Goal: Transaction & Acquisition: Obtain resource

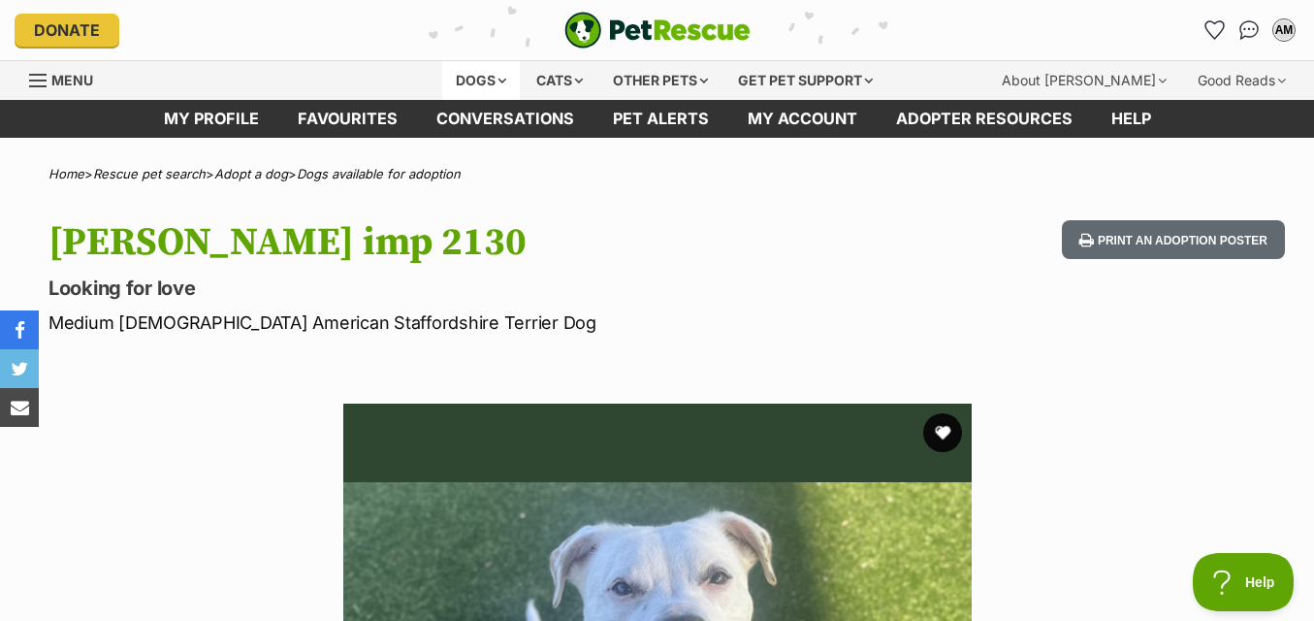
click at [498, 86] on div "Dogs" at bounding box center [481, 80] width 78 height 39
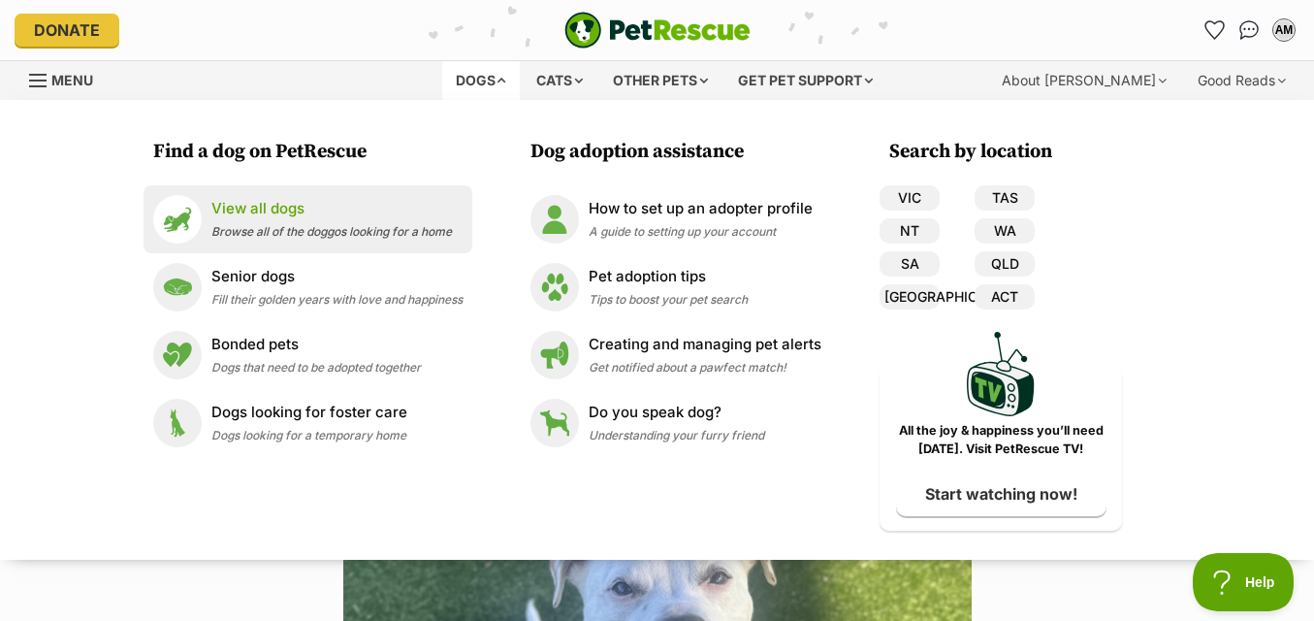
click at [394, 210] on p "View all dogs" at bounding box center [331, 209] width 241 height 22
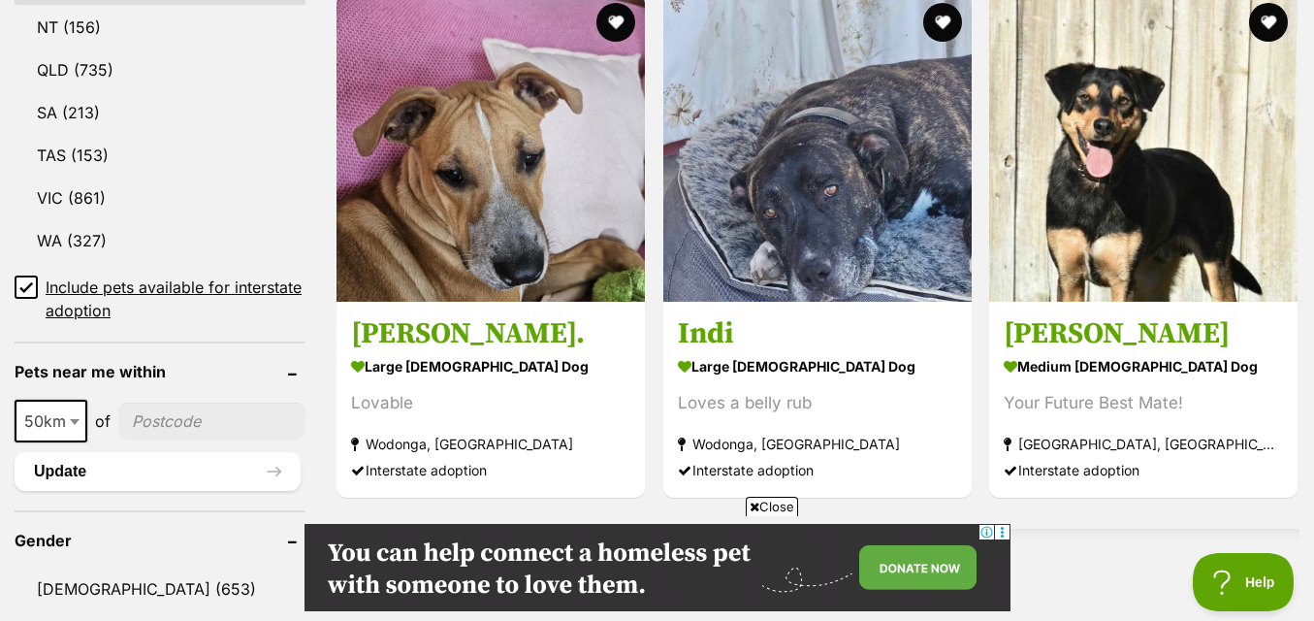
scroll to position [1746, 0]
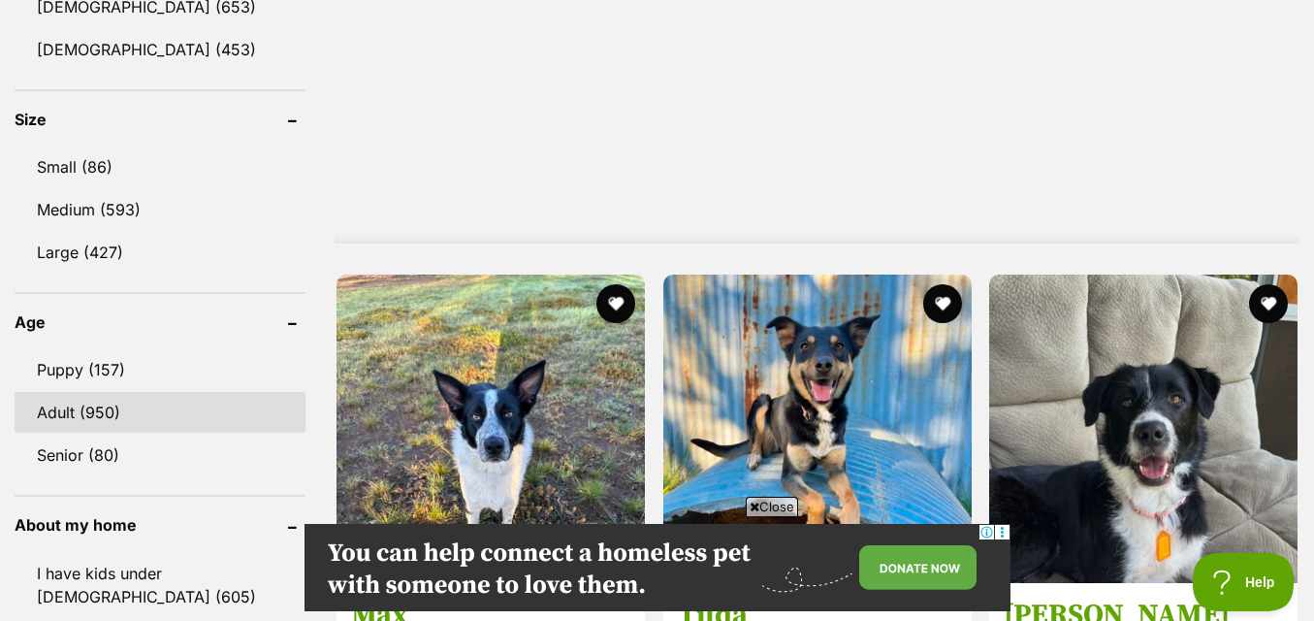
click at [114, 410] on link "Adult (950)" at bounding box center [160, 412] width 291 height 41
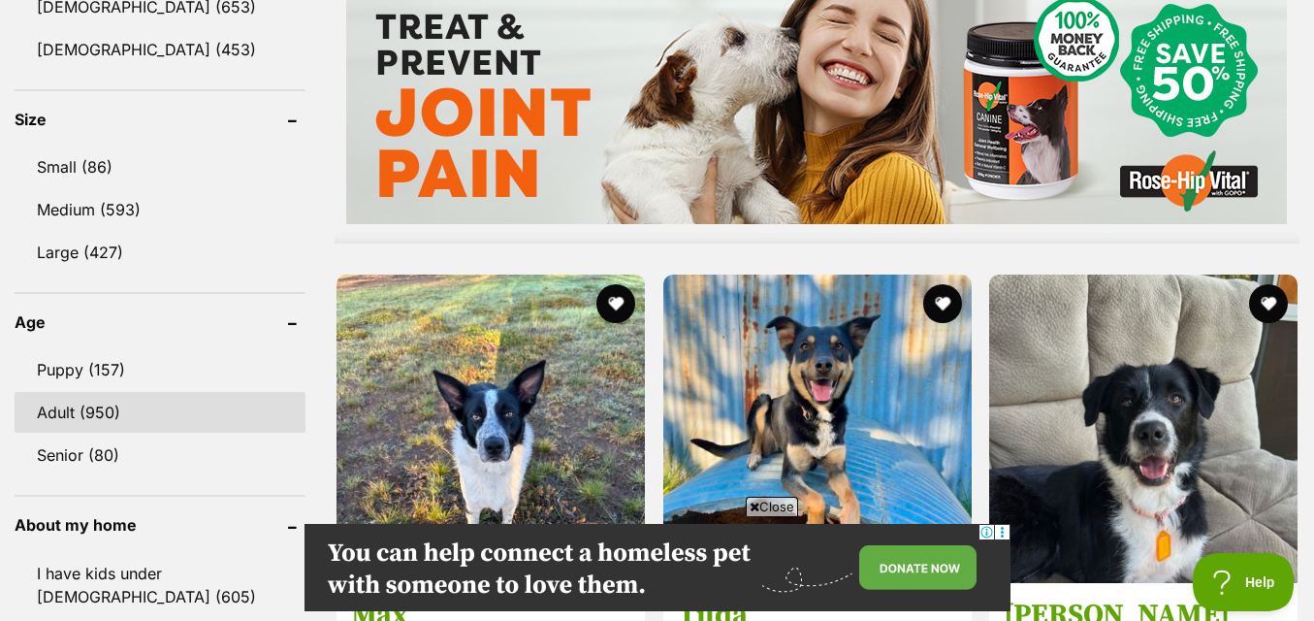
scroll to position [0, 0]
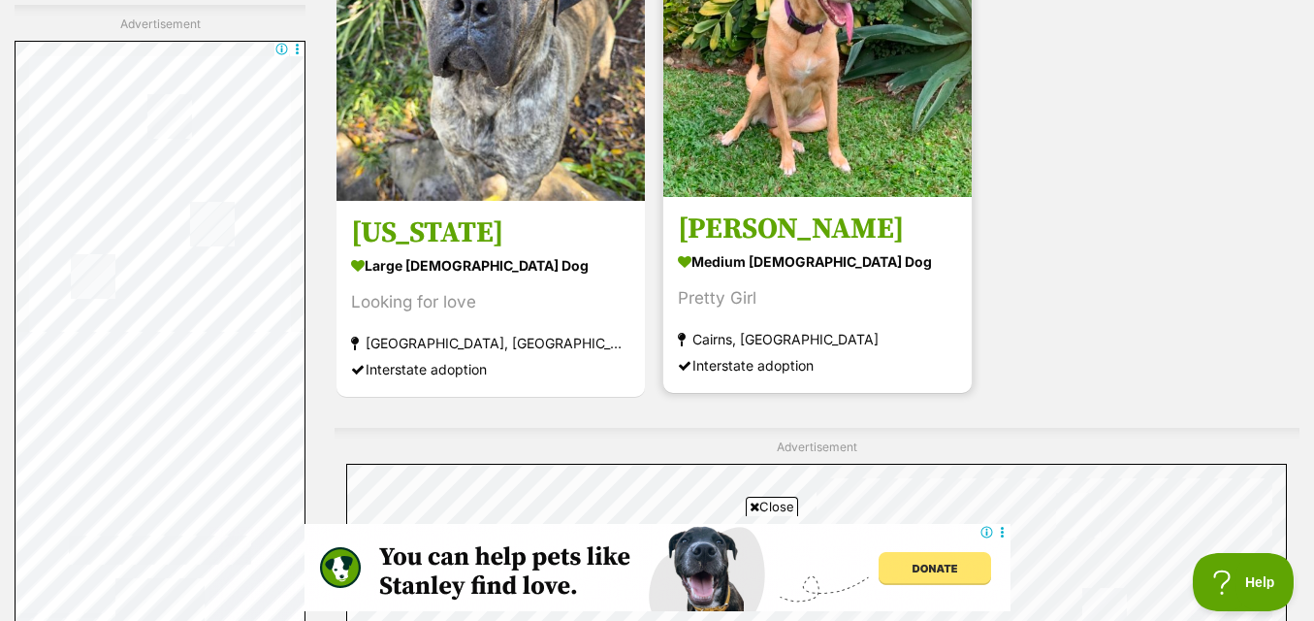
scroll to position [4753, 0]
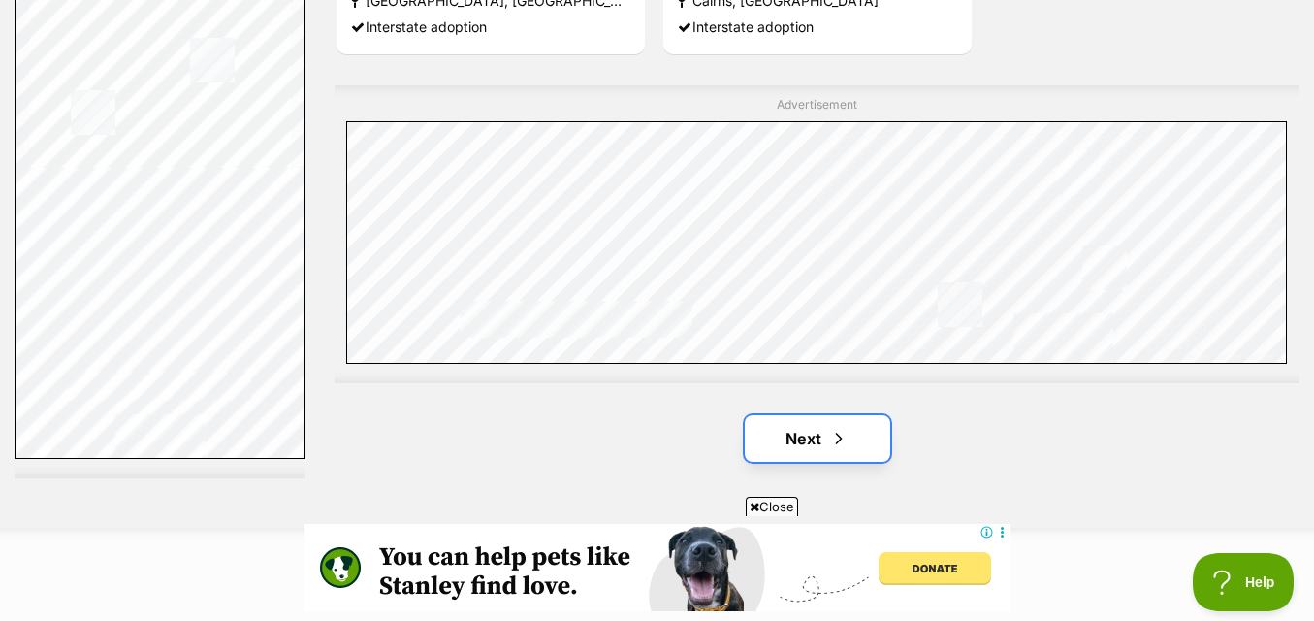
click at [859, 427] on link "Next" at bounding box center [818, 438] width 146 height 47
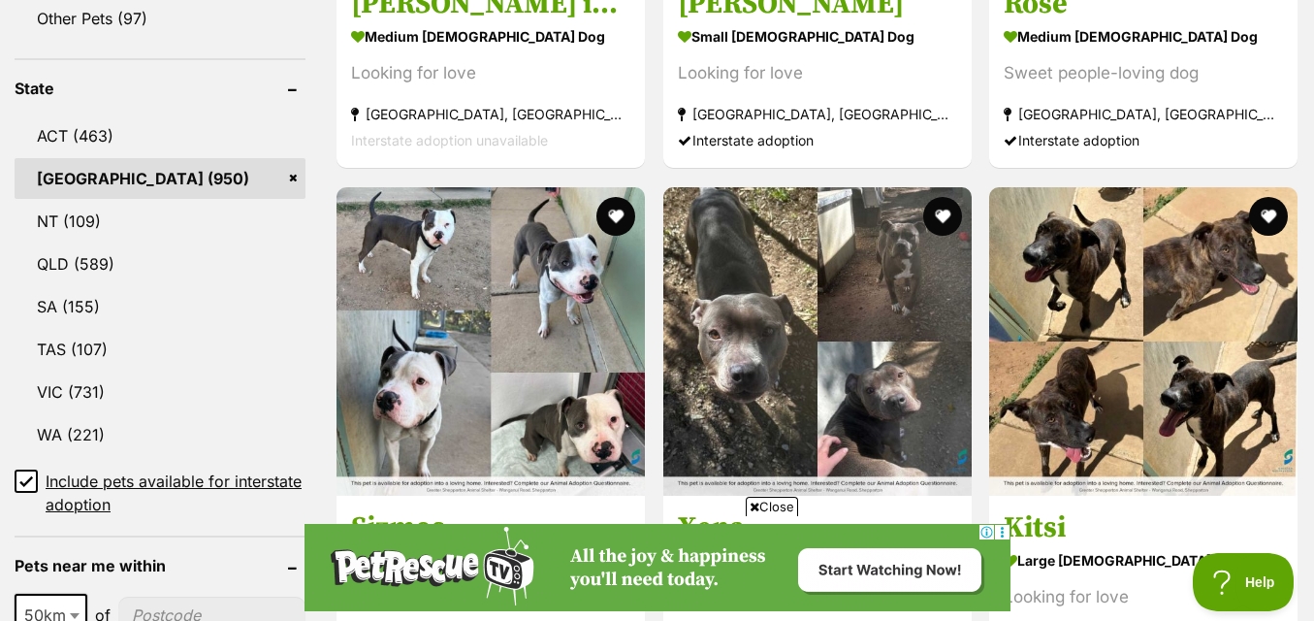
scroll to position [1261, 0]
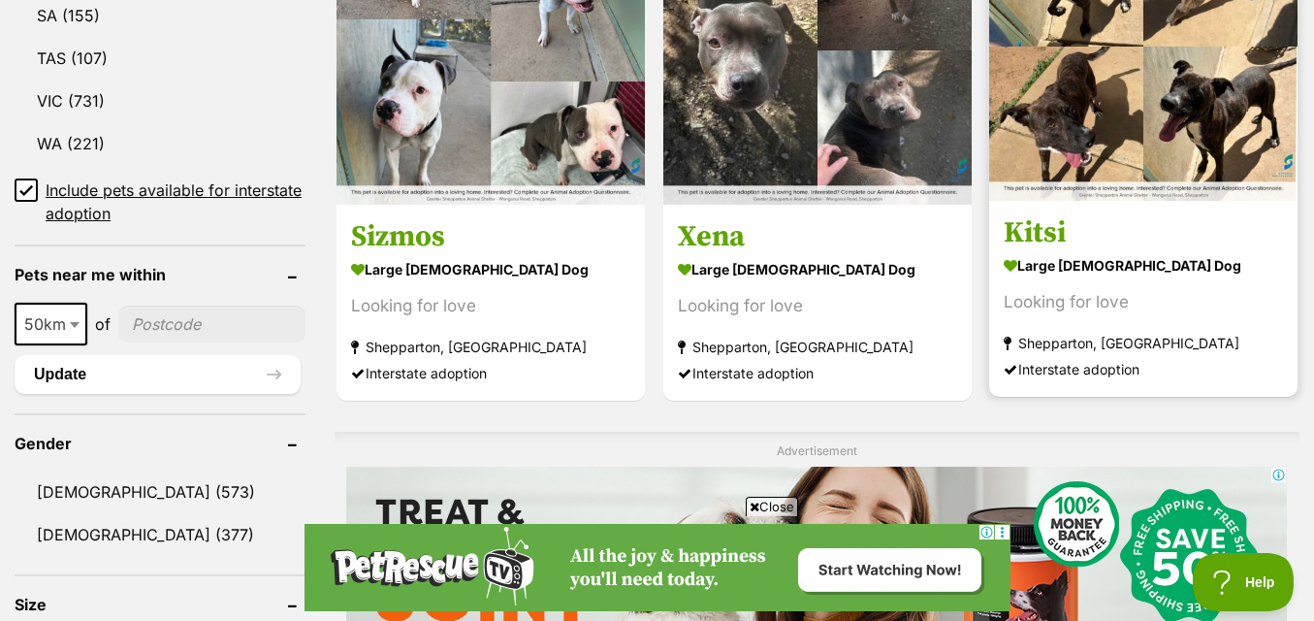
click at [1185, 294] on div "Looking for love" at bounding box center [1143, 302] width 279 height 26
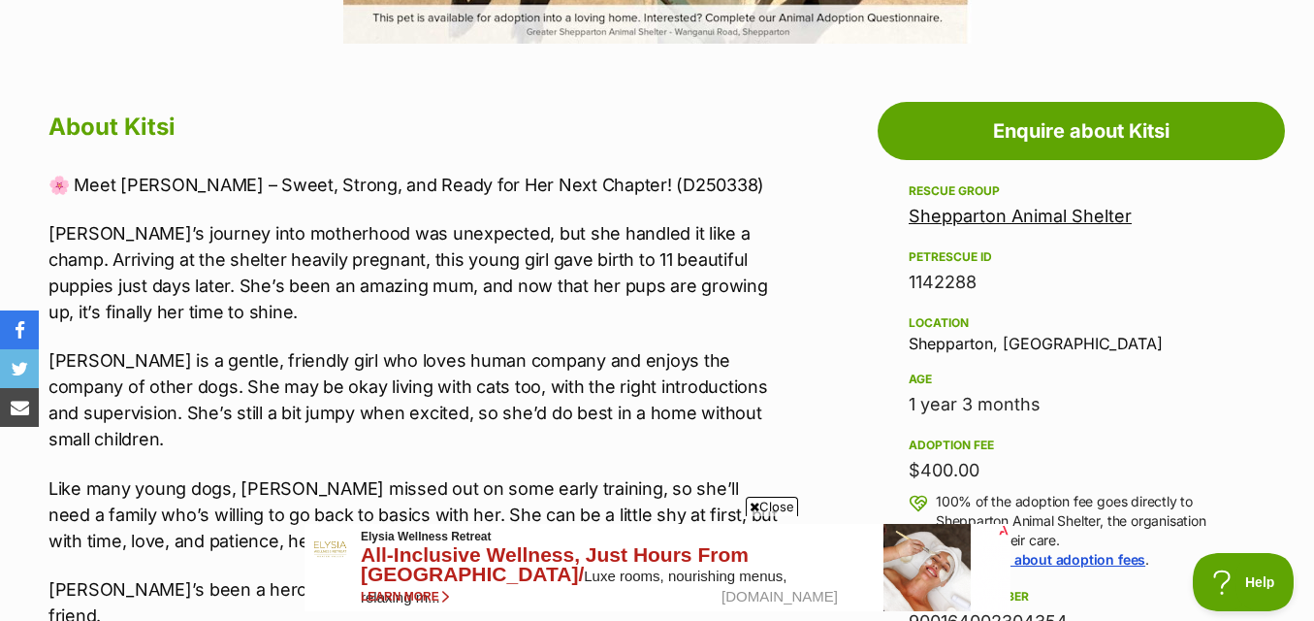
scroll to position [1067, 0]
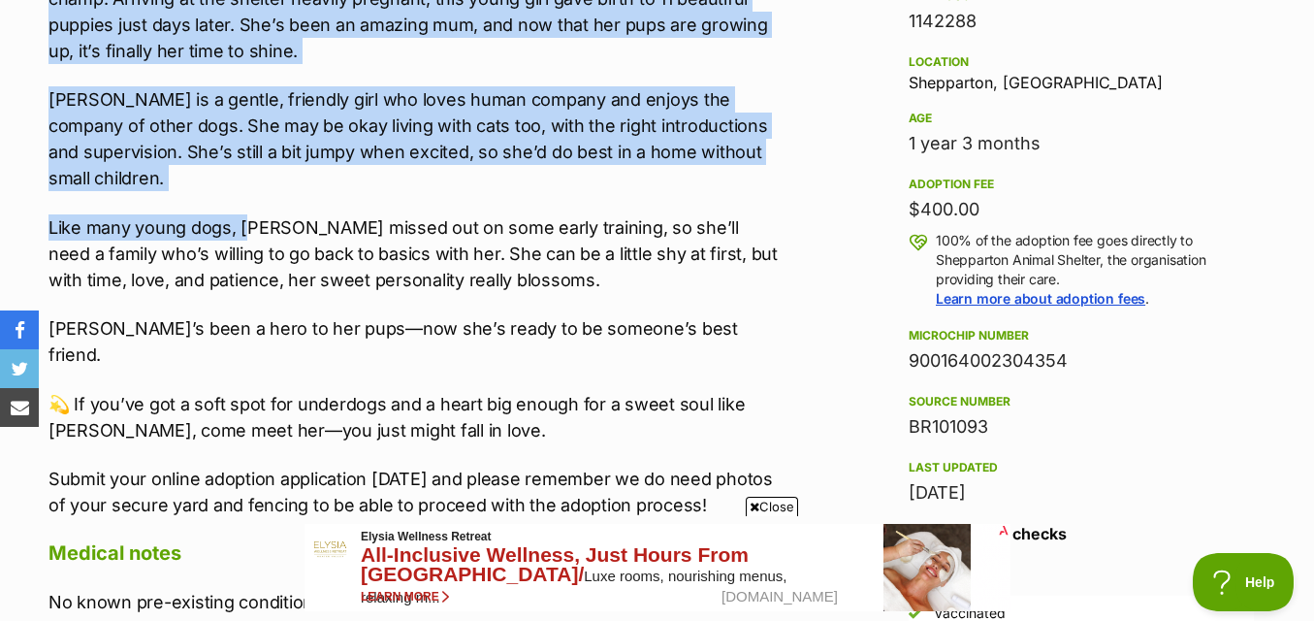
drag, startPoint x: 48, startPoint y: 154, endPoint x: 247, endPoint y: 178, distance: 201.2
click at [247, 178] on div "About Kitsi 🌸 Meet Kitsi – Sweet, Strong, and Ready for Her Next Chapter! (D250…" at bounding box center [406, 379] width 754 height 1069
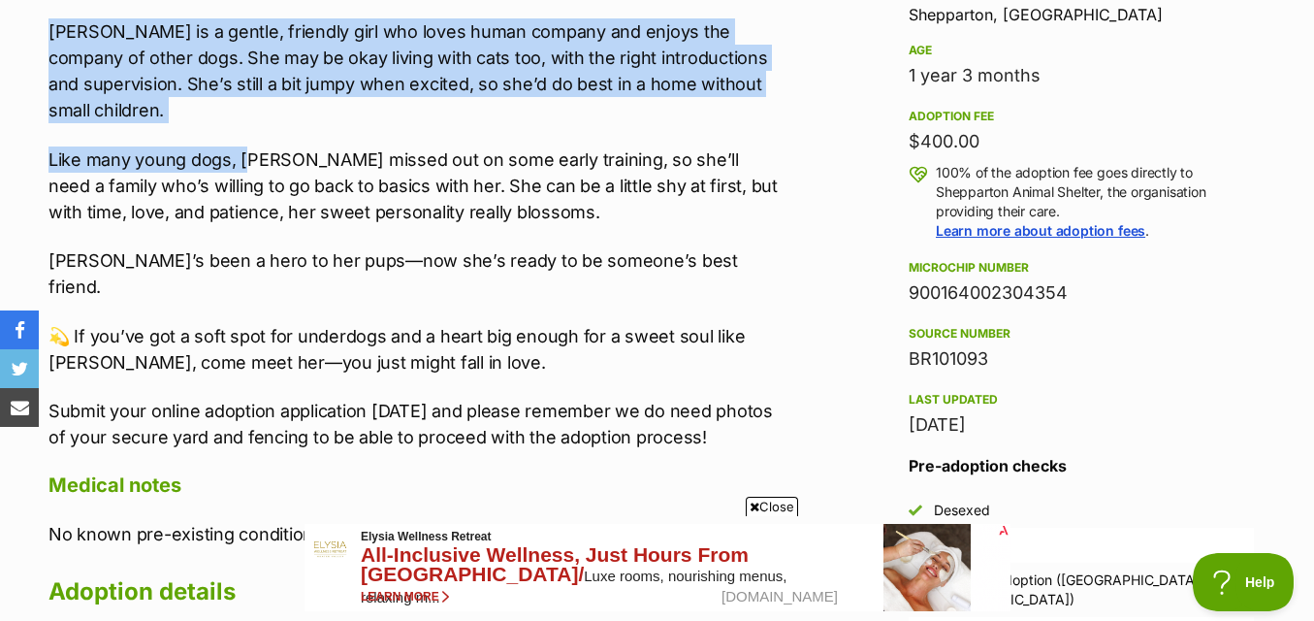
click at [247, 178] on div "🌸 Meet Kitsi – Sweet, Strong, and Ready for Her Next Chapter! (D250338) Kitsi’s…" at bounding box center [416, 146] width 734 height 607
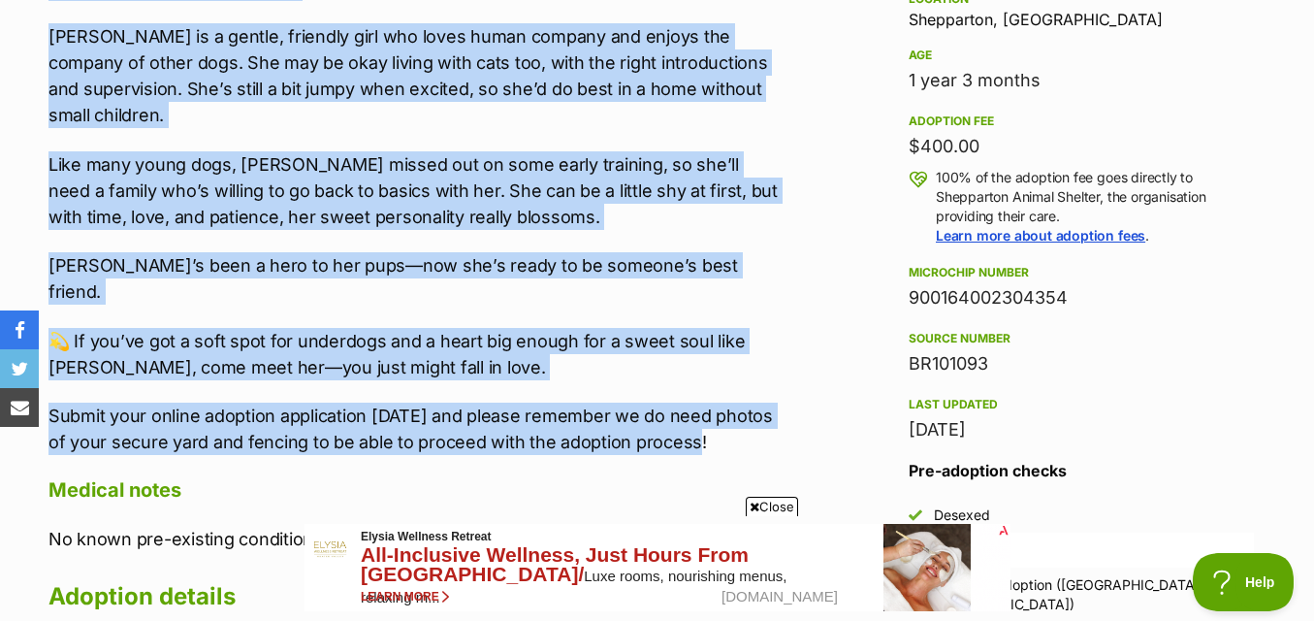
scroll to position [1358, 0]
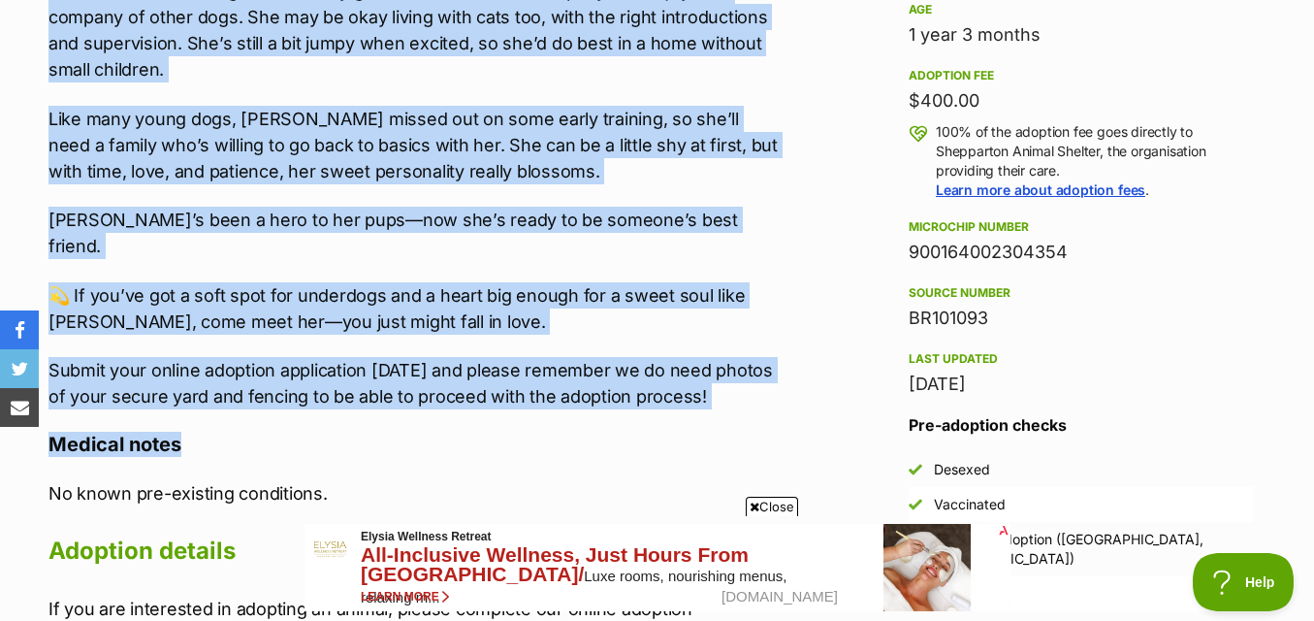
drag, startPoint x: 18, startPoint y: 155, endPoint x: 686, endPoint y: 359, distance: 697.8
copy div "Kitsi’s journey into motherhood was unexpected, but she handled it like a champ…"
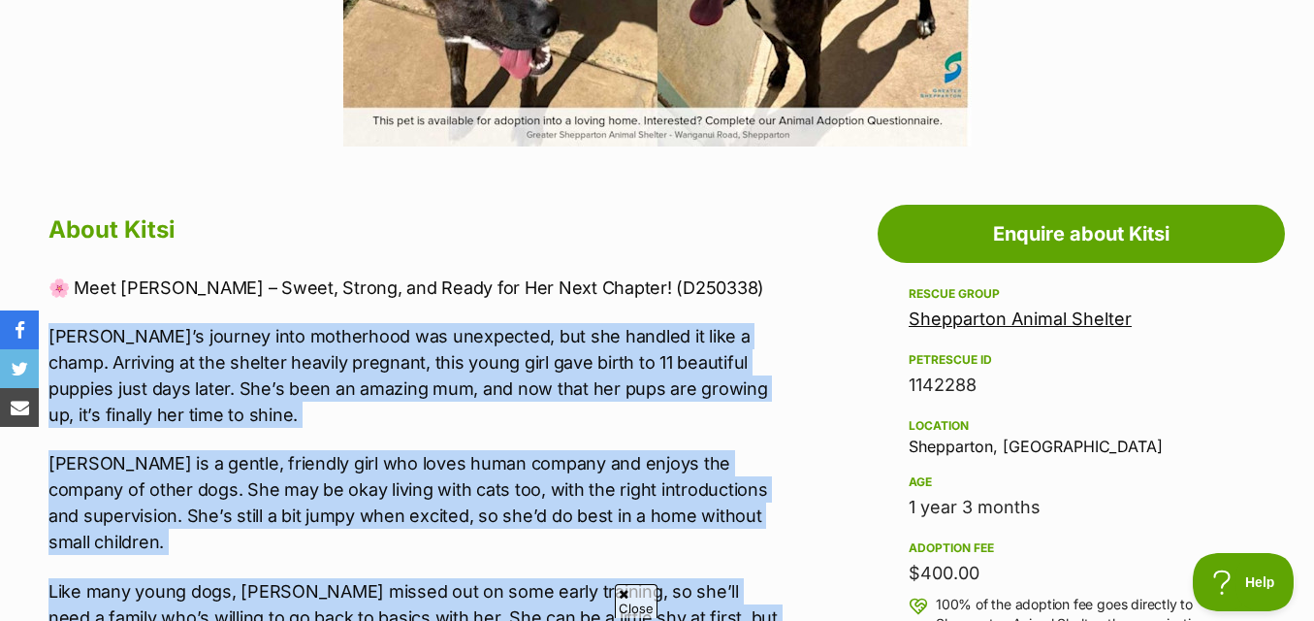
scroll to position [873, 0]
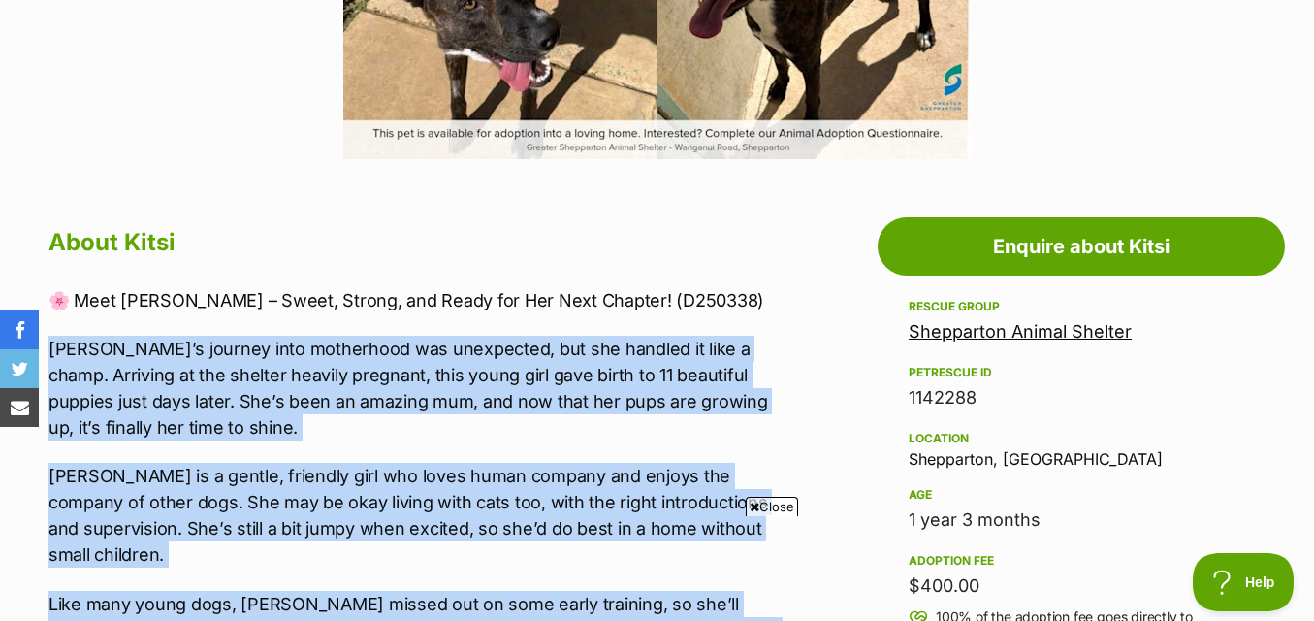
click at [333, 431] on p "Kitsi’s journey into motherhood was unexpected, but she handled it like a champ…" at bounding box center [416, 388] width 734 height 105
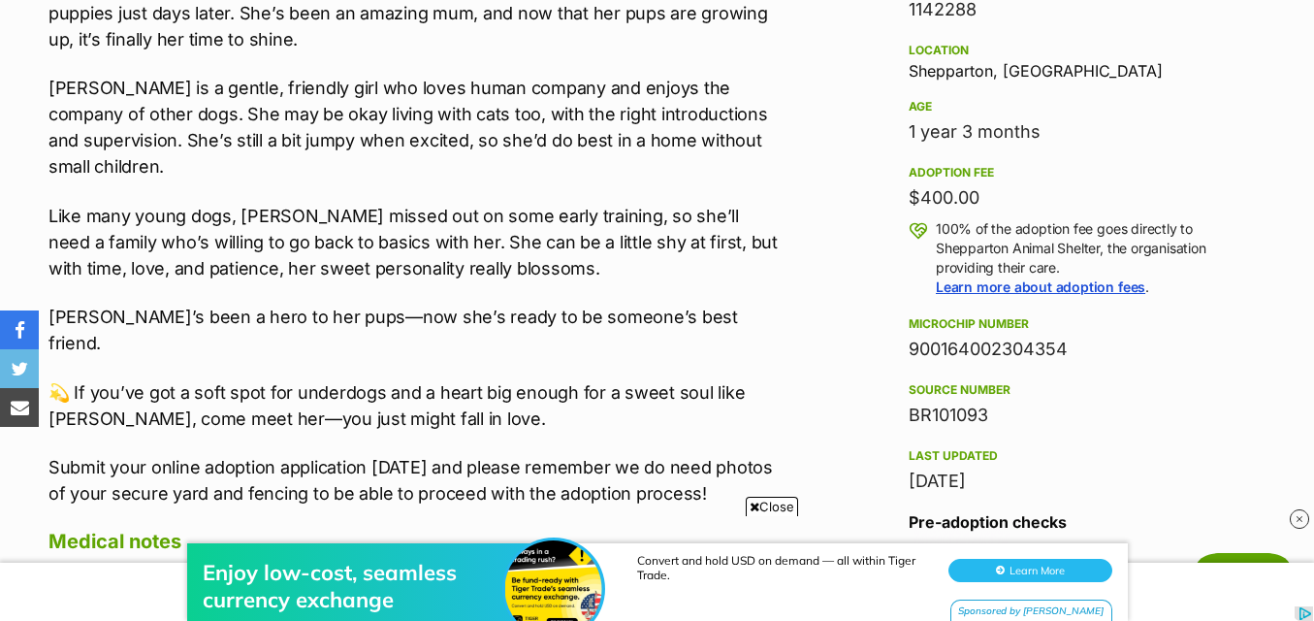
scroll to position [0, 0]
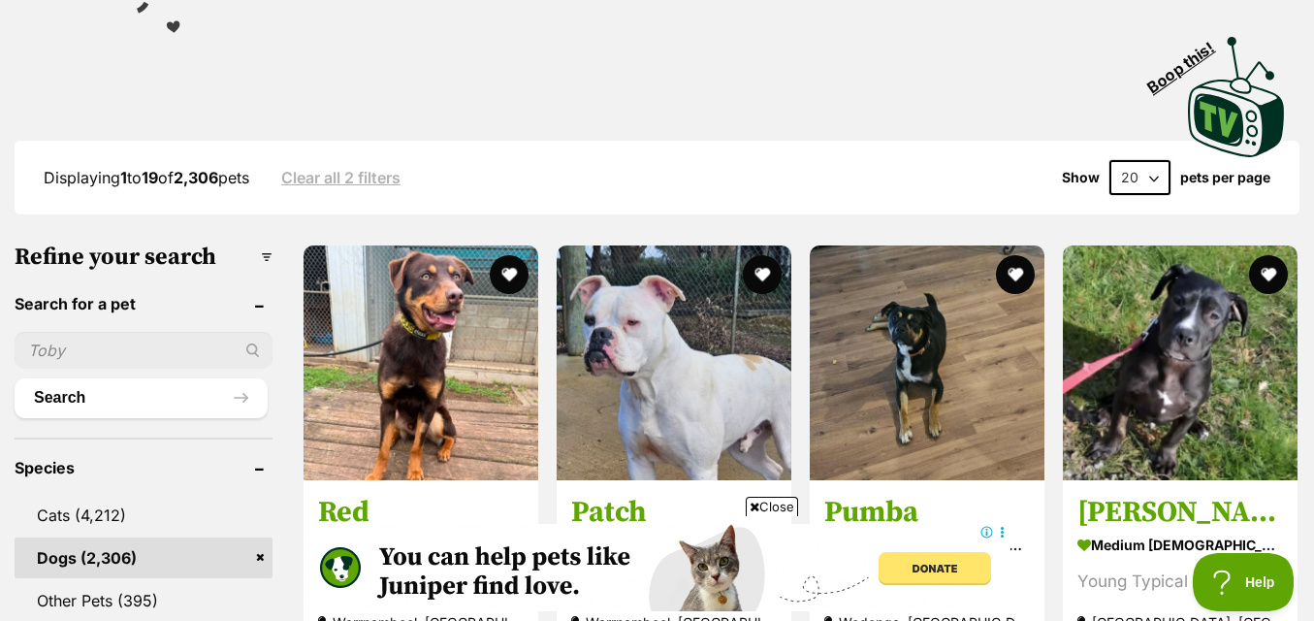
click at [130, 361] on input "text" at bounding box center [144, 350] width 258 height 37
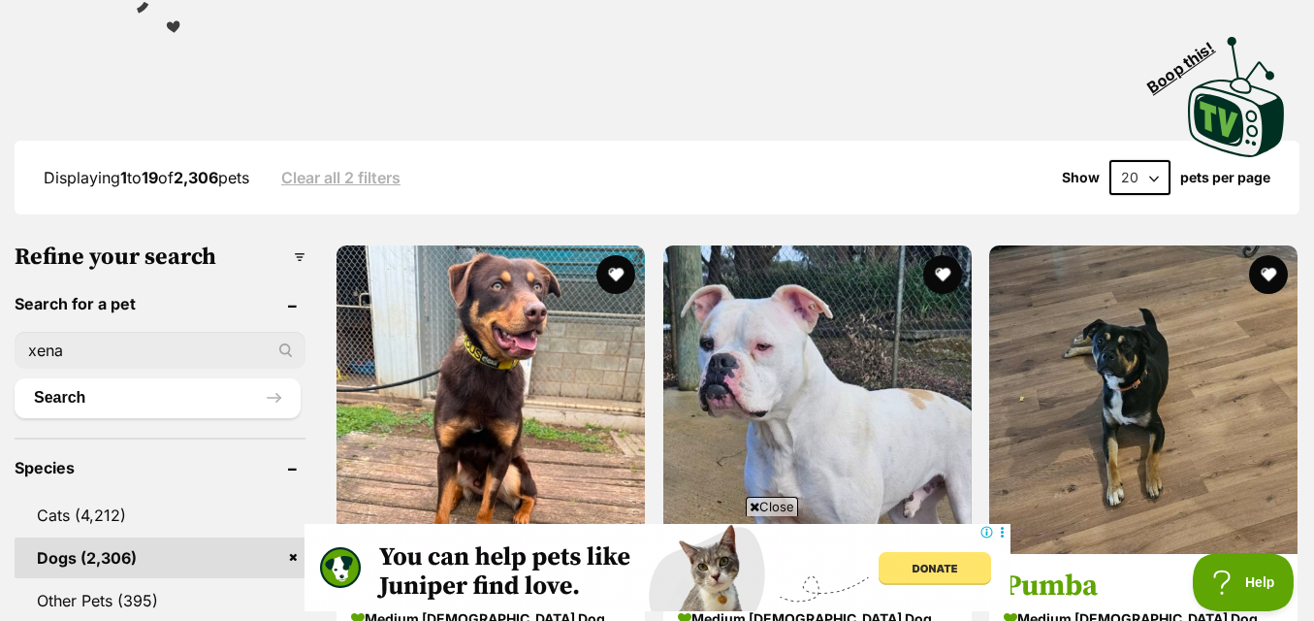
type input "xena"
click at [15, 378] on button "Search" at bounding box center [158, 397] width 286 height 39
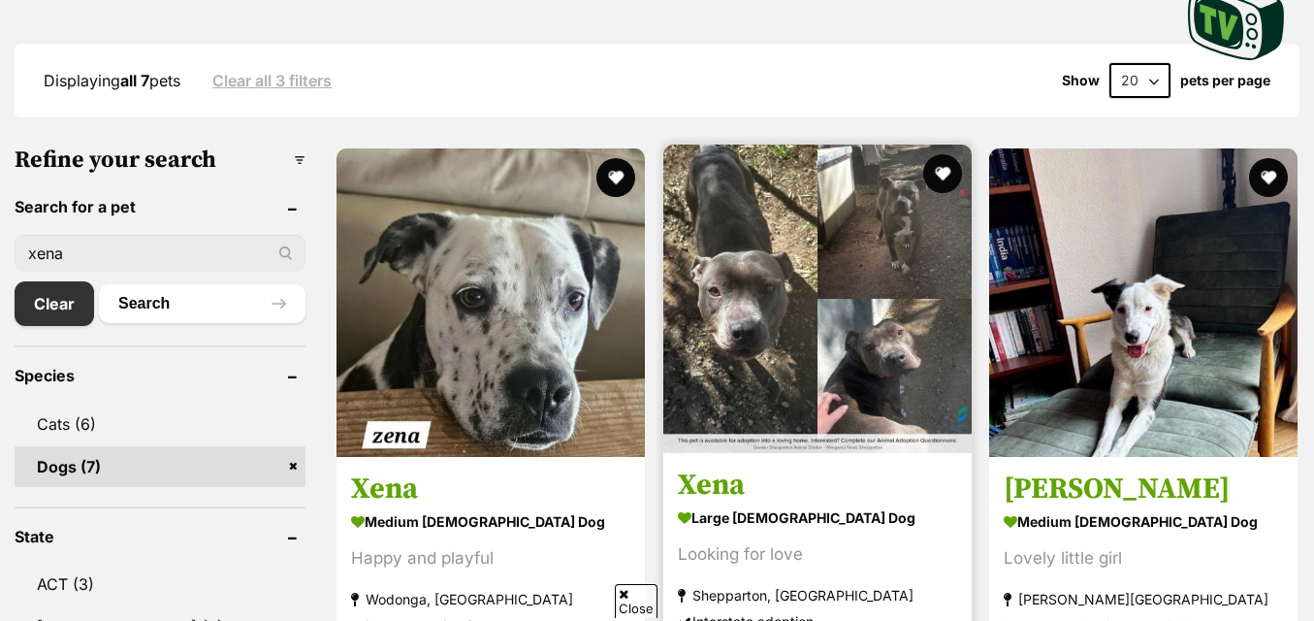
click at [751, 372] on img at bounding box center [817, 299] width 308 height 308
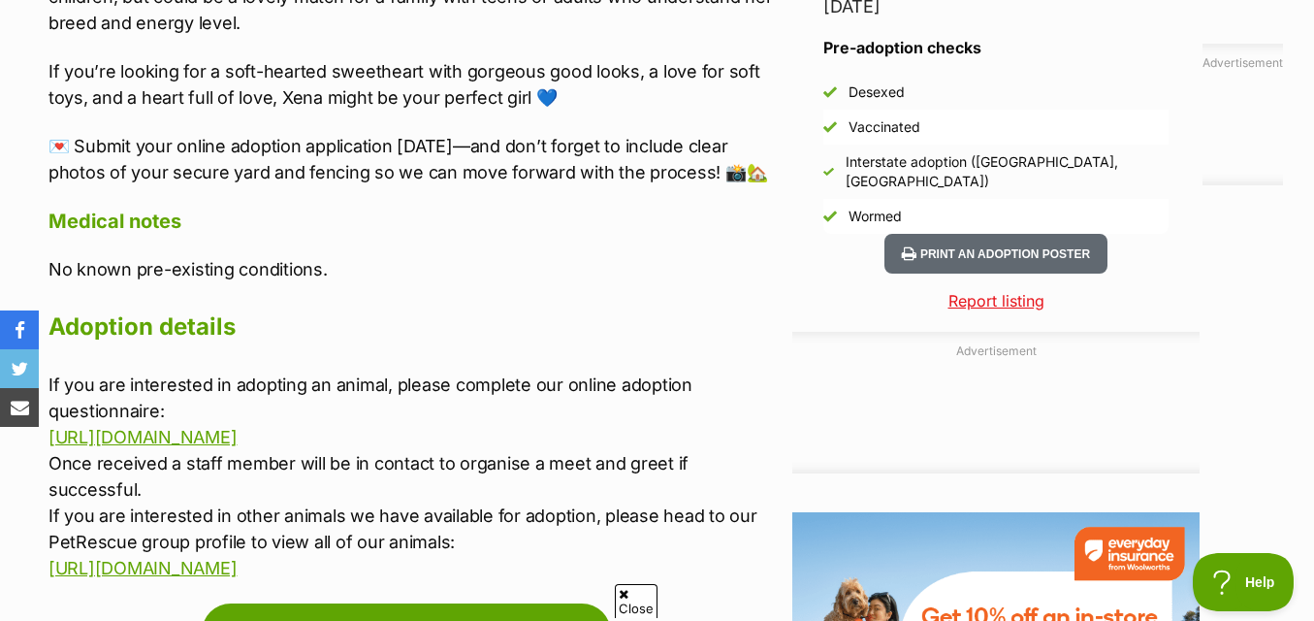
scroll to position [2134, 0]
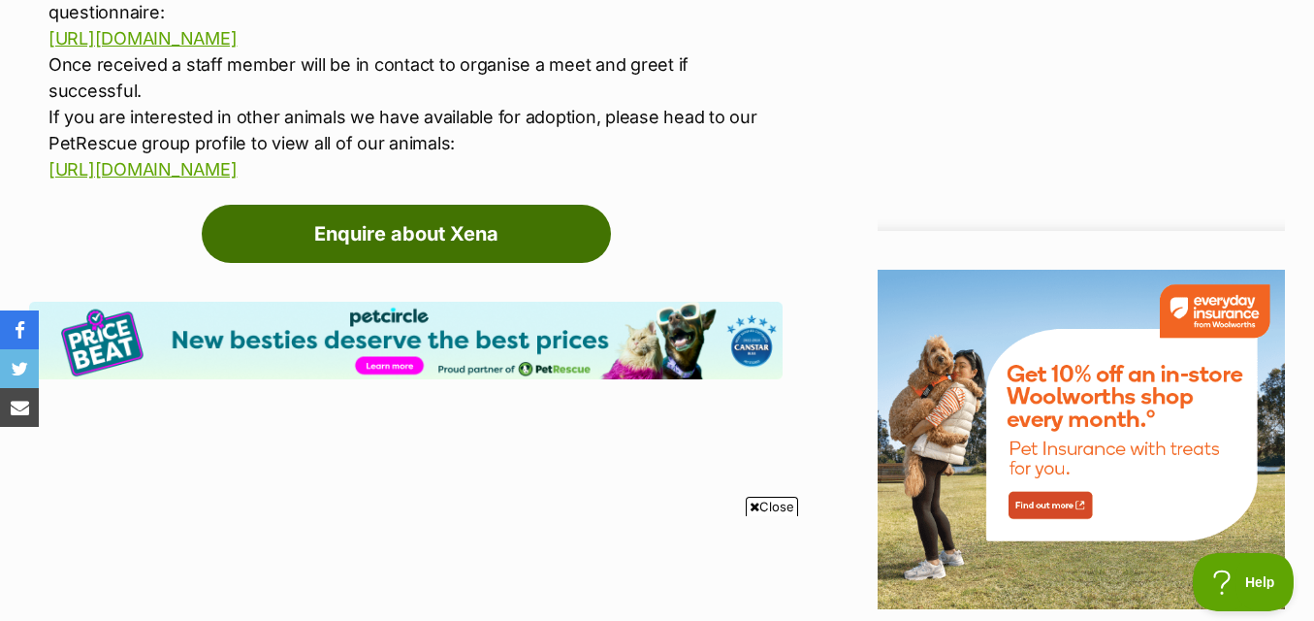
click at [347, 205] on link "Enquire about Xena" at bounding box center [406, 234] width 409 height 58
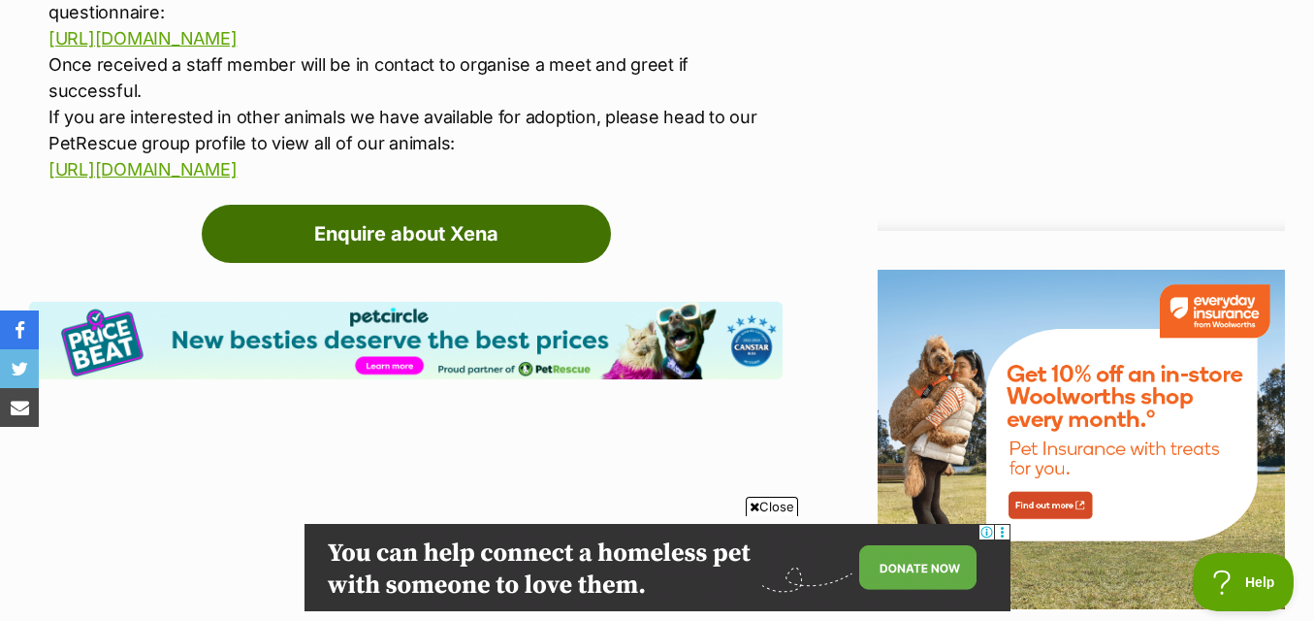
scroll to position [0, 0]
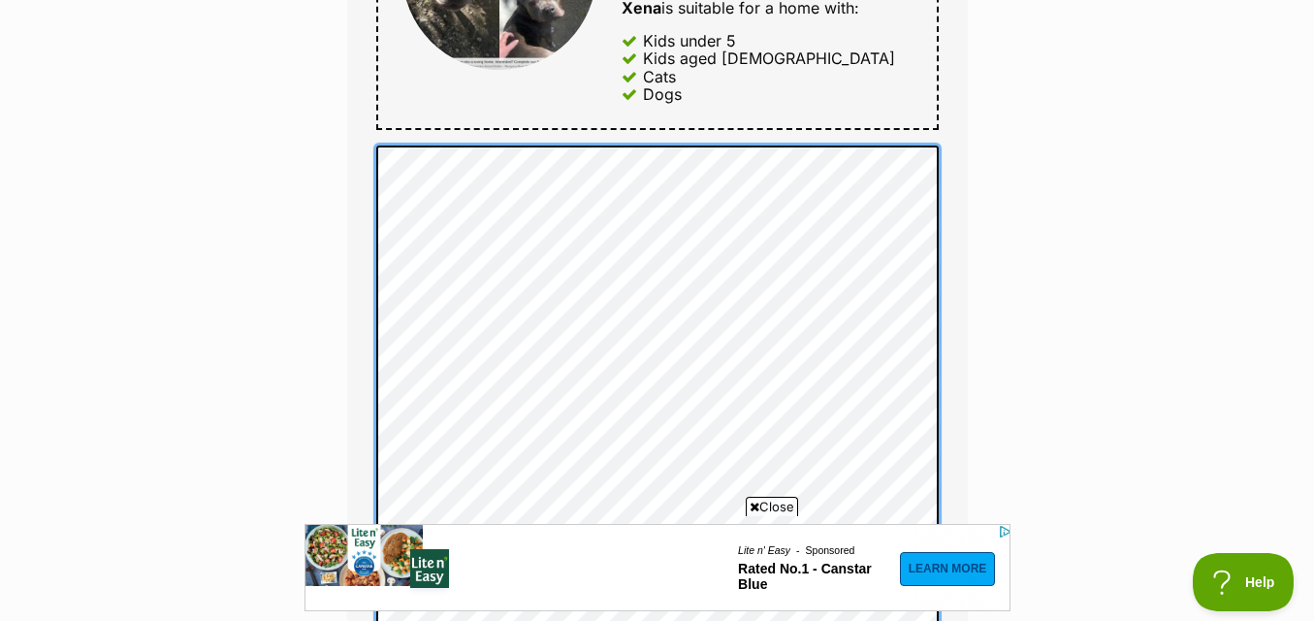
scroll to position [1261, 0]
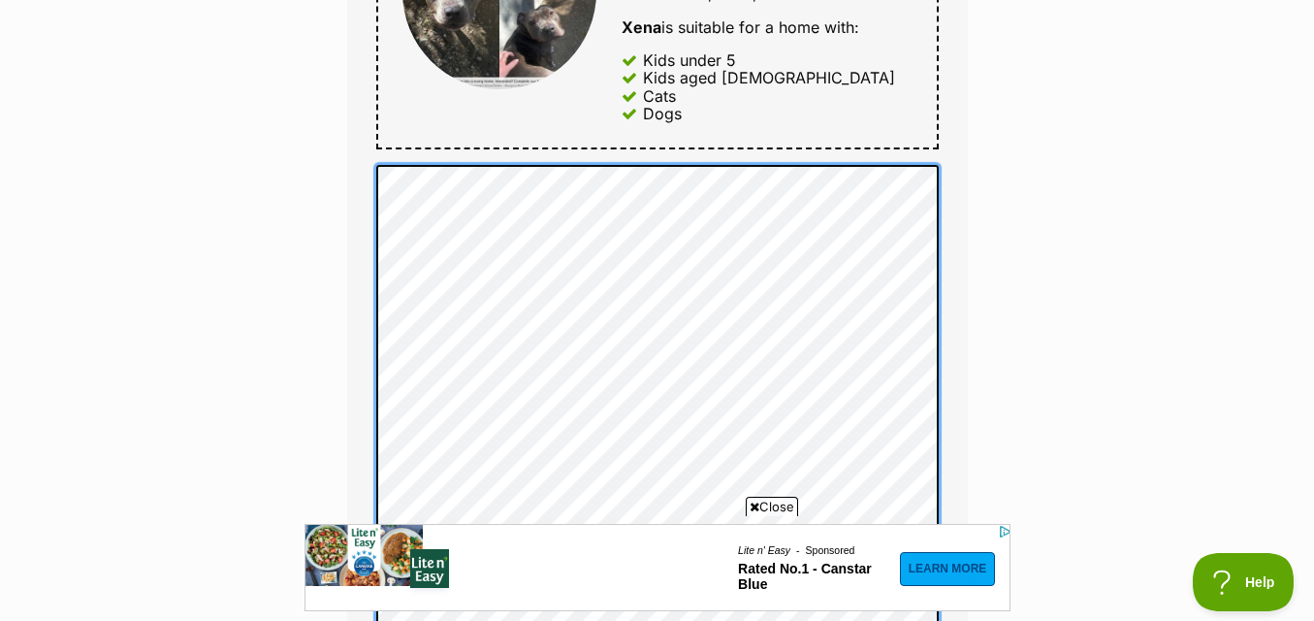
click at [379, 113] on div "Full name Annika Morrison Email We require this to be able to send you communic…" at bounding box center [657, 104] width 621 height 1502
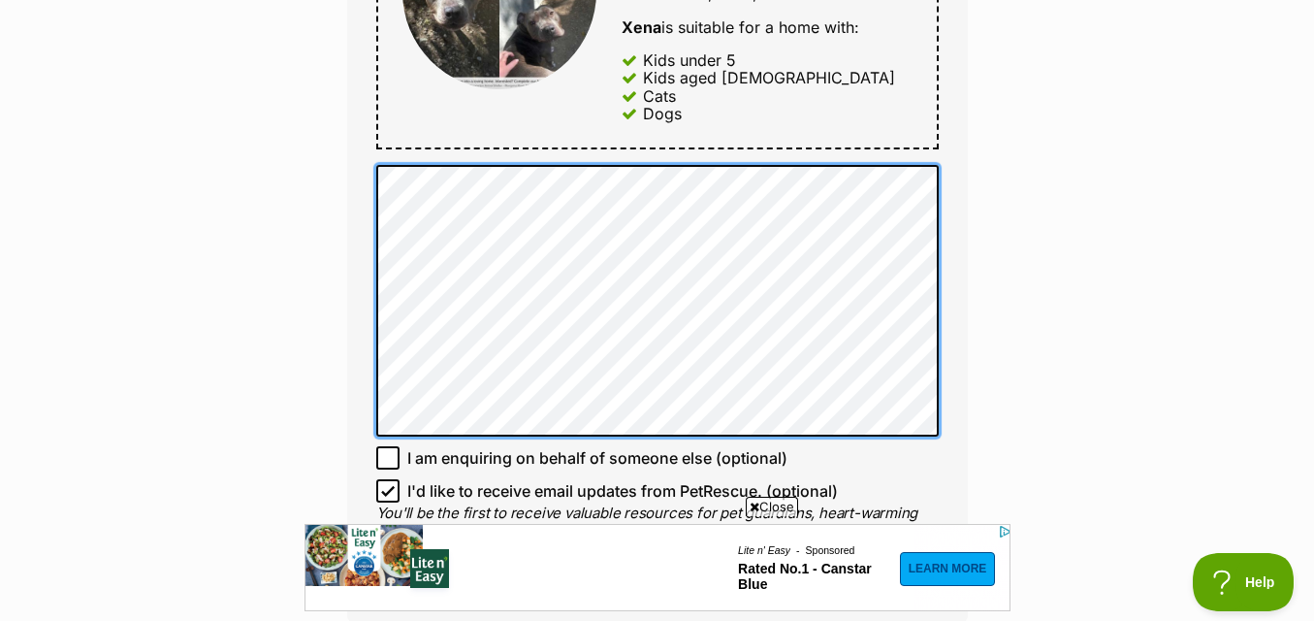
click at [341, 213] on div "Enquire about Xena 03 5832 9794 Send an enquiry via the form below or phone us …" at bounding box center [657, 57] width 679 height 2283
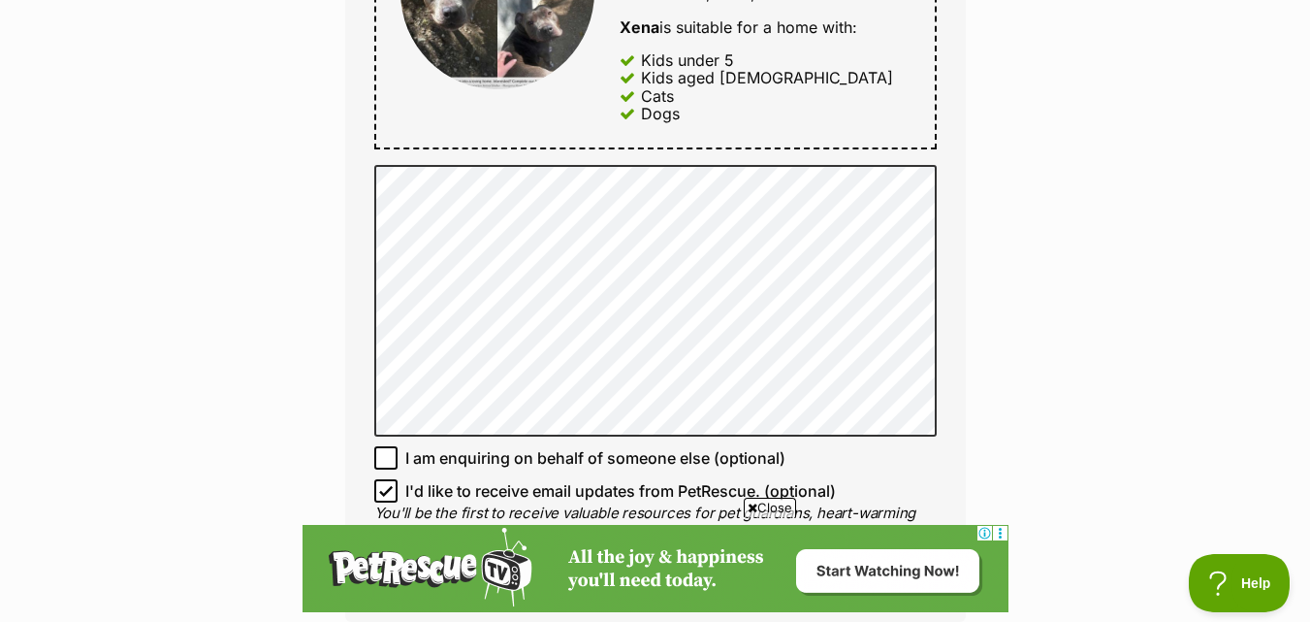
scroll to position [0, 0]
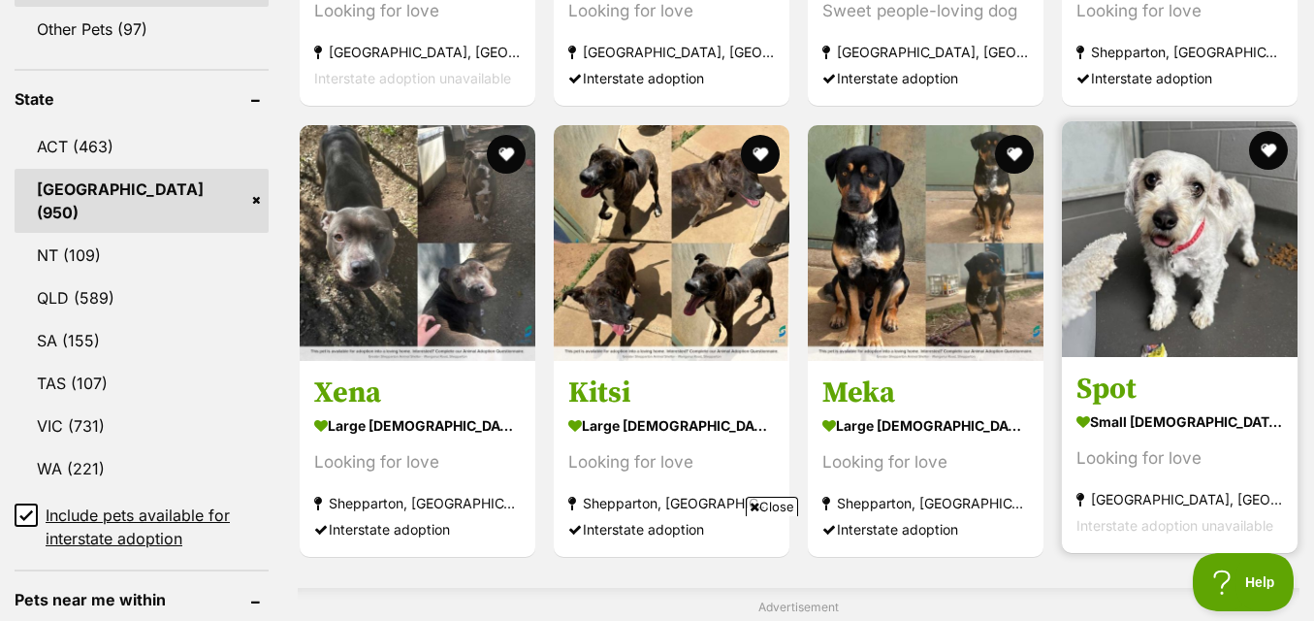
click at [1212, 324] on img at bounding box center [1180, 239] width 236 height 236
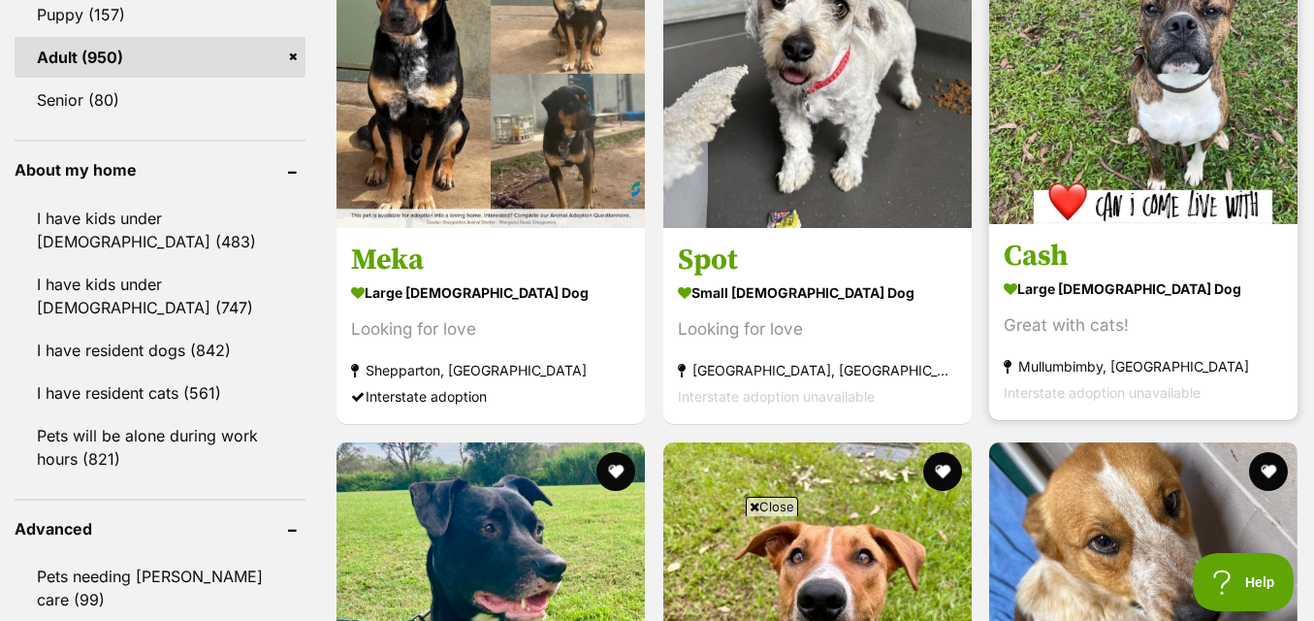
scroll to position [2043, 0]
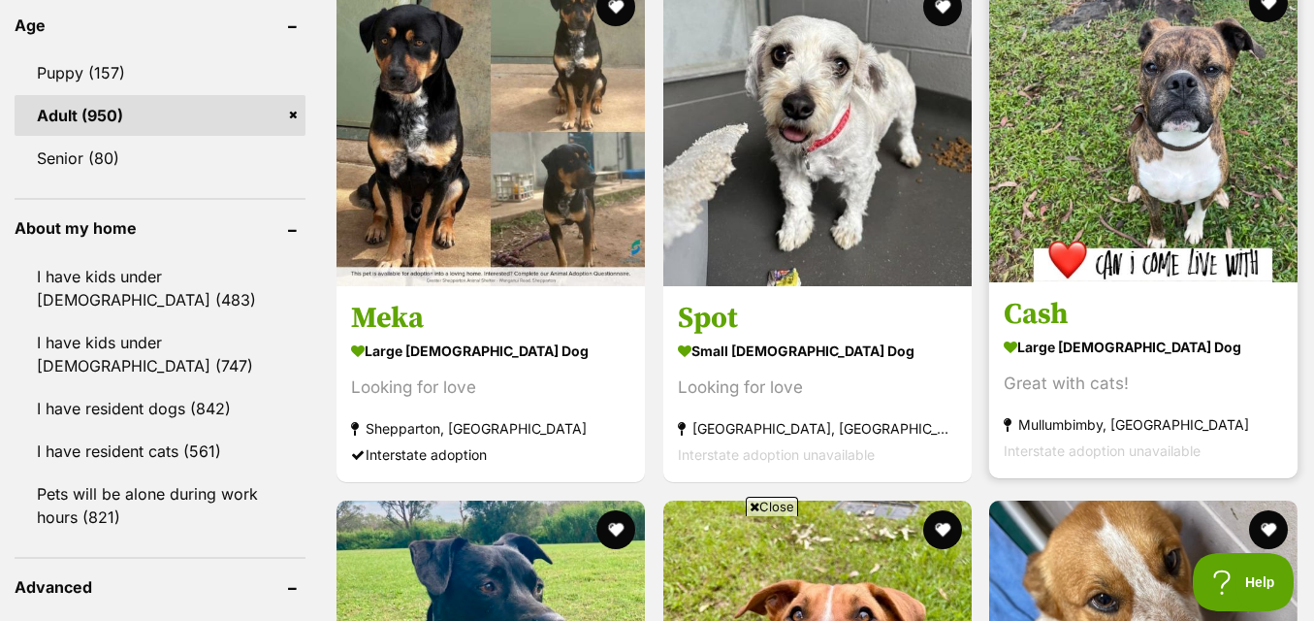
click at [1155, 191] on img at bounding box center [1143, 128] width 308 height 308
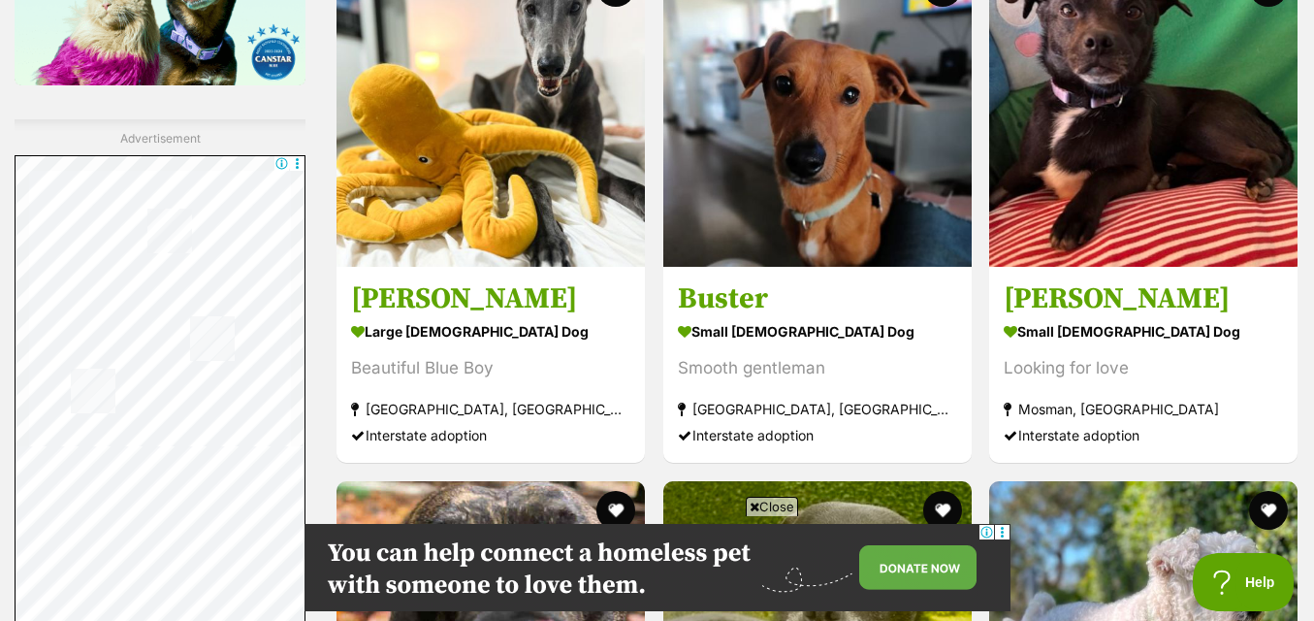
scroll to position [3304, 0]
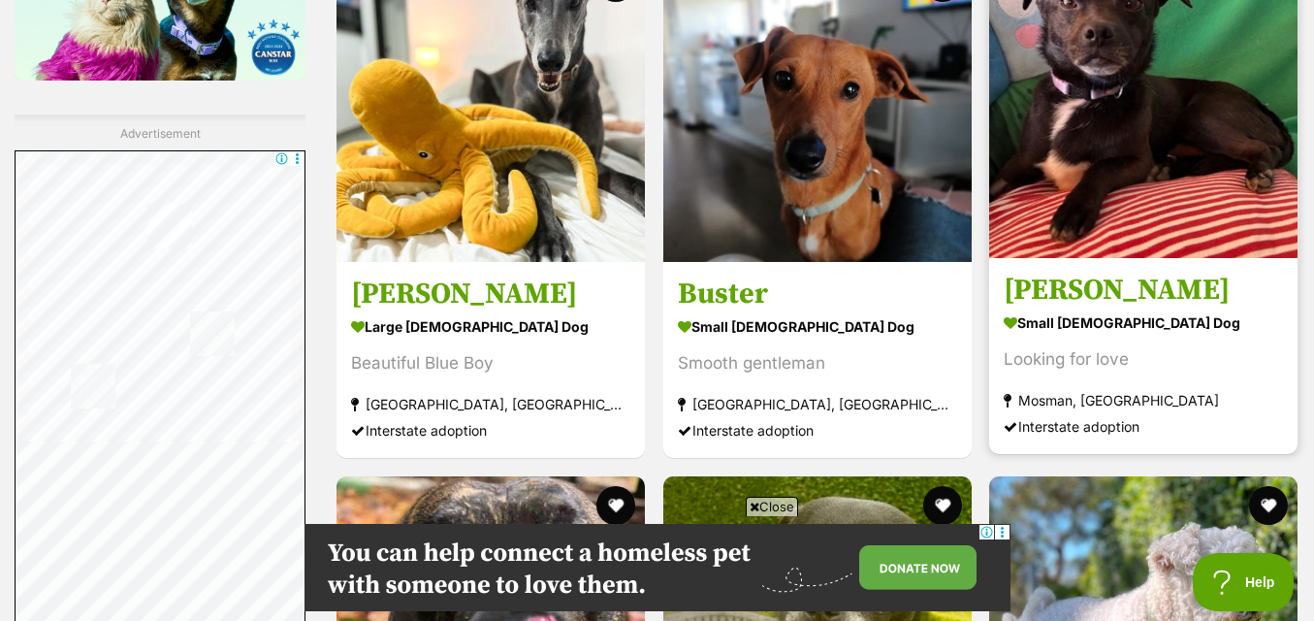
click at [1156, 160] on img at bounding box center [1143, 104] width 308 height 308
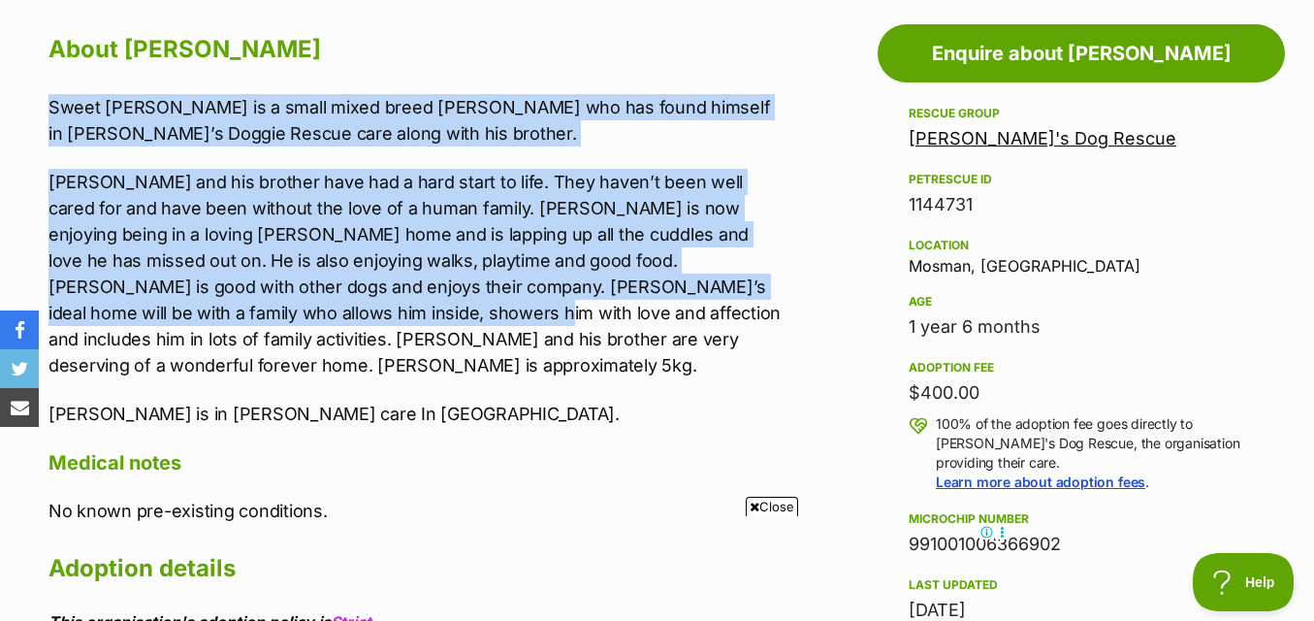
scroll to position [1067, 0]
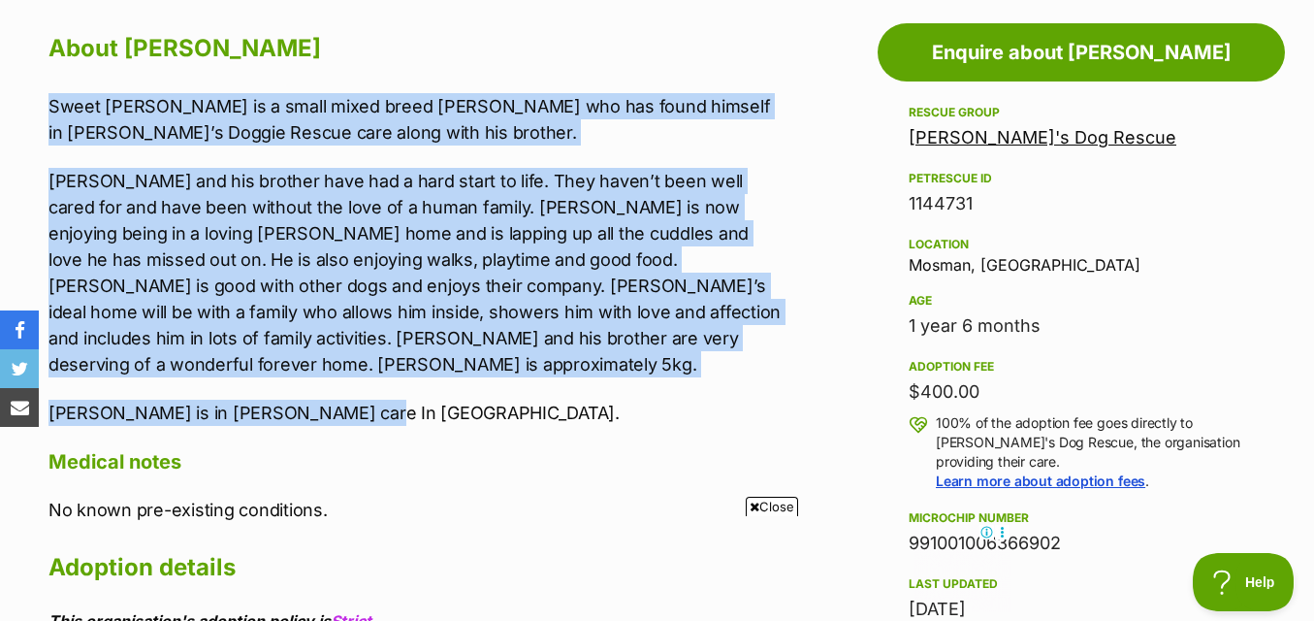
drag, startPoint x: 45, startPoint y: 204, endPoint x: 371, endPoint y: 396, distance: 378.3
copy div "Sweet [PERSON_NAME] is a small mixed breed [PERSON_NAME] who has found himself …"
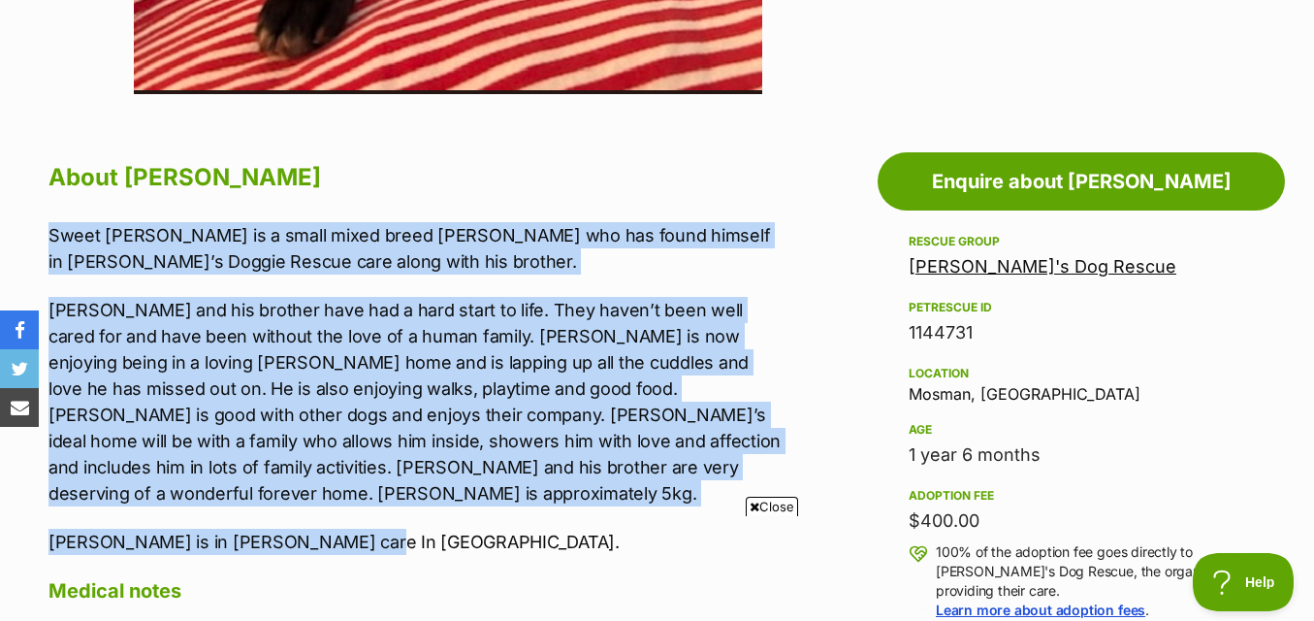
scroll to position [970, 0]
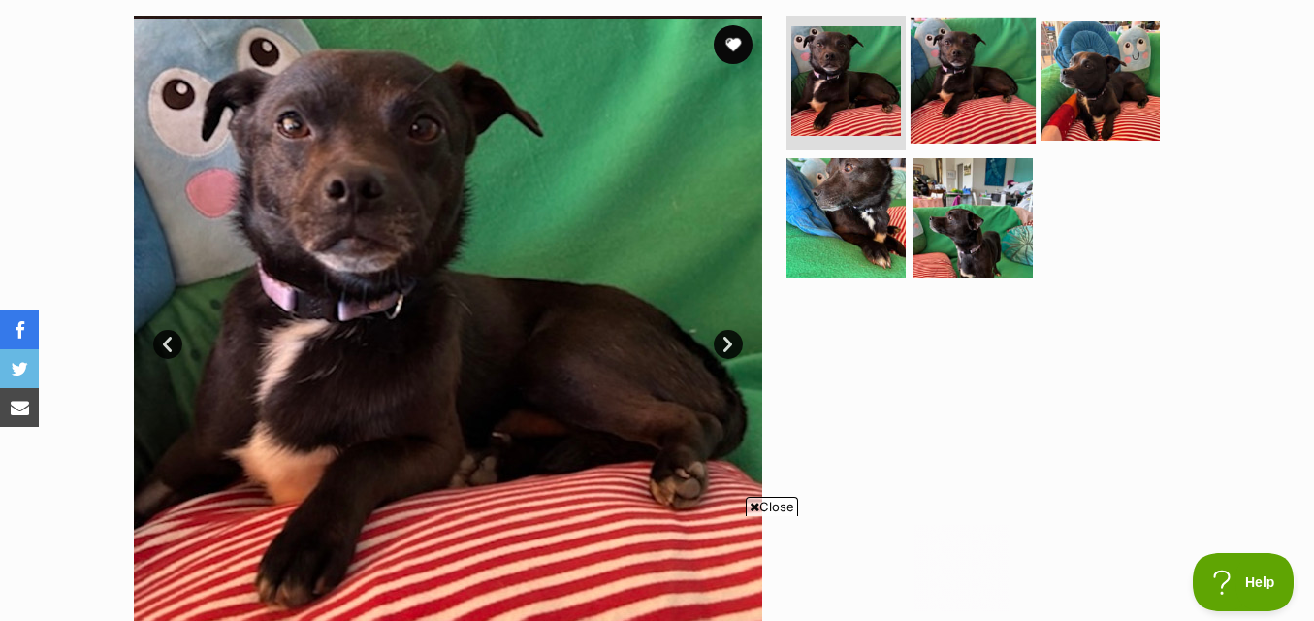
scroll to position [0, 0]
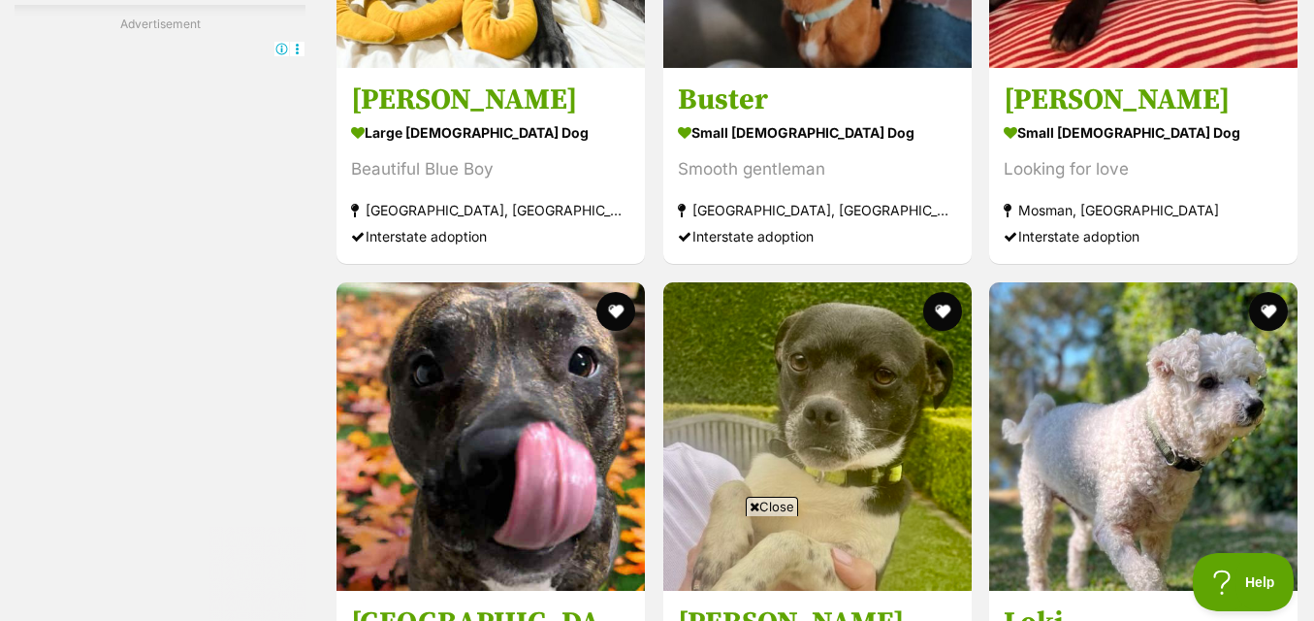
scroll to position [3792, 0]
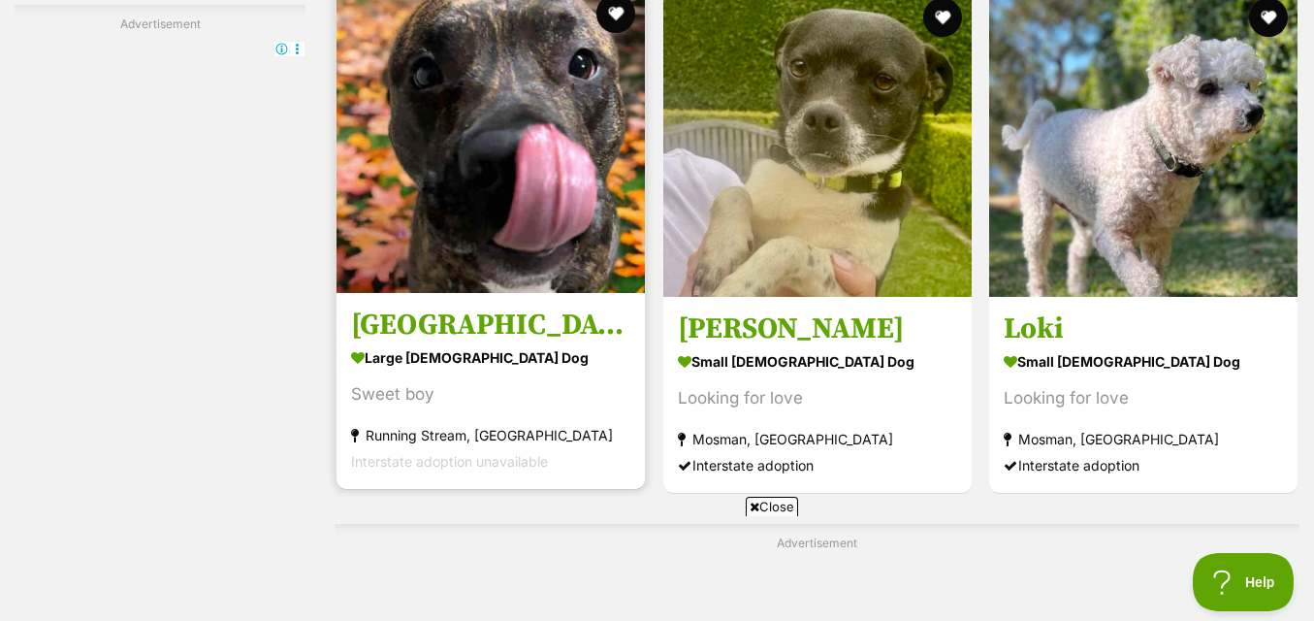
click at [531, 258] on img at bounding box center [491, 138] width 308 height 308
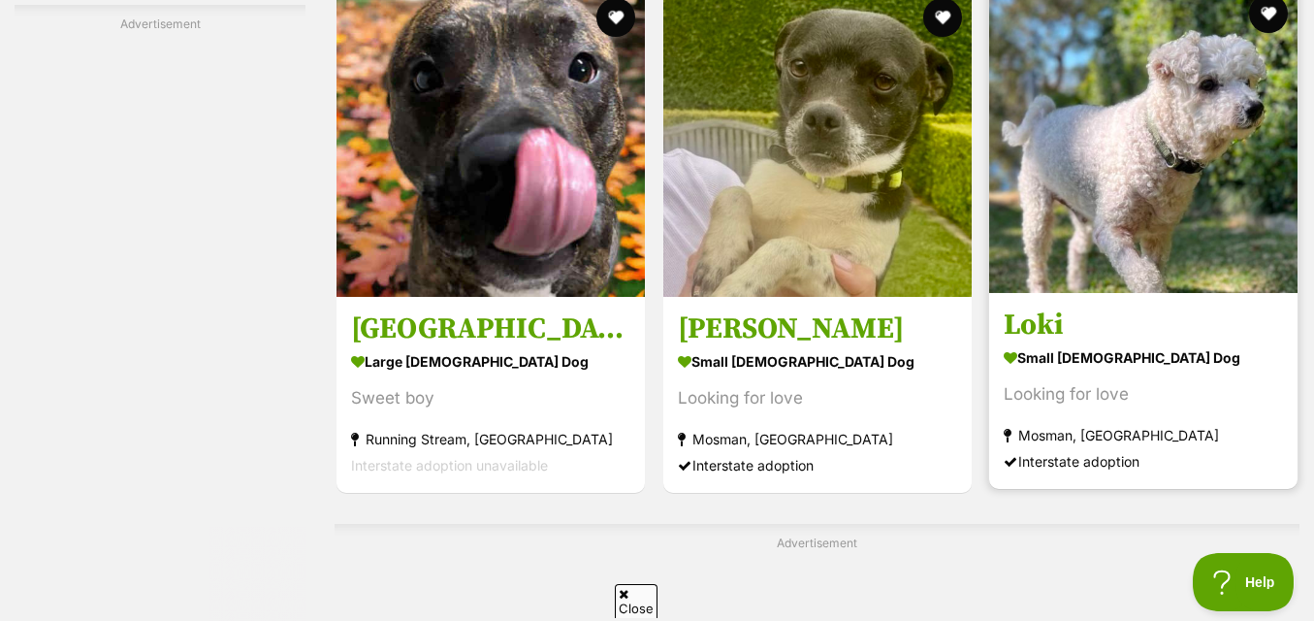
scroll to position [0, 0]
click at [1146, 129] on img at bounding box center [1143, 138] width 308 height 308
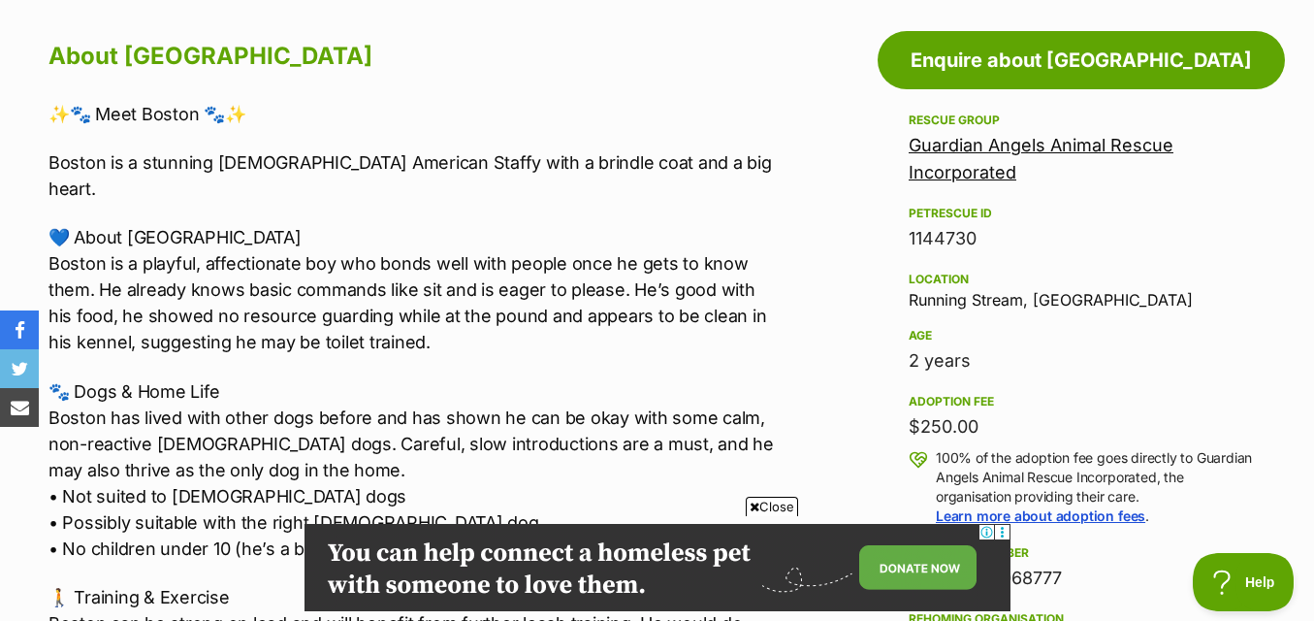
scroll to position [1164, 0]
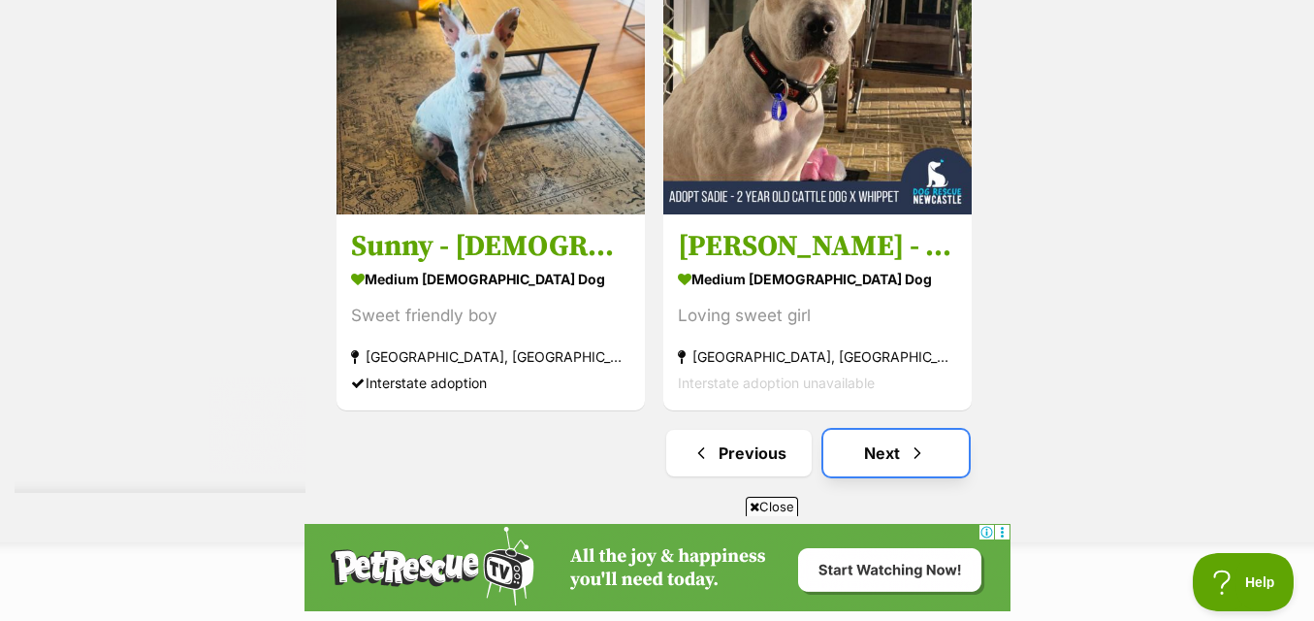
click at [897, 451] on link "Next" at bounding box center [897, 453] width 146 height 47
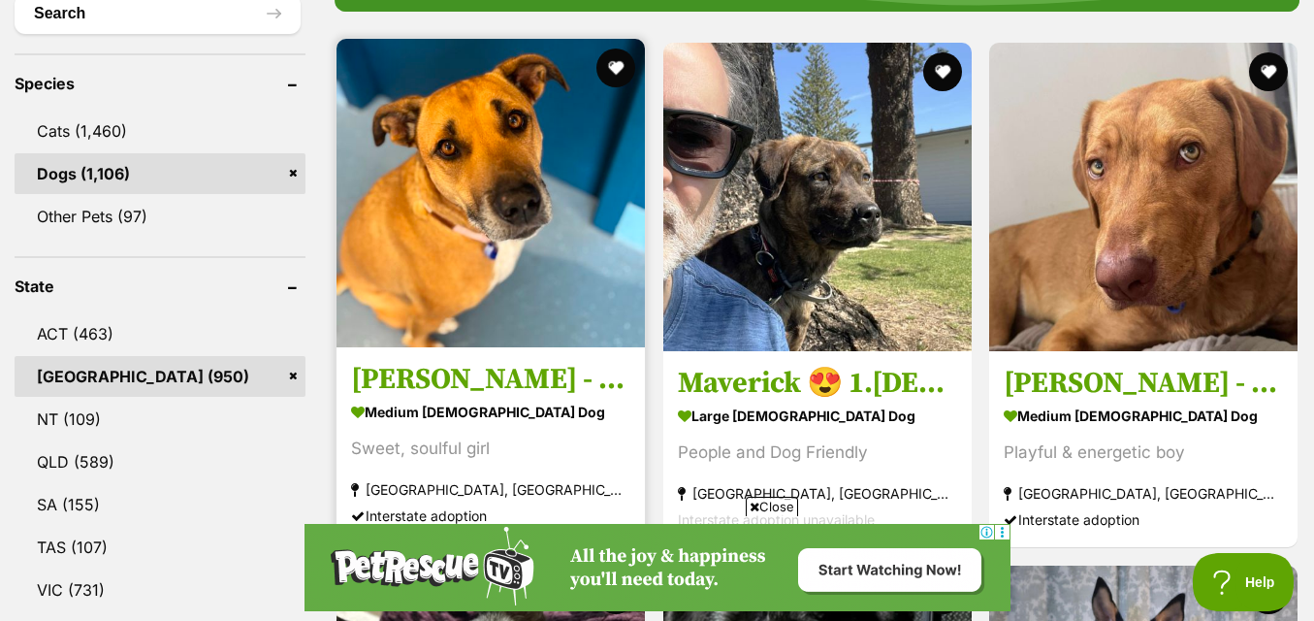
scroll to position [776, 0]
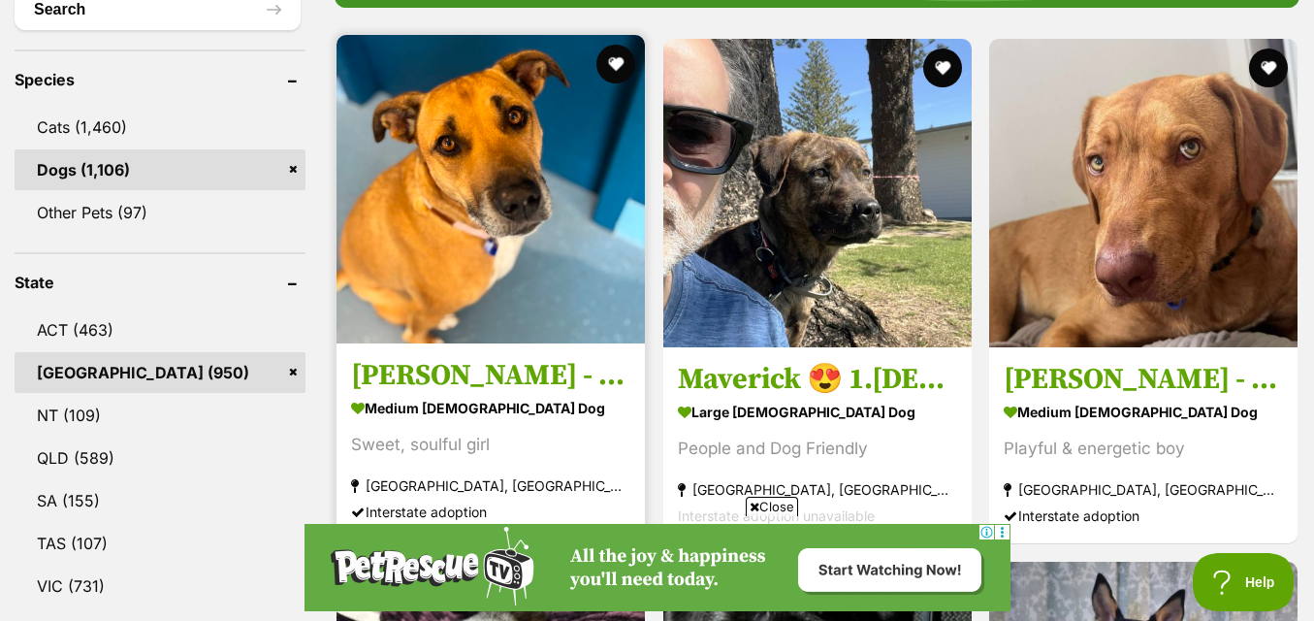
click at [497, 223] on img at bounding box center [491, 189] width 308 height 308
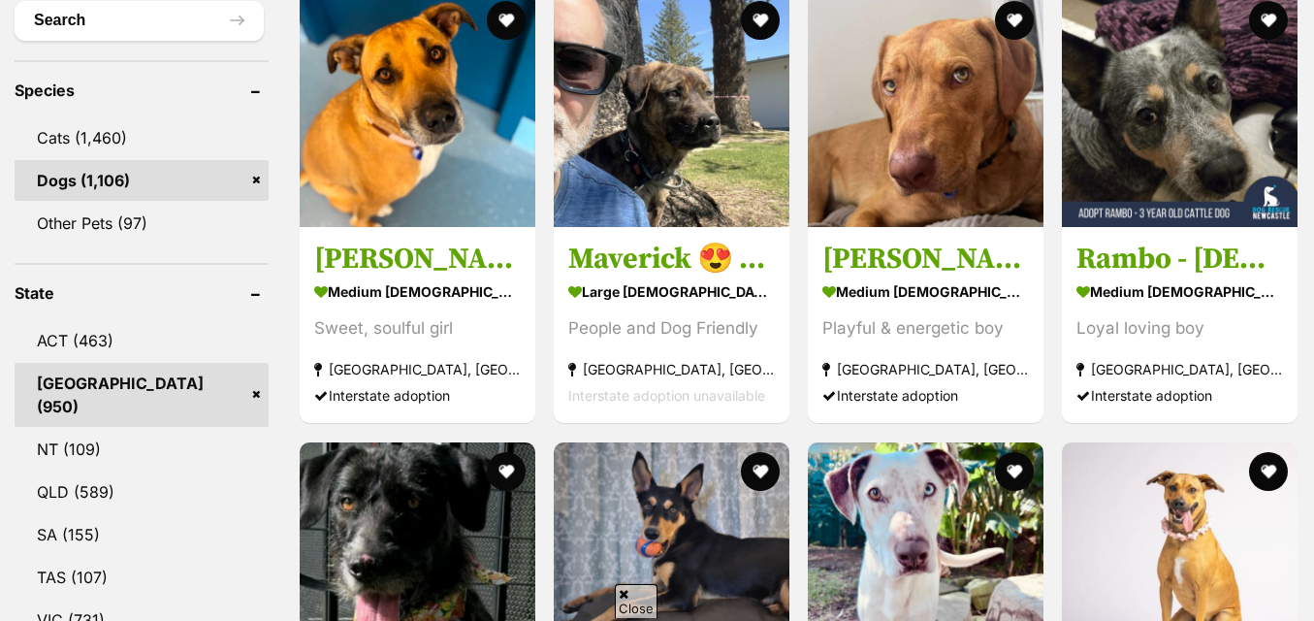
click at [632, 122] on img at bounding box center [672, 109] width 236 height 236
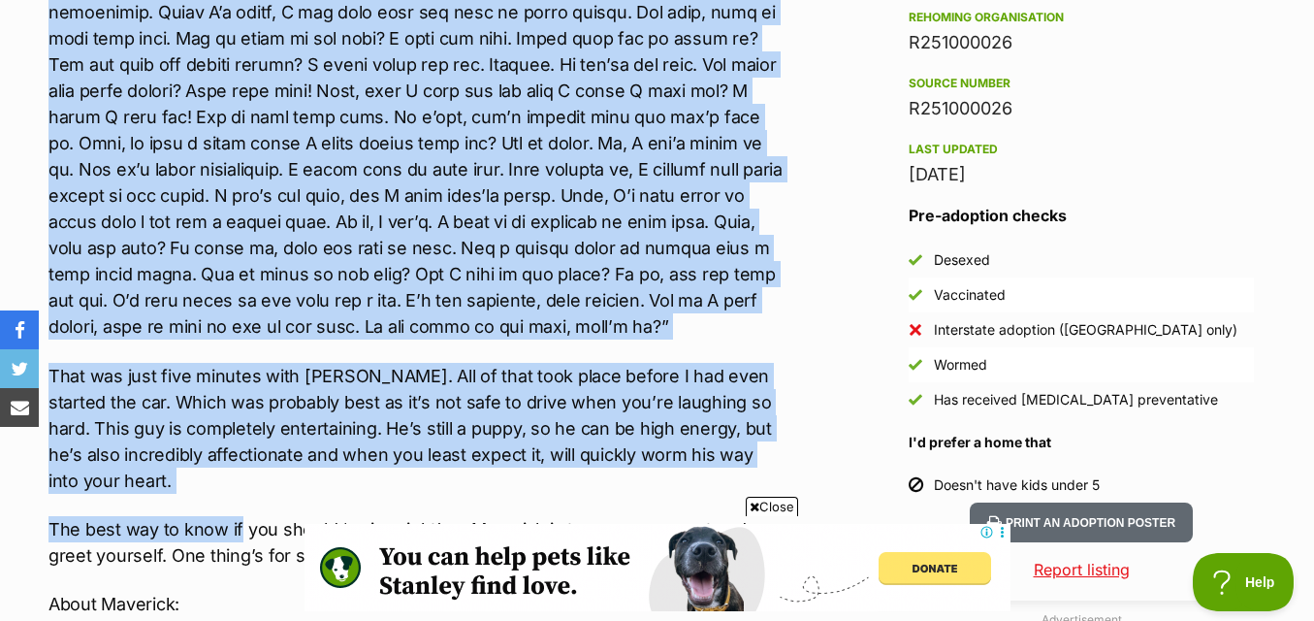
scroll to position [1940, 0]
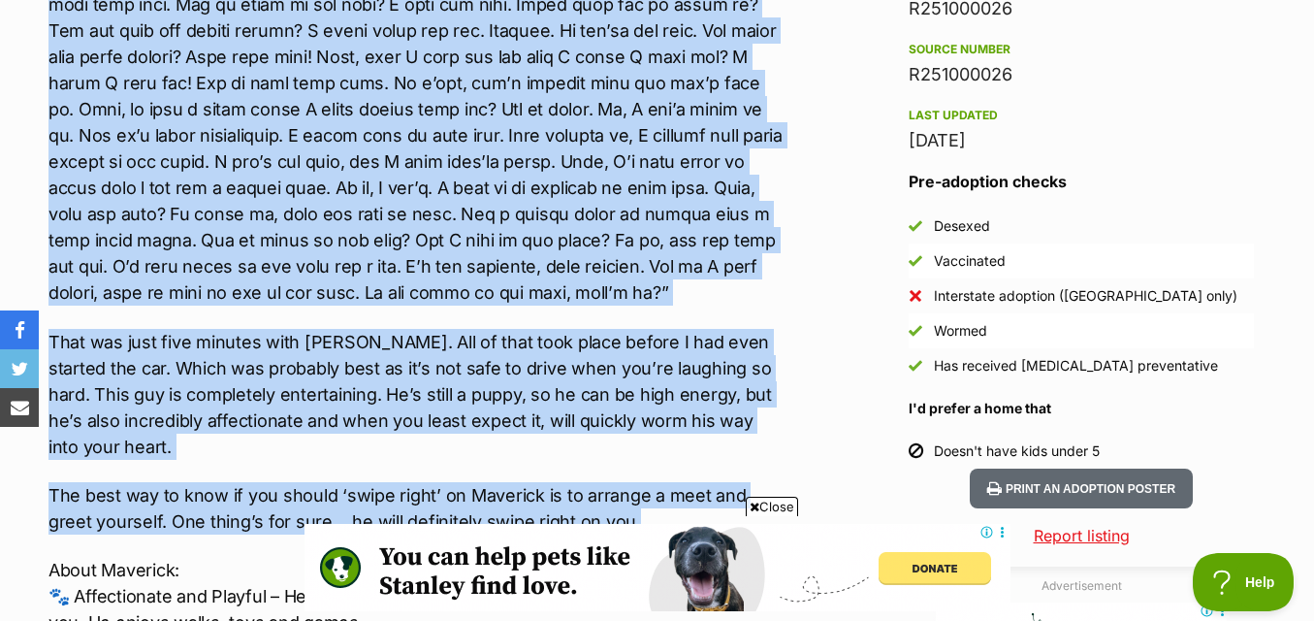
drag, startPoint x: 49, startPoint y: 354, endPoint x: 649, endPoint y: 404, distance: 602.6
click at [649, 404] on div "Maverick, 18 month old Staffy x Rotti, medium to large size, weighs 27kgs. 😯 No…" at bounding box center [416, 348] width 734 height 2025
copy div "I was fortunate enough to have a couple of play dates with this sweet boy recen…"
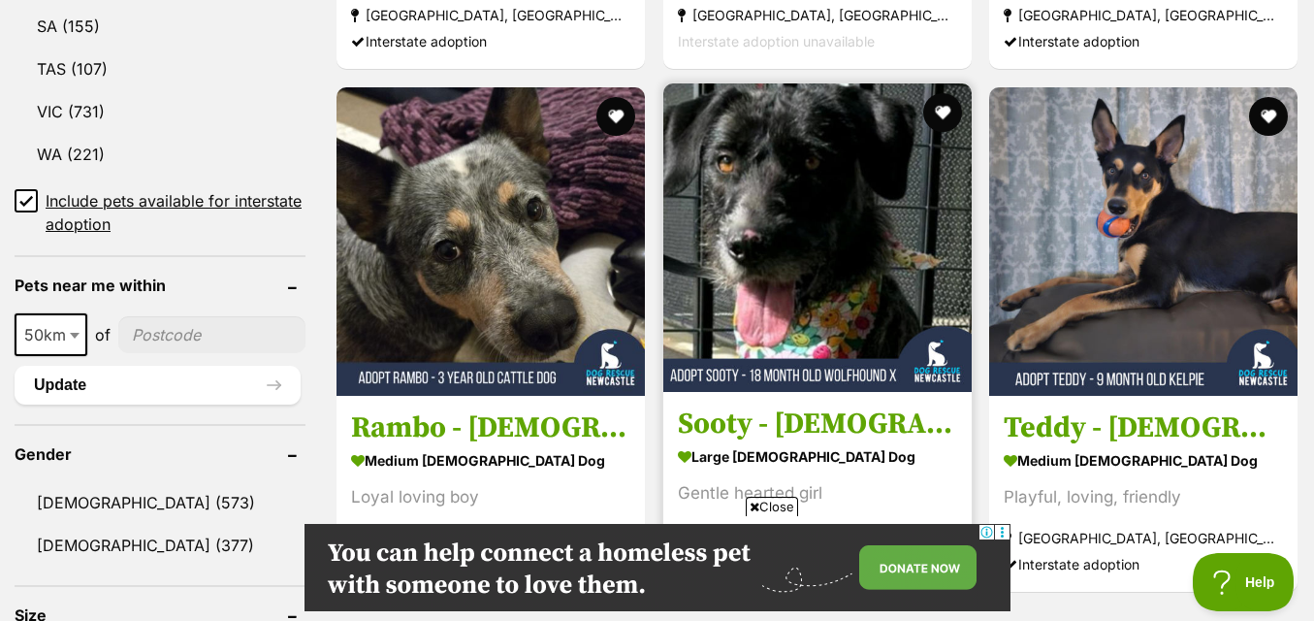
click at [889, 250] on img at bounding box center [817, 237] width 308 height 308
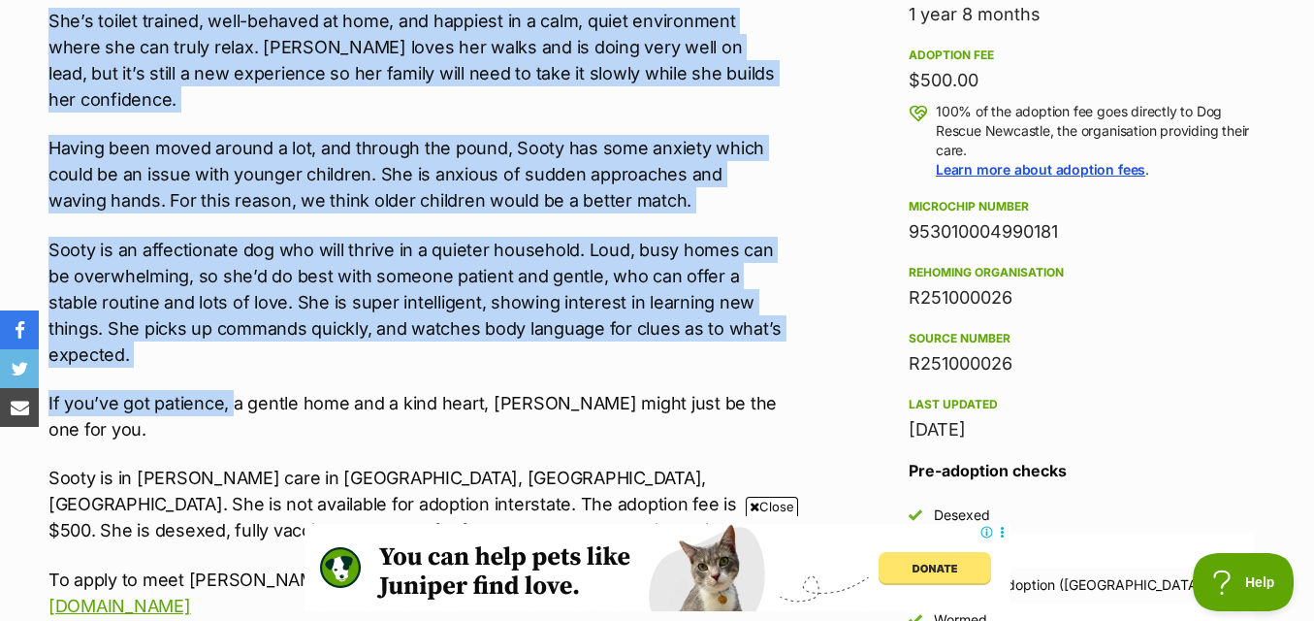
scroll to position [1455, 0]
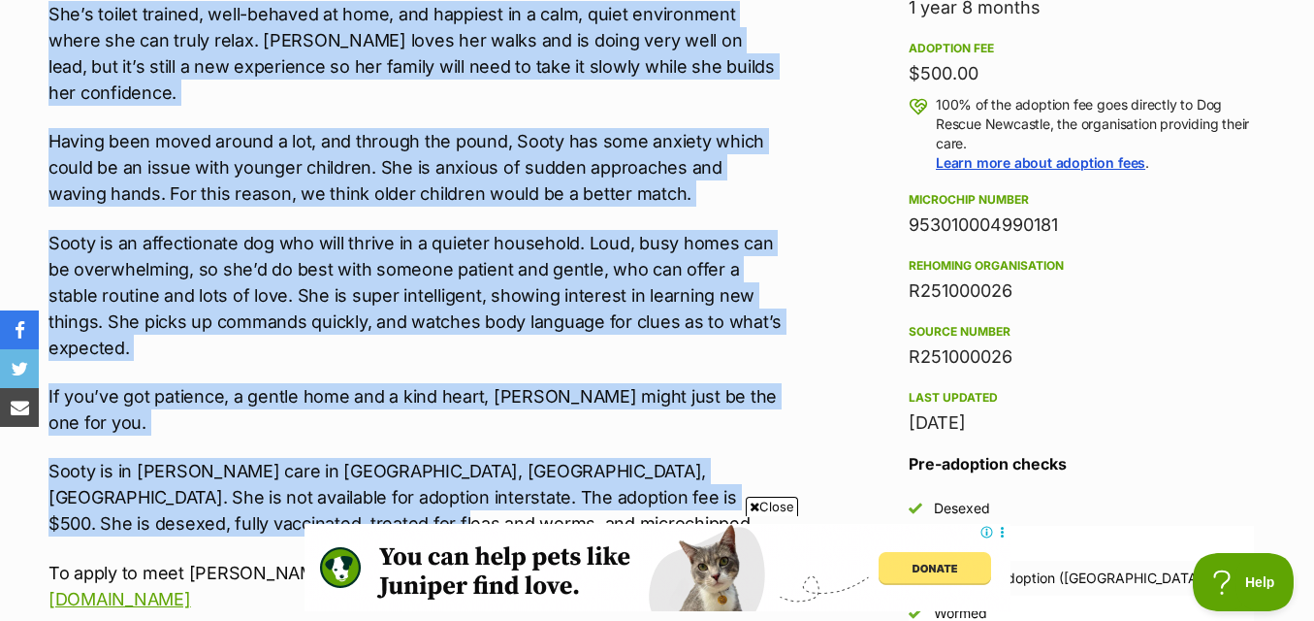
drag, startPoint x: 47, startPoint y: 254, endPoint x: 372, endPoint y: 438, distance: 374.4
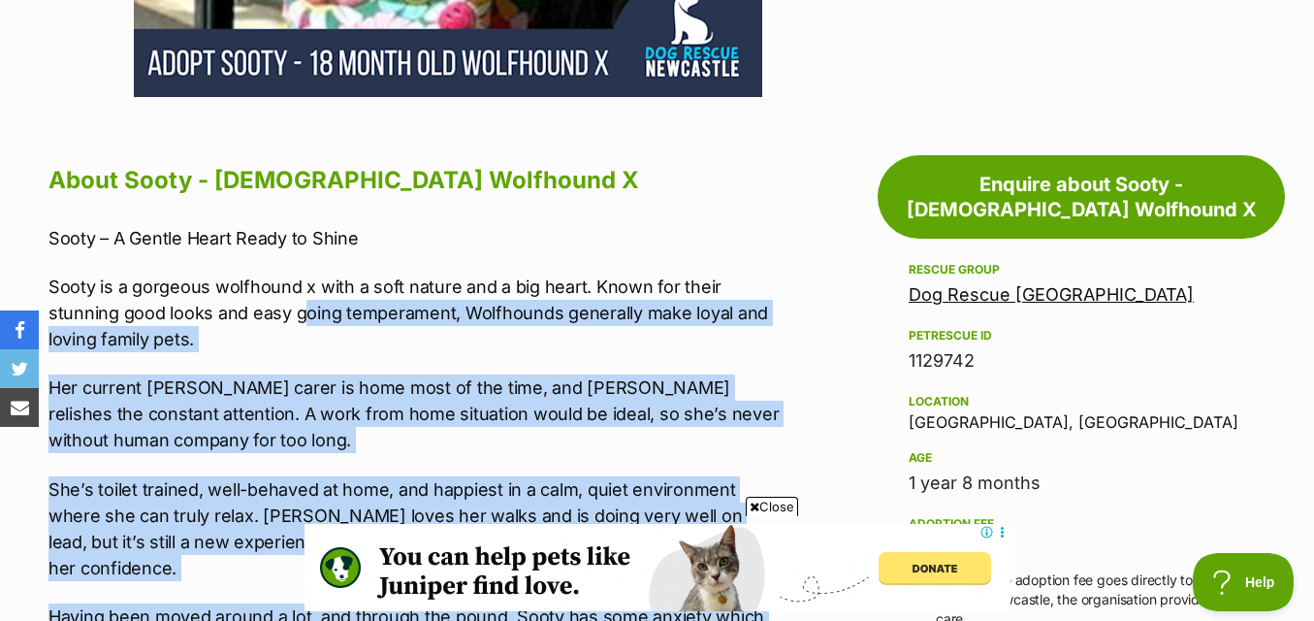
scroll to position [970, 0]
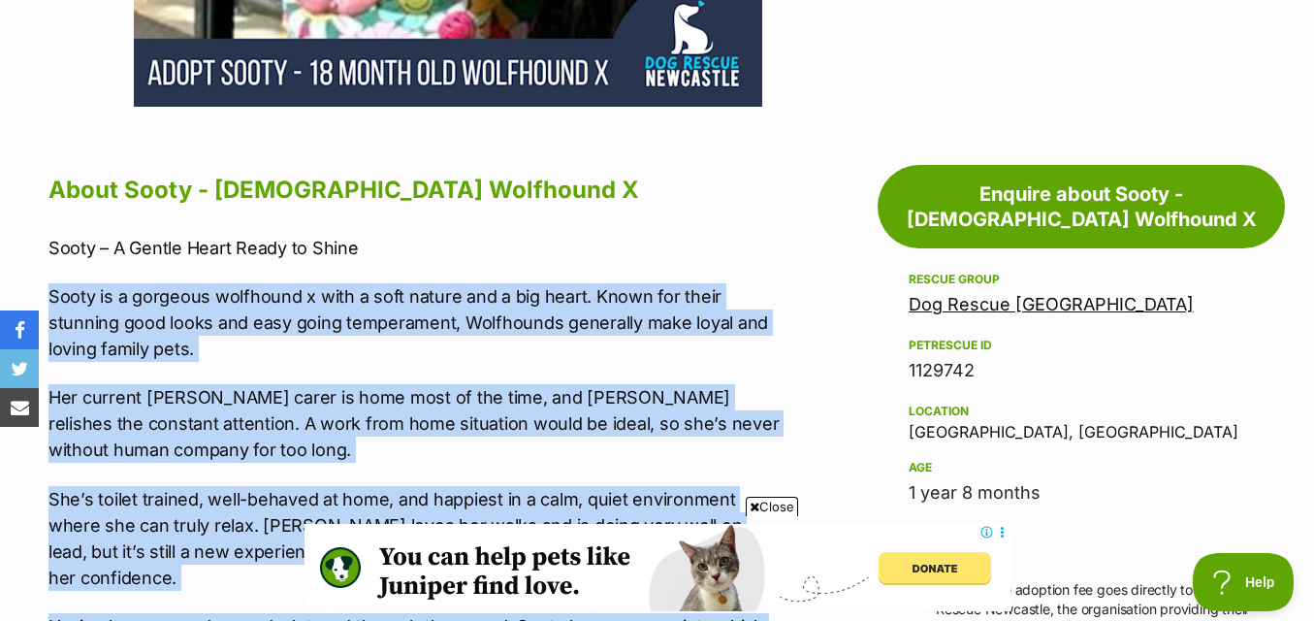
drag, startPoint x: 779, startPoint y: 331, endPoint x: 20, endPoint y: 251, distance: 762.7
copy div "Sooty is a gorgeous wolfhound x with a soft nature and a big heart. Known for t…"
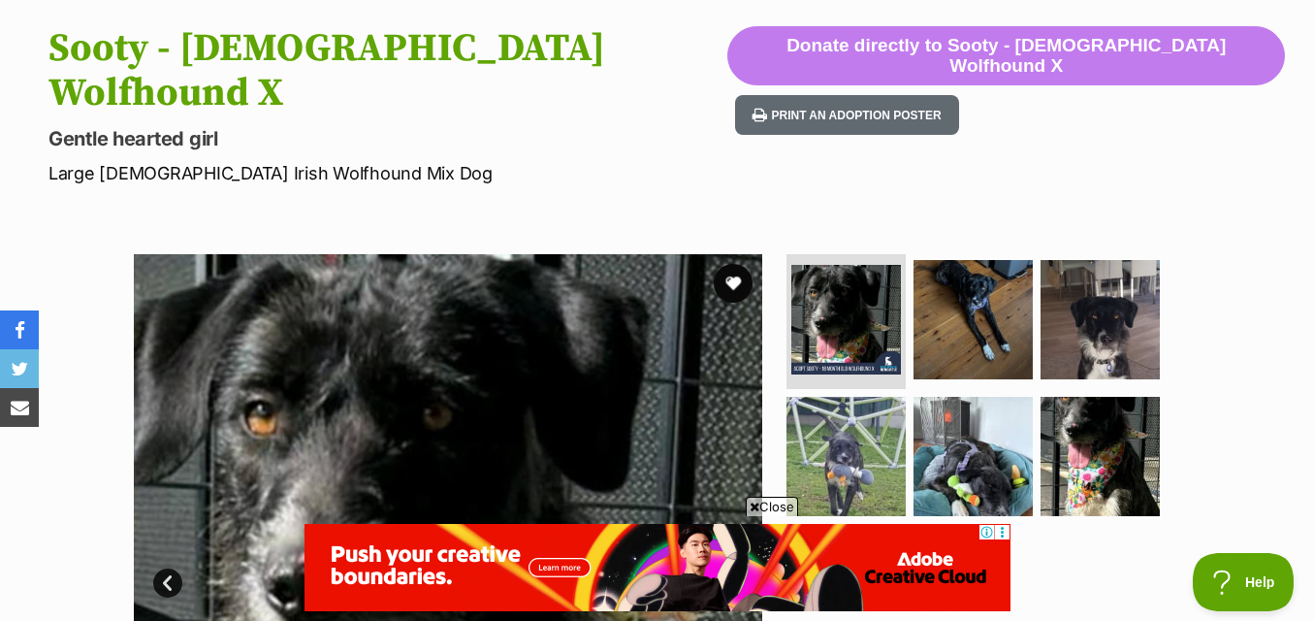
scroll to position [388, 0]
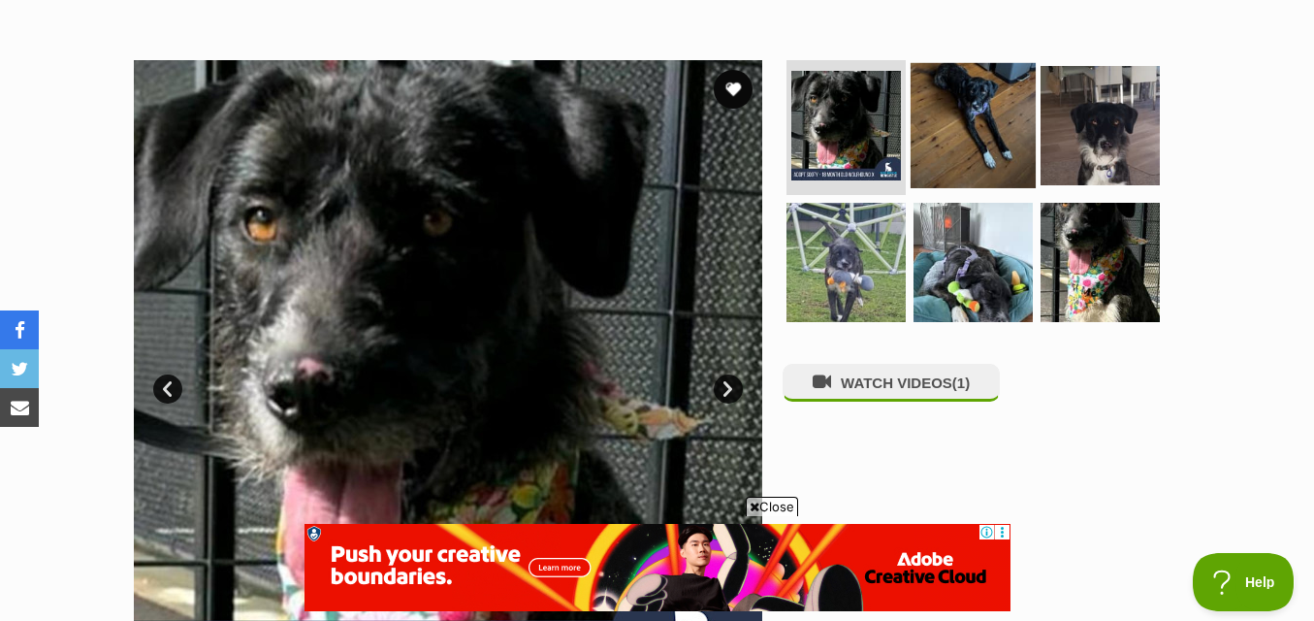
click at [949, 62] on img at bounding box center [973, 124] width 125 height 125
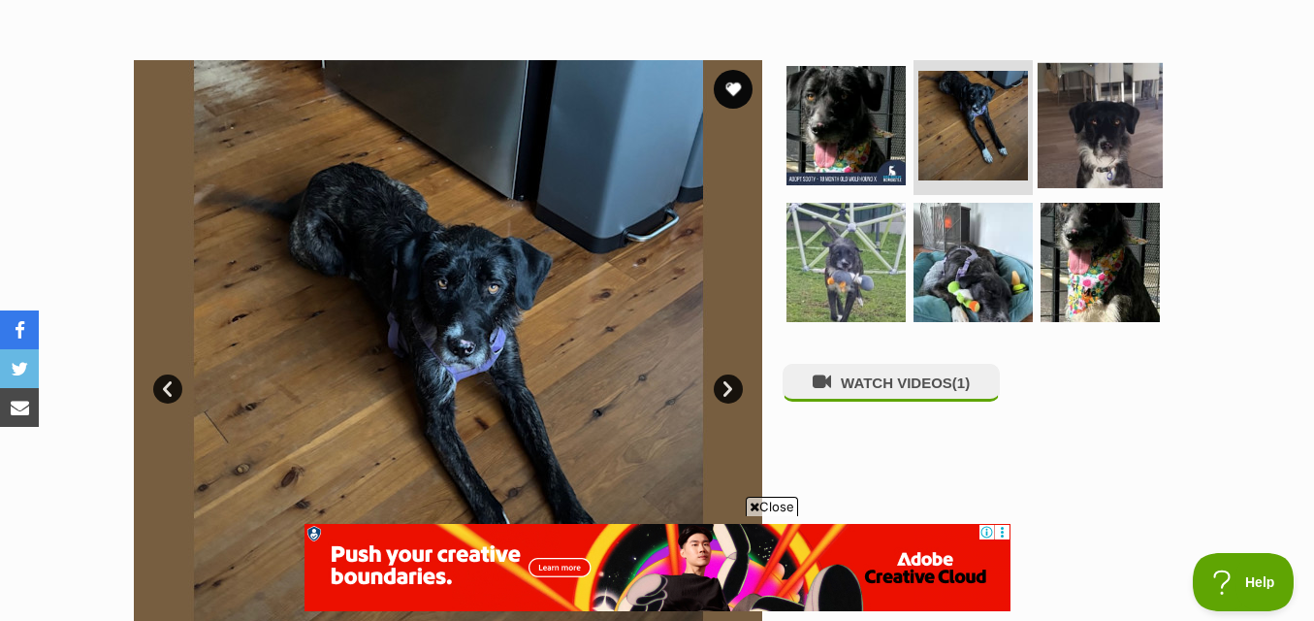
click at [1134, 91] on img at bounding box center [1100, 124] width 125 height 125
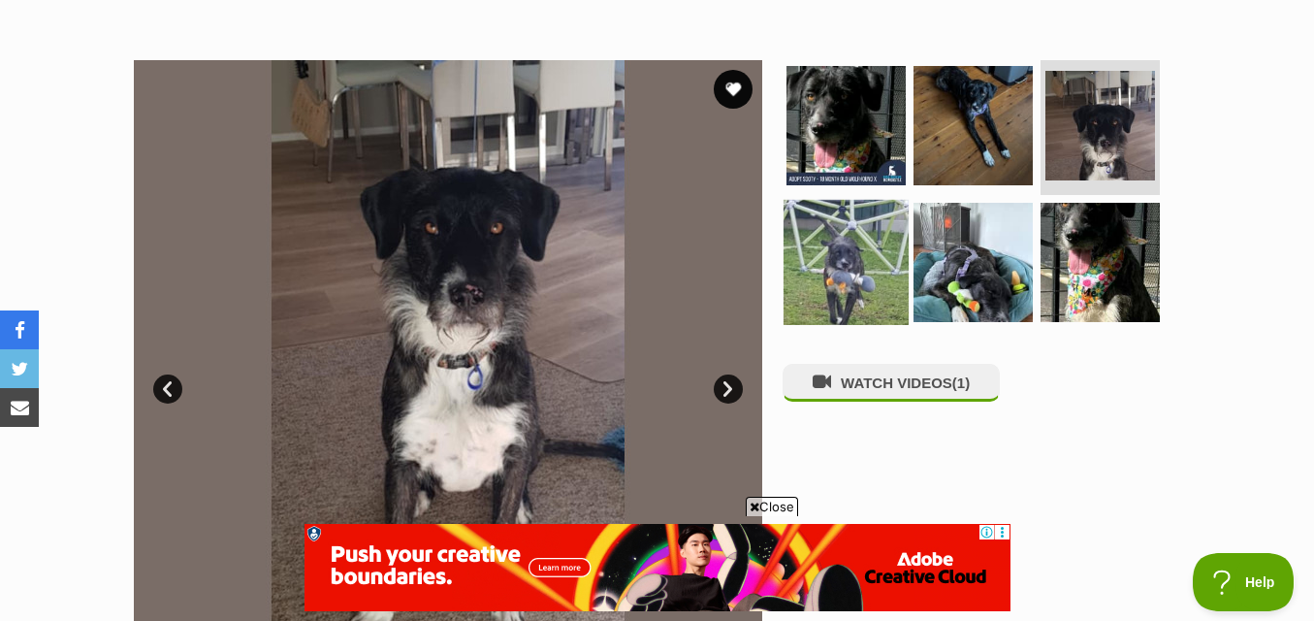
click at [854, 209] on img at bounding box center [846, 262] width 125 height 125
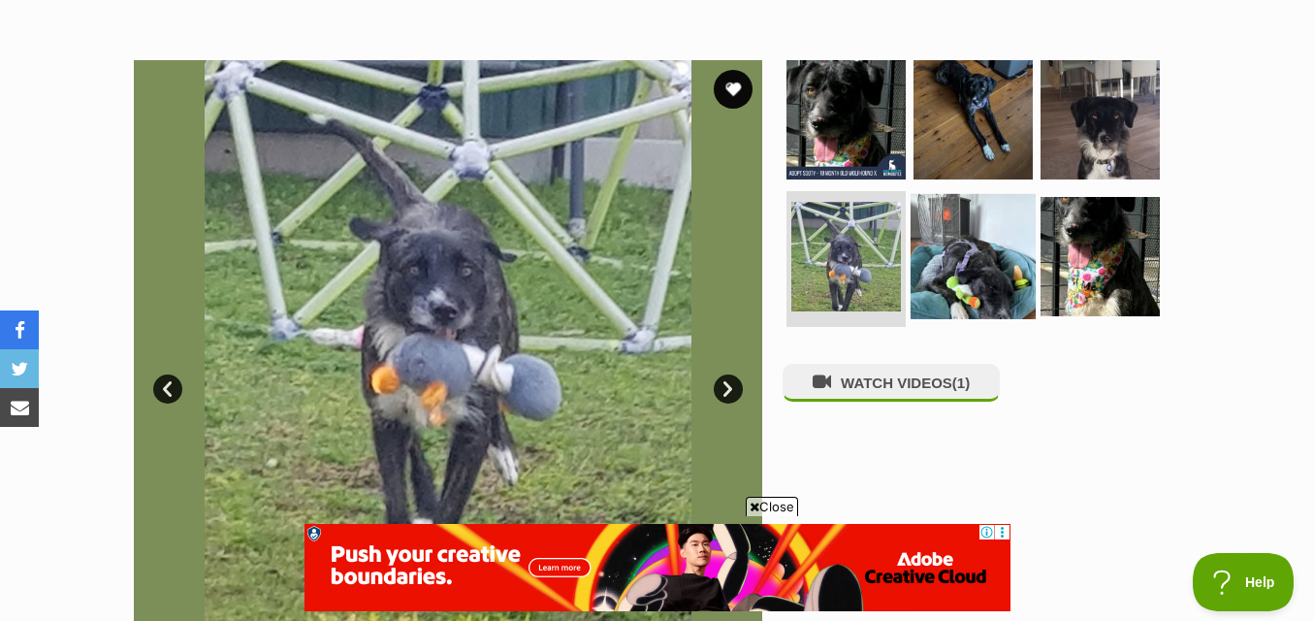
click at [981, 215] on img at bounding box center [973, 256] width 125 height 125
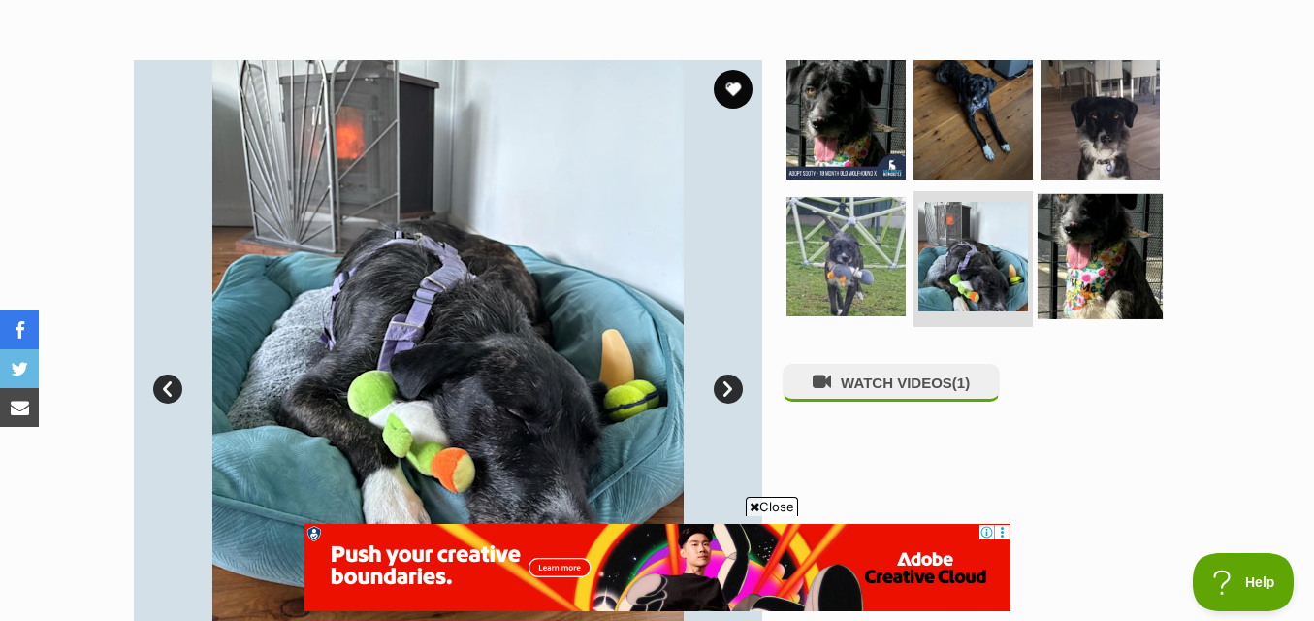
click at [1084, 236] on img at bounding box center [1100, 256] width 125 height 125
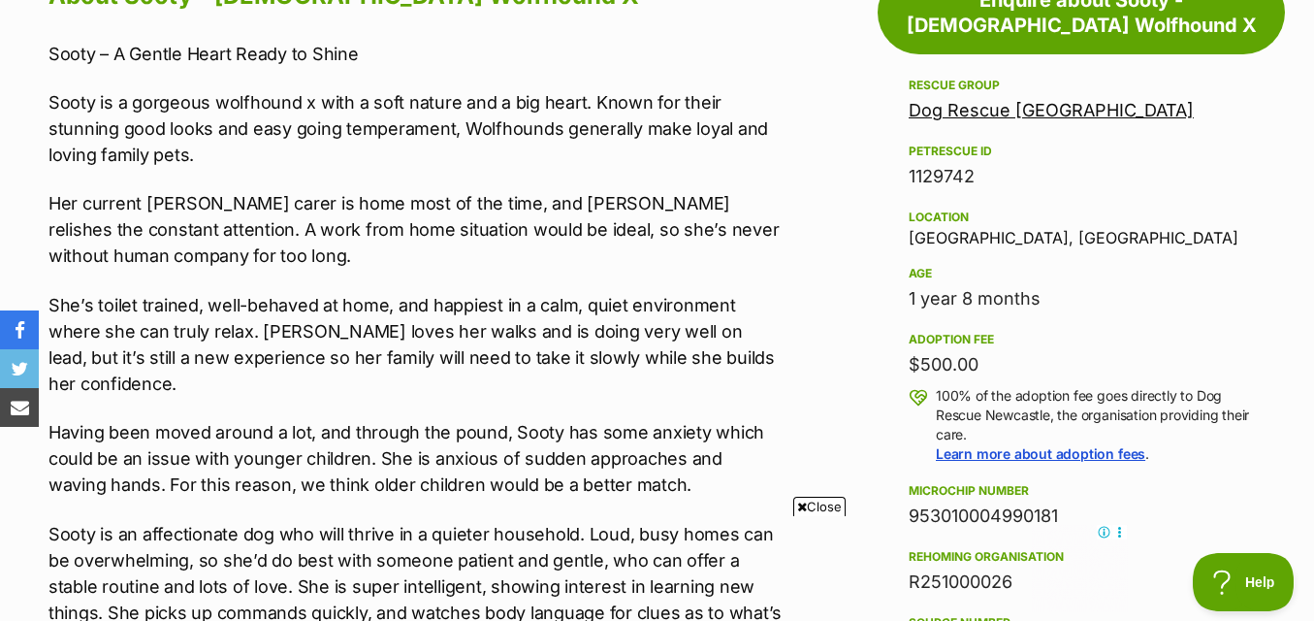
scroll to position [0, 0]
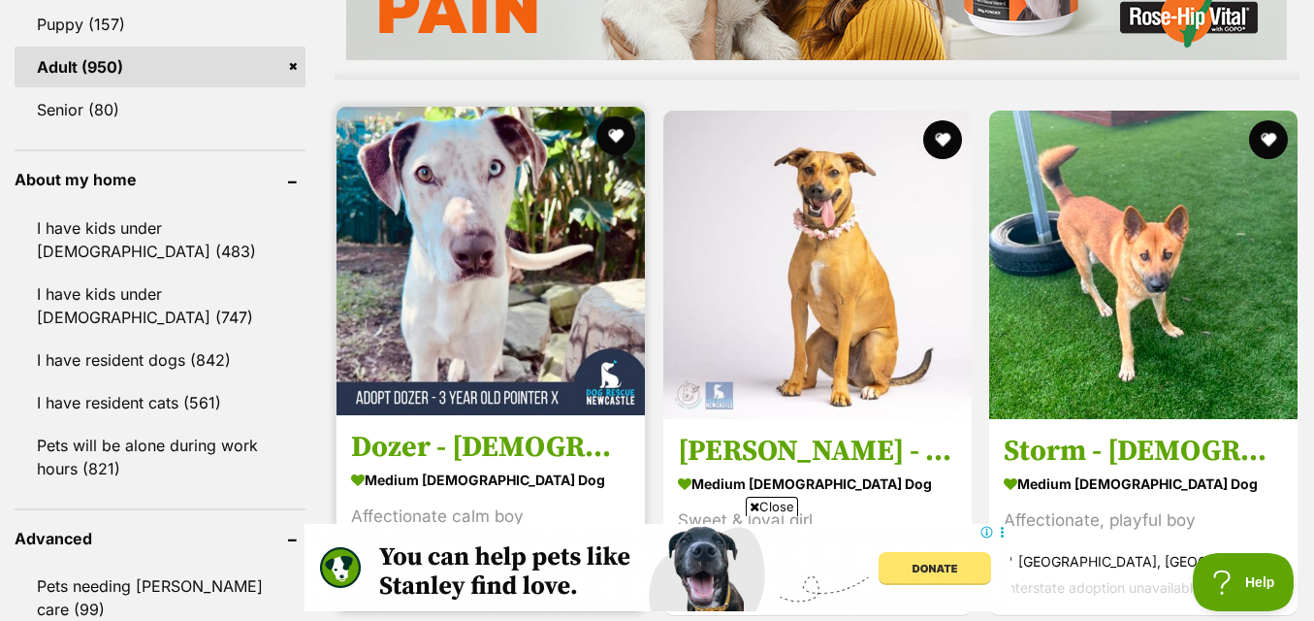
scroll to position [2123, 0]
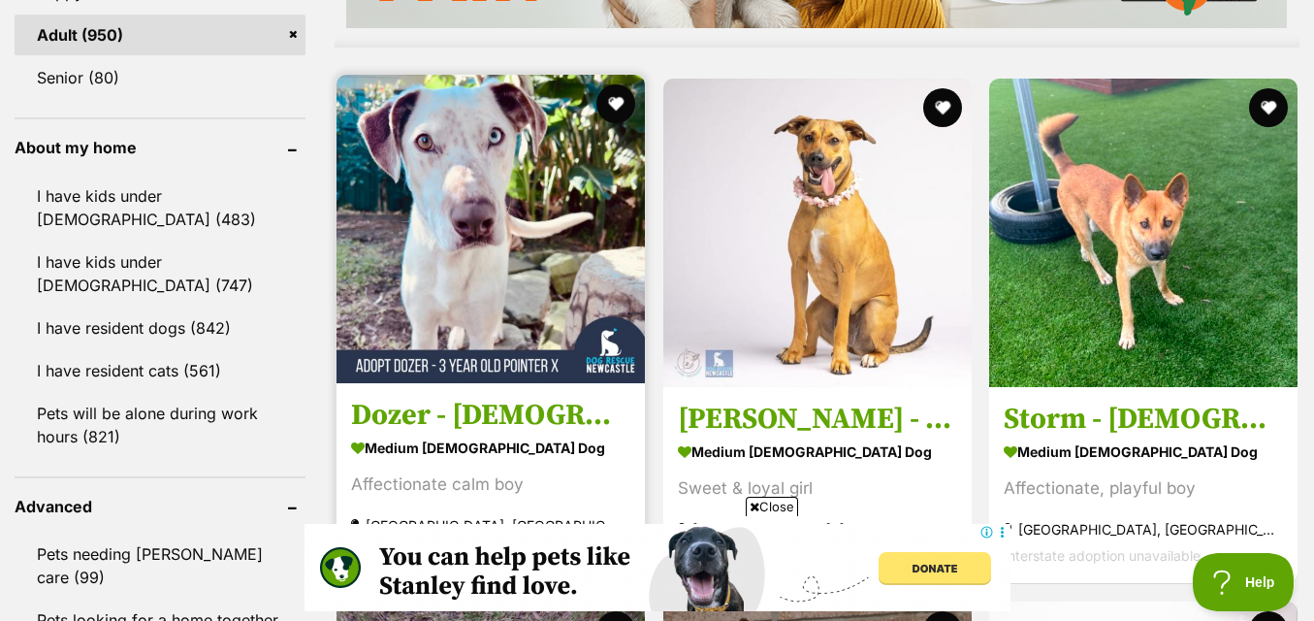
click at [592, 147] on img at bounding box center [491, 229] width 308 height 308
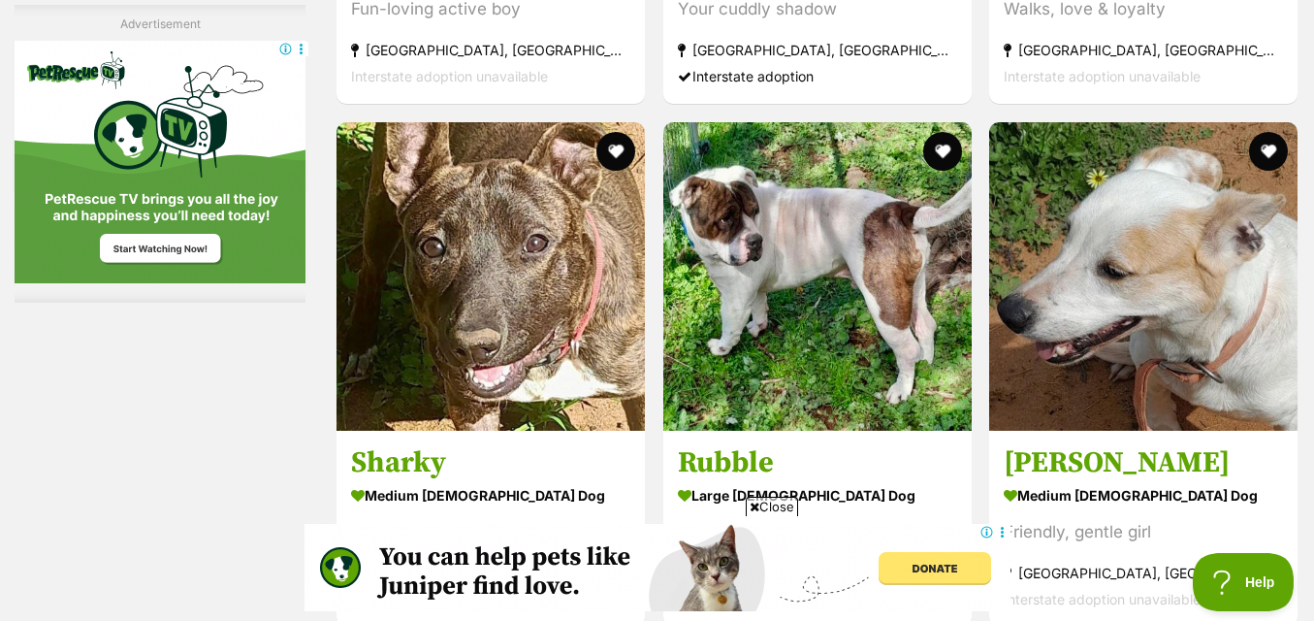
scroll to position [3859, 0]
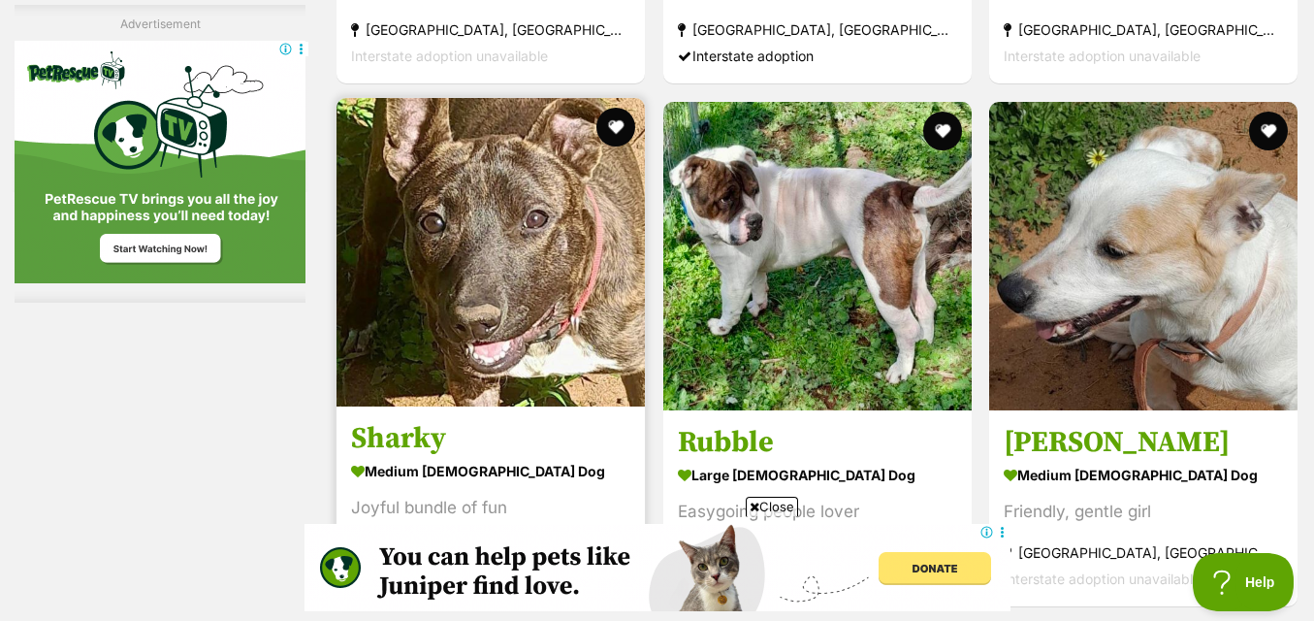
click at [596, 258] on img at bounding box center [491, 252] width 308 height 308
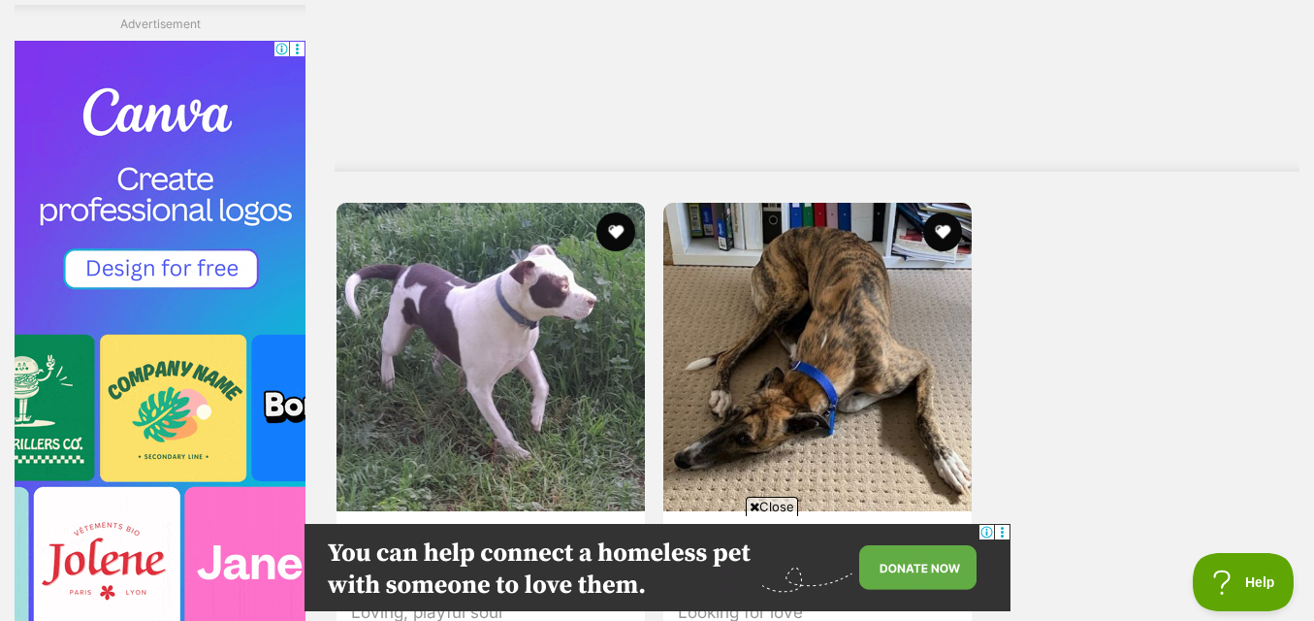
scroll to position [4806, 0]
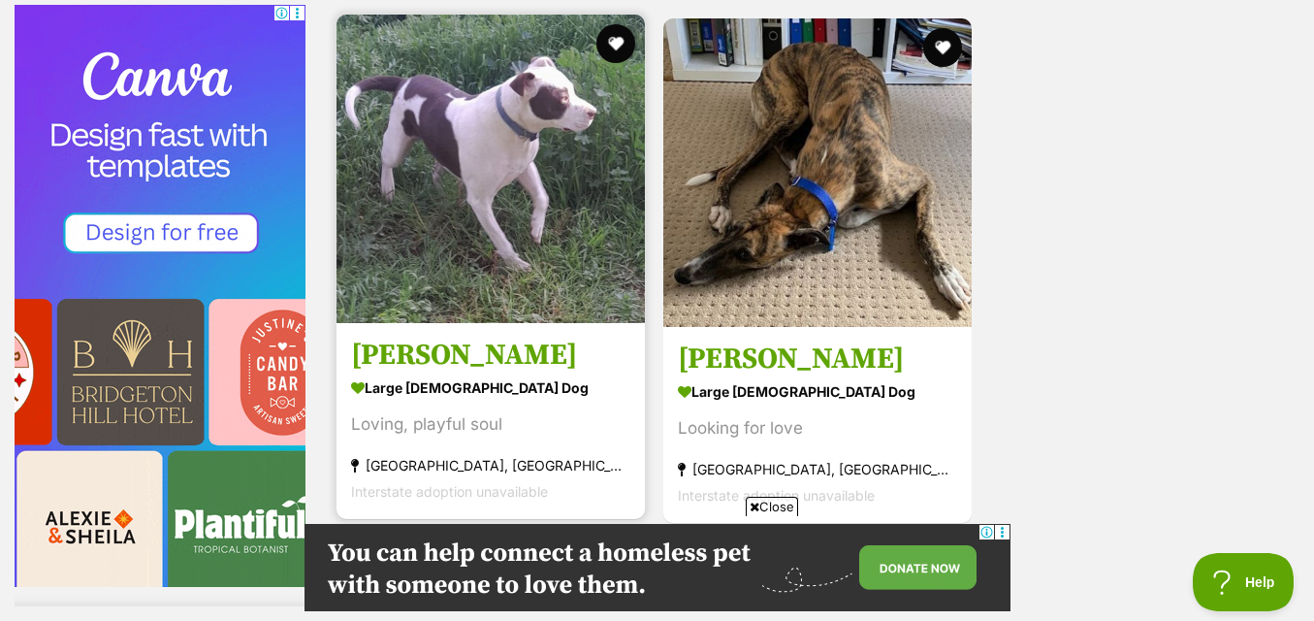
click at [558, 171] on img at bounding box center [491, 169] width 308 height 308
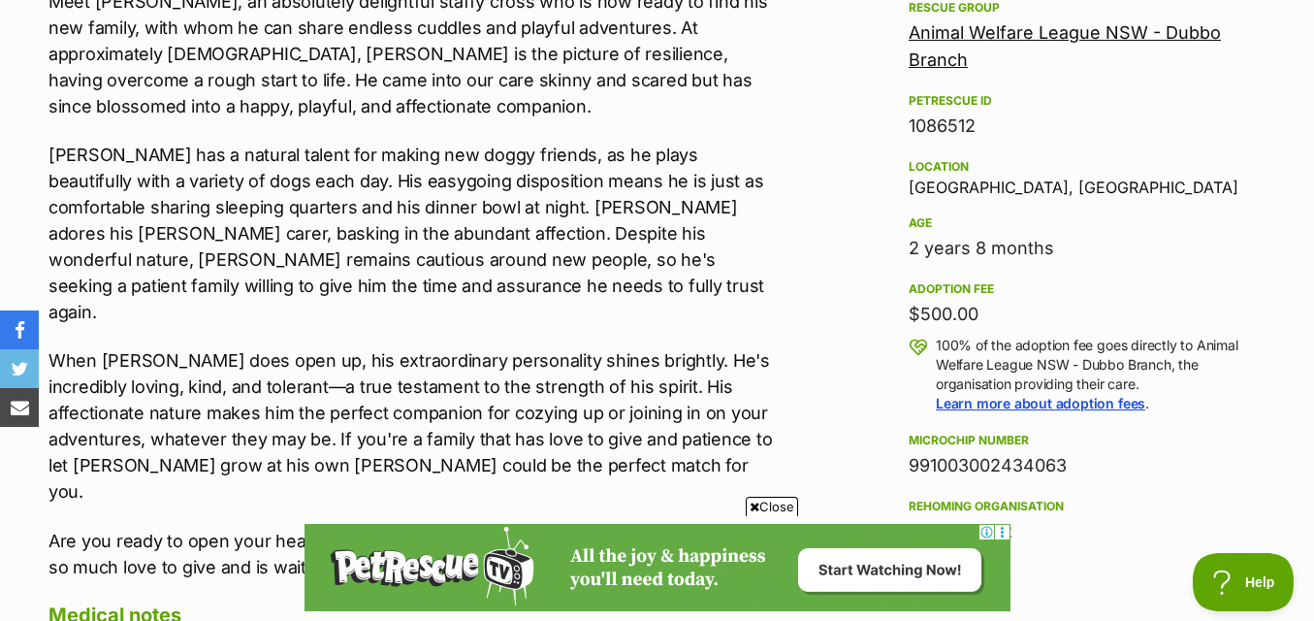
scroll to position [1067, 0]
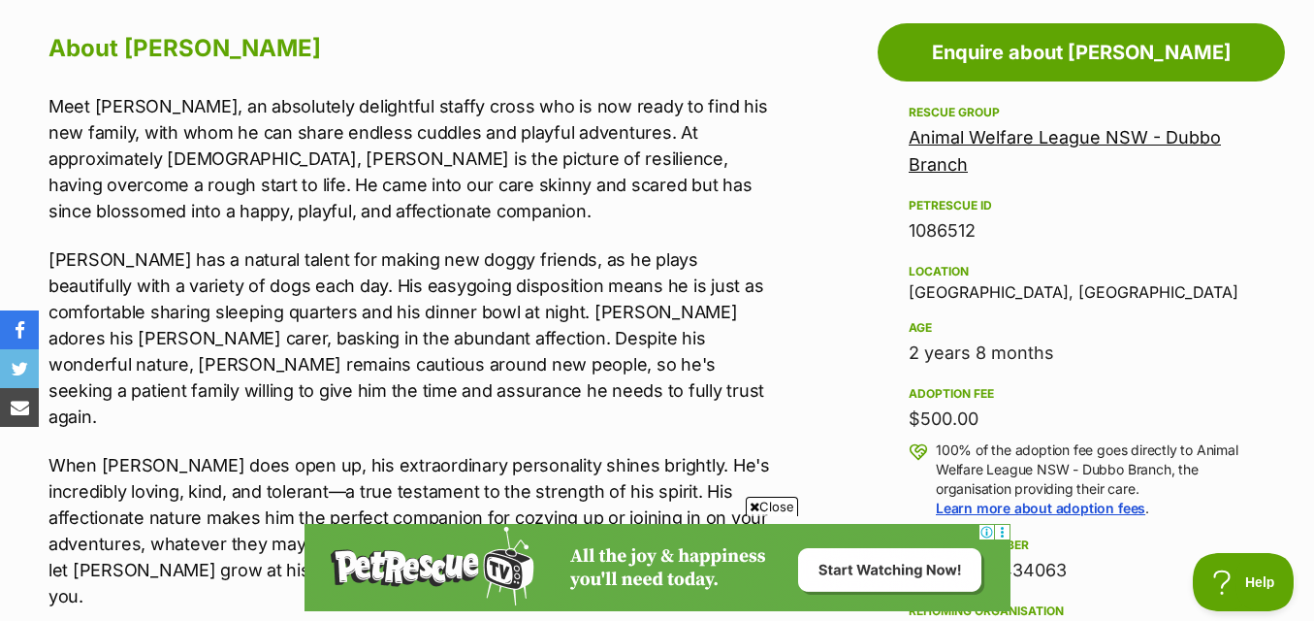
click at [42, 74] on div "About Milo Meet Milo, an absolutely delightful staffy cross who is now ready to…" at bounding box center [406, 623] width 754 height 1192
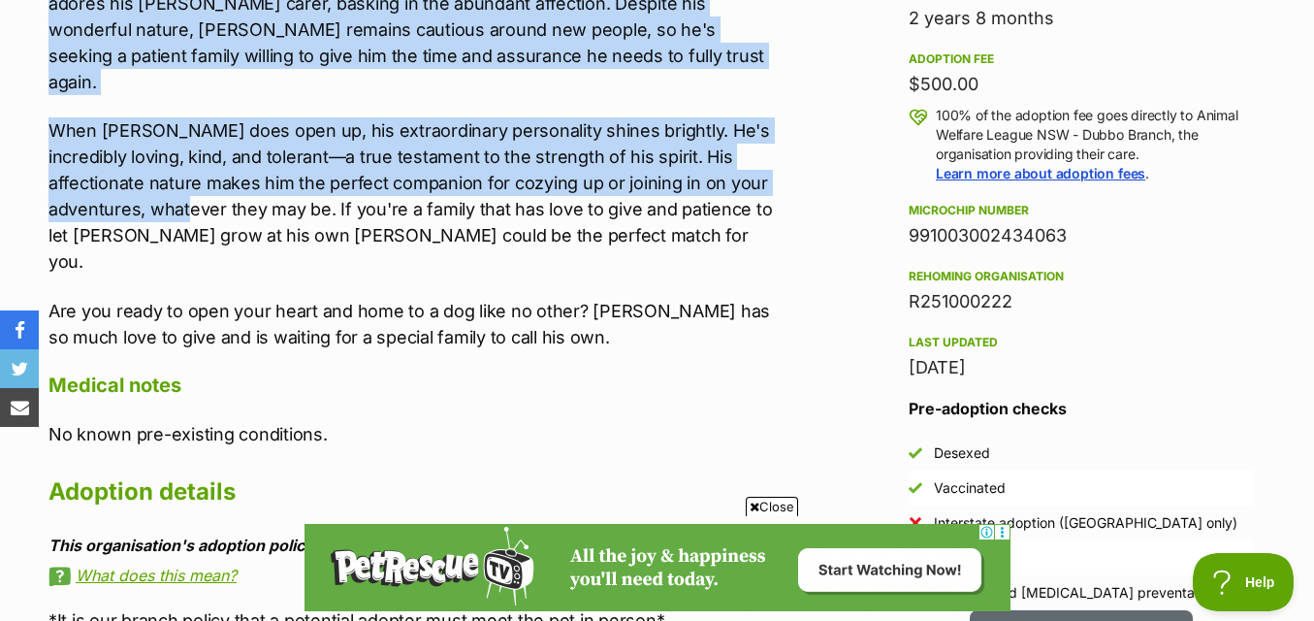
scroll to position [1455, 0]
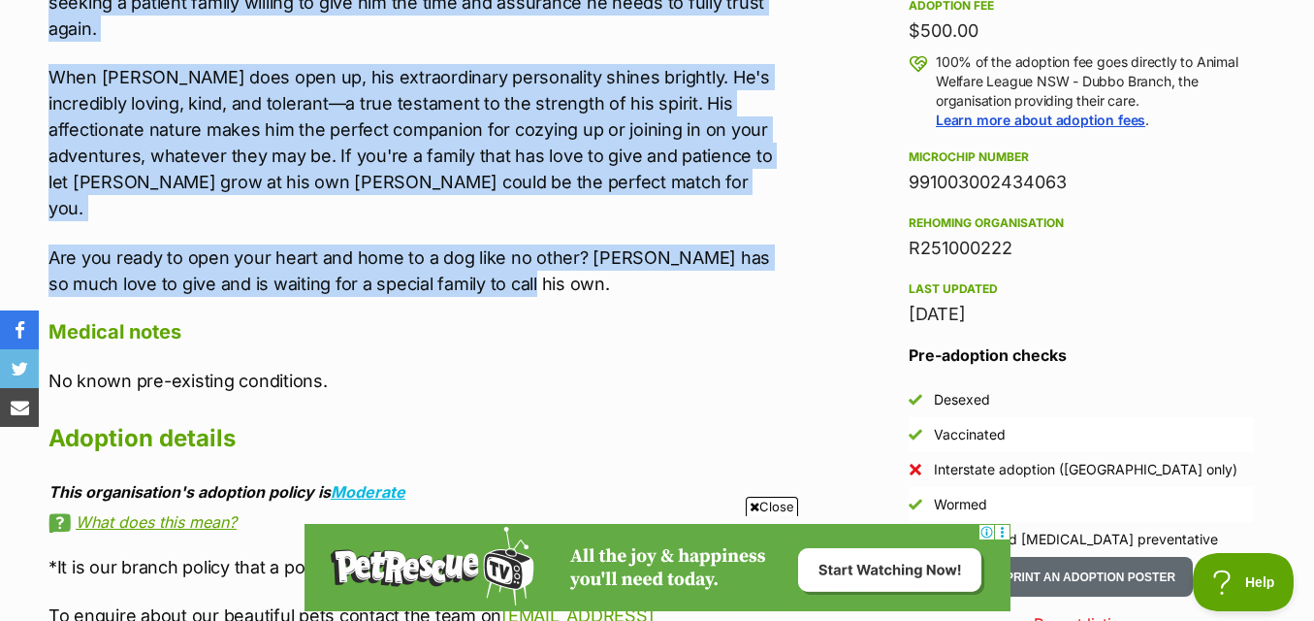
drag, startPoint x: 34, startPoint y: 99, endPoint x: 521, endPoint y: 233, distance: 505.0
click at [521, 233] on div "About Milo Meet Milo, an absolutely delightful staffy cross who is now ready to…" at bounding box center [406, 235] width 754 height 1192
copy div "Meet Milo, an absolutely delightful staffy cross who is now ready to find his n…"
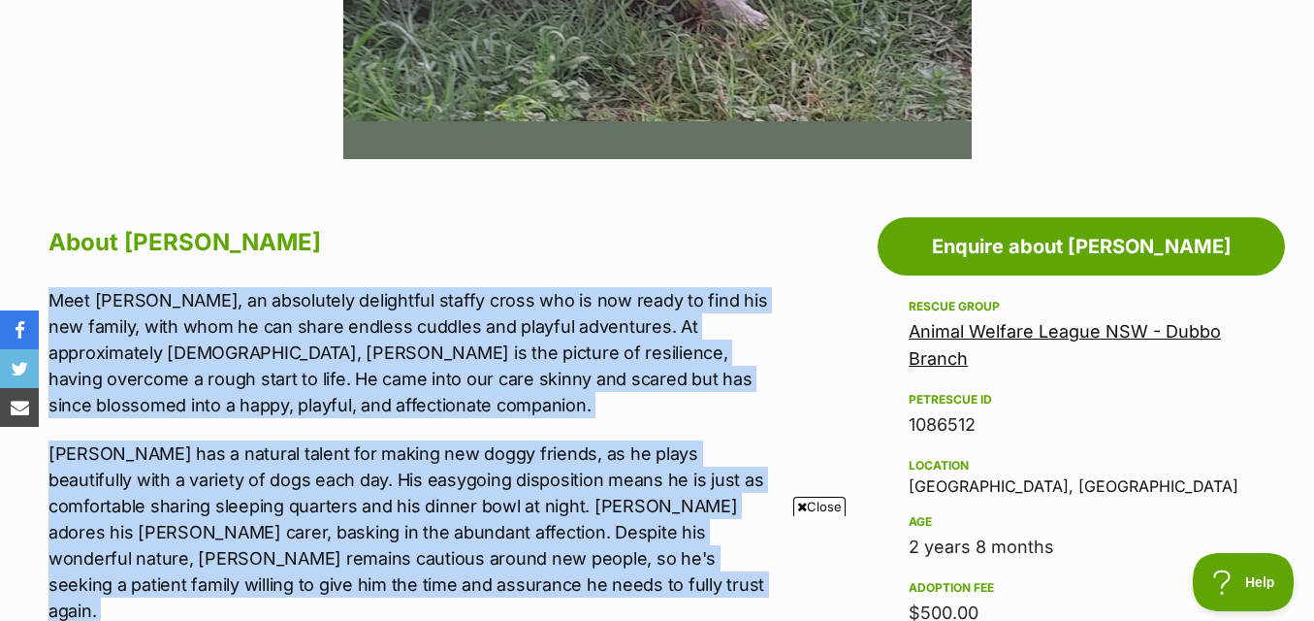
scroll to position [0, 0]
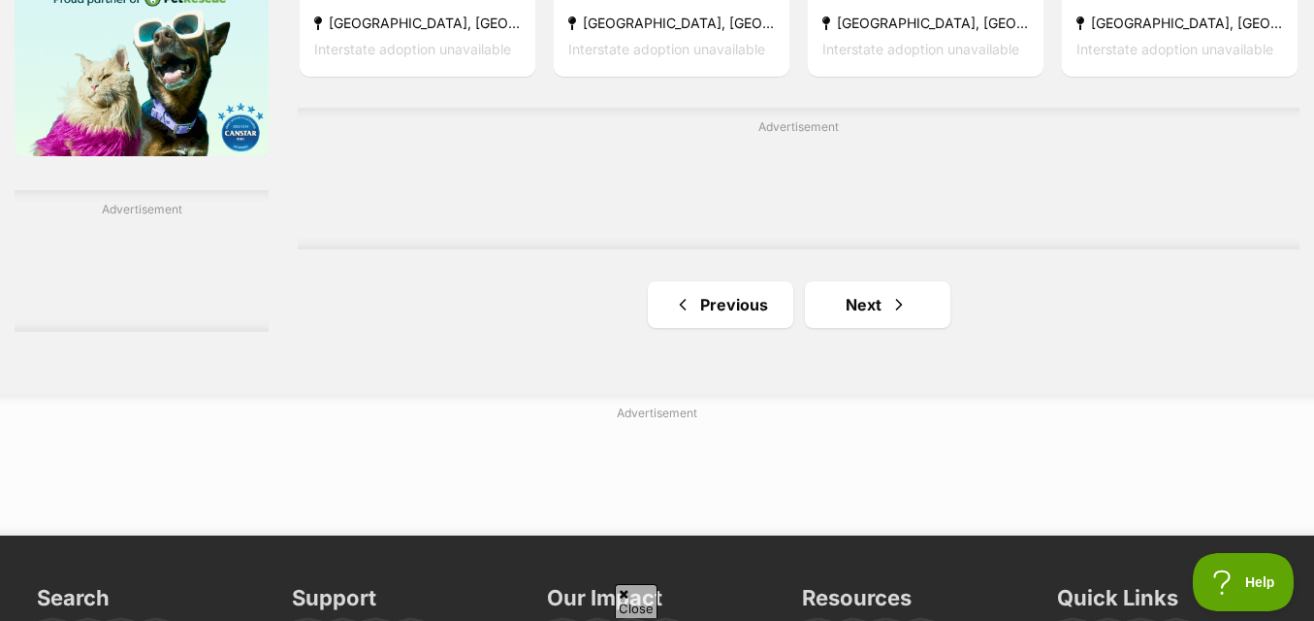
scroll to position [3298, 0]
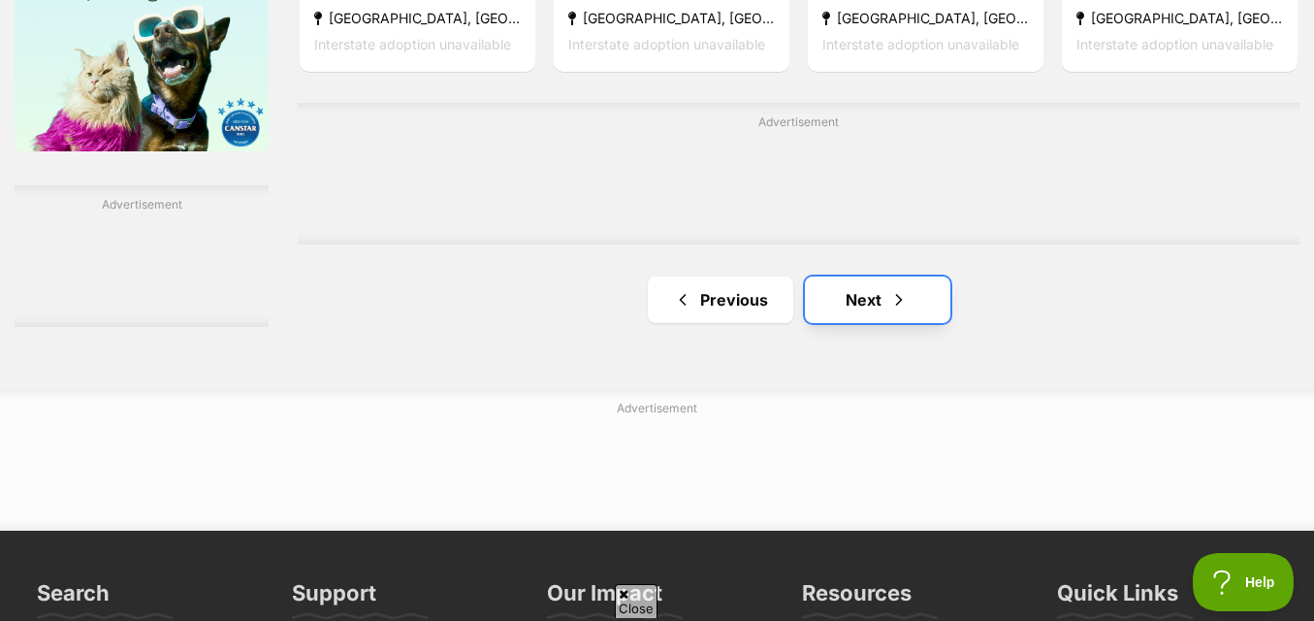
click at [912, 321] on link "Next" at bounding box center [878, 299] width 146 height 47
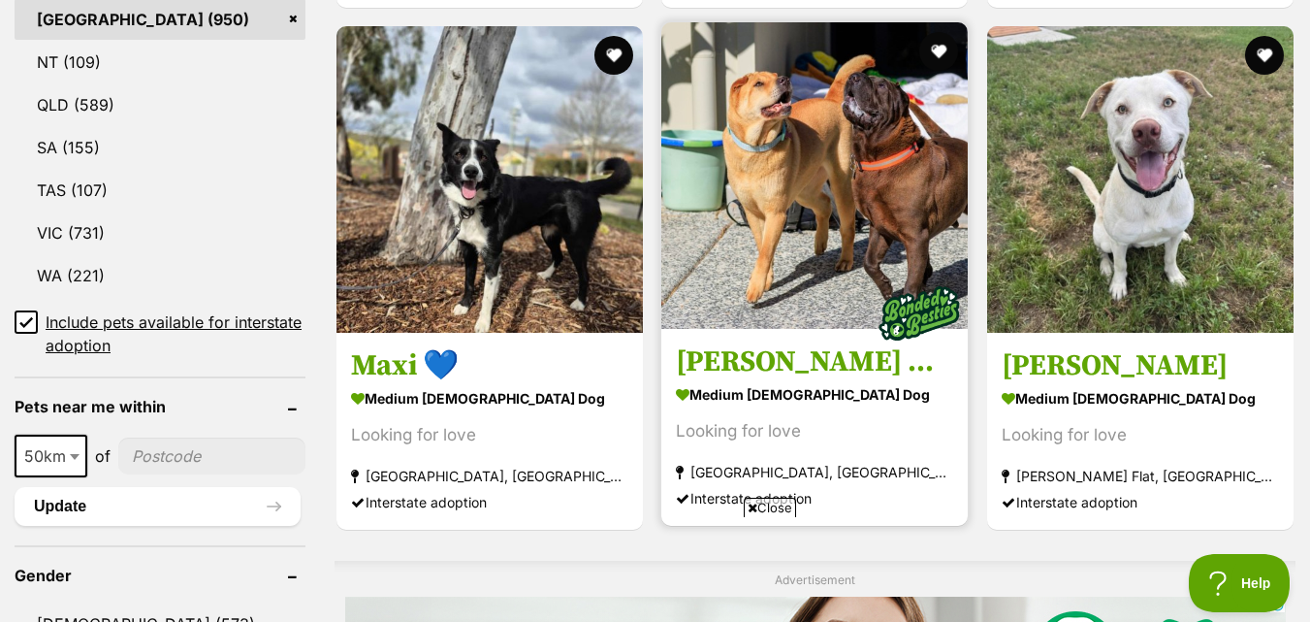
scroll to position [1164, 0]
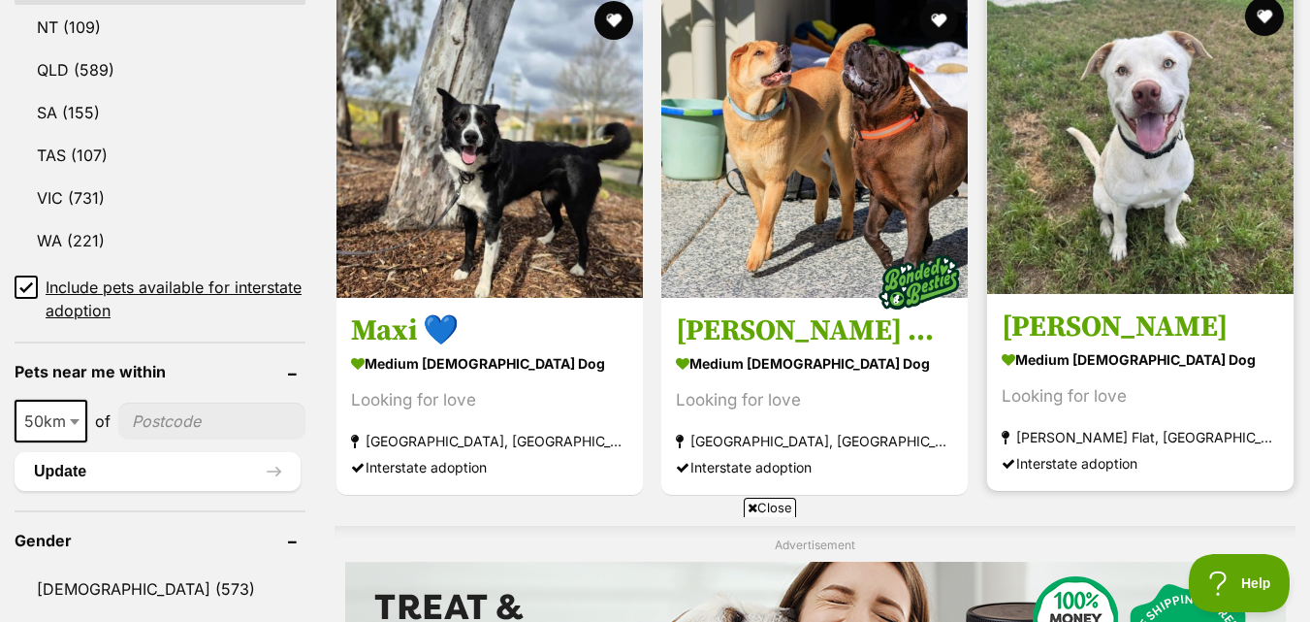
click at [1230, 216] on img at bounding box center [1140, 140] width 307 height 307
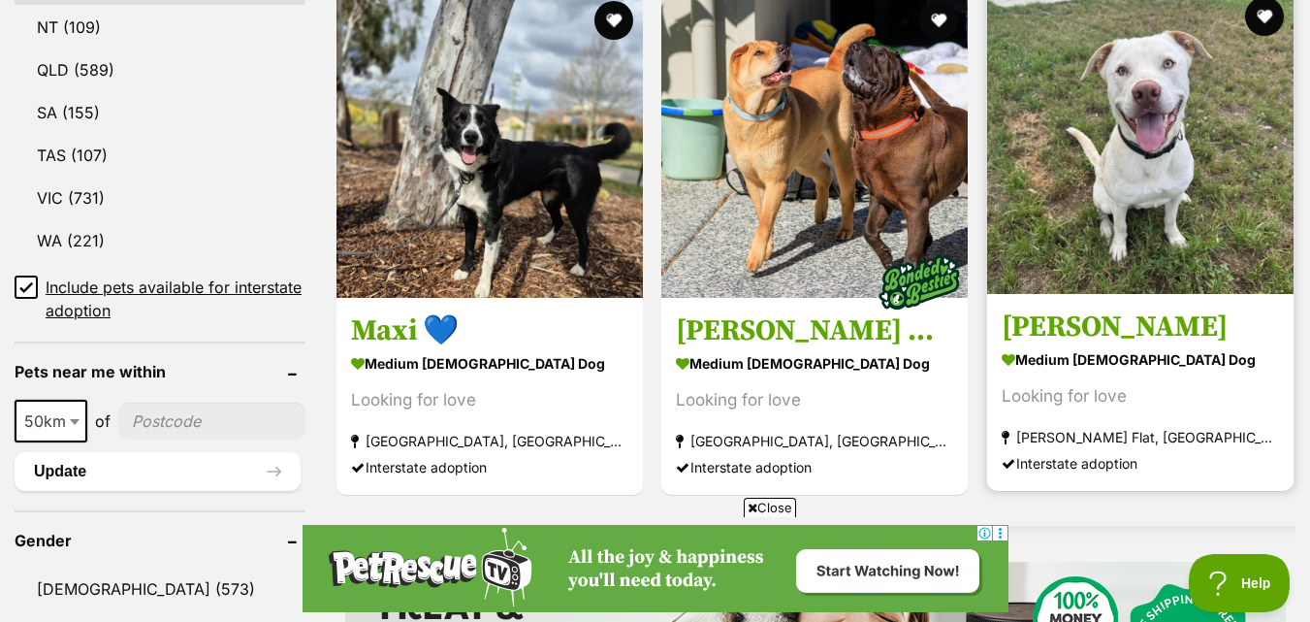
scroll to position [0, 0]
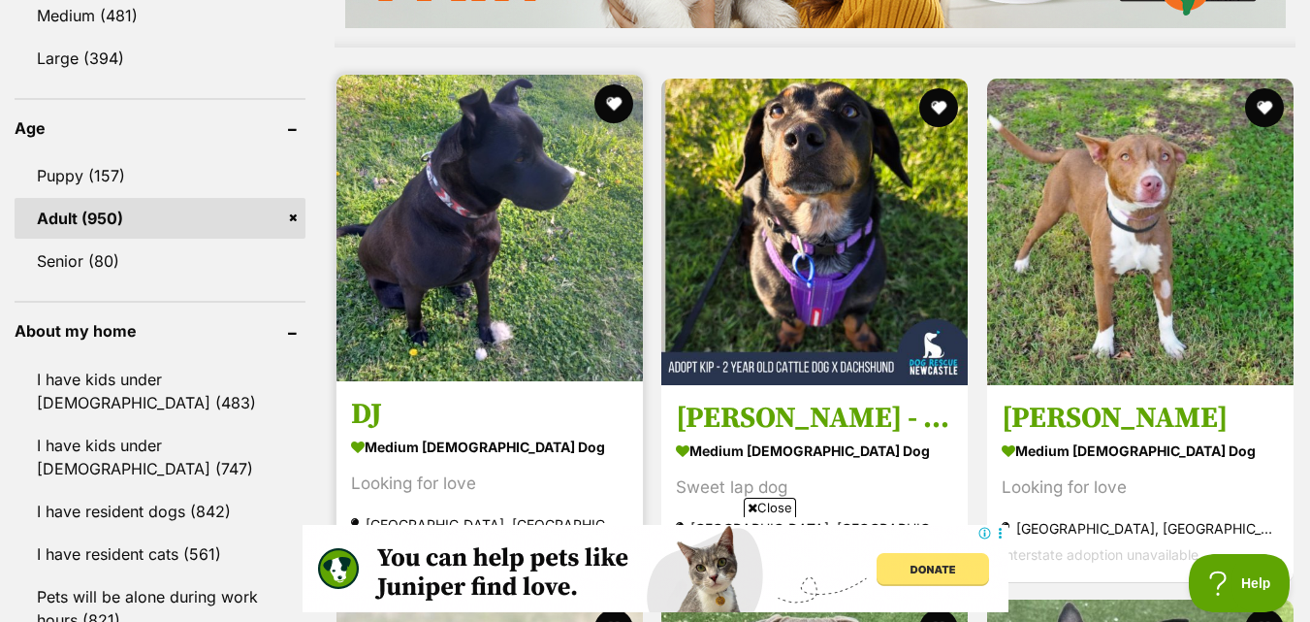
scroll to position [2037, 0]
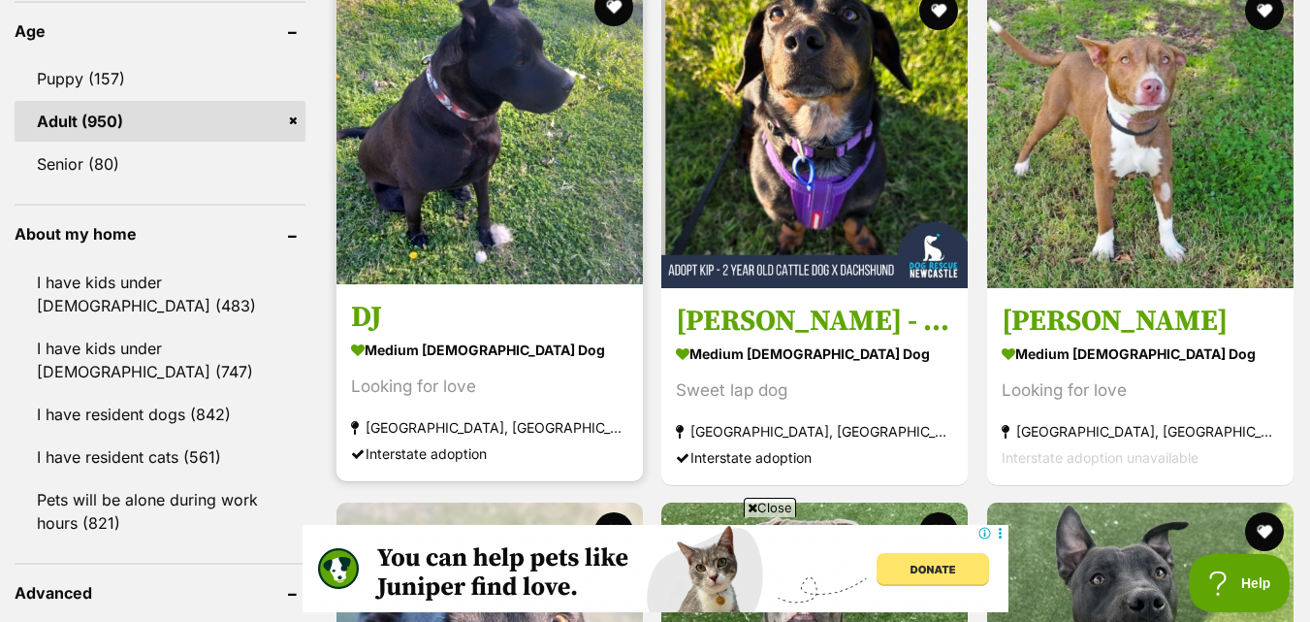
click at [588, 271] on img at bounding box center [490, 131] width 307 height 307
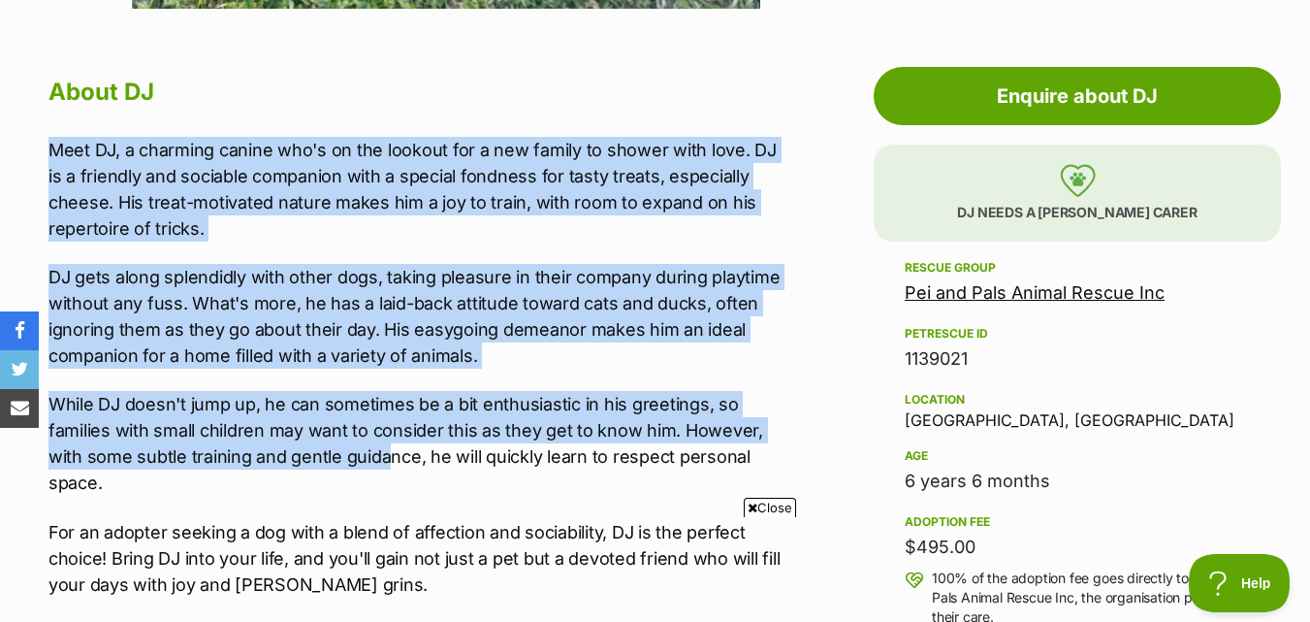
scroll to position [1261, 0]
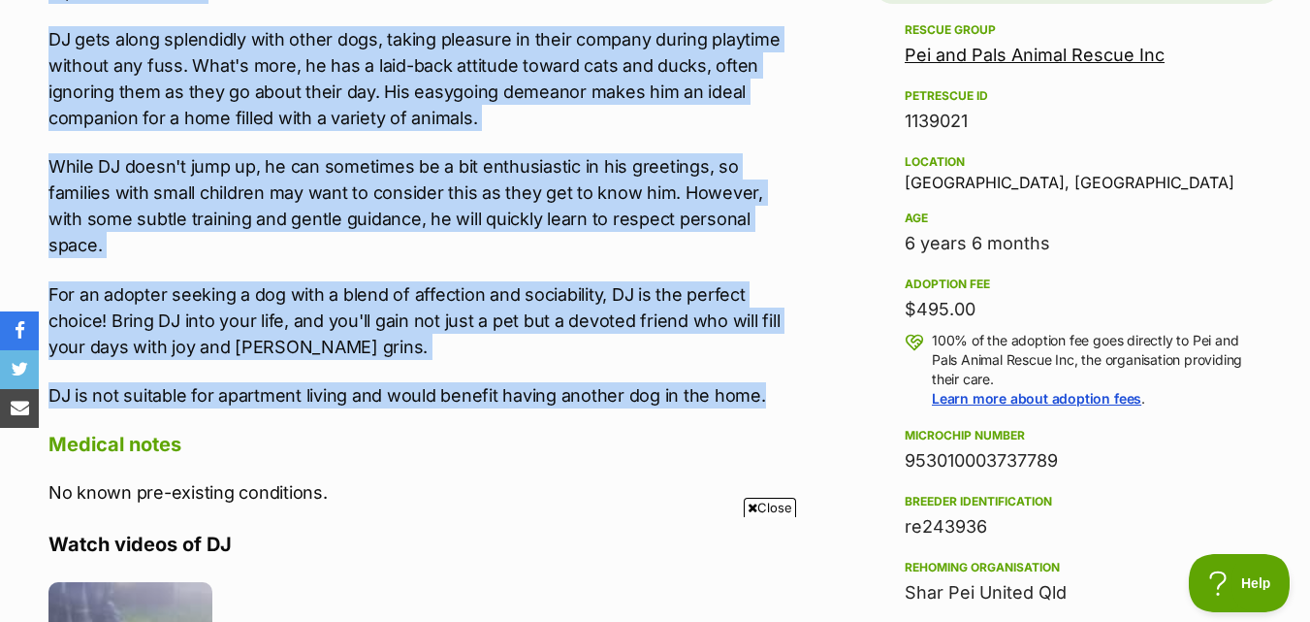
drag, startPoint x: 50, startPoint y: 305, endPoint x: 783, endPoint y: 397, distance: 738.1
click at [368, 345] on p "For an adopter seeking a dog with a blend of affection and sociability, DJ is t…" at bounding box center [415, 320] width 732 height 79
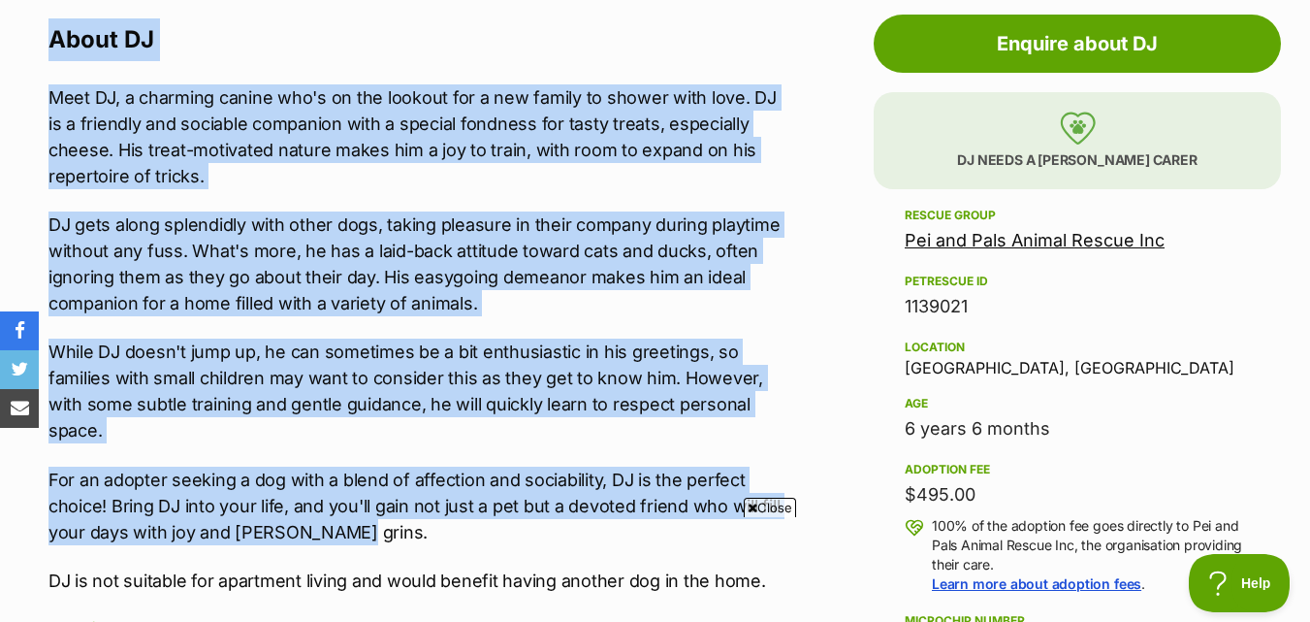
scroll to position [970, 0]
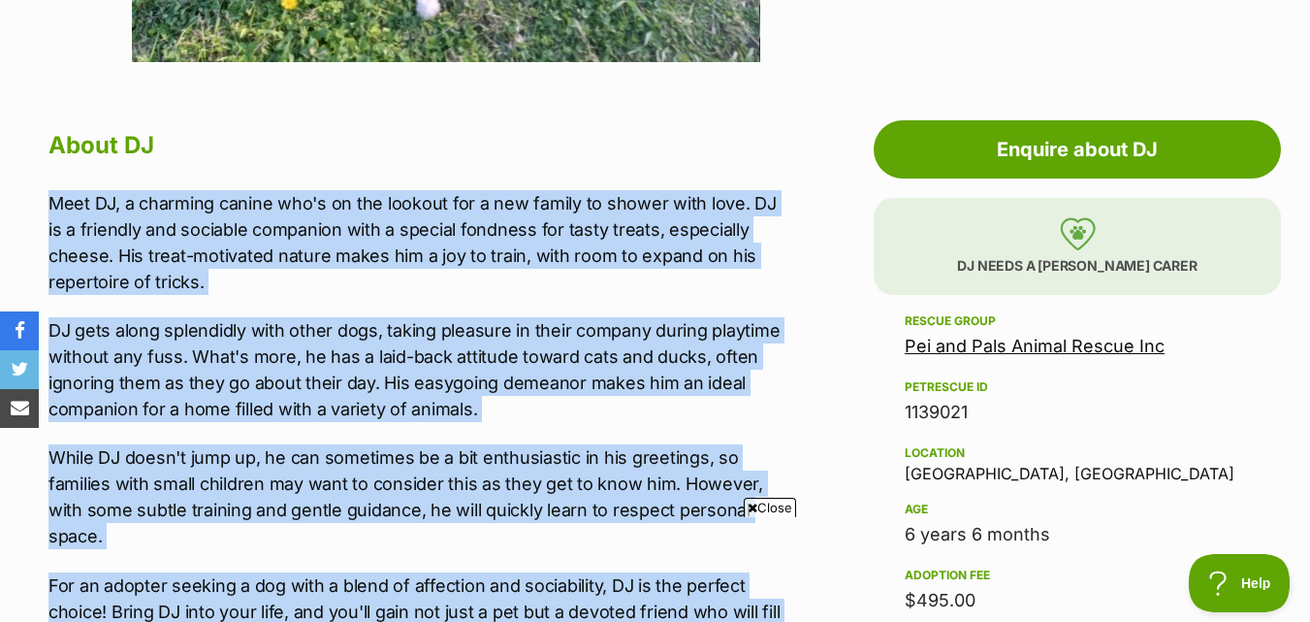
drag, startPoint x: 367, startPoint y: 345, endPoint x: 49, endPoint y: 179, distance: 358.8
copy div "Meet DJ, a charming canine who's on the lookout for a new family to shower with…"
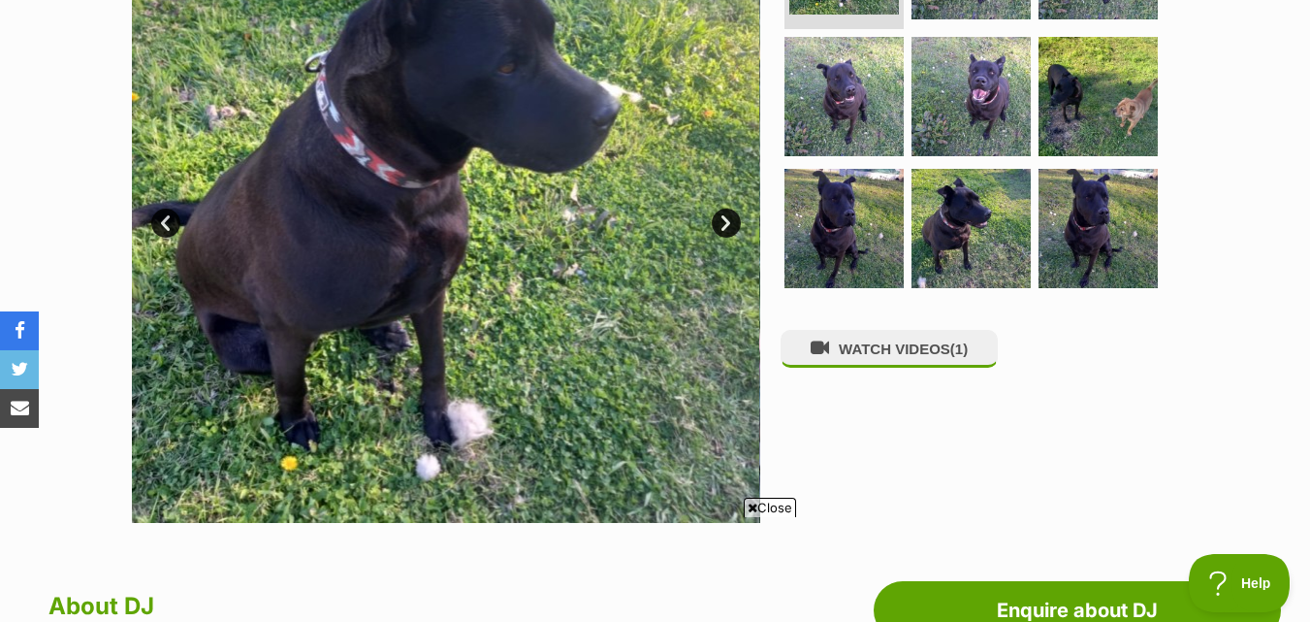
scroll to position [388, 0]
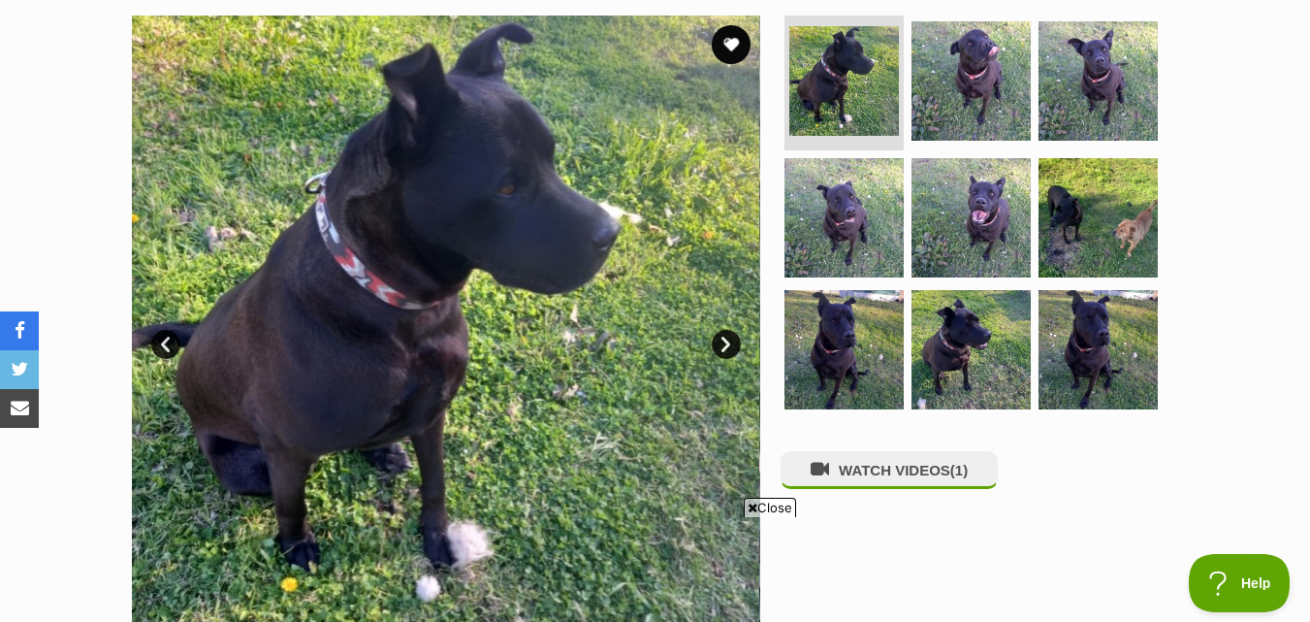
click at [1199, 442] on section "Available 1 of 9 images 1 of 9 images 1 of 9 images 1 of 9 images 1 of 9 images…" at bounding box center [656, 315] width 1106 height 658
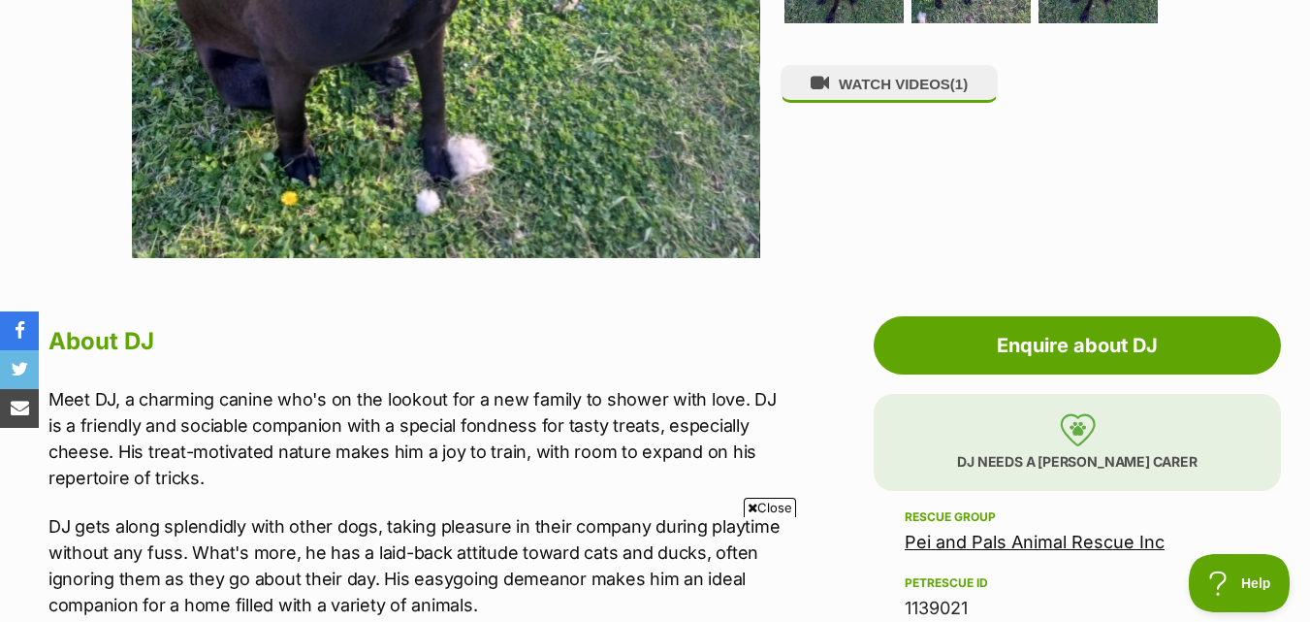
scroll to position [776, 0]
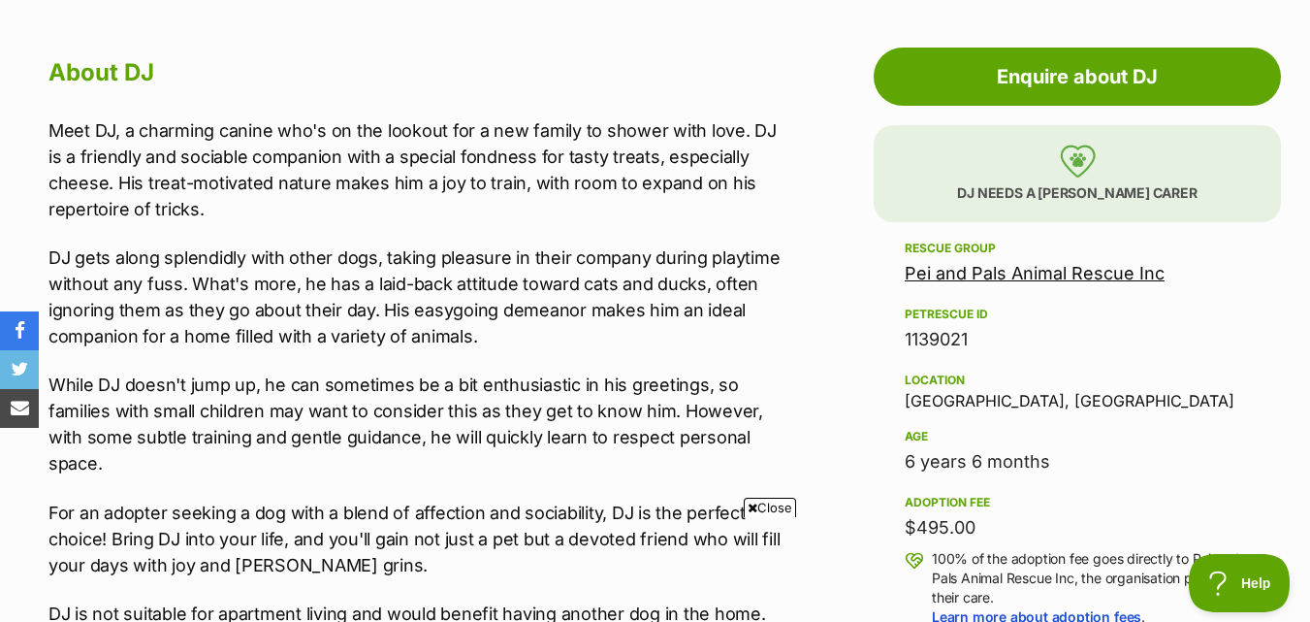
scroll to position [1164, 0]
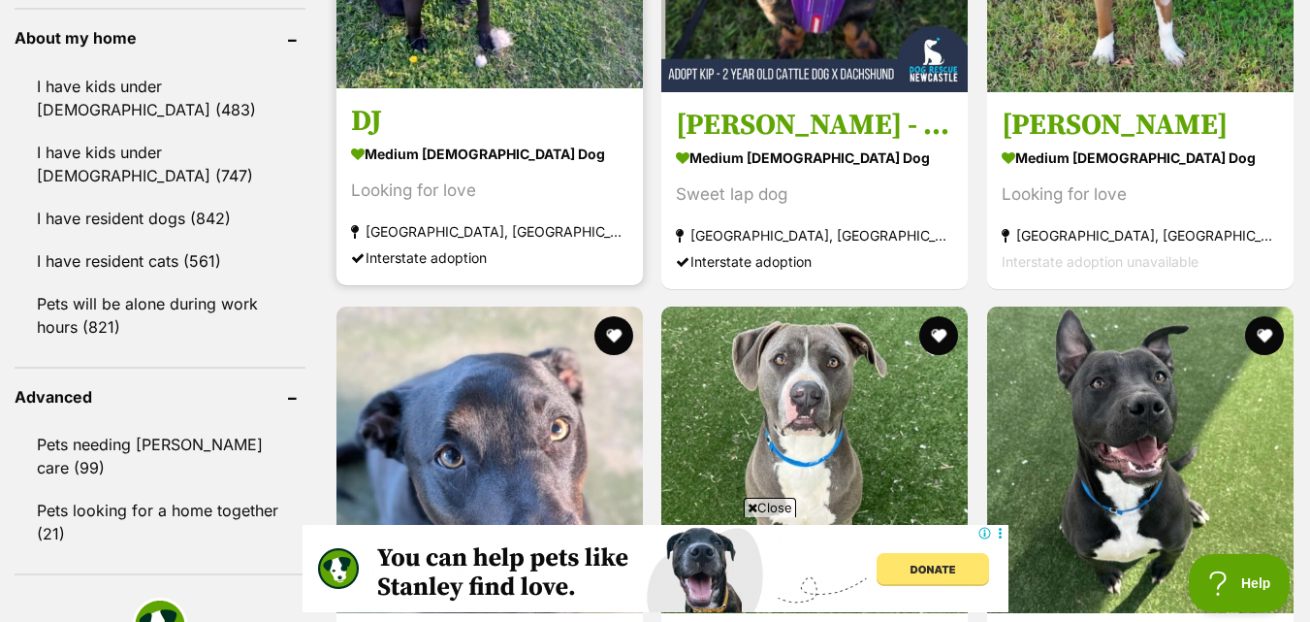
scroll to position [2328, 0]
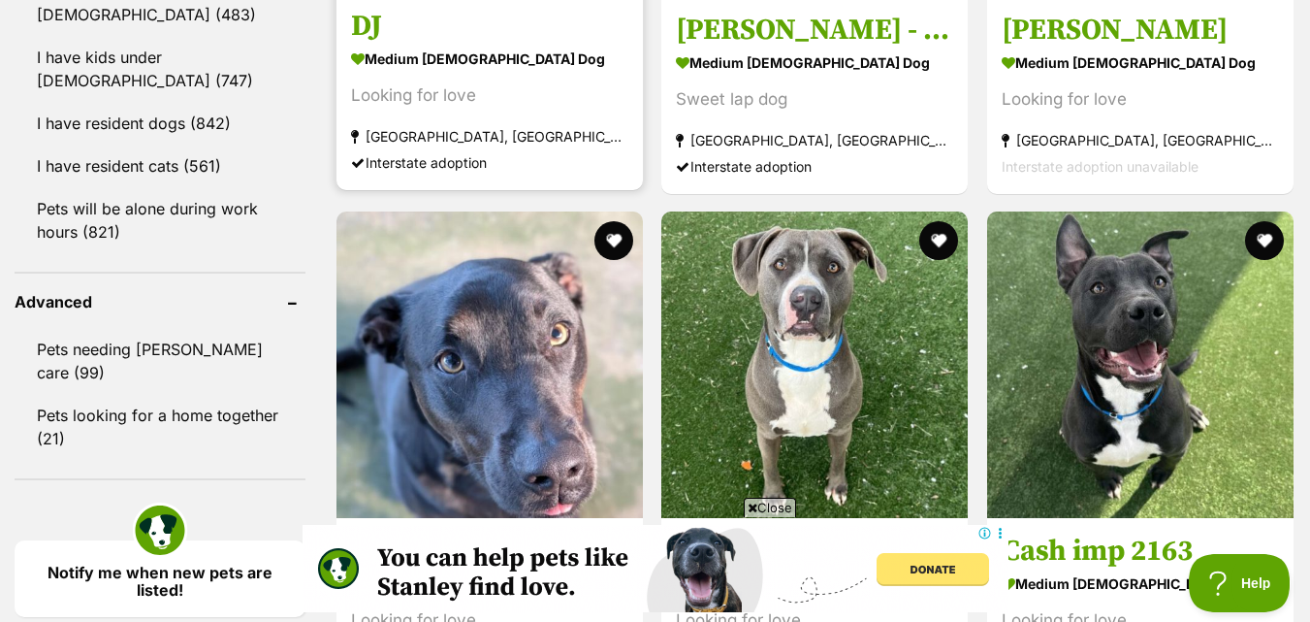
click at [585, 361] on img at bounding box center [490, 364] width 307 height 307
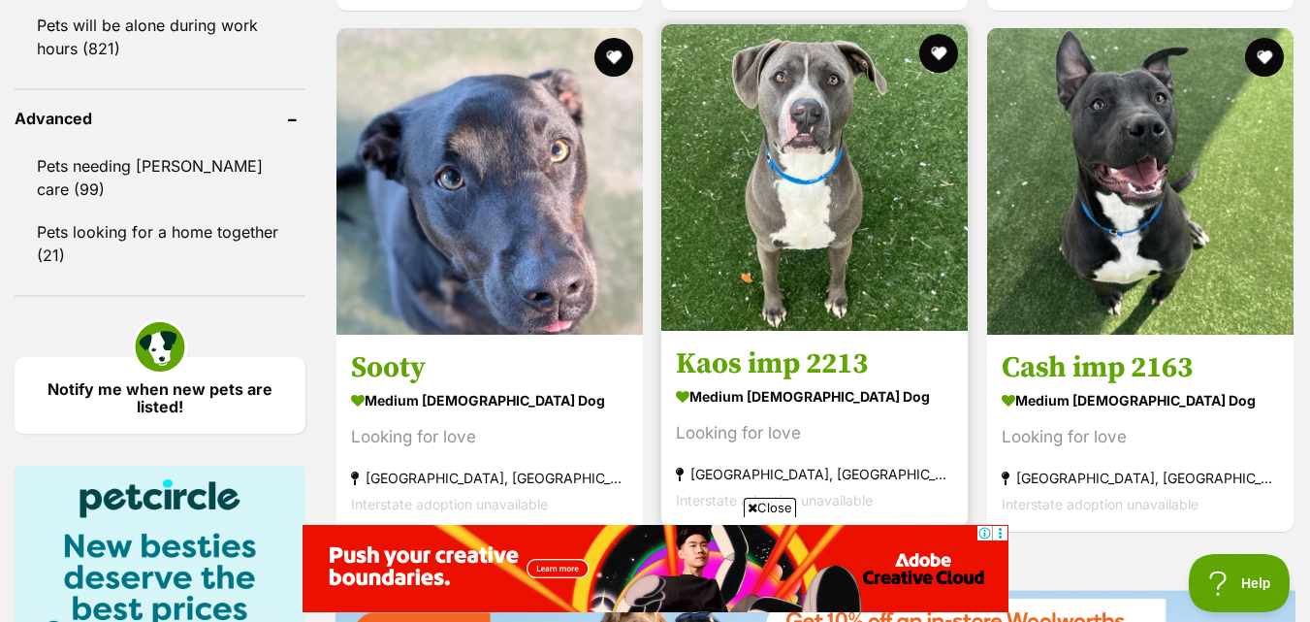
click at [784, 303] on img at bounding box center [815, 177] width 307 height 307
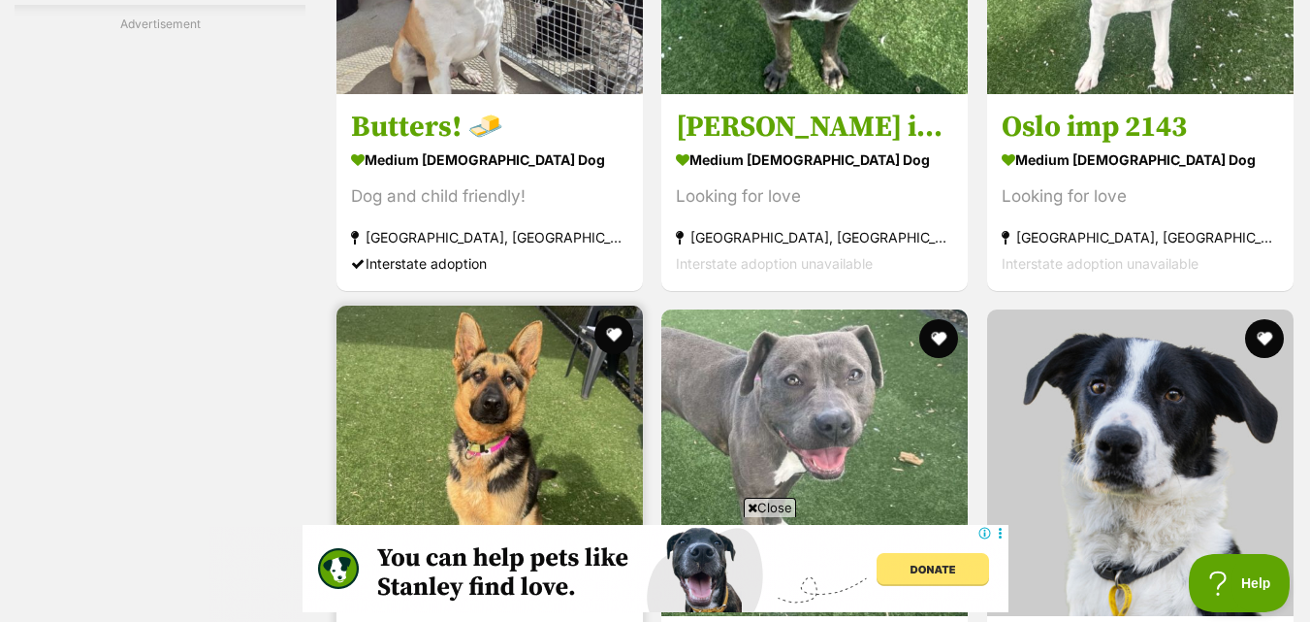
scroll to position [3481, 0]
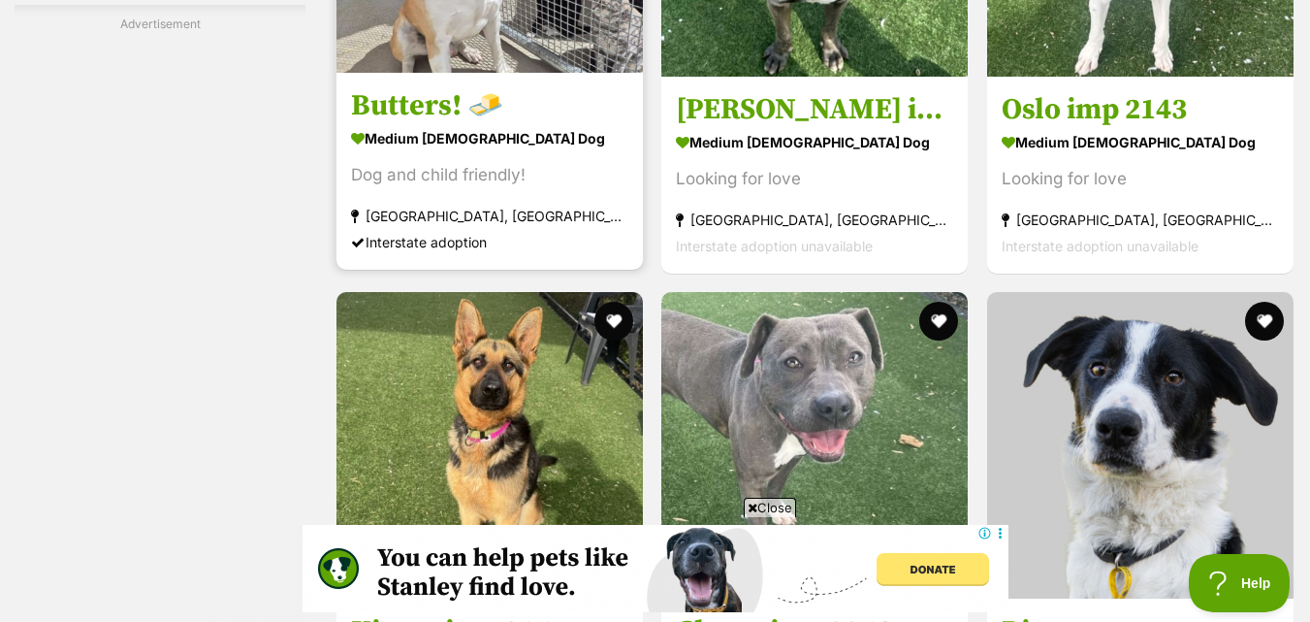
click at [618, 188] on div "Dog and child friendly!" at bounding box center [489, 175] width 277 height 26
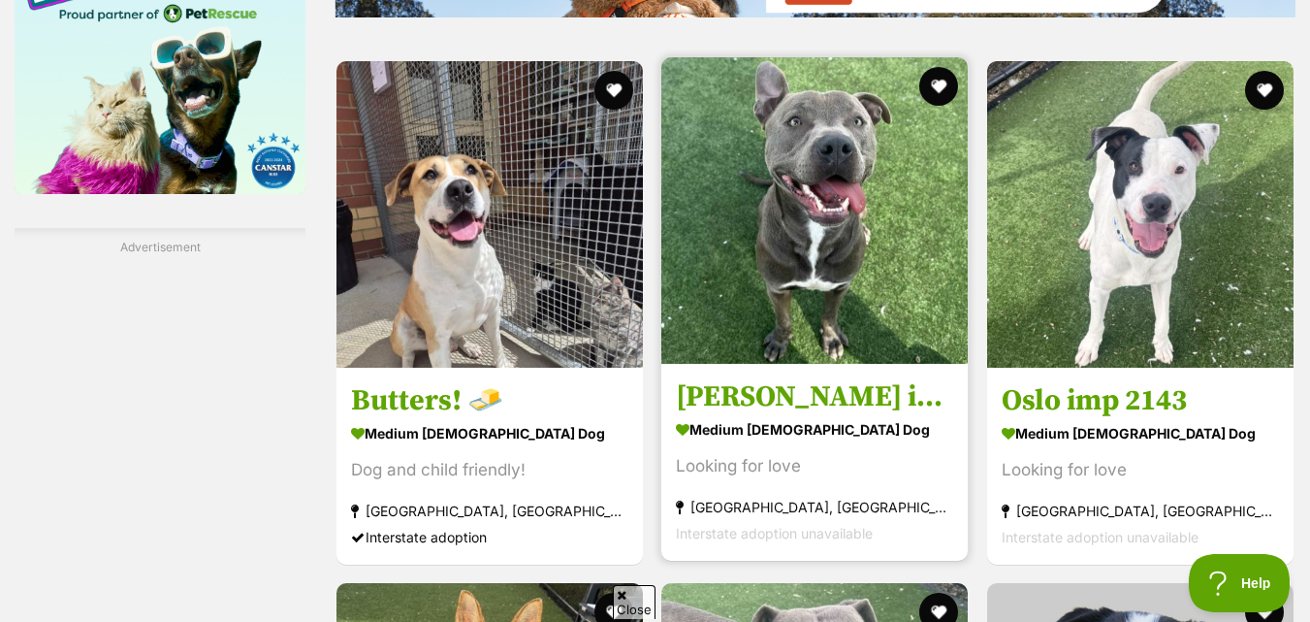
scroll to position [0, 0]
click at [777, 206] on img at bounding box center [815, 210] width 307 height 307
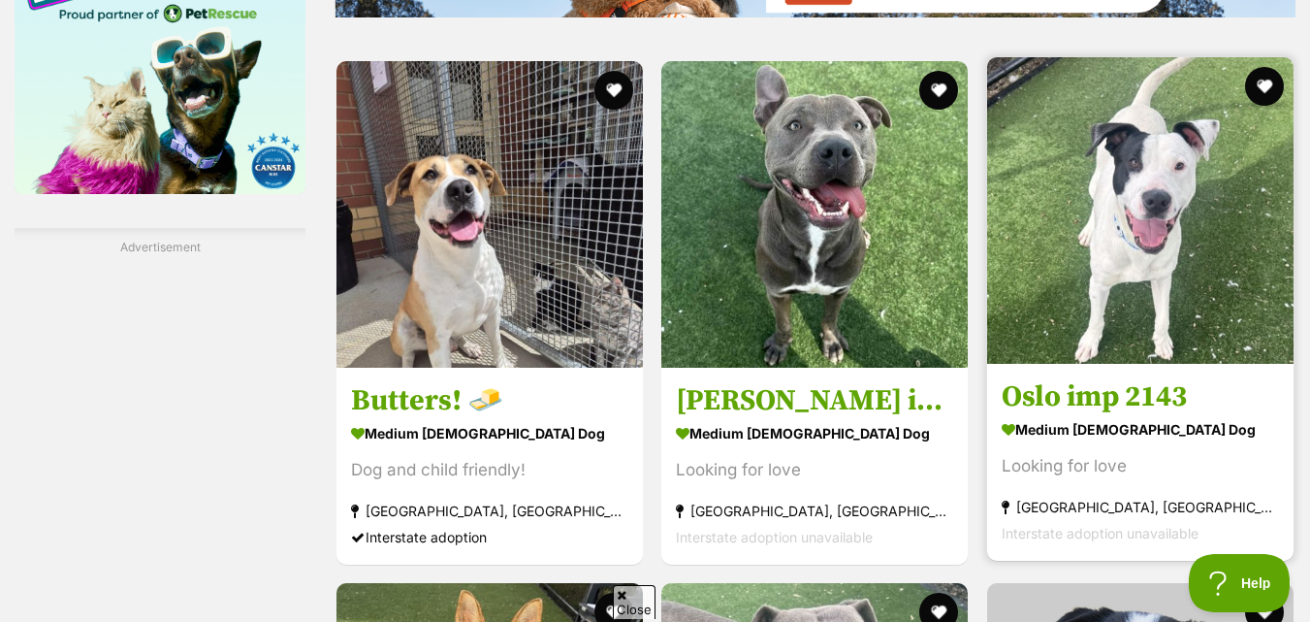
click at [1104, 175] on img at bounding box center [1140, 210] width 307 height 307
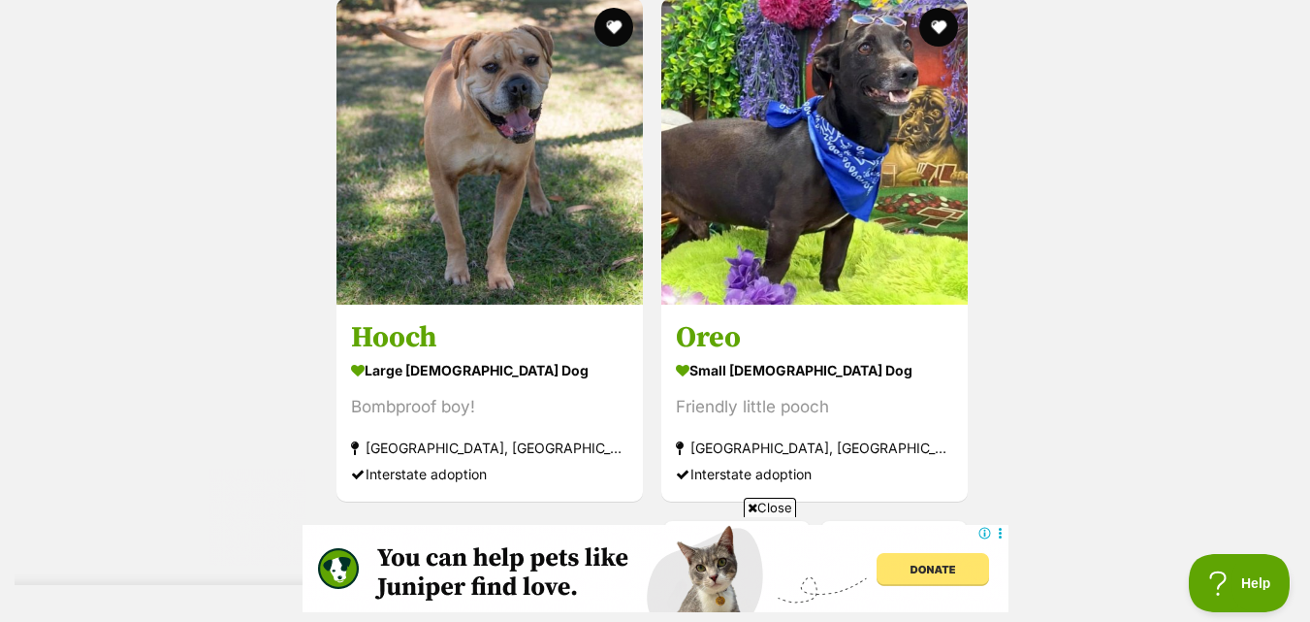
scroll to position [4645, 0]
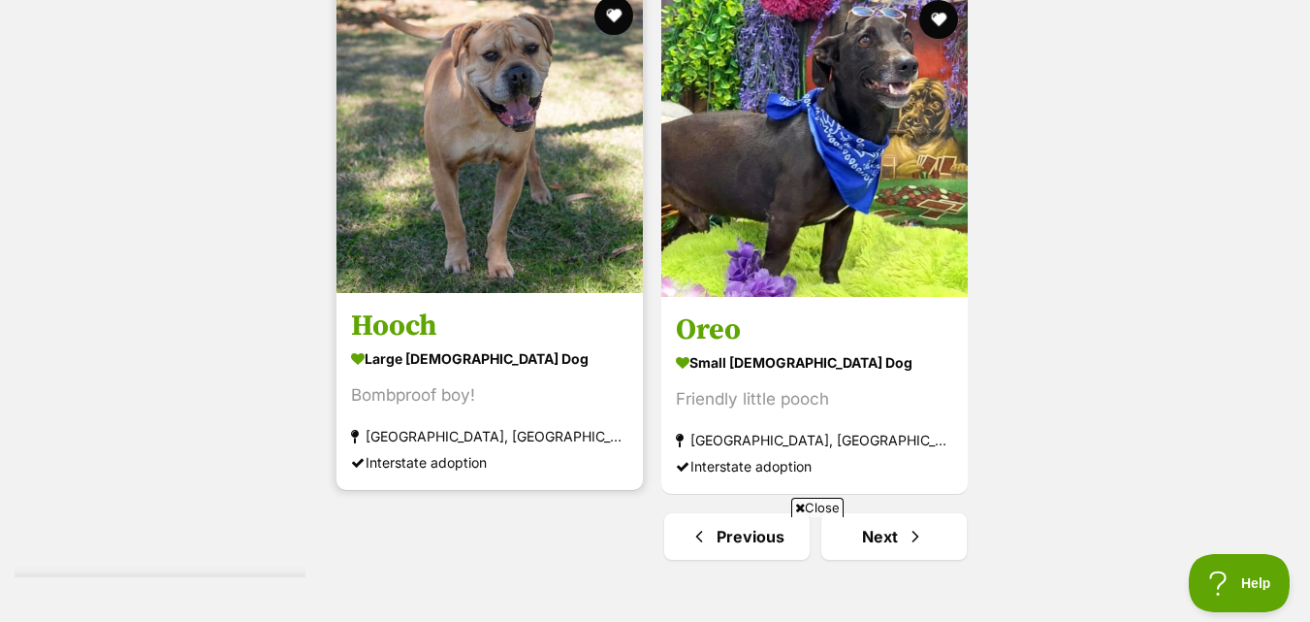
click at [591, 221] on img at bounding box center [490, 139] width 307 height 307
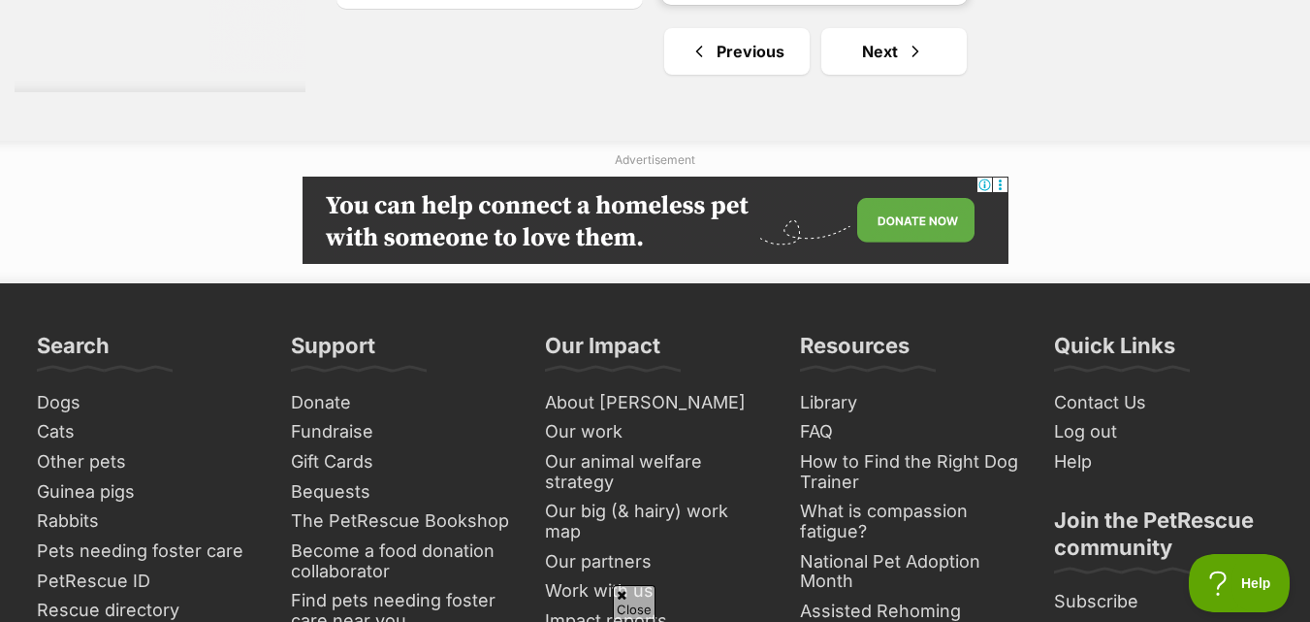
scroll to position [0, 0]
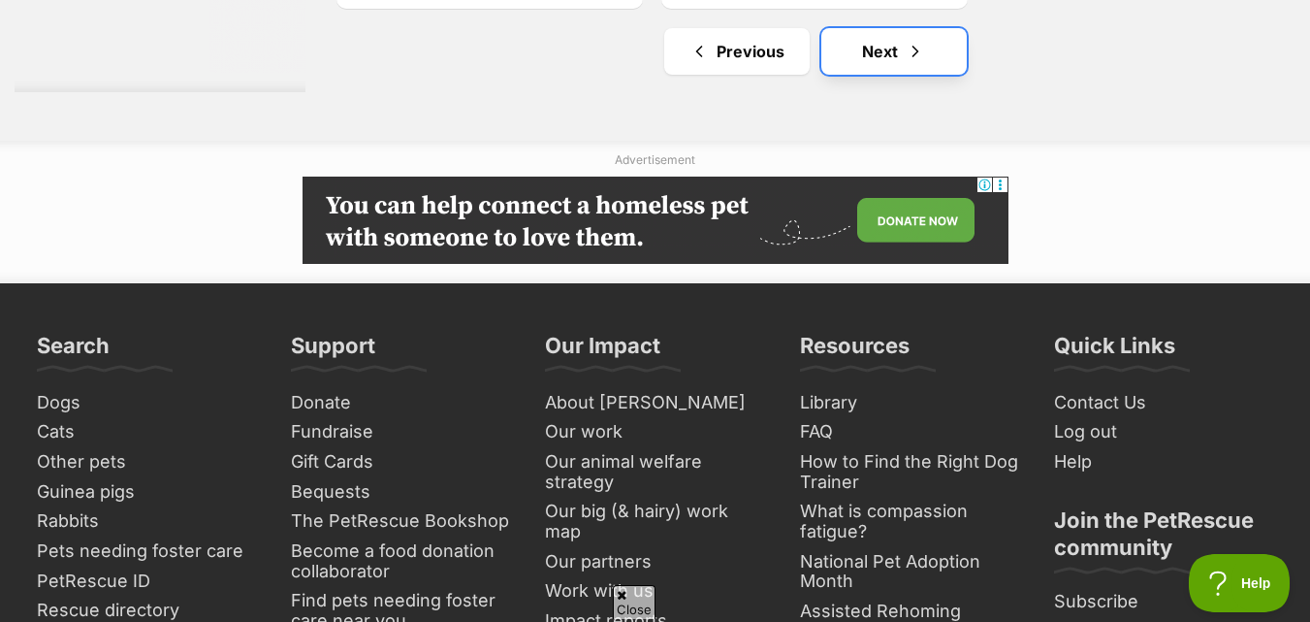
click at [921, 59] on span "Next page" at bounding box center [915, 51] width 19 height 23
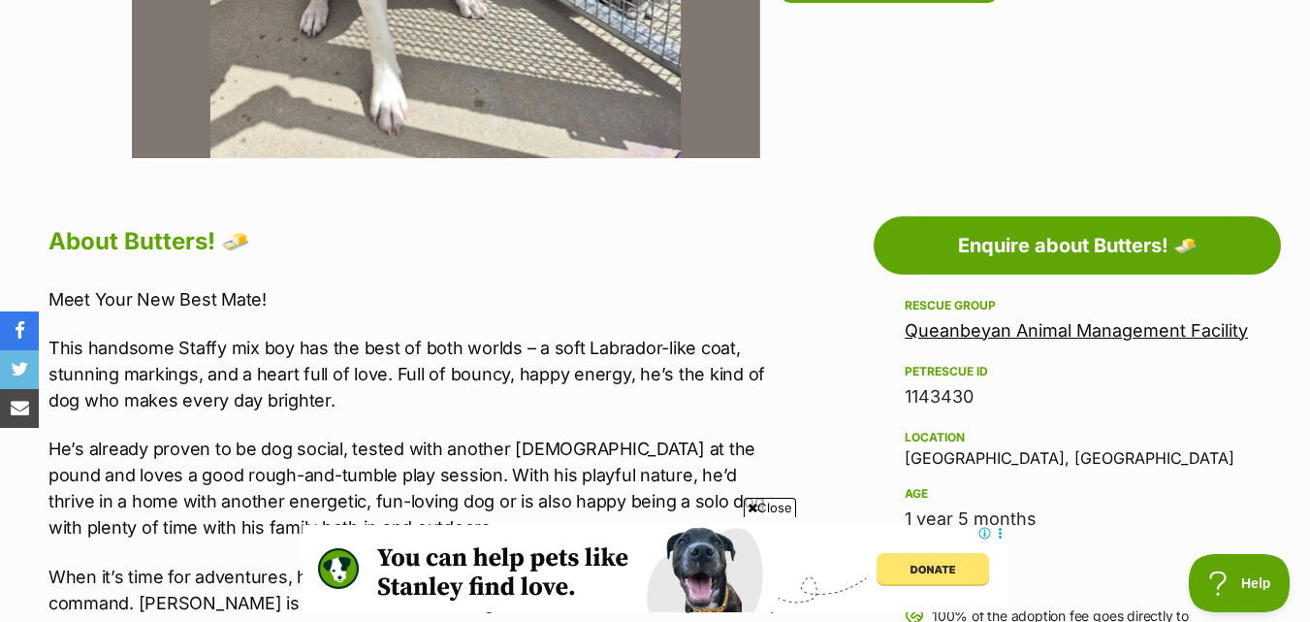
scroll to position [873, 0]
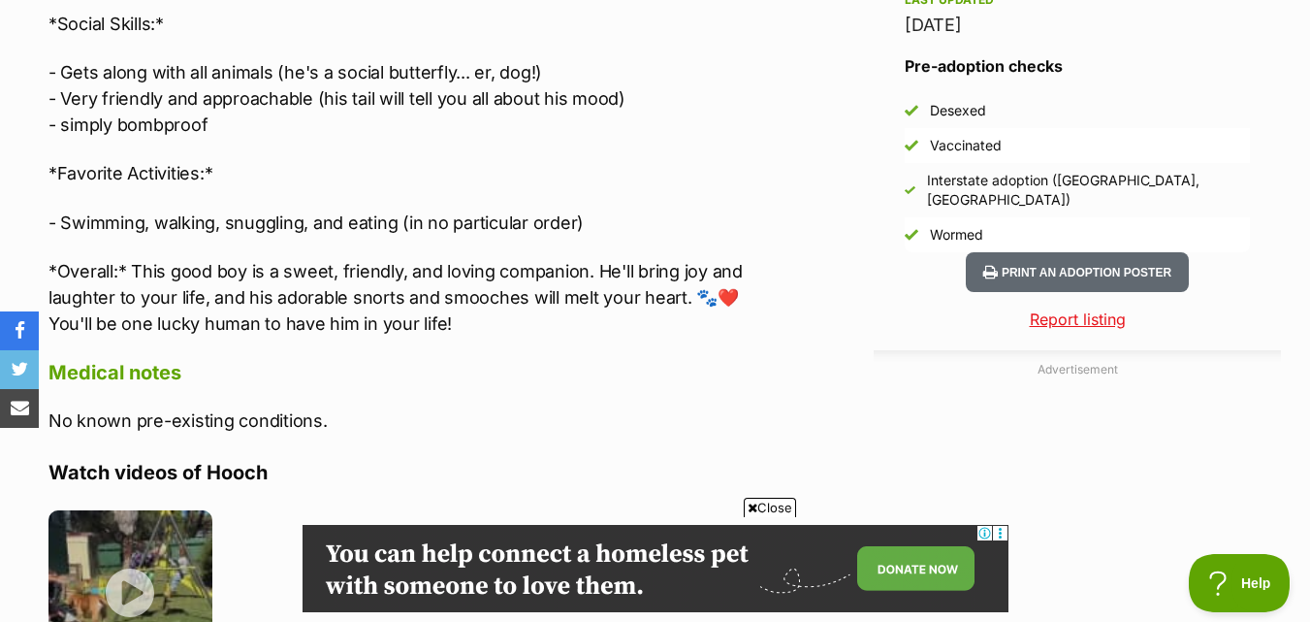
scroll to position [1746, 0]
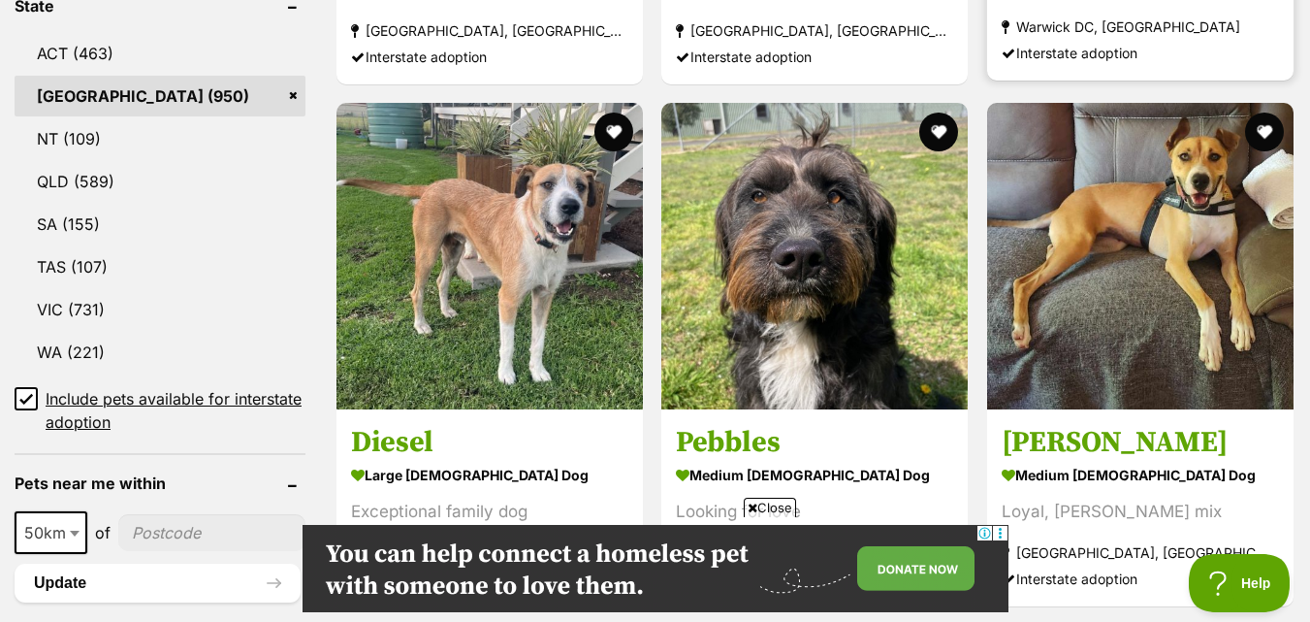
scroll to position [1164, 0]
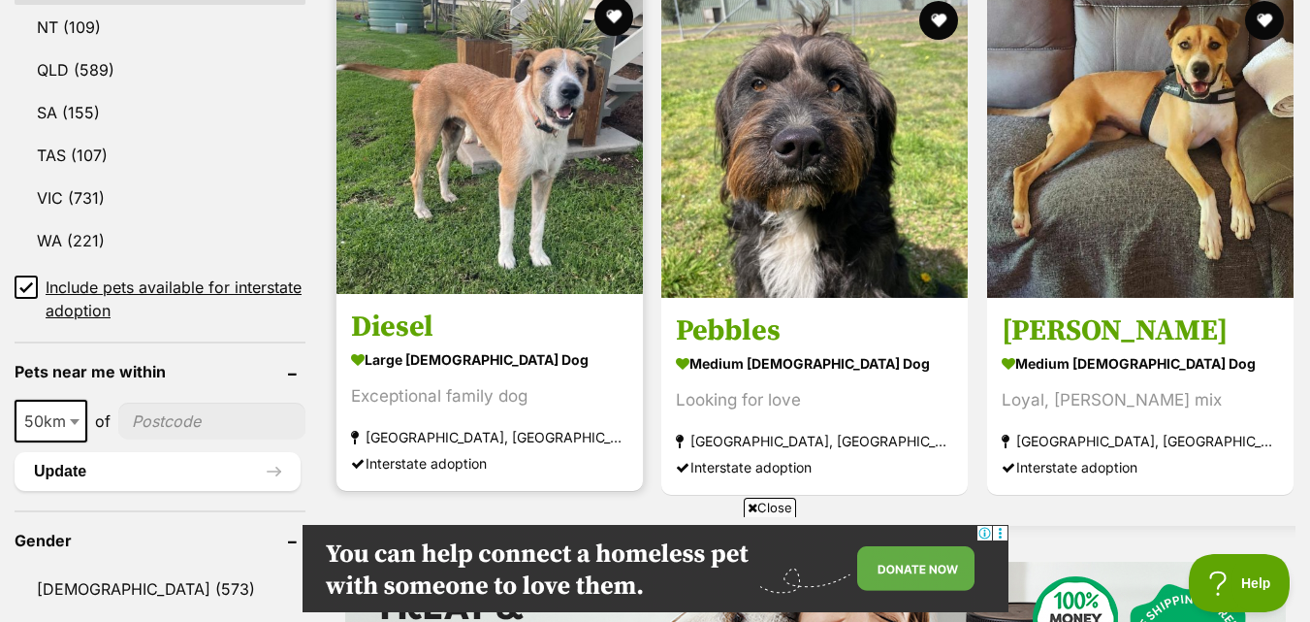
click at [510, 157] on img at bounding box center [490, 140] width 307 height 307
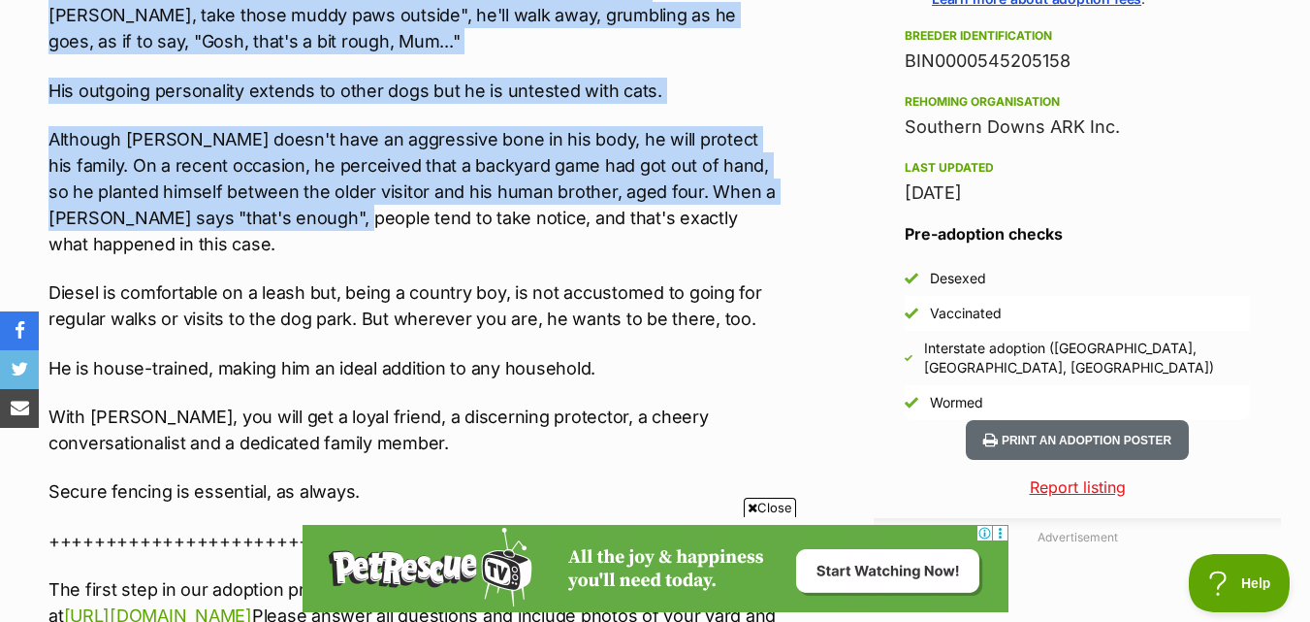
scroll to position [1649, 0]
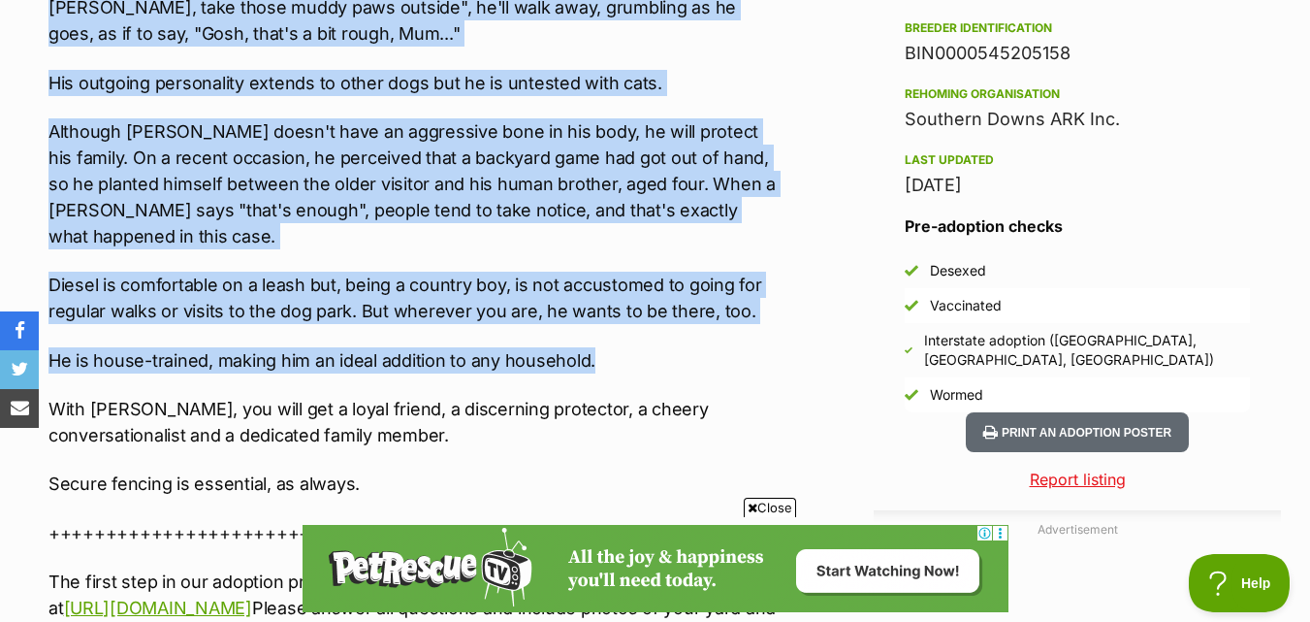
drag, startPoint x: 33, startPoint y: 115, endPoint x: 678, endPoint y: 319, distance: 676.5
click at [678, 319] on div "About Diesel Meet Diesel, a very well-mannered and affectionate Wolfhound mix w…" at bounding box center [405, 439] width 752 height 1989
copy div "Meet Diesel, a very well-mannered and affectionate Wolfhound mix whose capacity…"
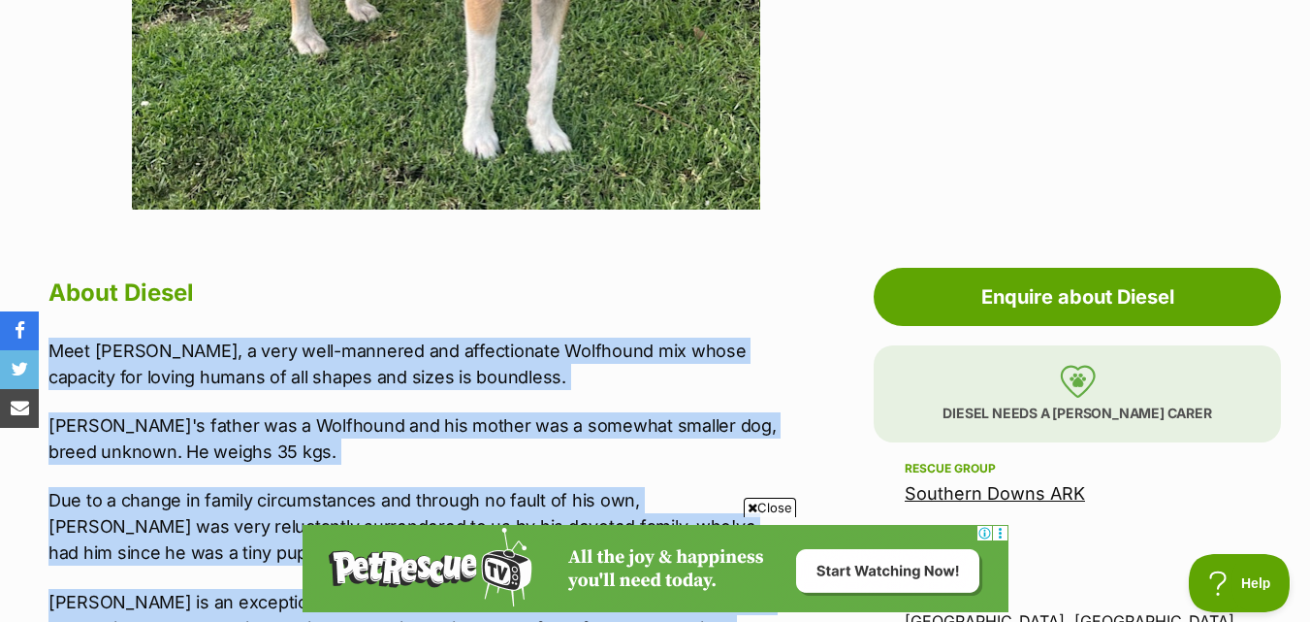
scroll to position [776, 0]
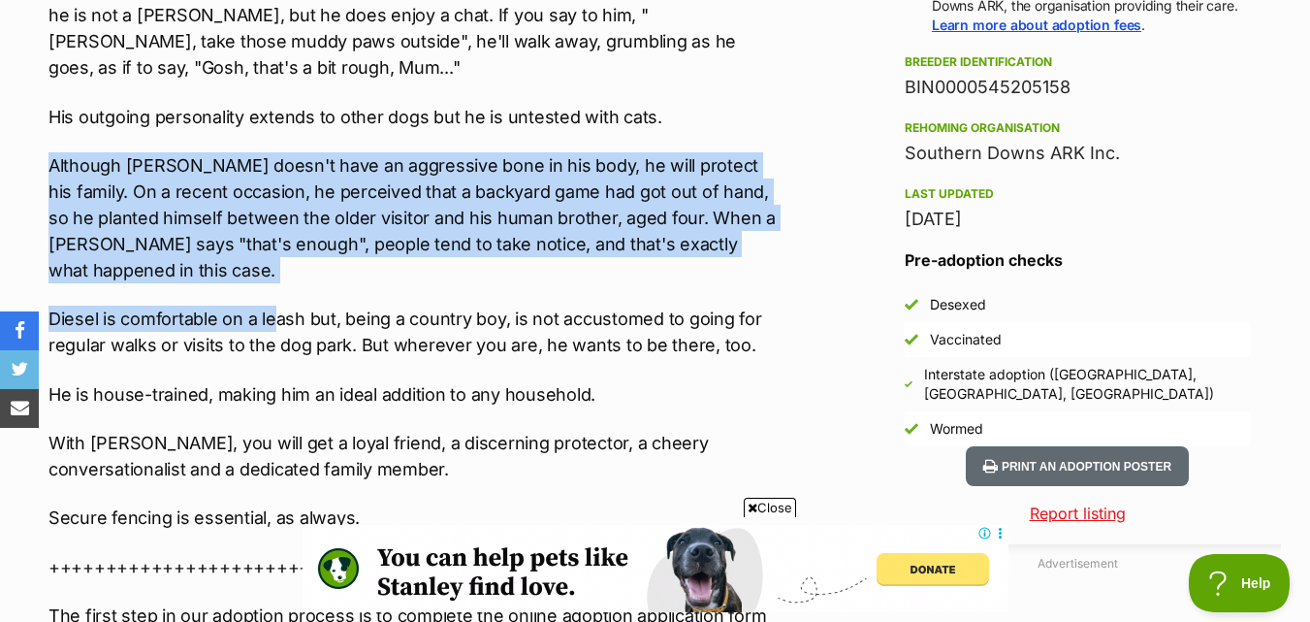
scroll to position [1649, 0]
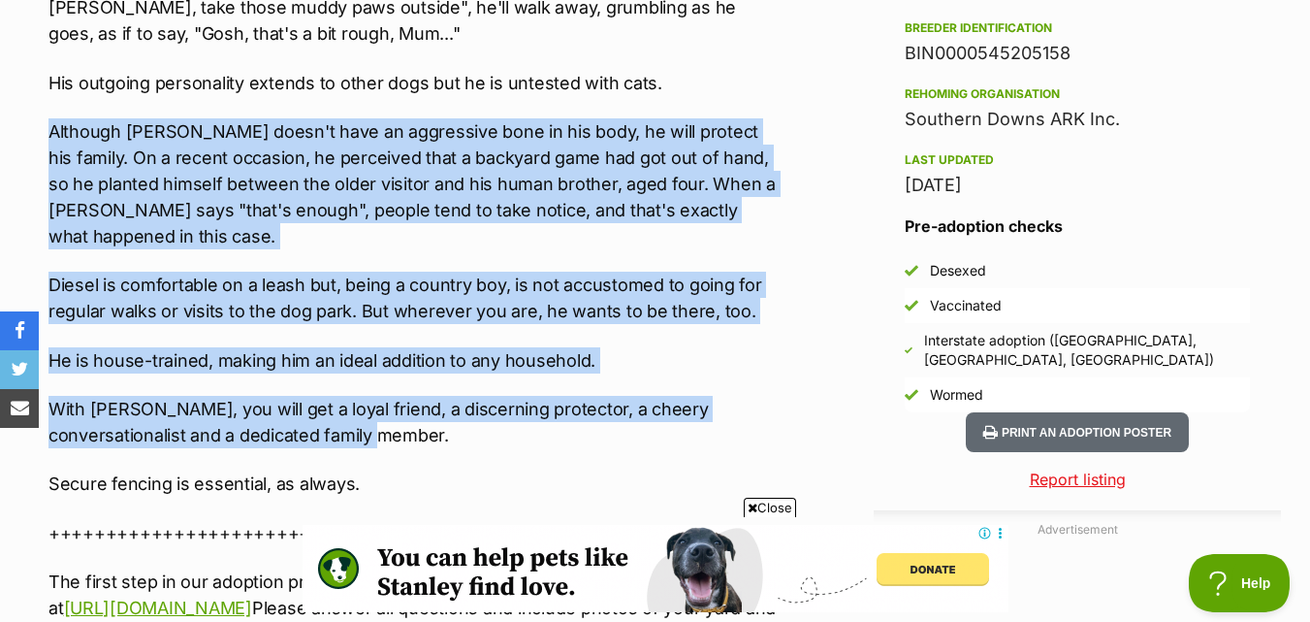
drag, startPoint x: 45, startPoint y: 202, endPoint x: 339, endPoint y: 390, distance: 349.0
click at [339, 390] on div "About Diesel Meet Diesel, a very well-mannered and affectionate Wolfhound mix w…" at bounding box center [405, 439] width 752 height 1989
copy div "Although Diesel doesn't have an aggressive bone in his body, he will protect hi…"
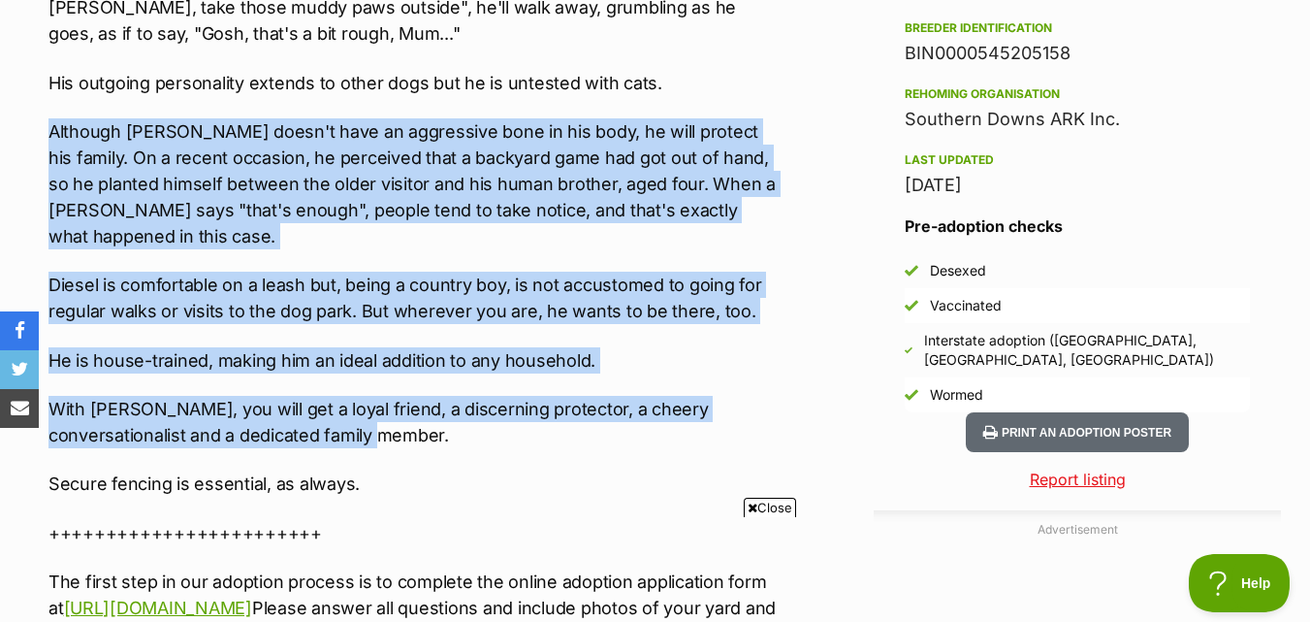
scroll to position [0, 0]
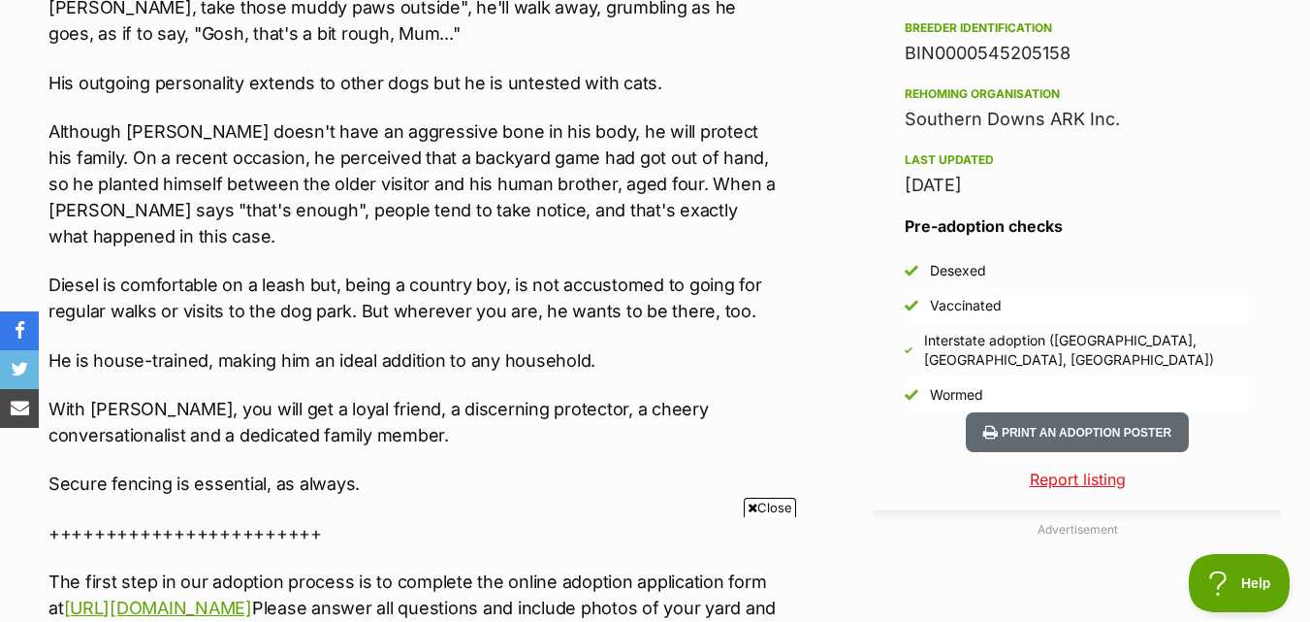
click at [416, 400] on div "Meet Diesel, a very well-mannered and affectionate Wolfhound mix whose capacity…" at bounding box center [415, 79] width 732 height 1137
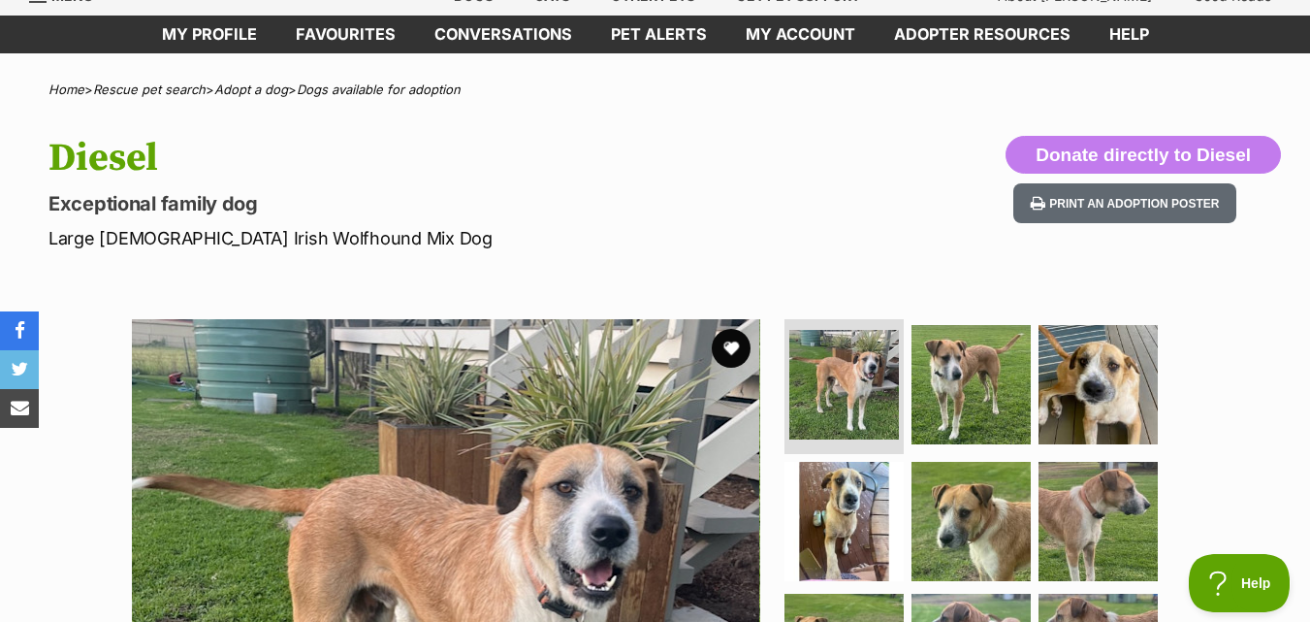
scroll to position [194, 0]
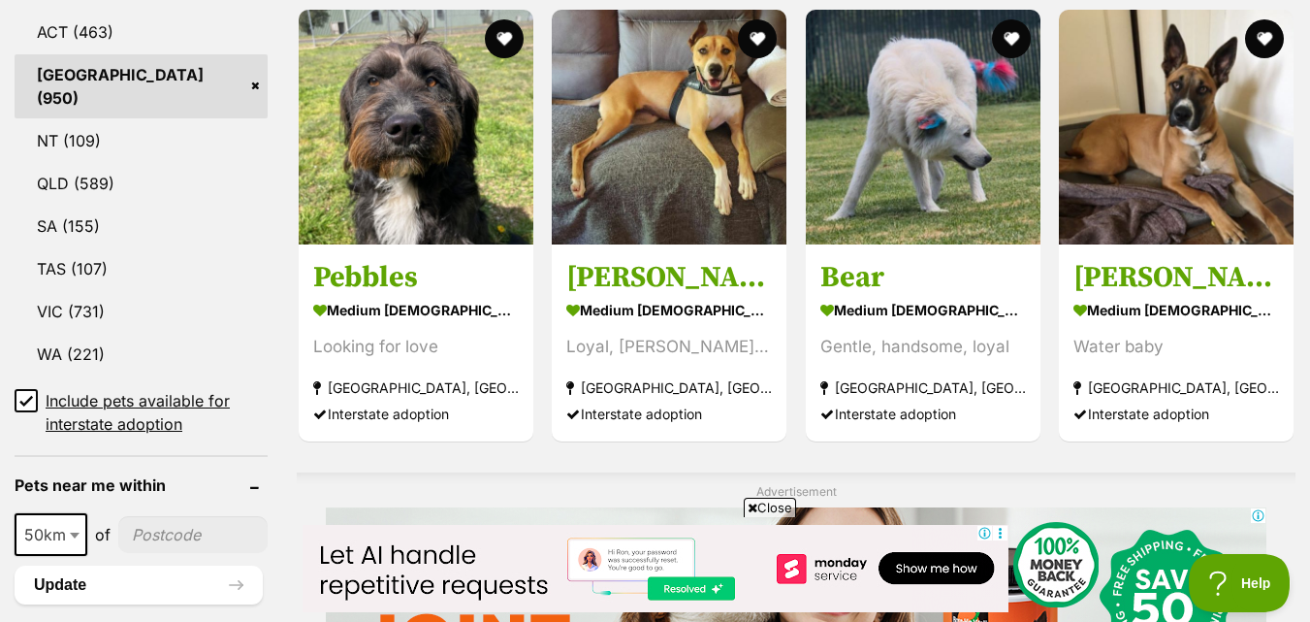
scroll to position [970, 0]
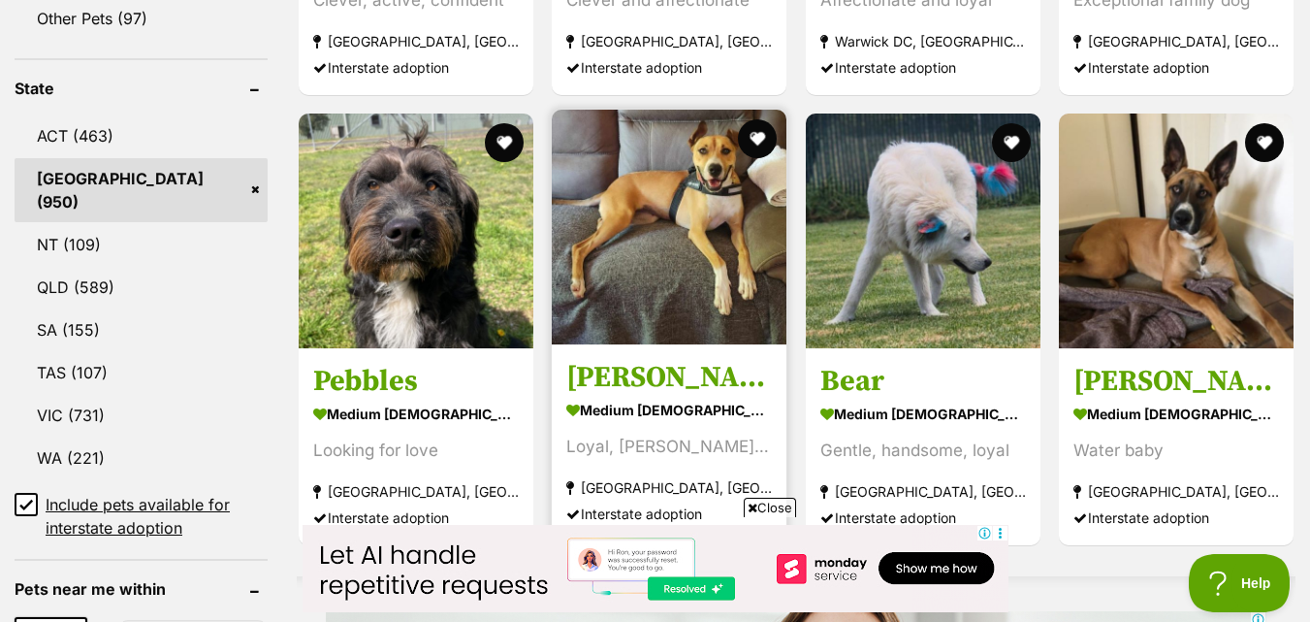
click at [692, 204] on img at bounding box center [669, 227] width 235 height 235
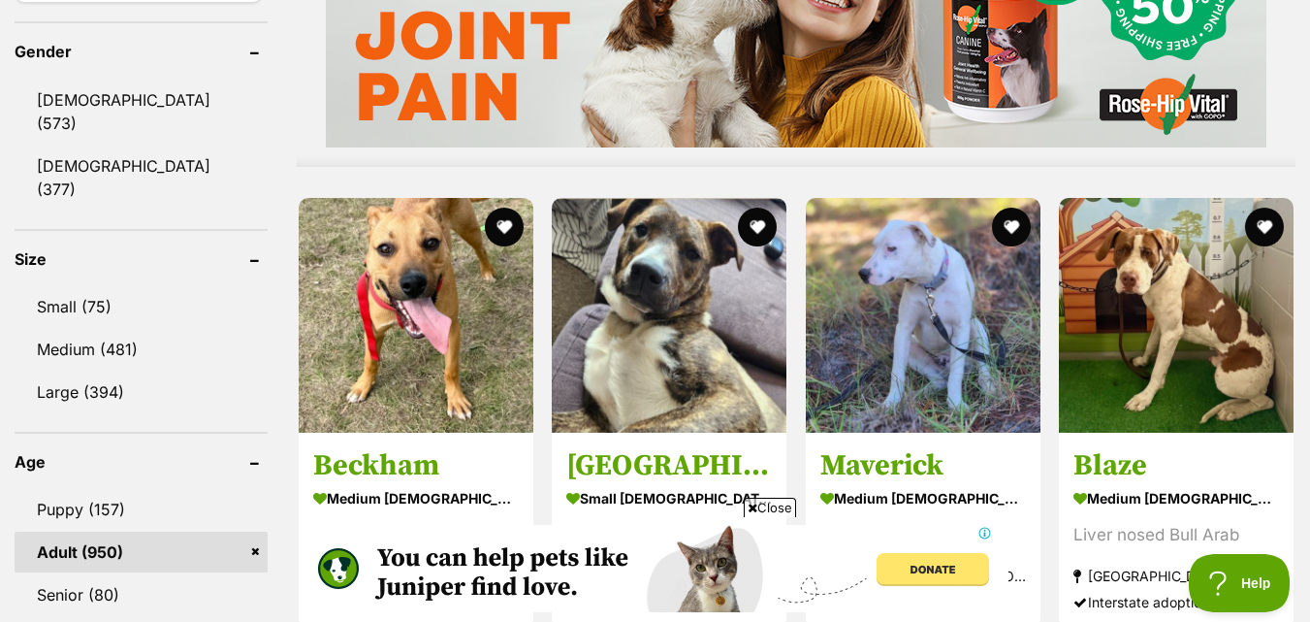
scroll to position [1746, 0]
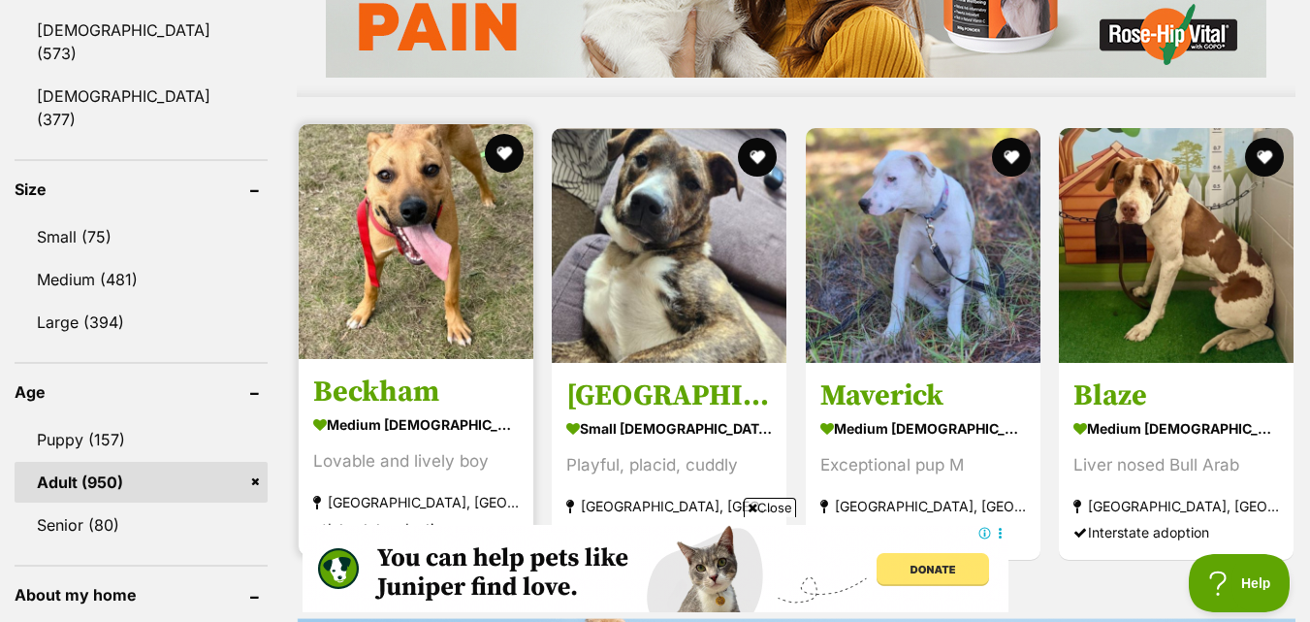
click at [372, 249] on img at bounding box center [416, 241] width 235 height 235
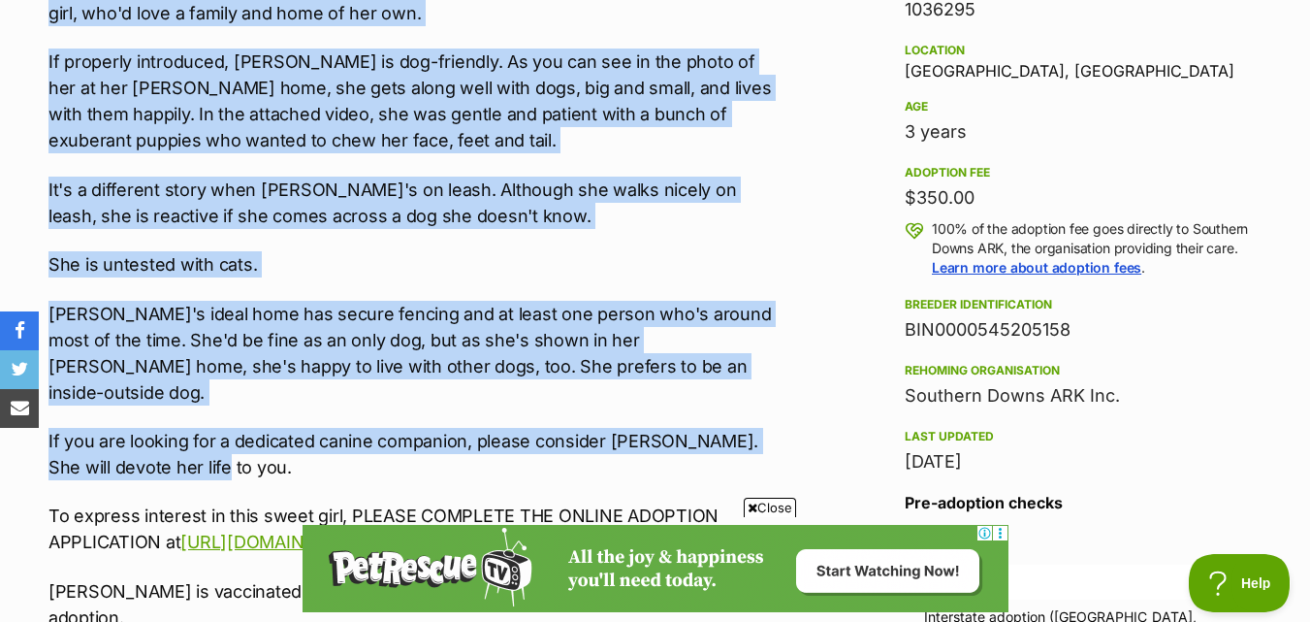
scroll to position [1358, 0]
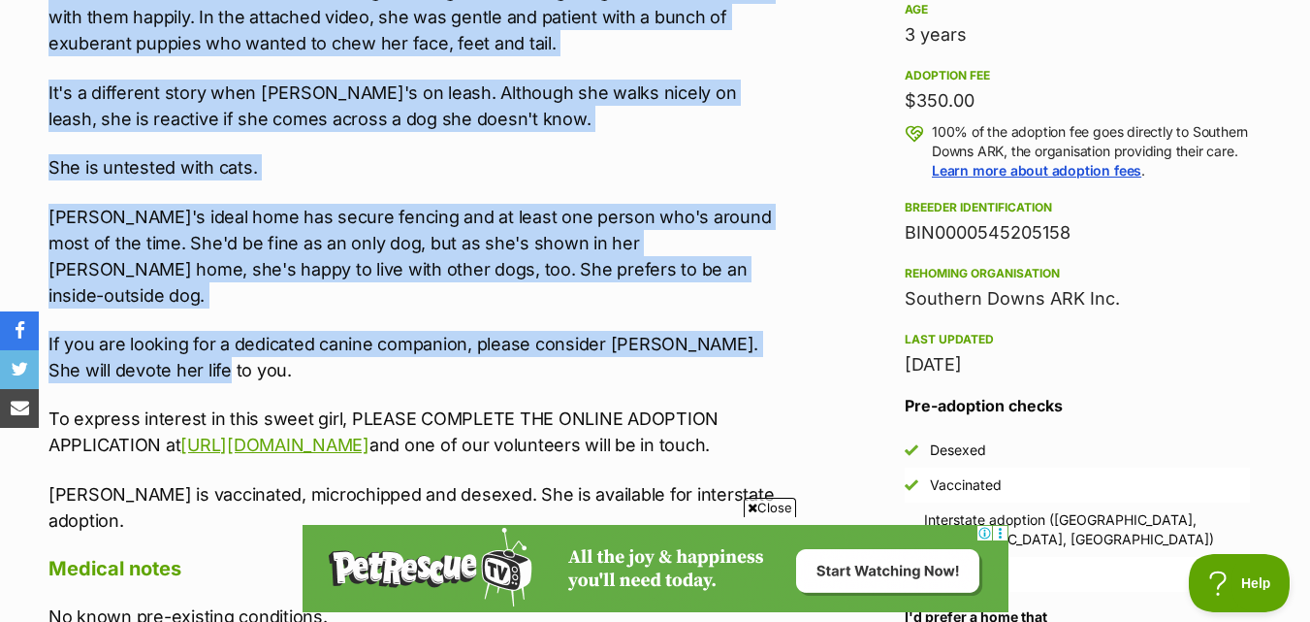
drag, startPoint x: 30, startPoint y: 176, endPoint x: 610, endPoint y: 343, distance: 603.9
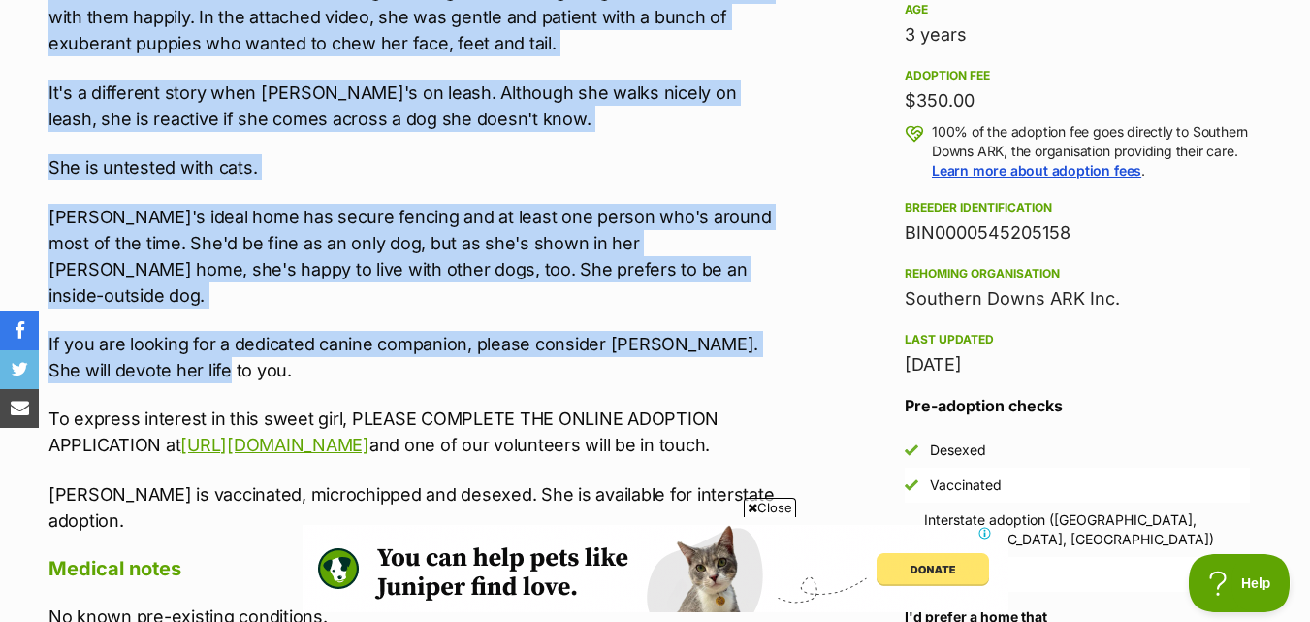
scroll to position [0, 0]
copy div "Dixie loves all humans, big and small. She is a friendly, affectionate and loya…"
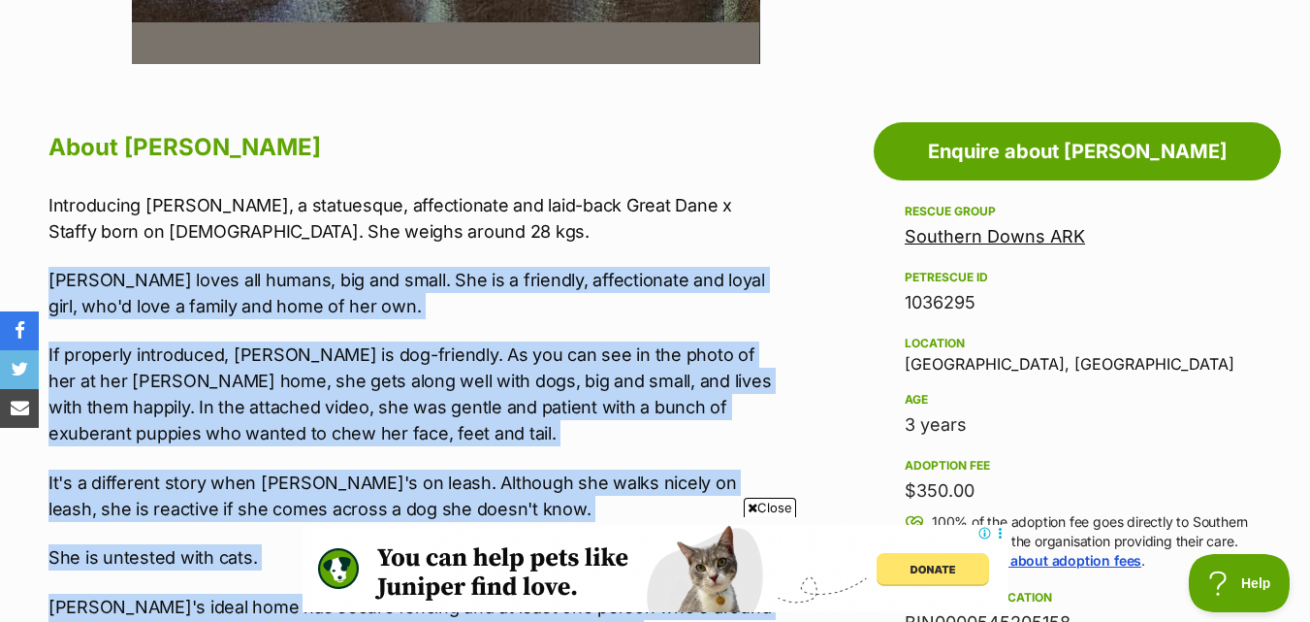
scroll to position [776, 0]
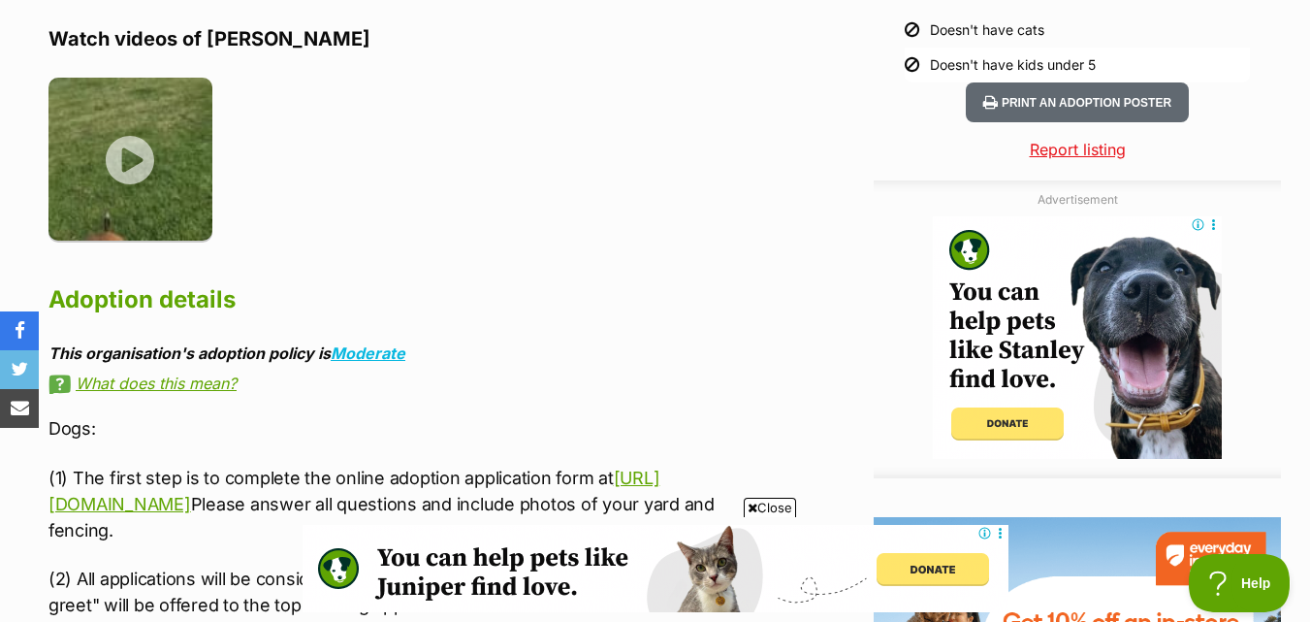
scroll to position [1746, 0]
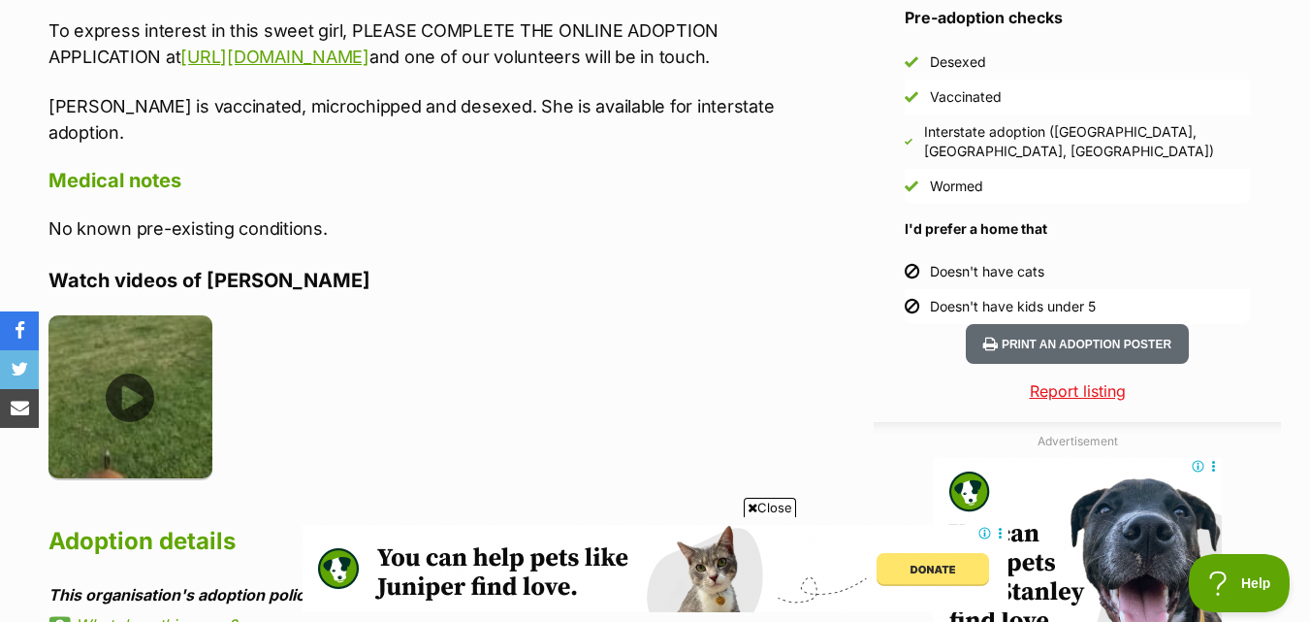
click at [135, 387] on img at bounding box center [131, 397] width 164 height 164
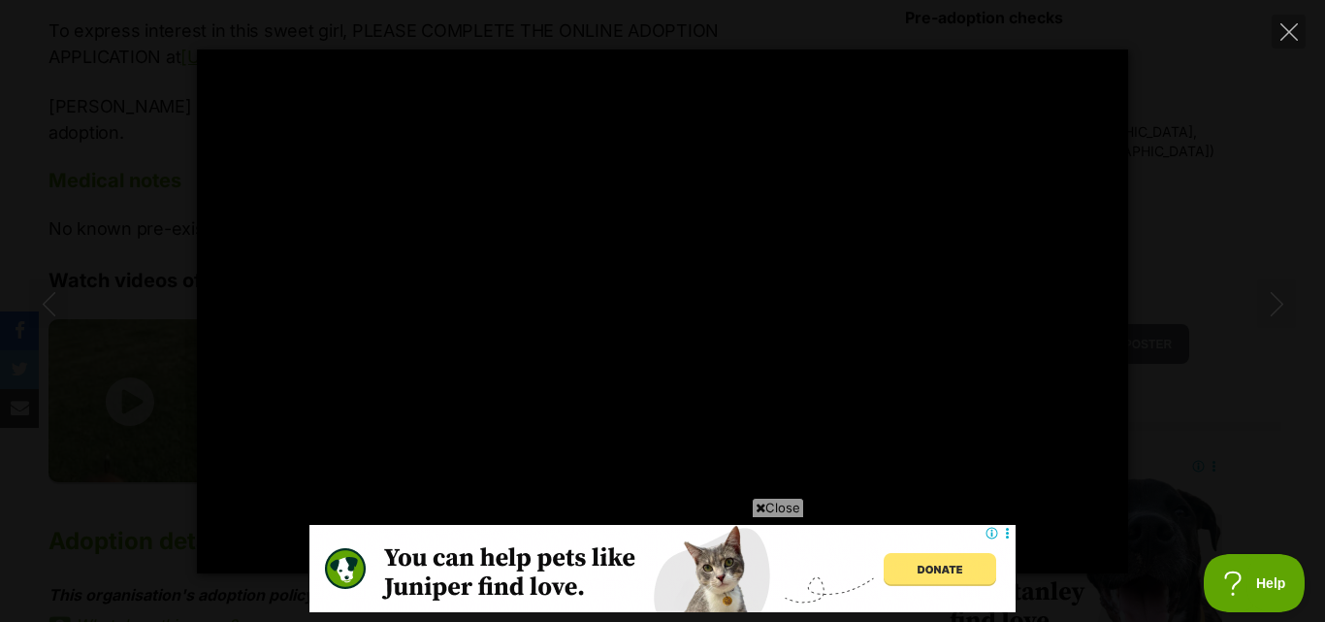
click at [783, 510] on span "Close" at bounding box center [778, 507] width 52 height 19
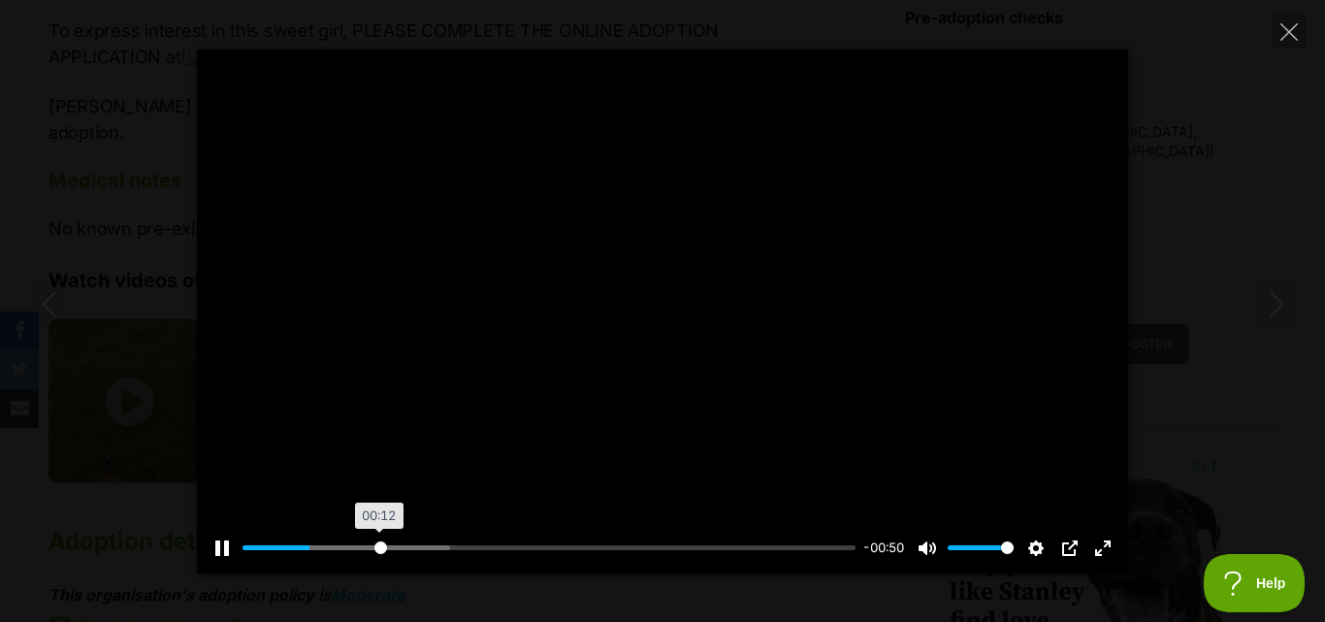
click at [380, 546] on input "Seek" at bounding box center [549, 547] width 613 height 18
click at [440, 548] on input "Seek" at bounding box center [549, 547] width 613 height 18
click at [568, 551] on input "Seek" at bounding box center [549, 547] width 613 height 18
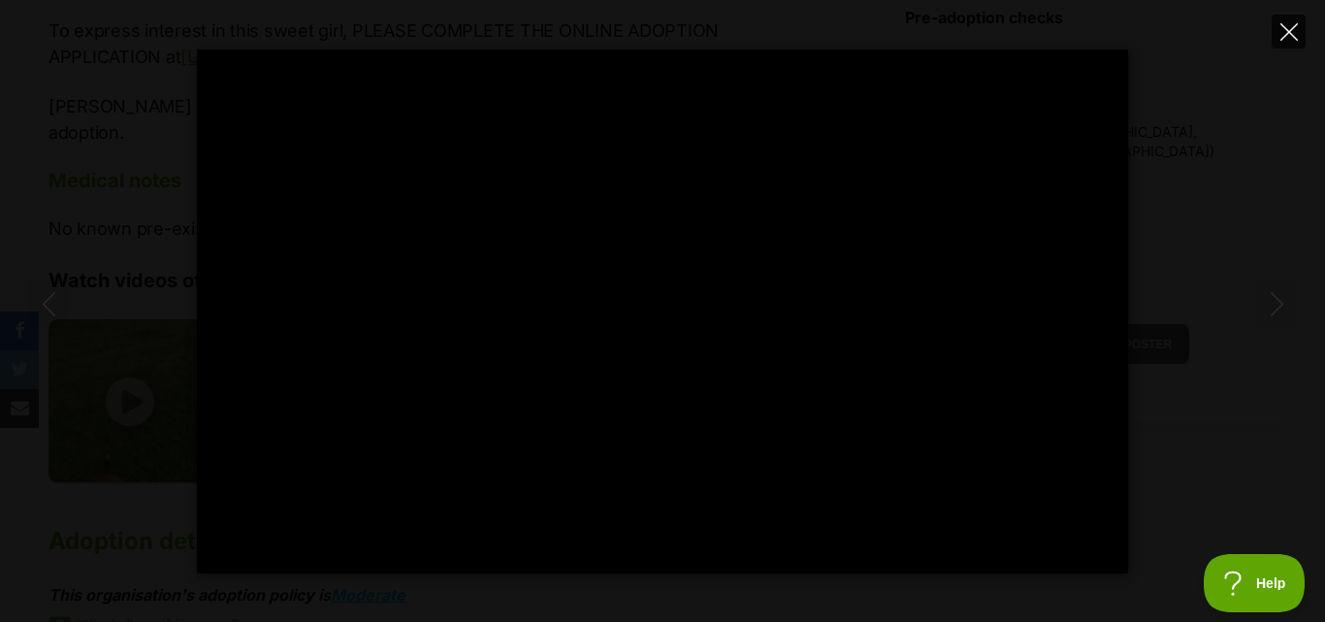
click at [1296, 36] on icon "Close" at bounding box center [1288, 31] width 17 height 17
type input "69.77"
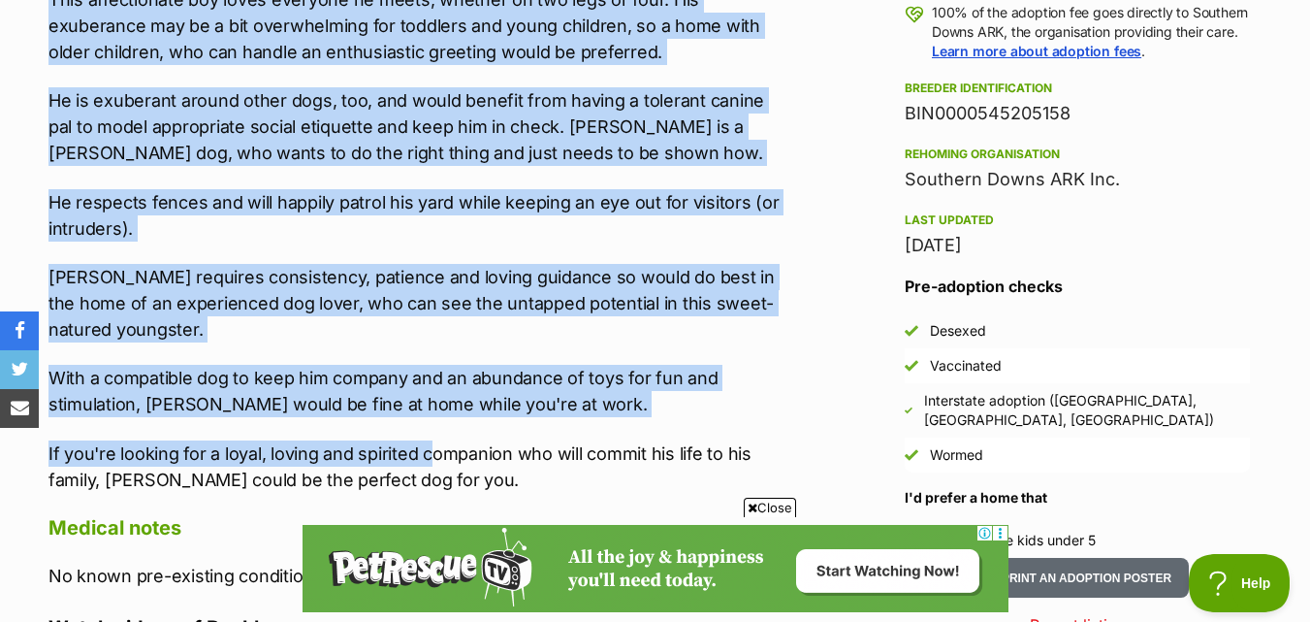
scroll to position [1552, 0]
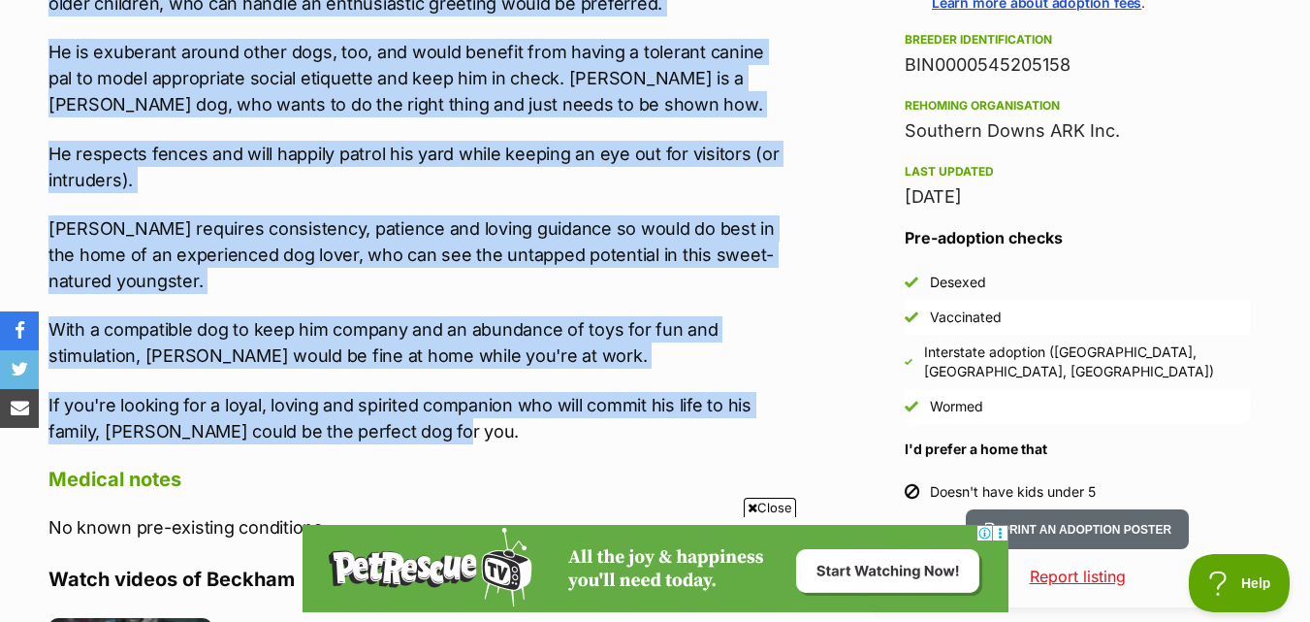
drag, startPoint x: 48, startPoint y: 277, endPoint x: 482, endPoint y: 376, distance: 445.7
click at [482, 376] on div "About [PERSON_NAME] Meet [PERSON_NAME], a lively and lovable Staffy/Ridgeback m…" at bounding box center [405, 513] width 752 height 1891
copy div "Loremip dolor- sit ametc-adipisc, Elitsed do eiusmo tempo incidid utla etdolore…"
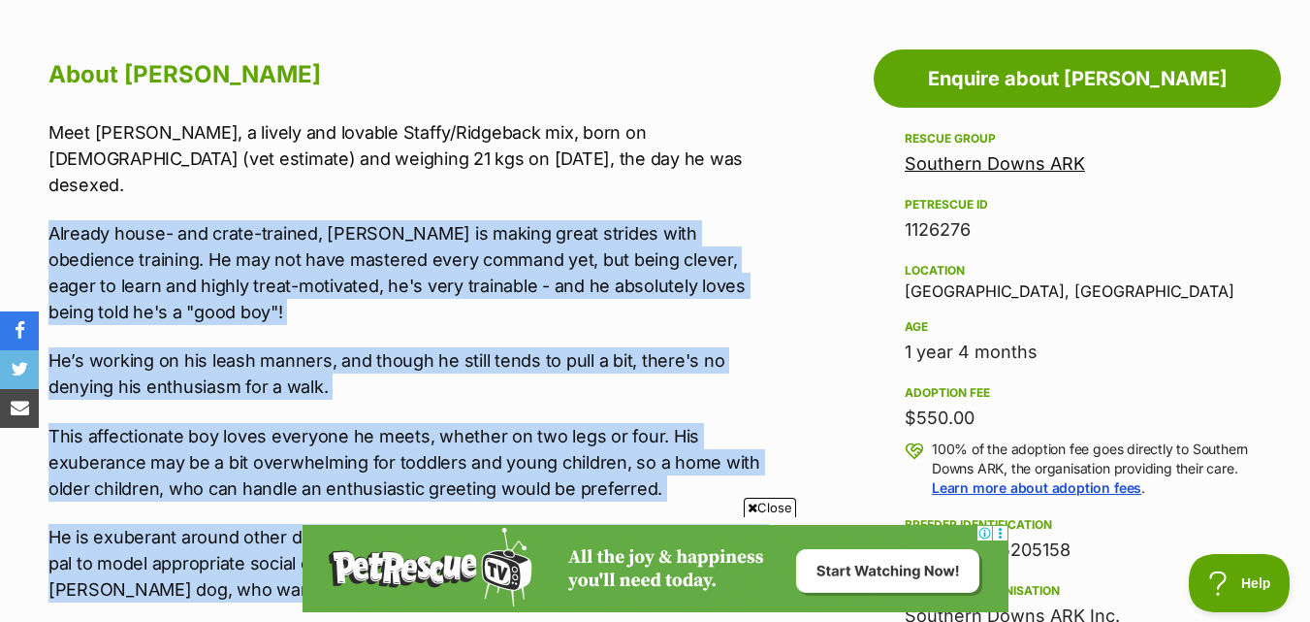
click at [404, 263] on p "Already house- and crate-trained, [PERSON_NAME] is making great strides with ob…" at bounding box center [415, 272] width 732 height 105
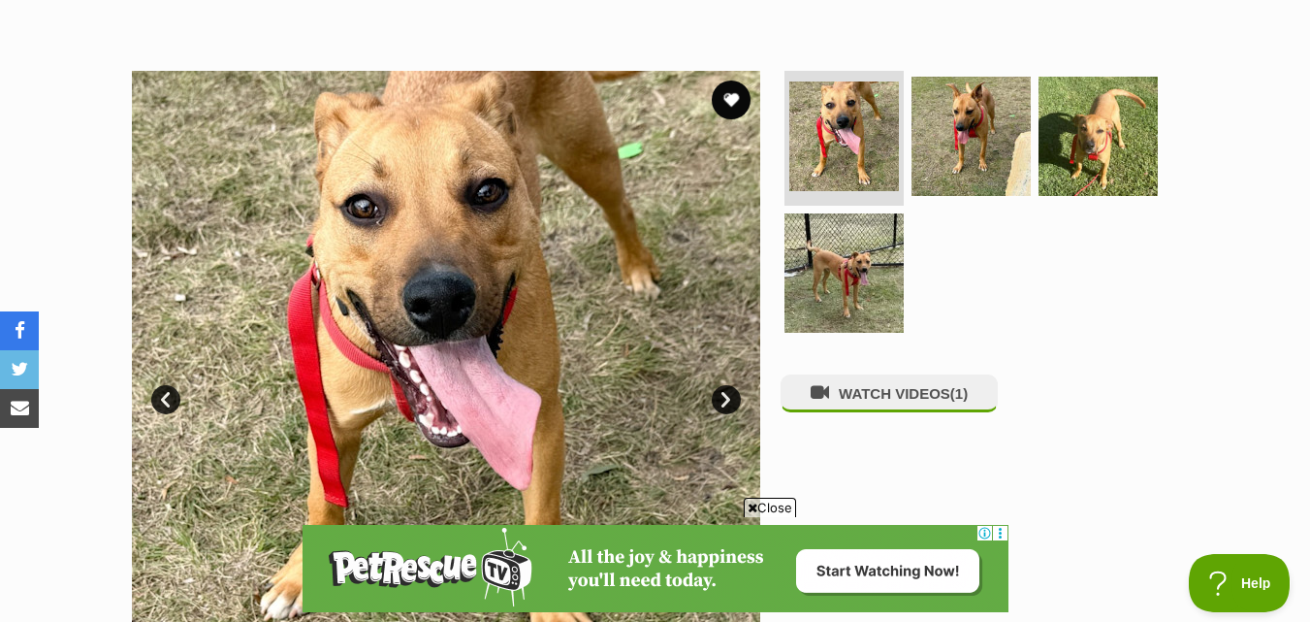
scroll to position [388, 0]
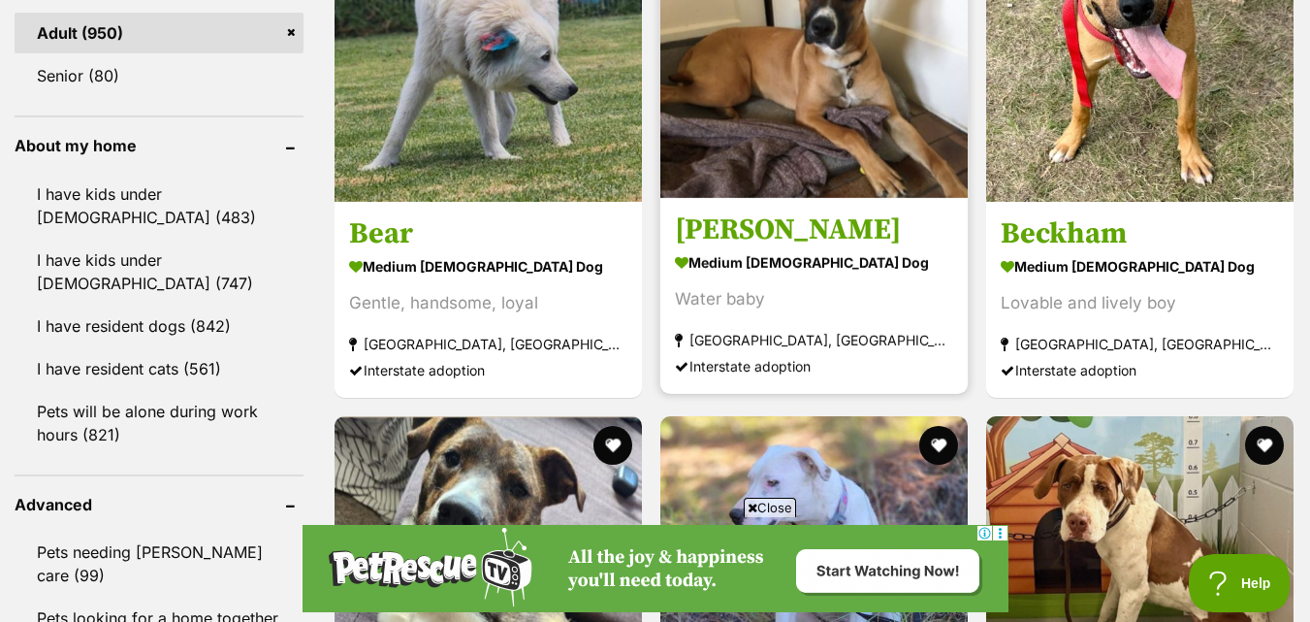
scroll to position [2414, 0]
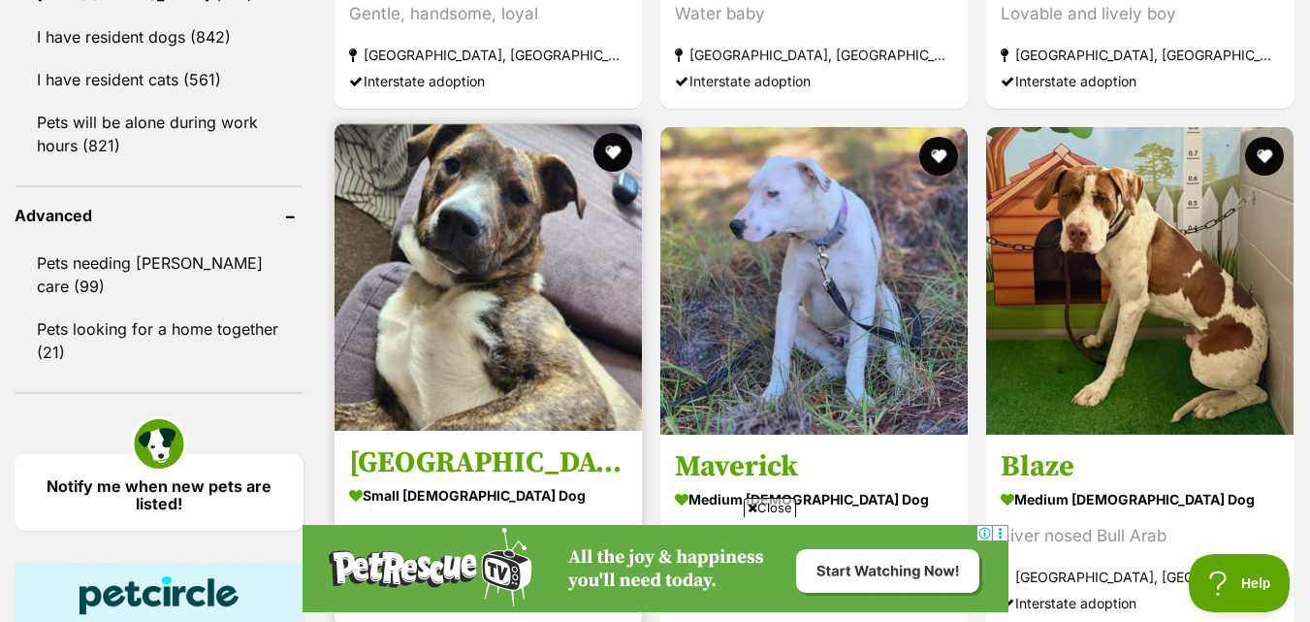
click at [417, 273] on img at bounding box center [488, 276] width 307 height 307
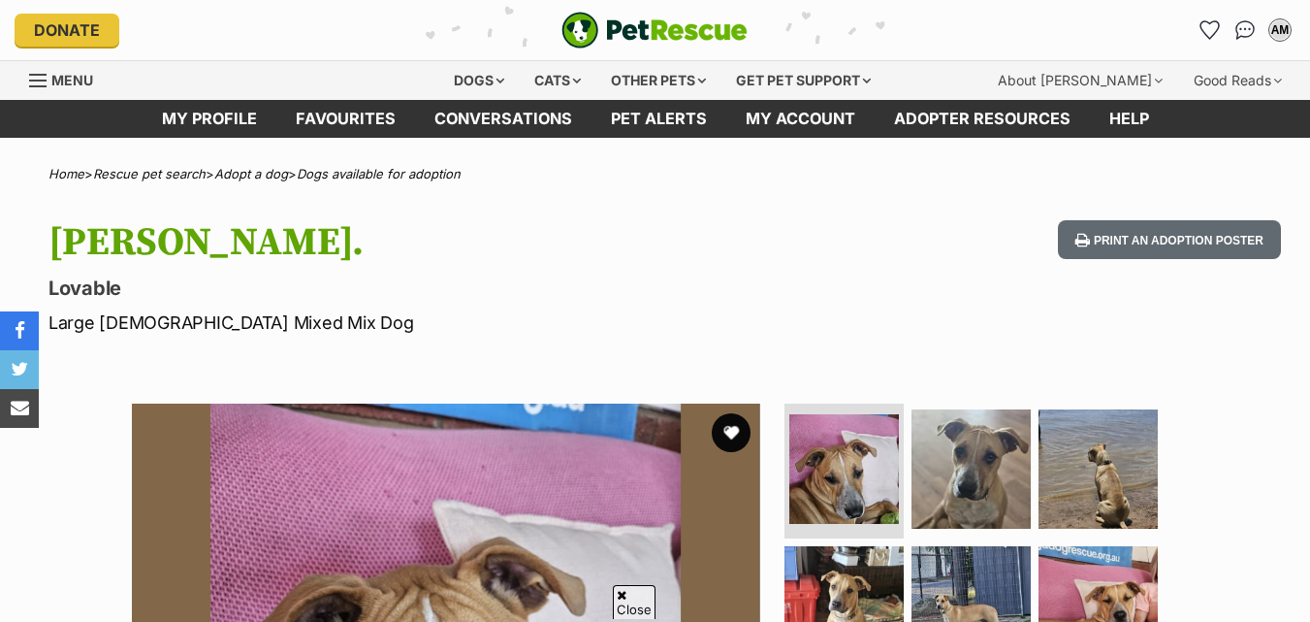
scroll to position [291, 0]
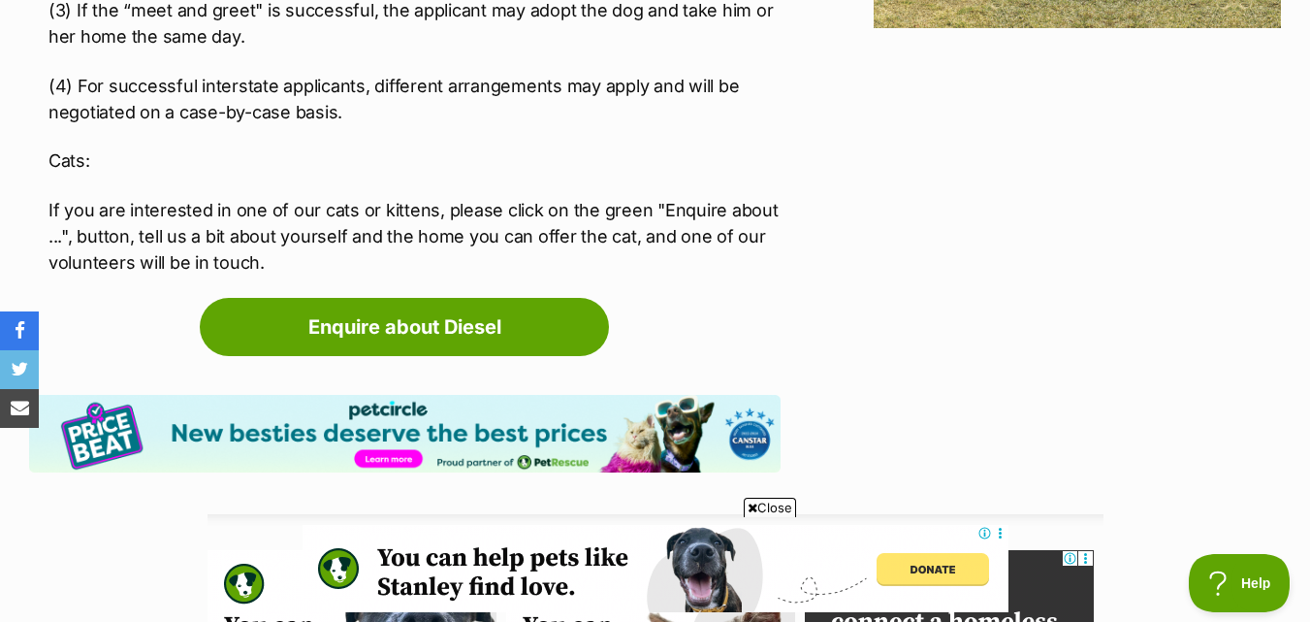
scroll to position [2813, 0]
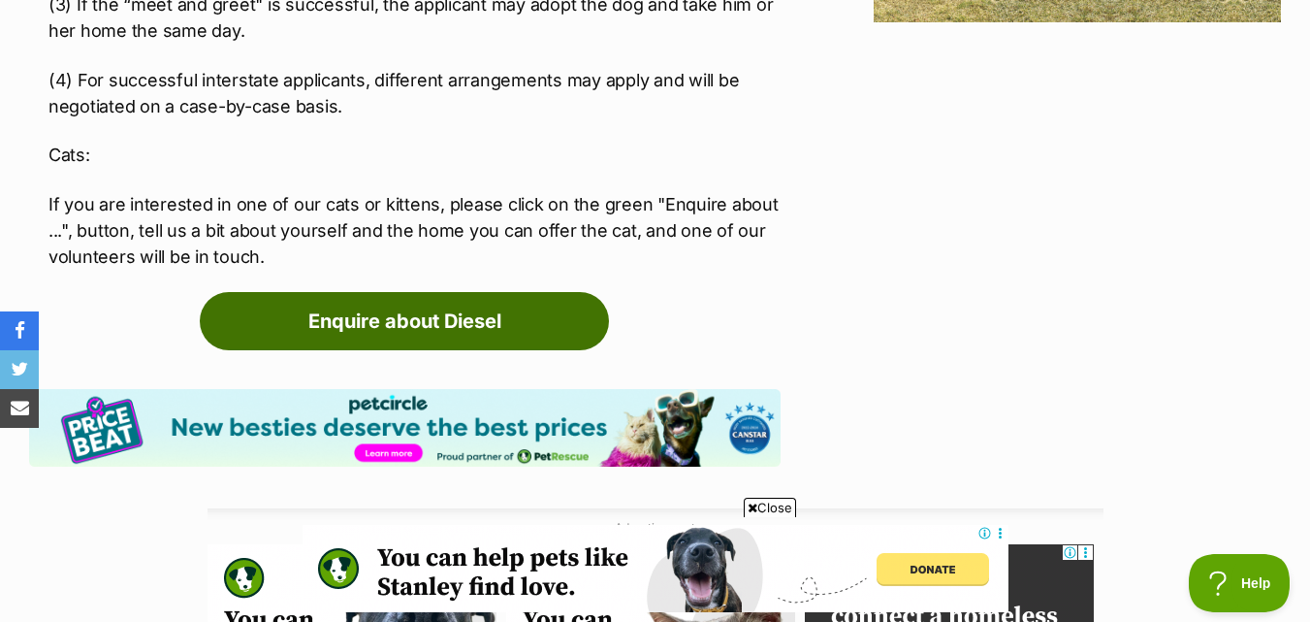
click at [420, 292] on link "Enquire about Diesel" at bounding box center [404, 321] width 409 height 58
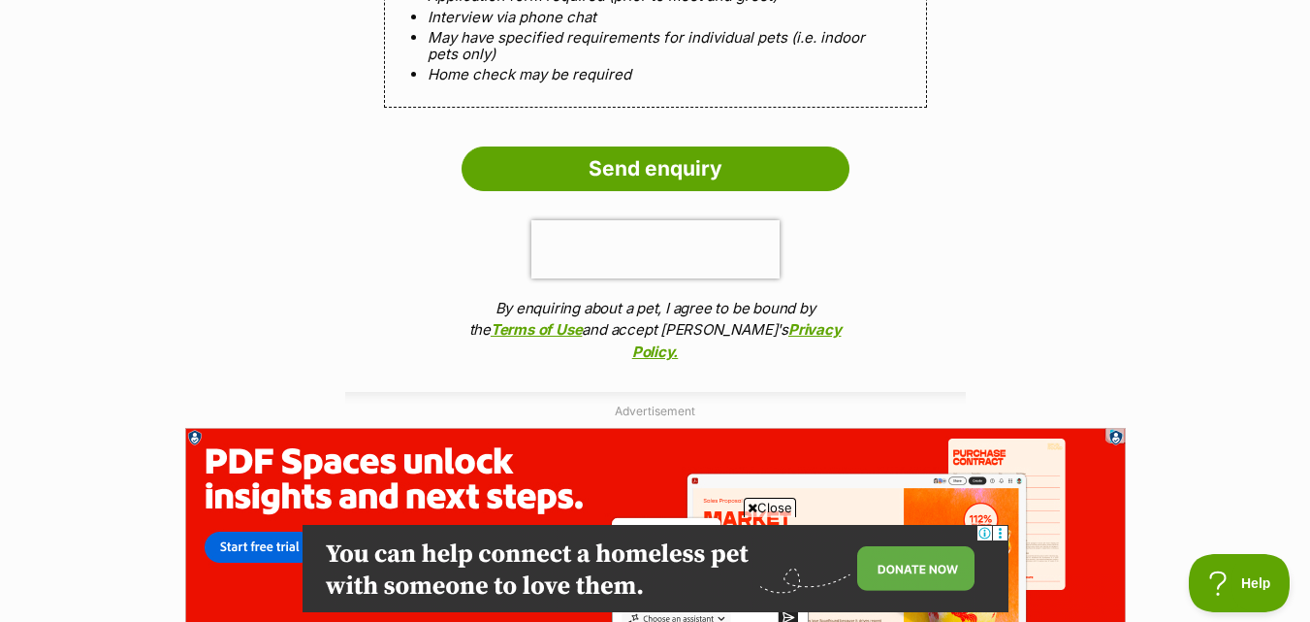
scroll to position [2231, 0]
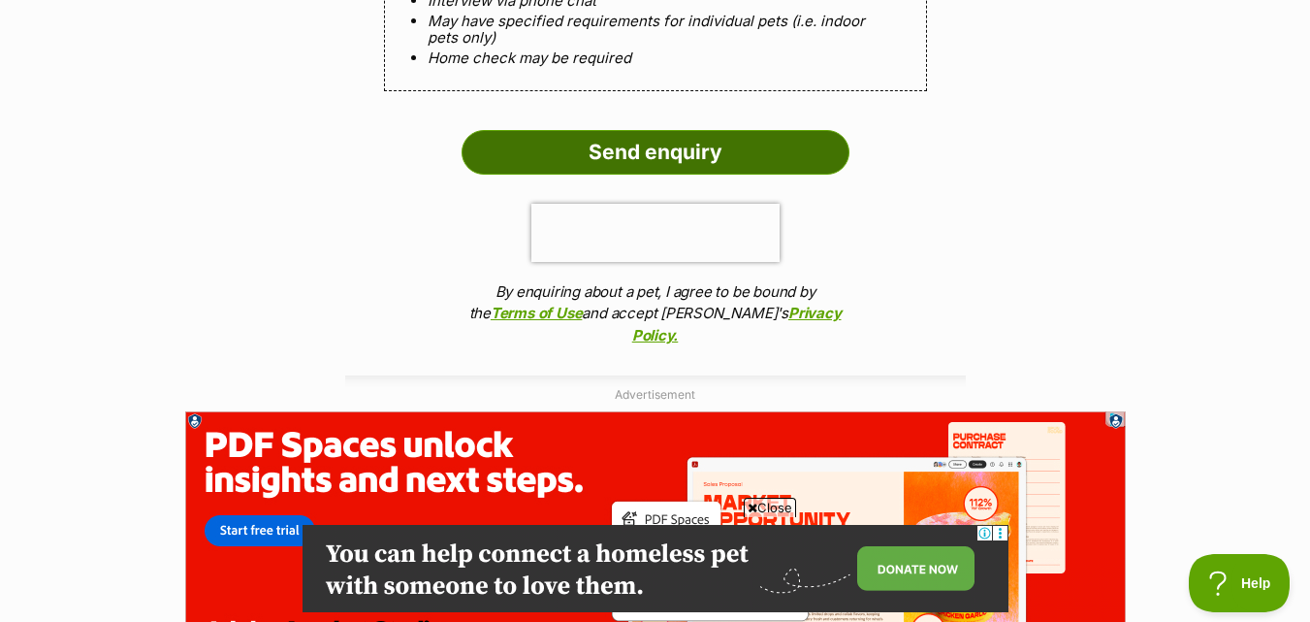
click at [546, 158] on input "Send enquiry" at bounding box center [656, 152] width 388 height 45
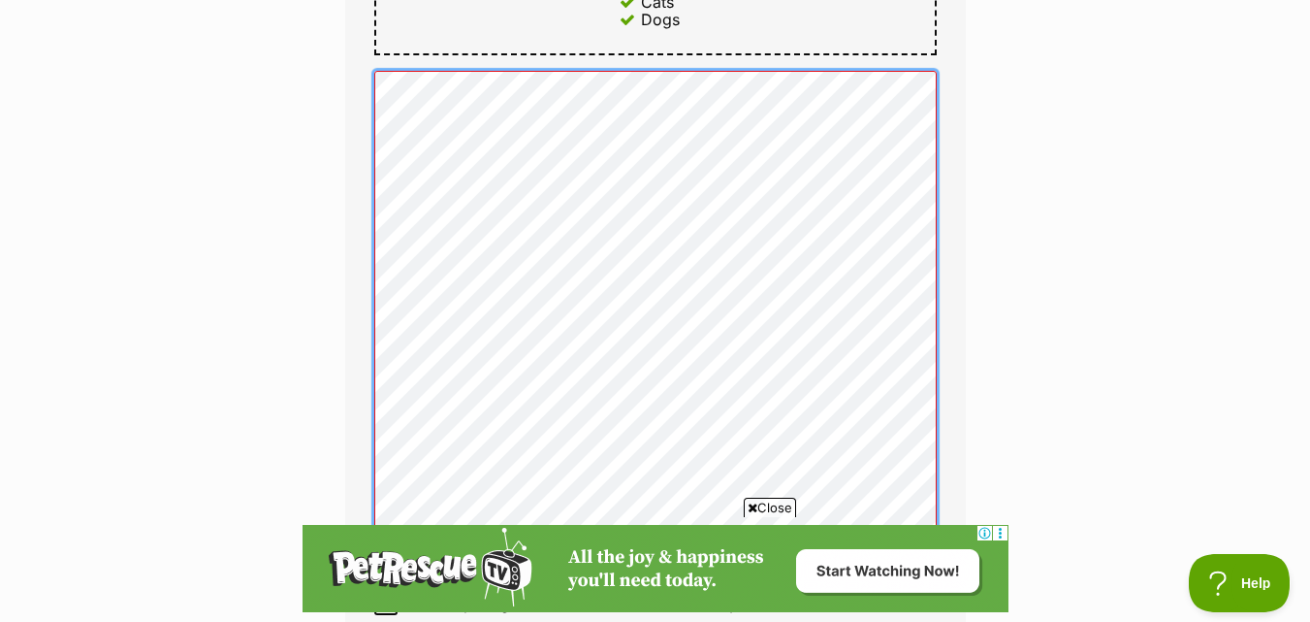
scroll to position [1455, 0]
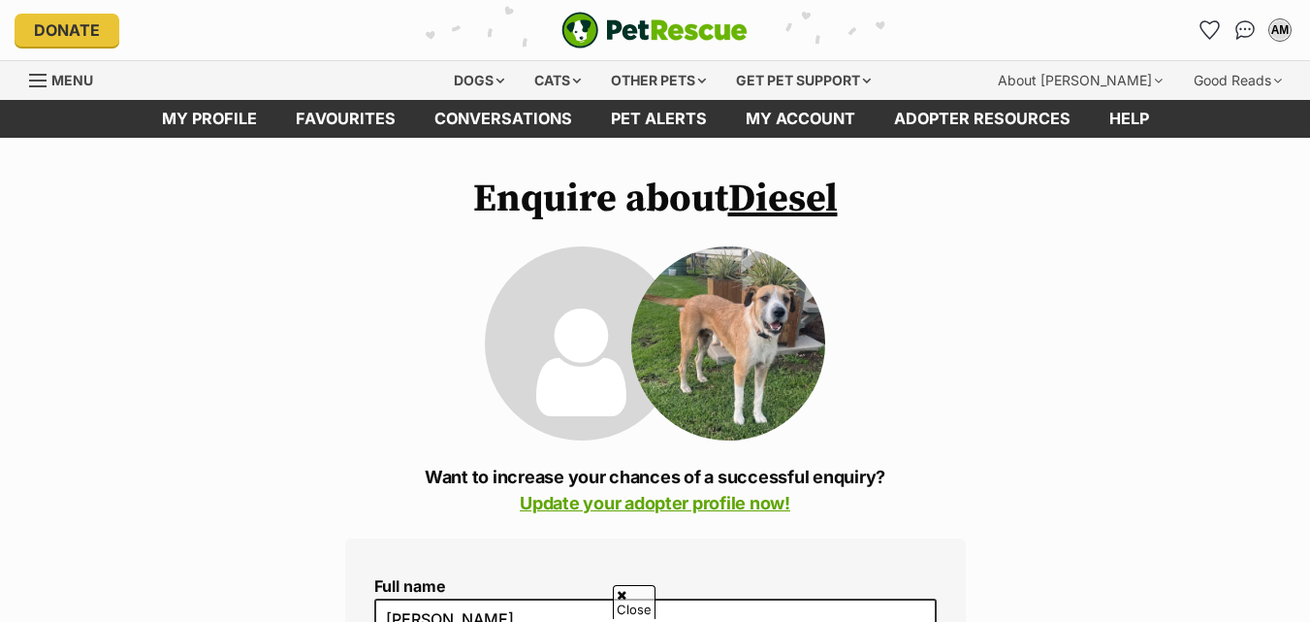
scroll to position [2231, 0]
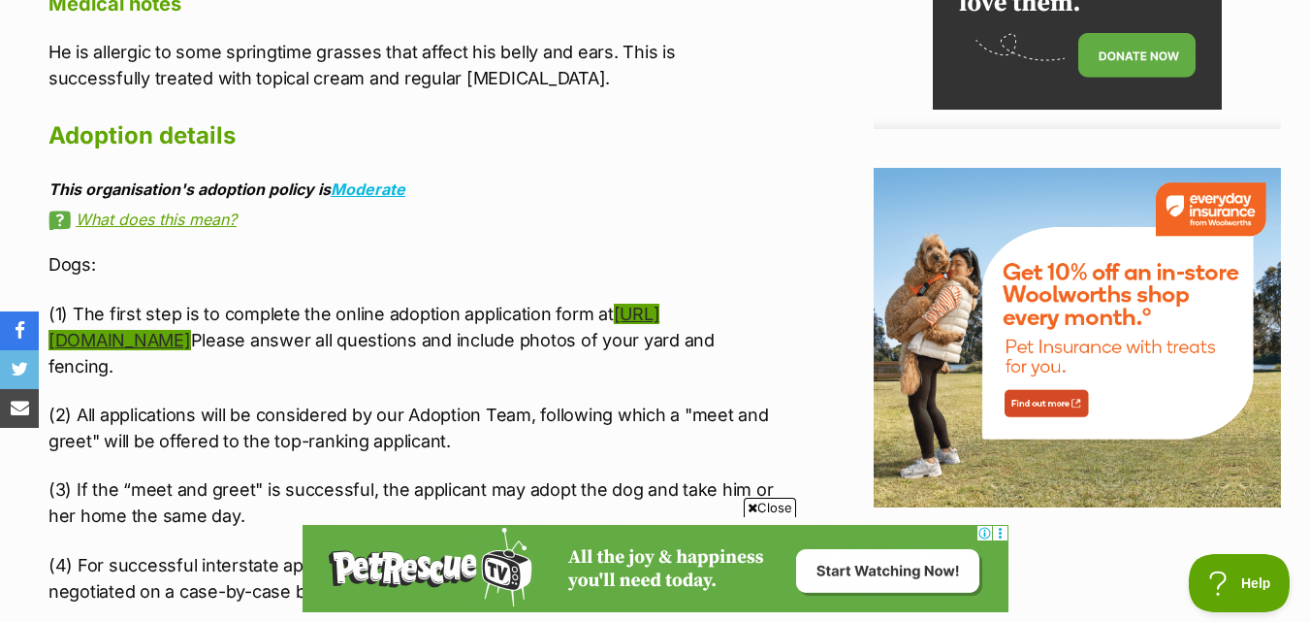
click at [244, 304] on link "[URL][DOMAIN_NAME]" at bounding box center [354, 327] width 611 height 47
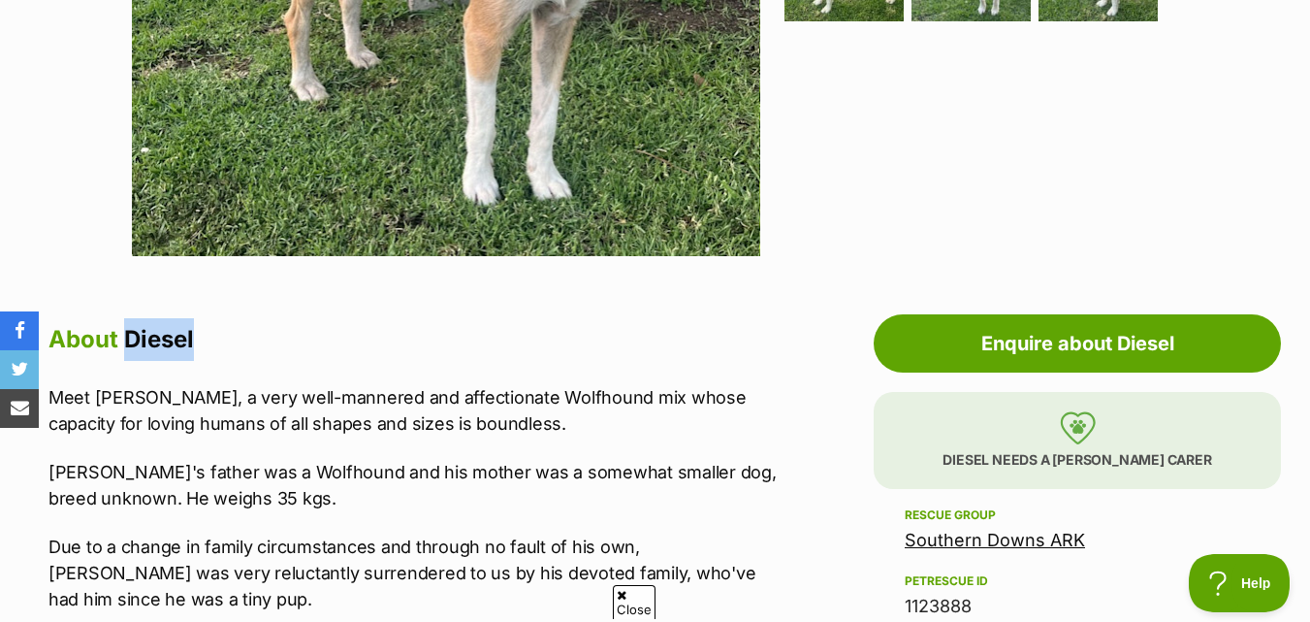
drag, startPoint x: 125, startPoint y: 342, endPoint x: 196, endPoint y: 341, distance: 70.8
click at [196, 341] on h2 "About Diesel" at bounding box center [415, 339] width 732 height 43
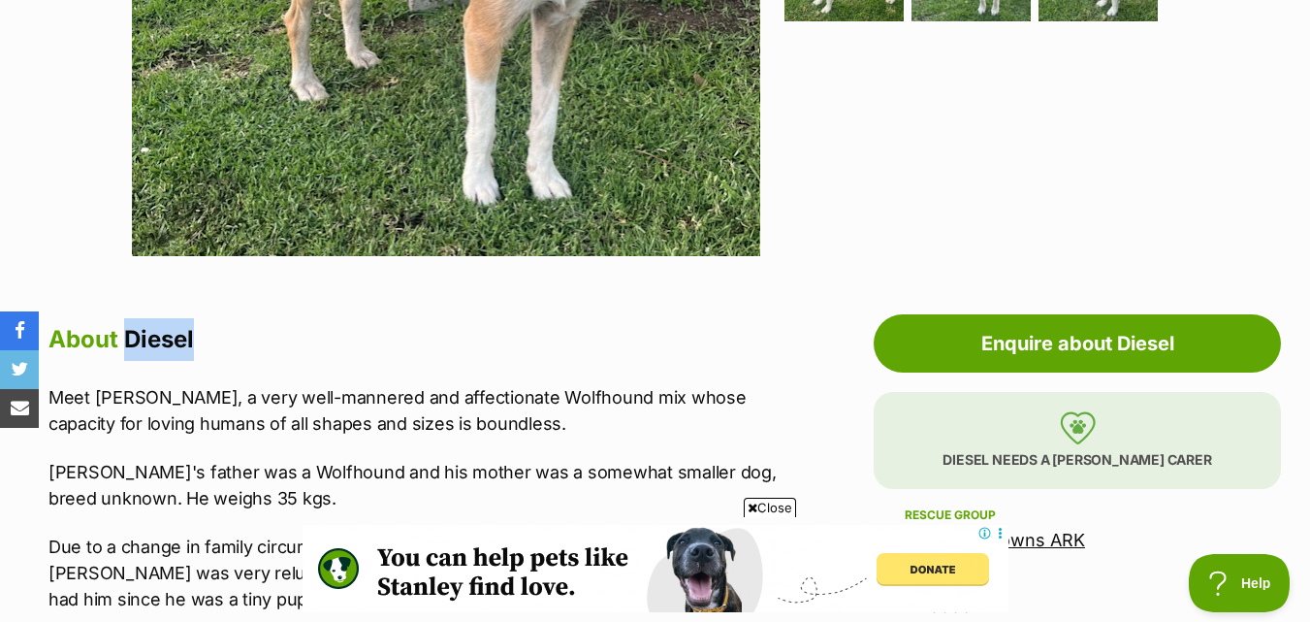
copy h2 "Diesel"
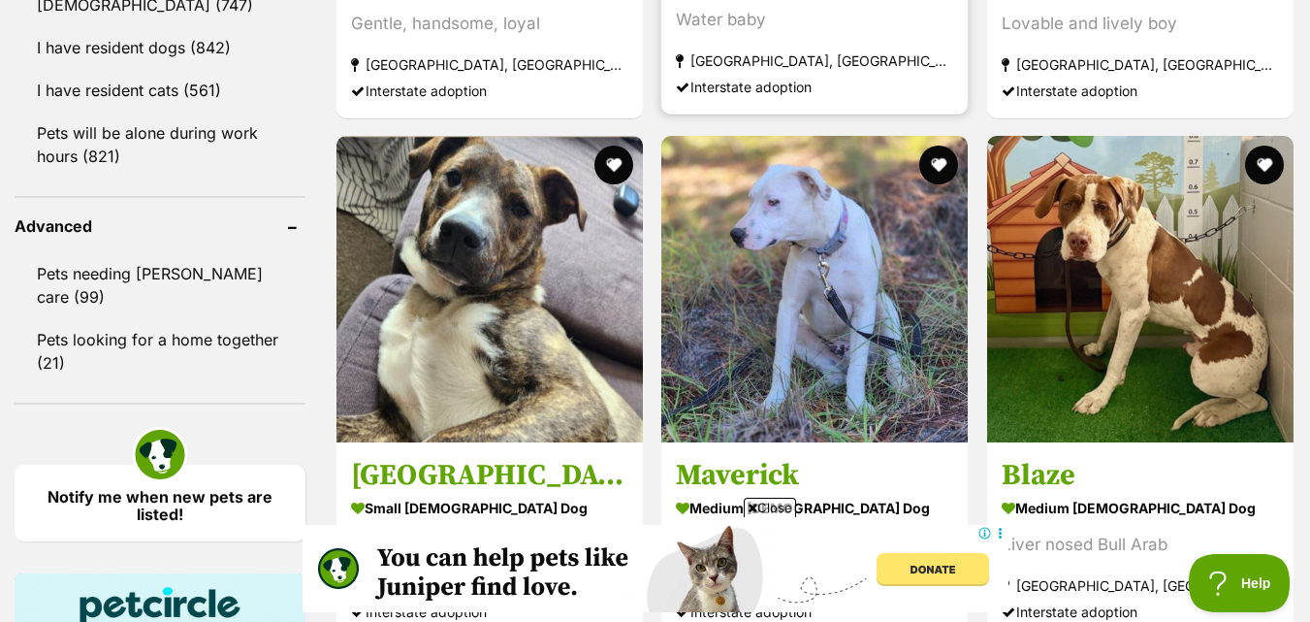
scroll to position [2501, 0]
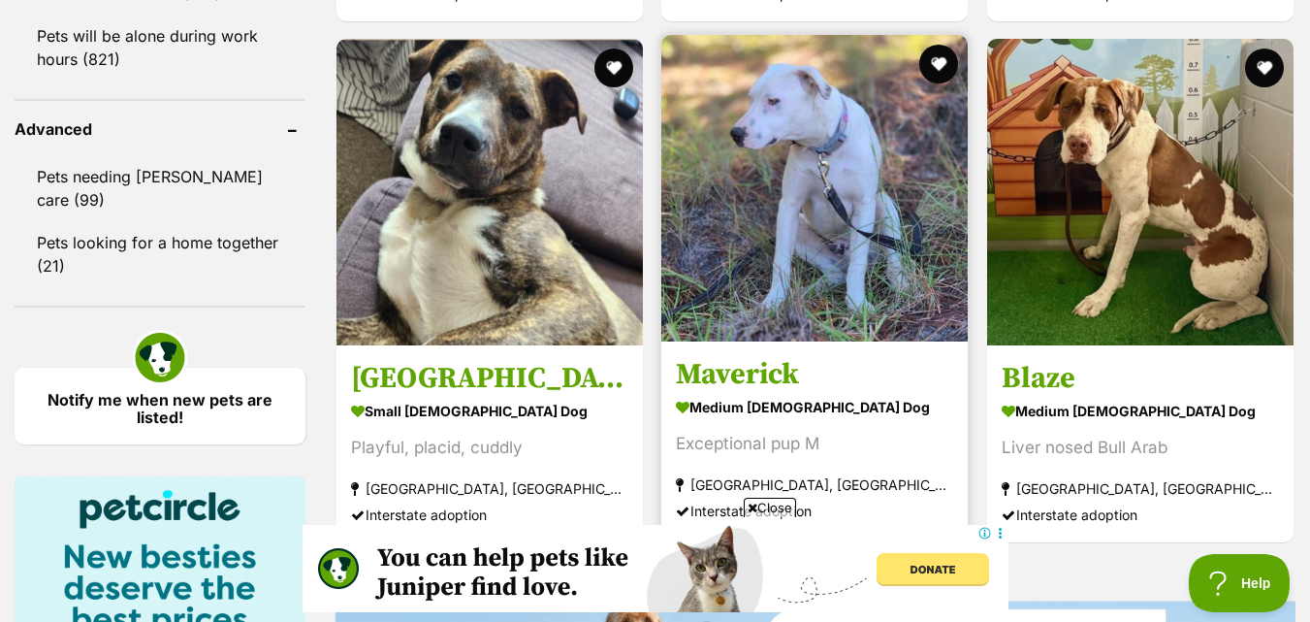
click at [883, 217] on img at bounding box center [815, 188] width 307 height 307
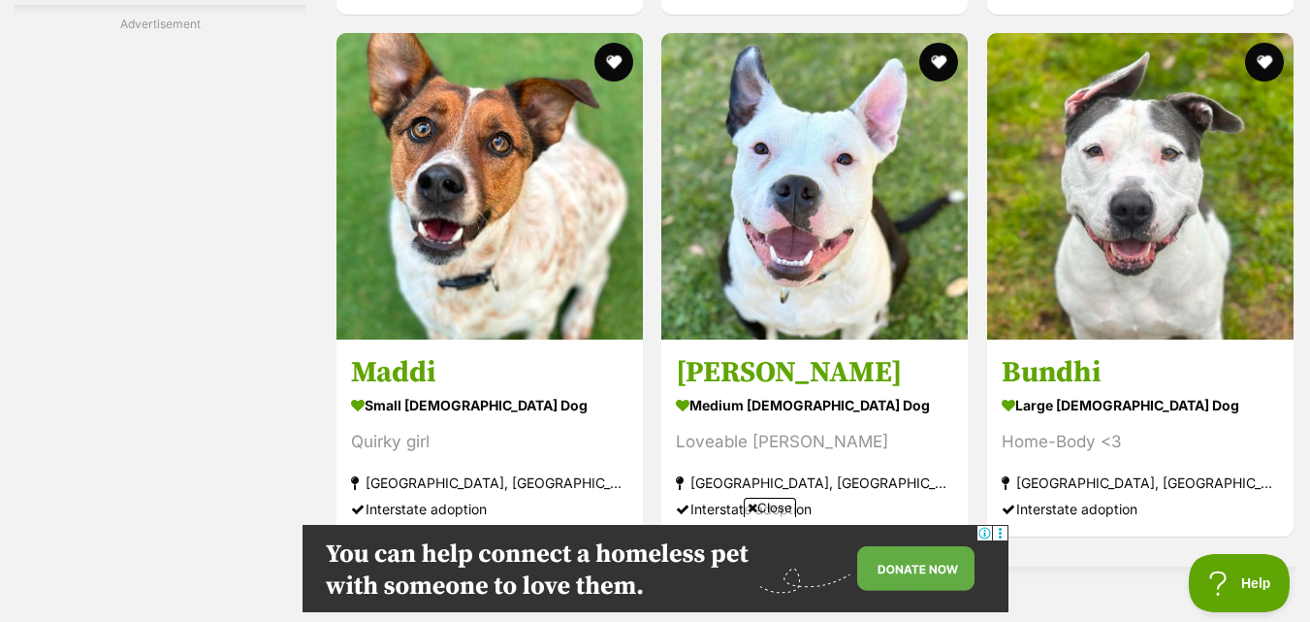
scroll to position [3751, 0]
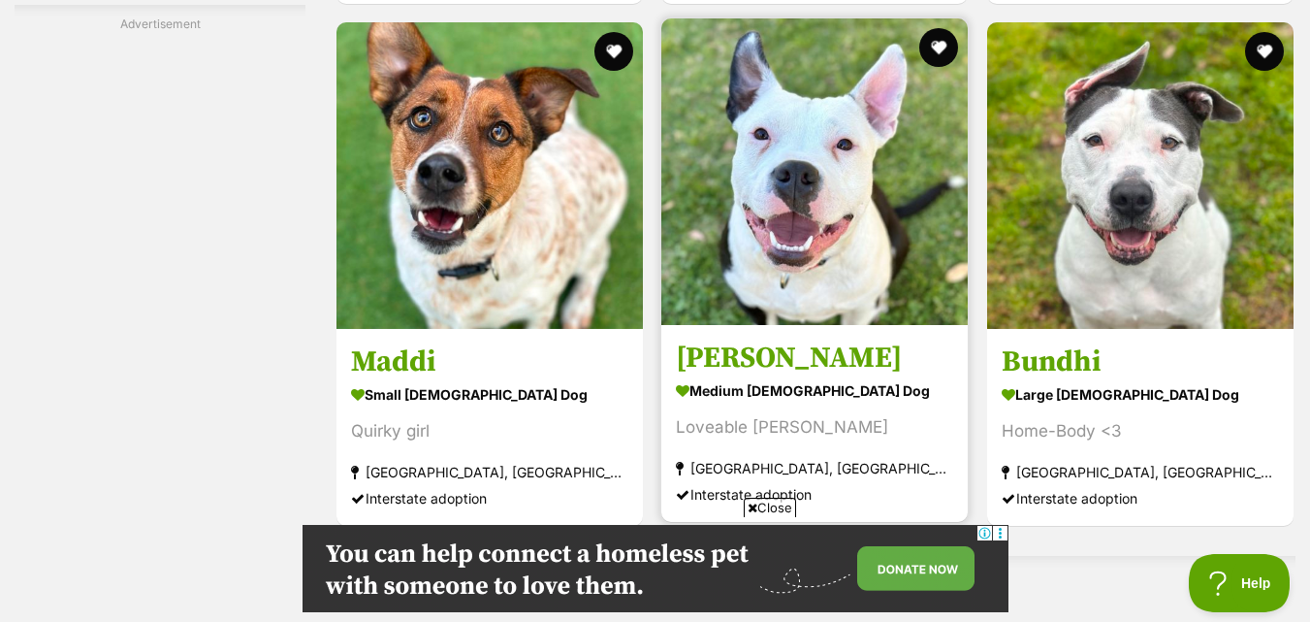
click at [958, 382] on link "[PERSON_NAME] medium [DEMOGRAPHIC_DATA] Dog Loveable Larrikin [GEOGRAPHIC_DATA]…" at bounding box center [815, 422] width 307 height 197
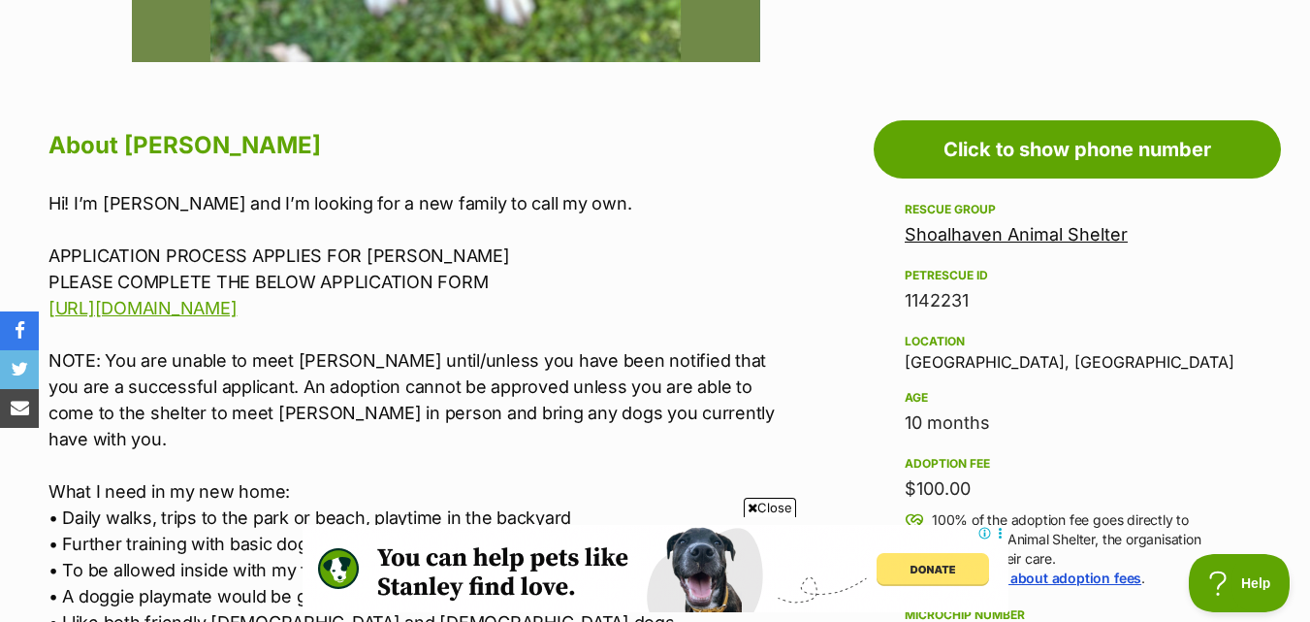
scroll to position [1164, 0]
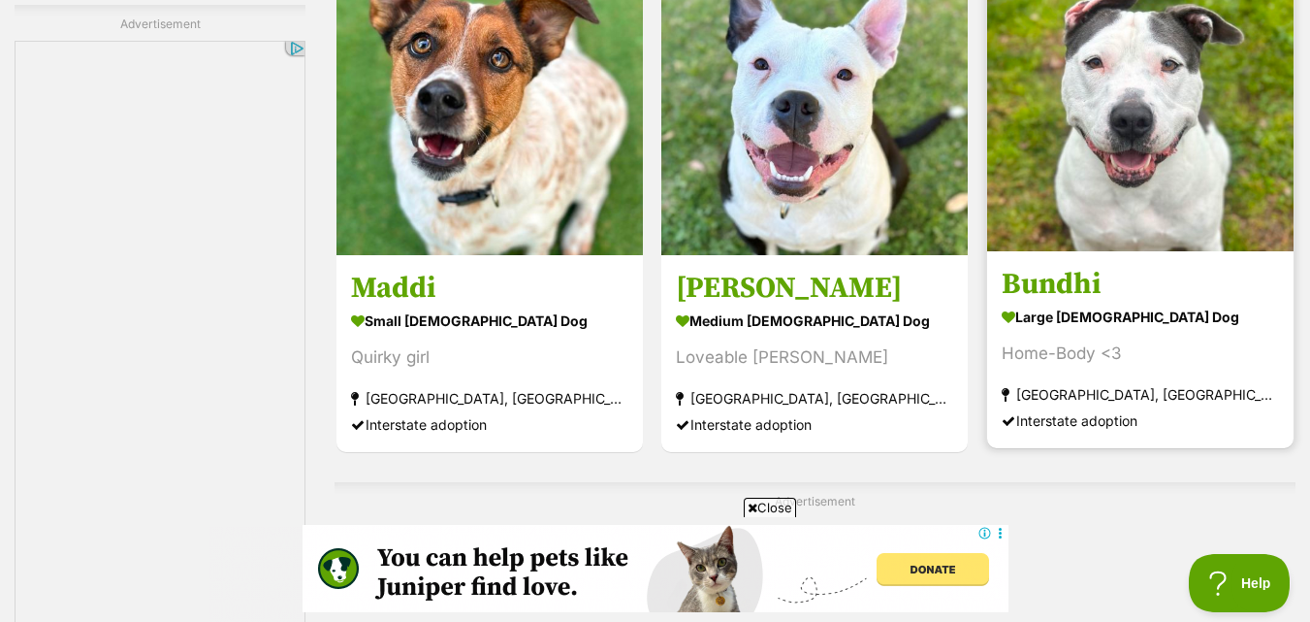
click at [1209, 129] on img at bounding box center [1140, 98] width 307 height 307
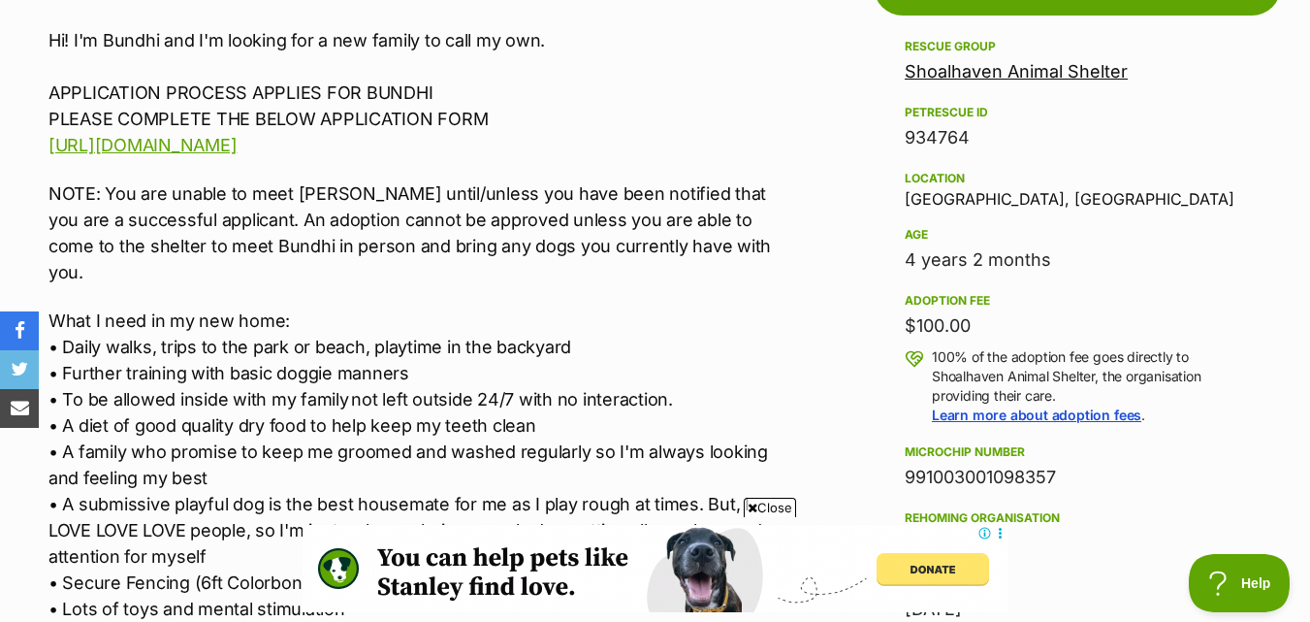
scroll to position [1164, 0]
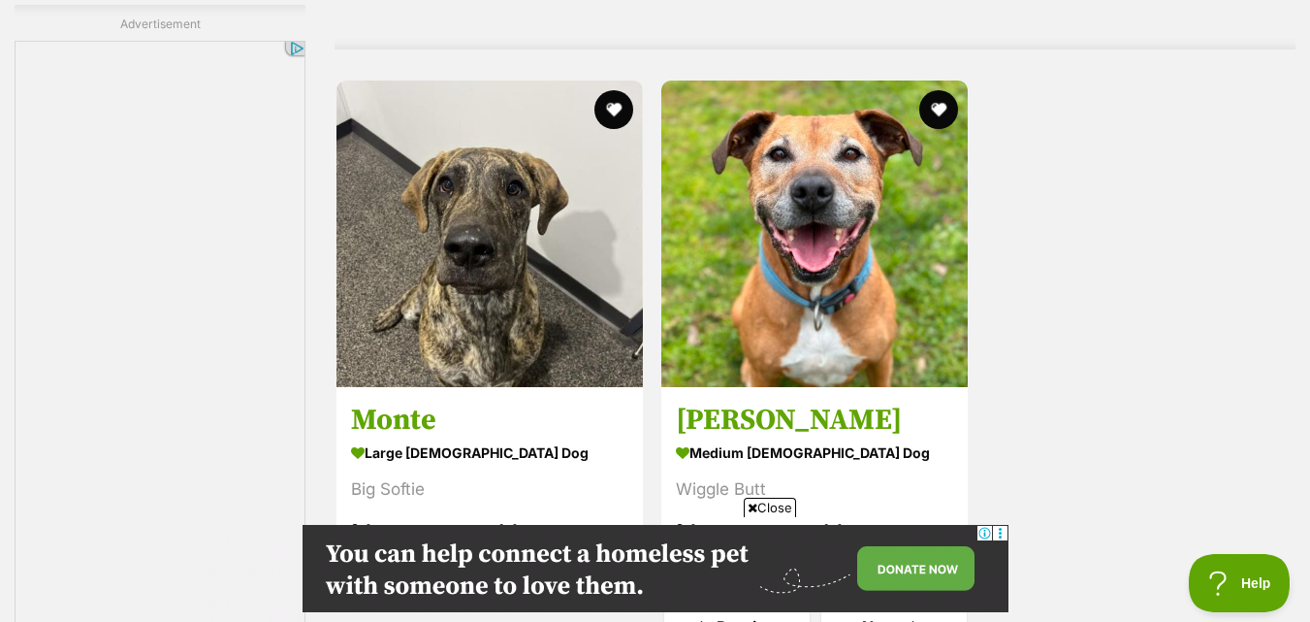
scroll to position [4578, 0]
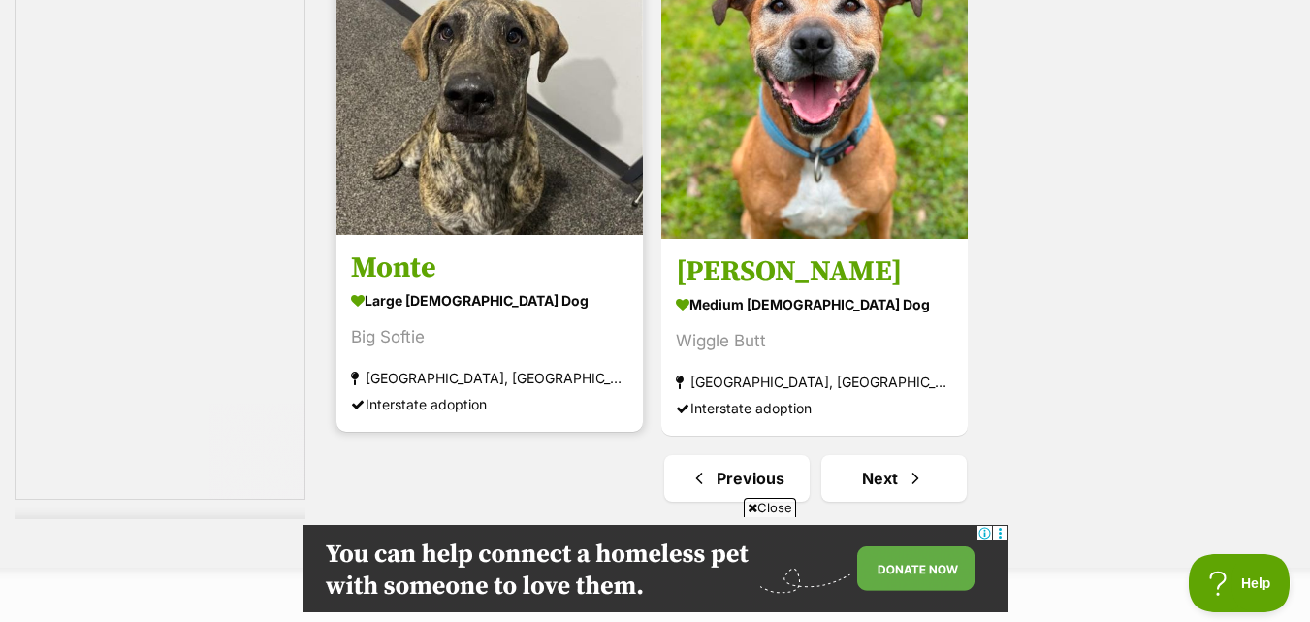
click at [569, 149] on img at bounding box center [490, 81] width 307 height 307
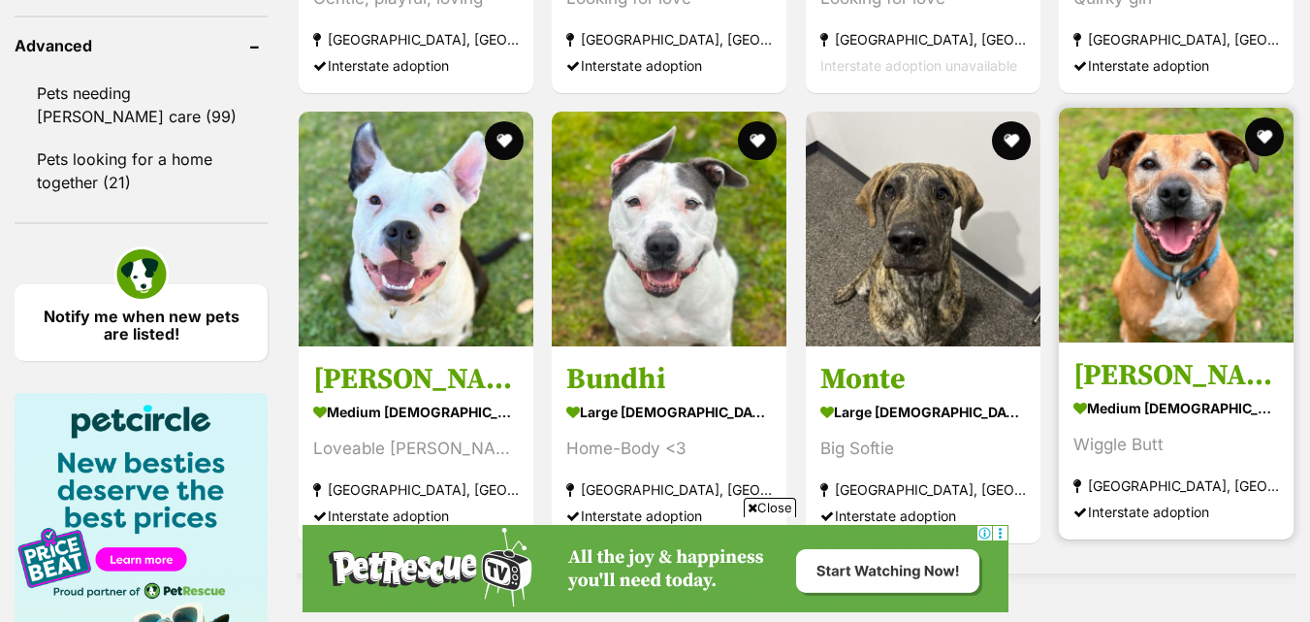
click at [1228, 320] on img at bounding box center [1176, 225] width 235 height 235
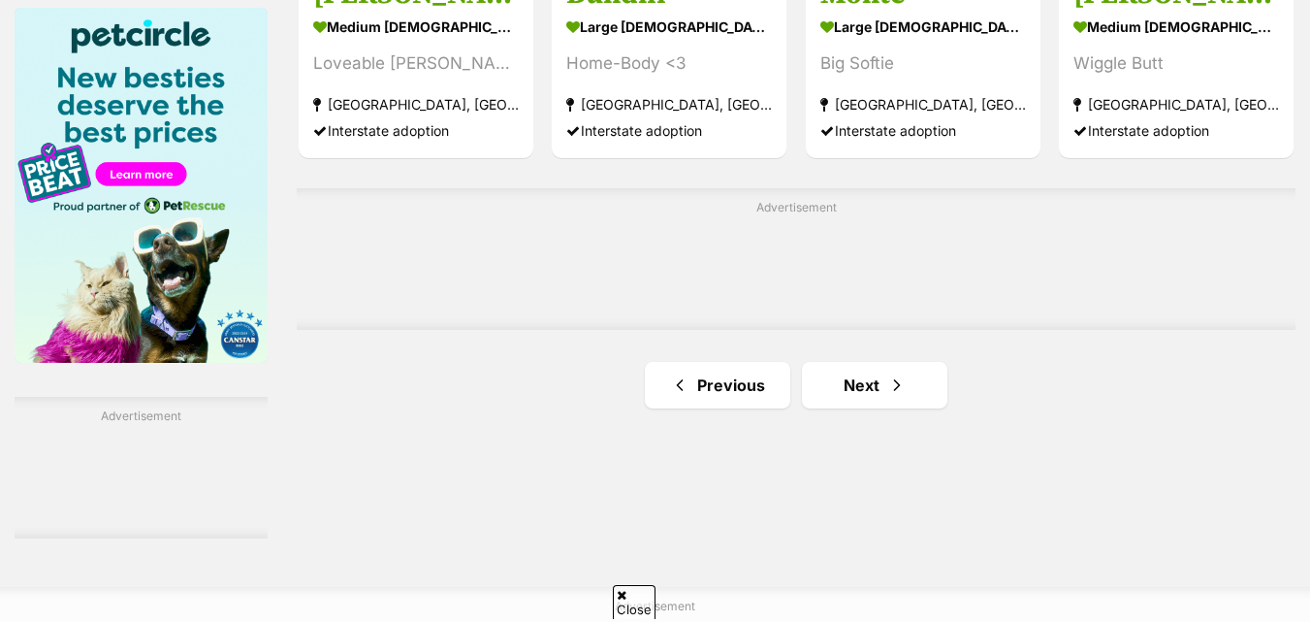
scroll to position [3089, 0]
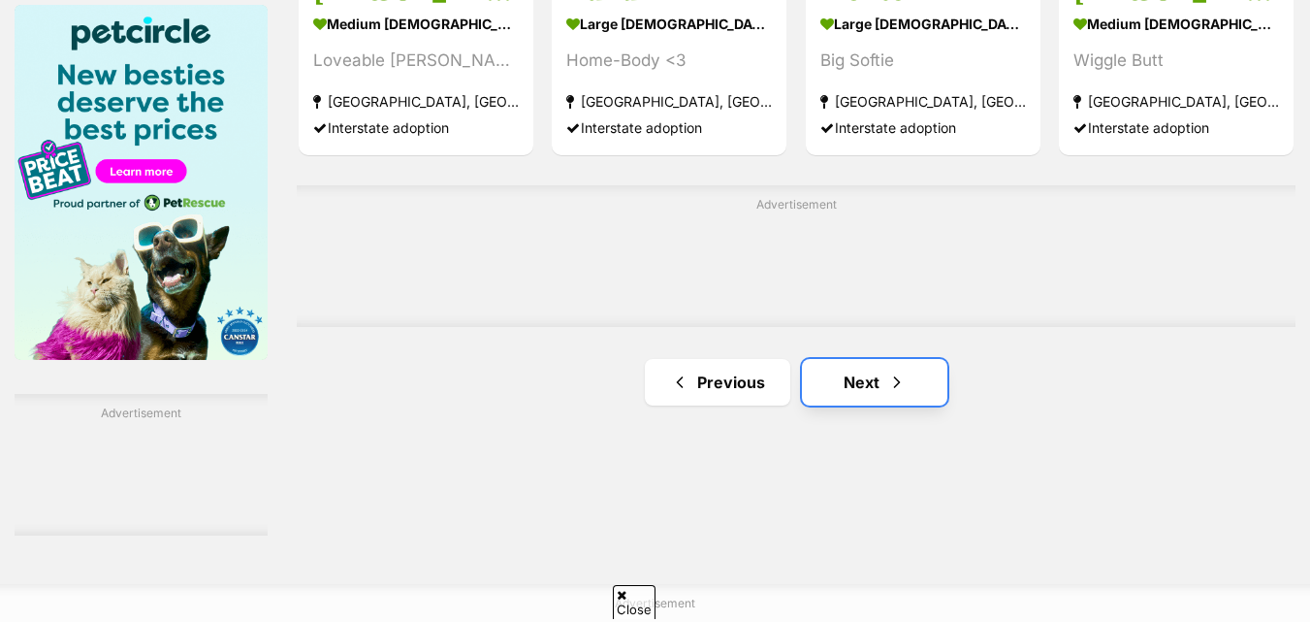
click at [869, 372] on link "Next" at bounding box center [875, 382] width 146 height 47
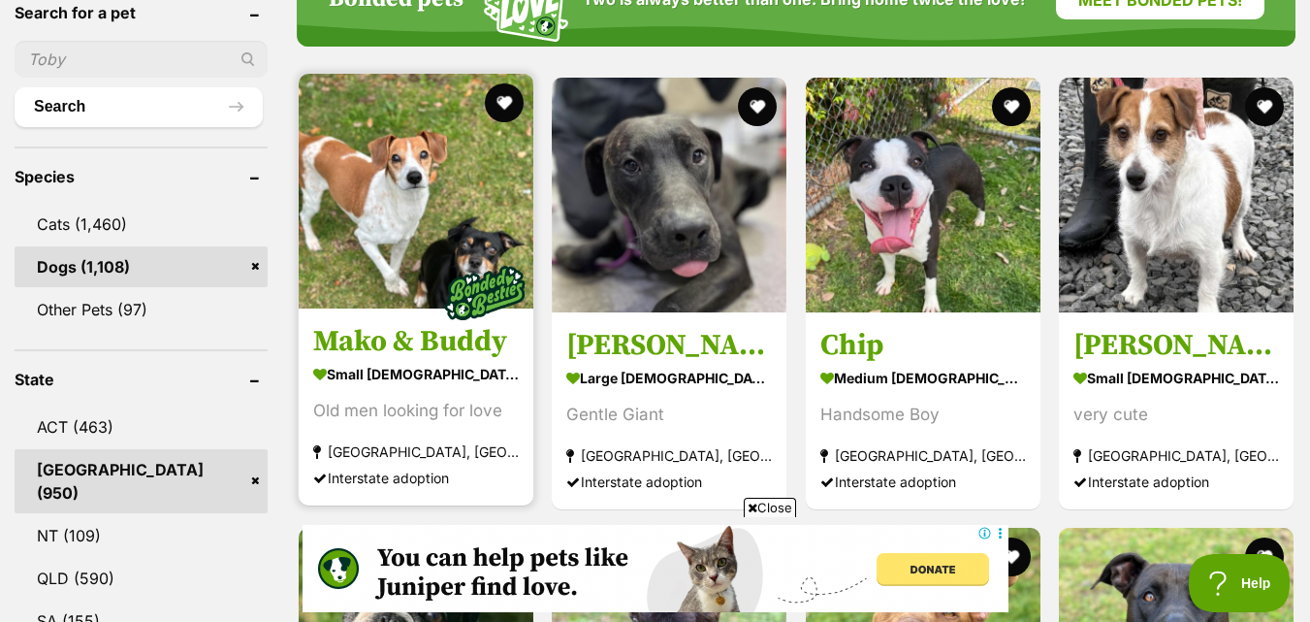
click at [455, 241] on img at bounding box center [416, 191] width 235 height 235
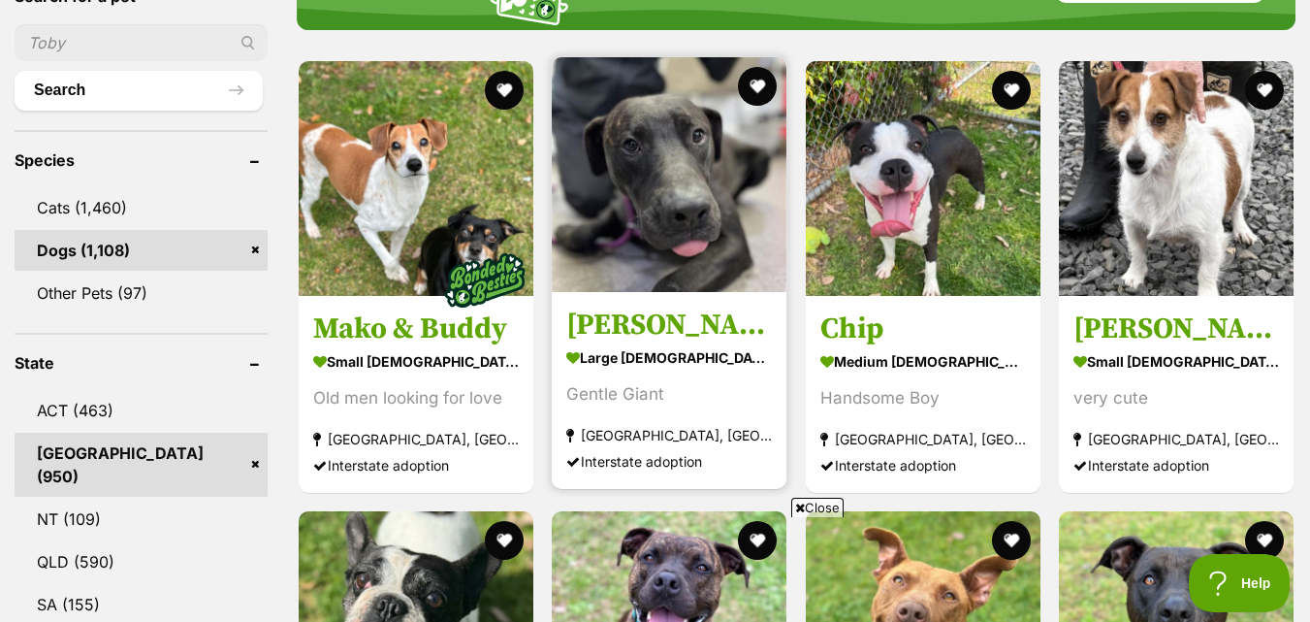
click at [632, 265] on img at bounding box center [669, 174] width 235 height 235
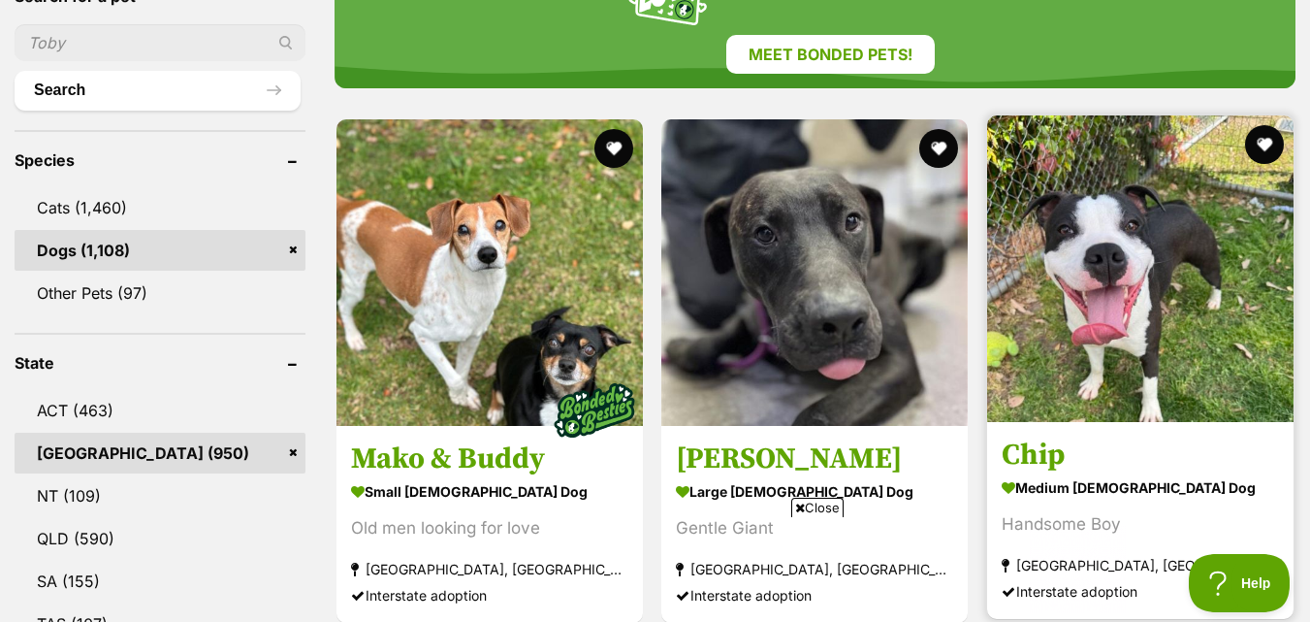
click at [1149, 276] on img at bounding box center [1140, 268] width 307 height 307
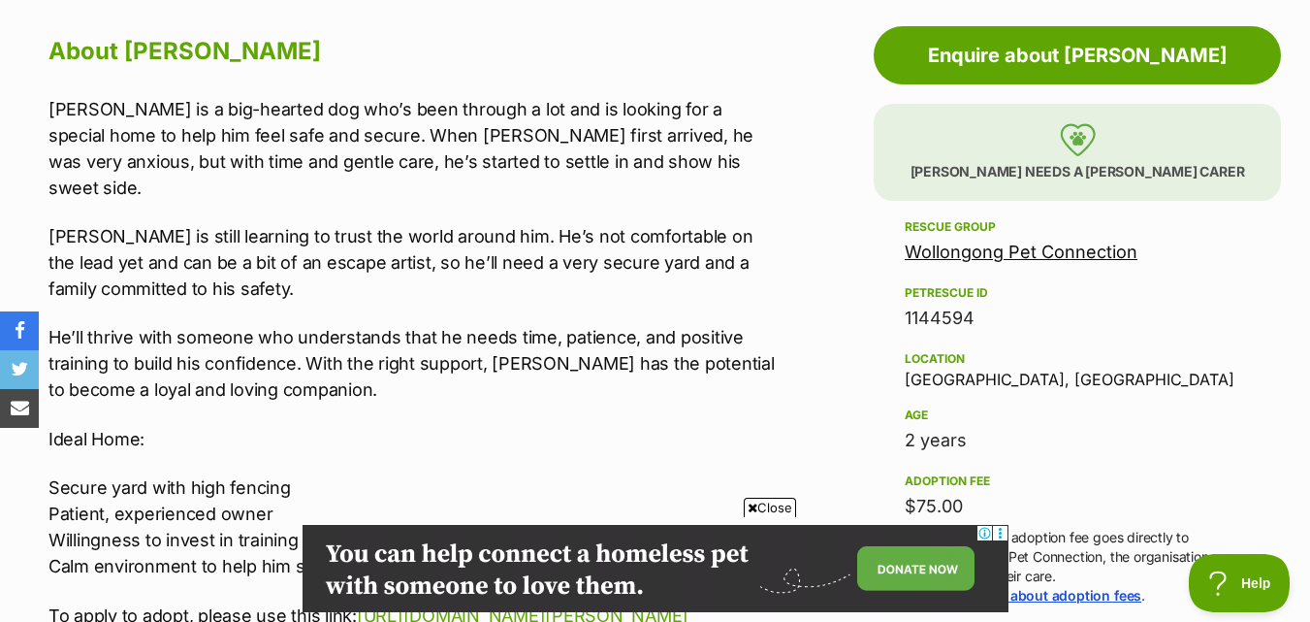
scroll to position [1067, 0]
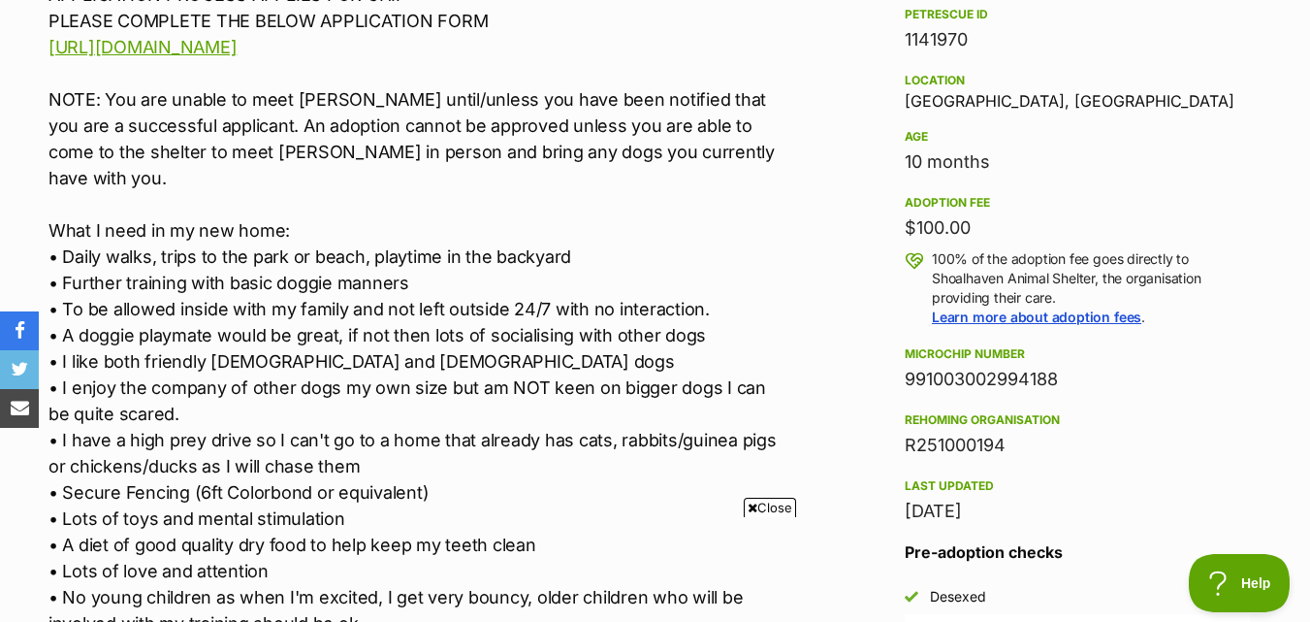
scroll to position [1261, 0]
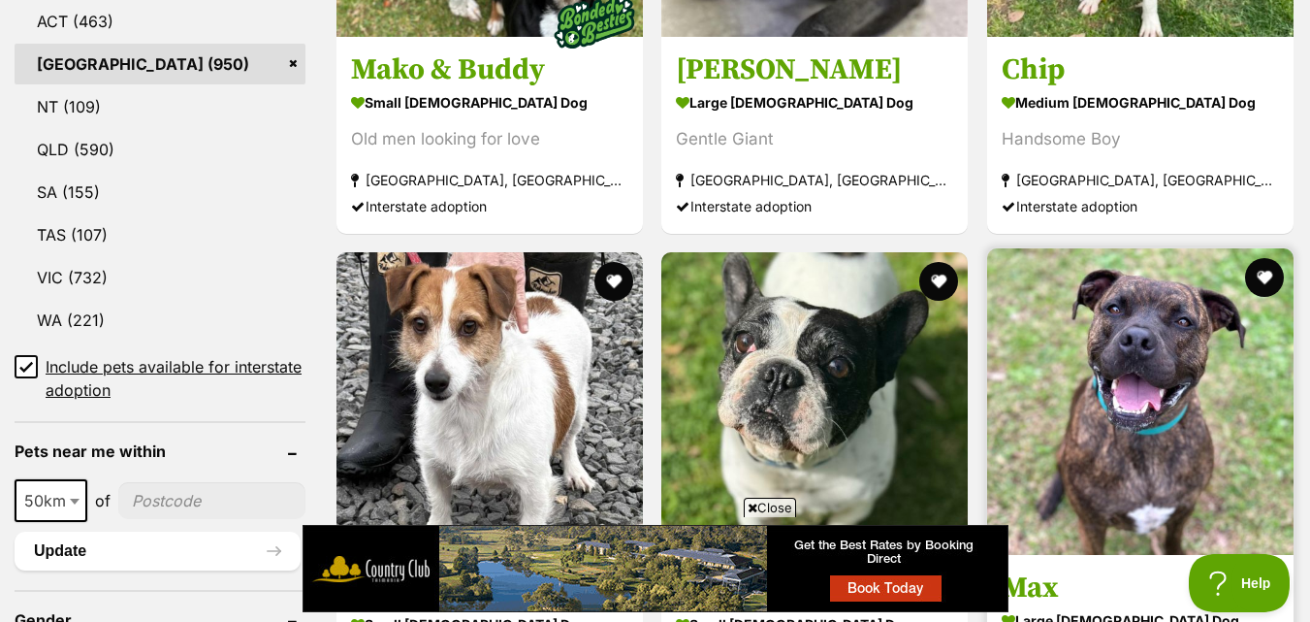
click at [1219, 399] on img at bounding box center [1140, 401] width 307 height 307
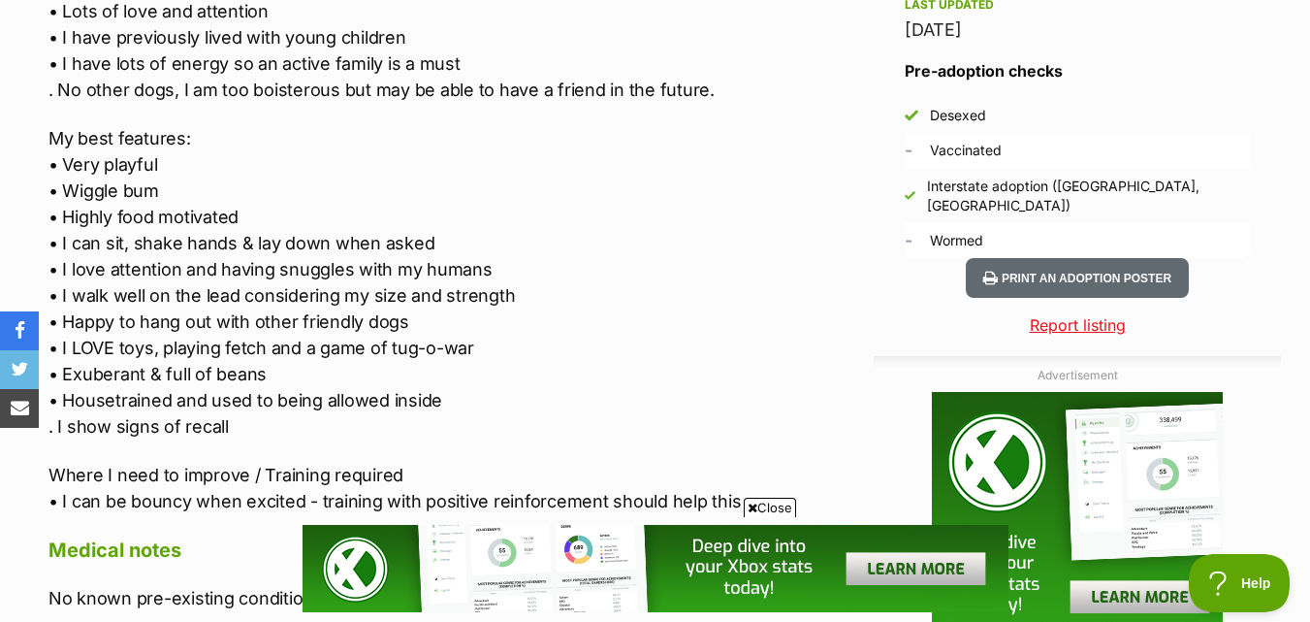
scroll to position [1746, 0]
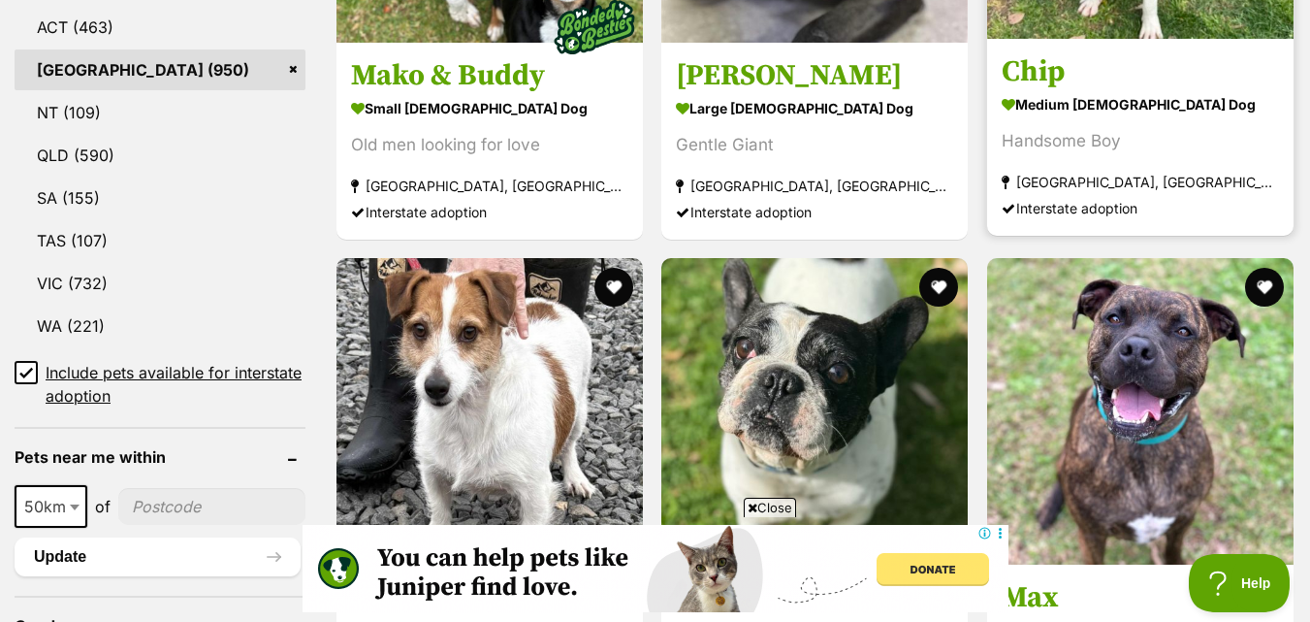
scroll to position [793, 0]
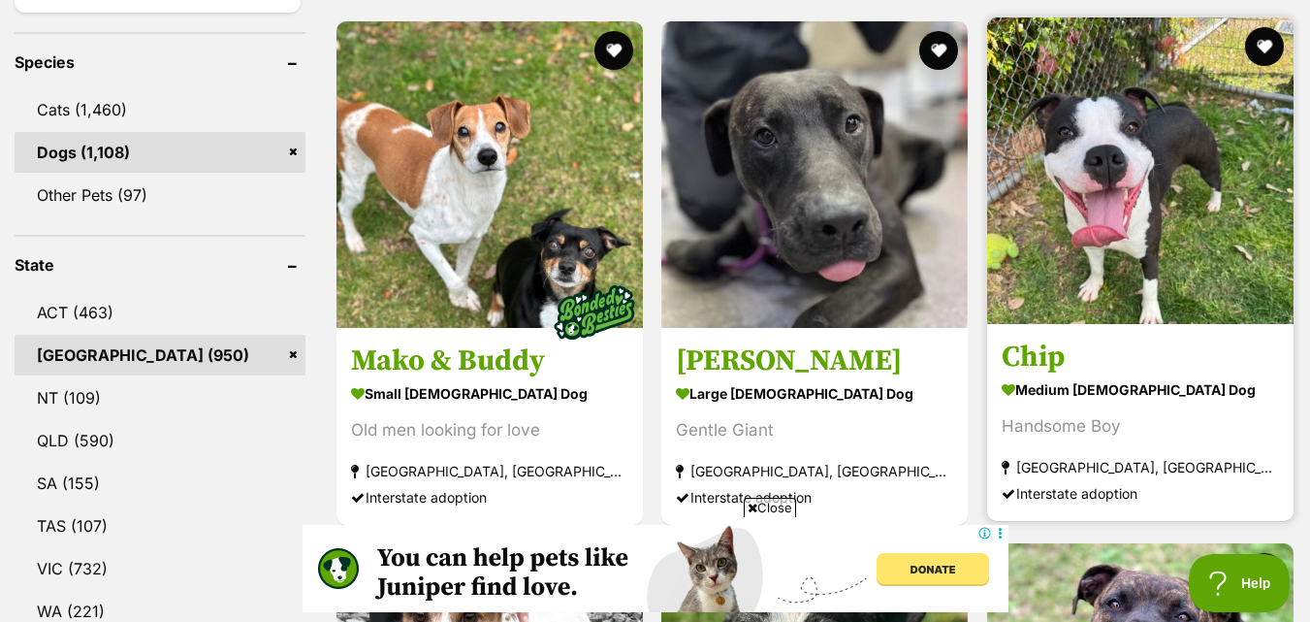
click at [1070, 230] on img at bounding box center [1140, 170] width 307 height 307
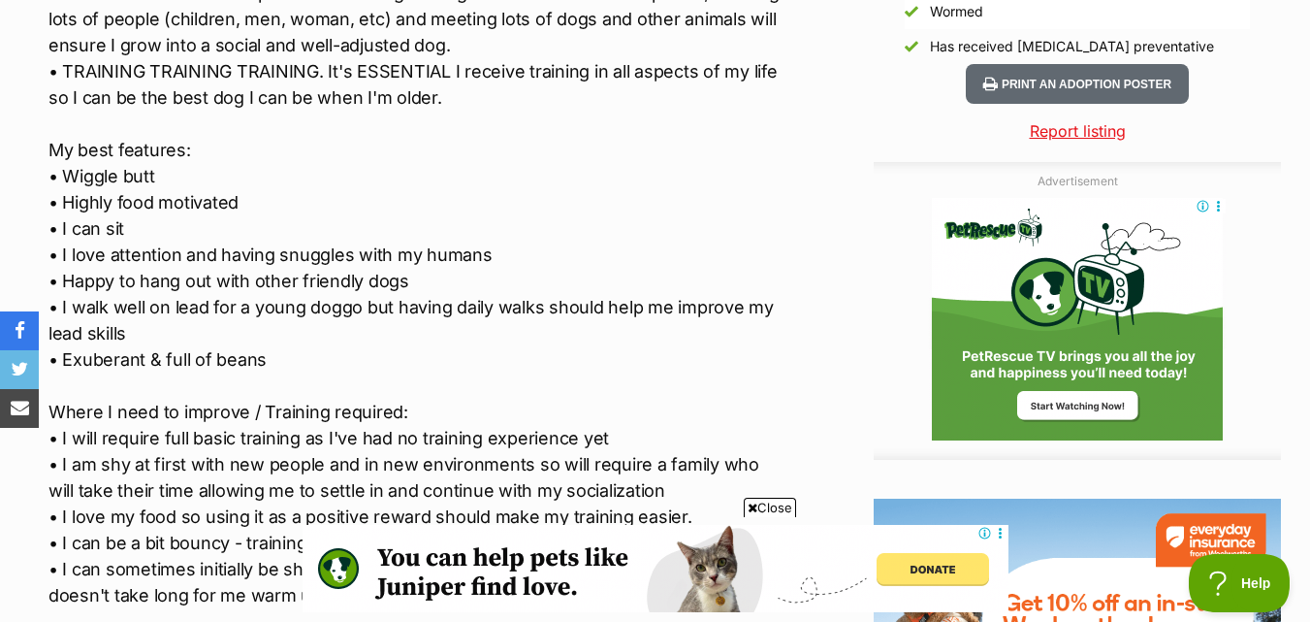
scroll to position [2037, 0]
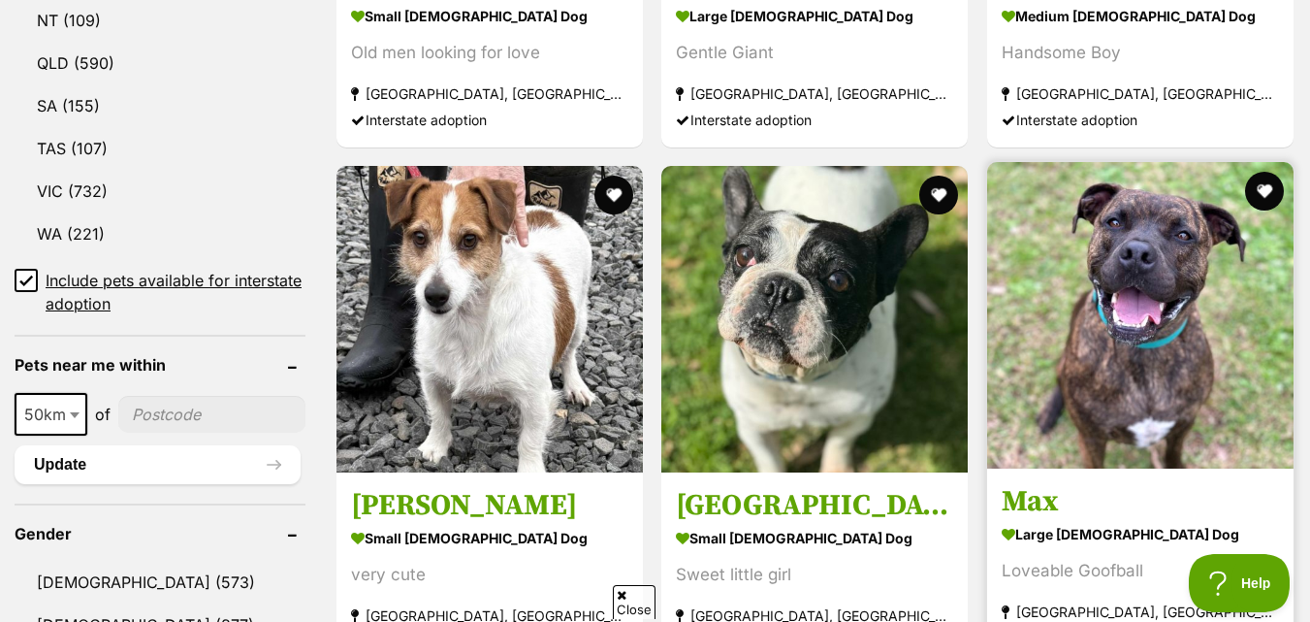
click at [736, 265] on img at bounding box center [815, 319] width 307 height 307
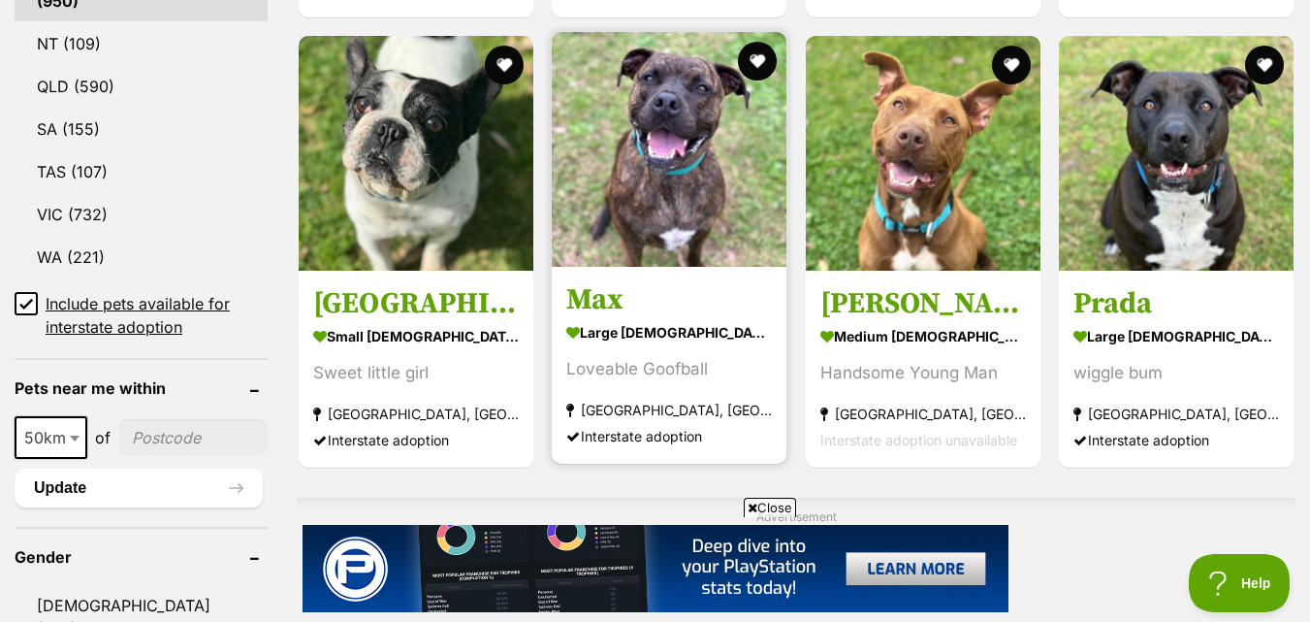
click at [765, 271] on link at bounding box center [669, 260] width 235 height 19
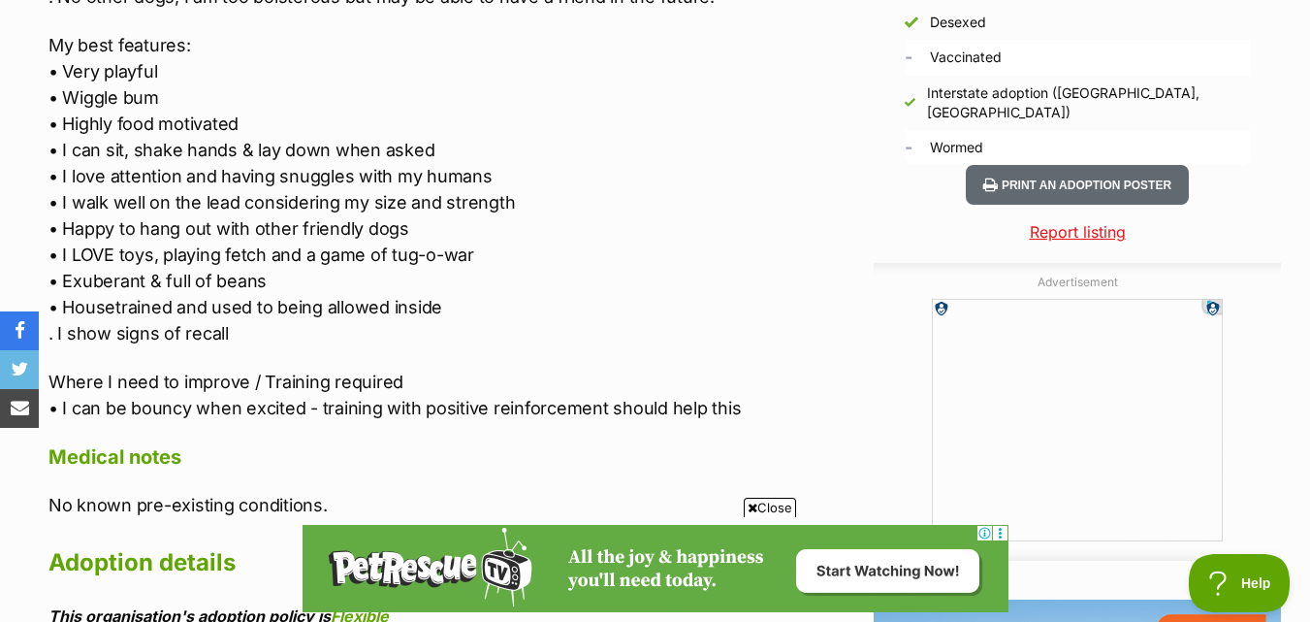
scroll to position [1746, 0]
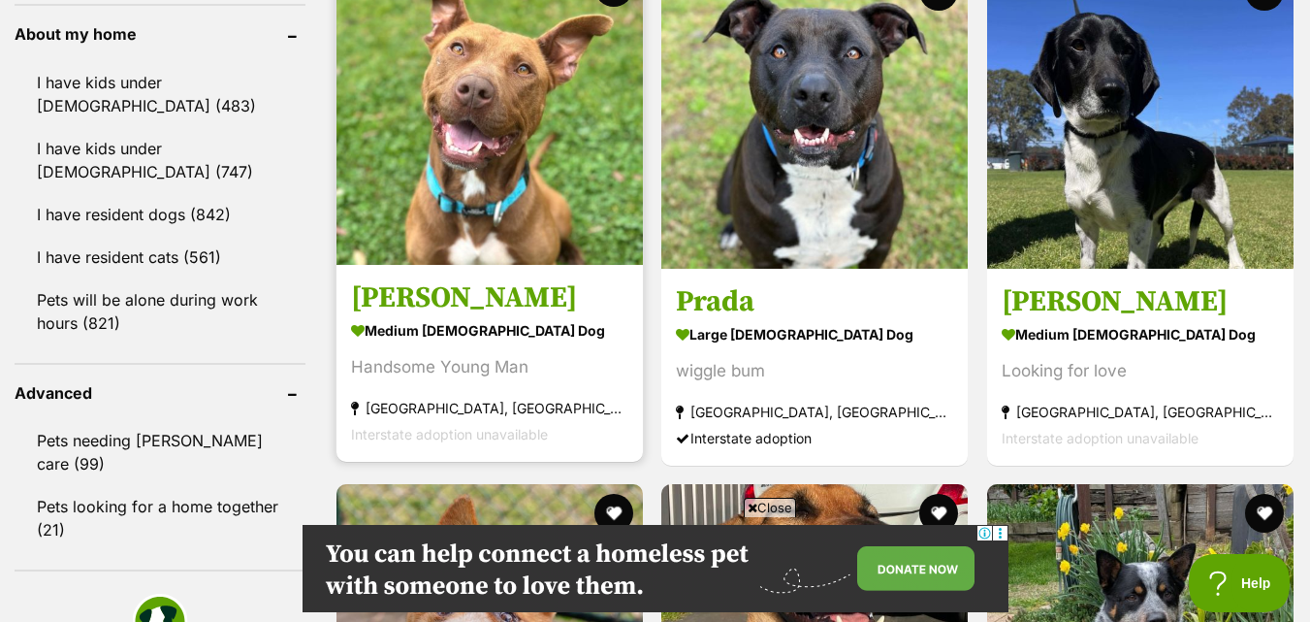
scroll to position [2238, 0]
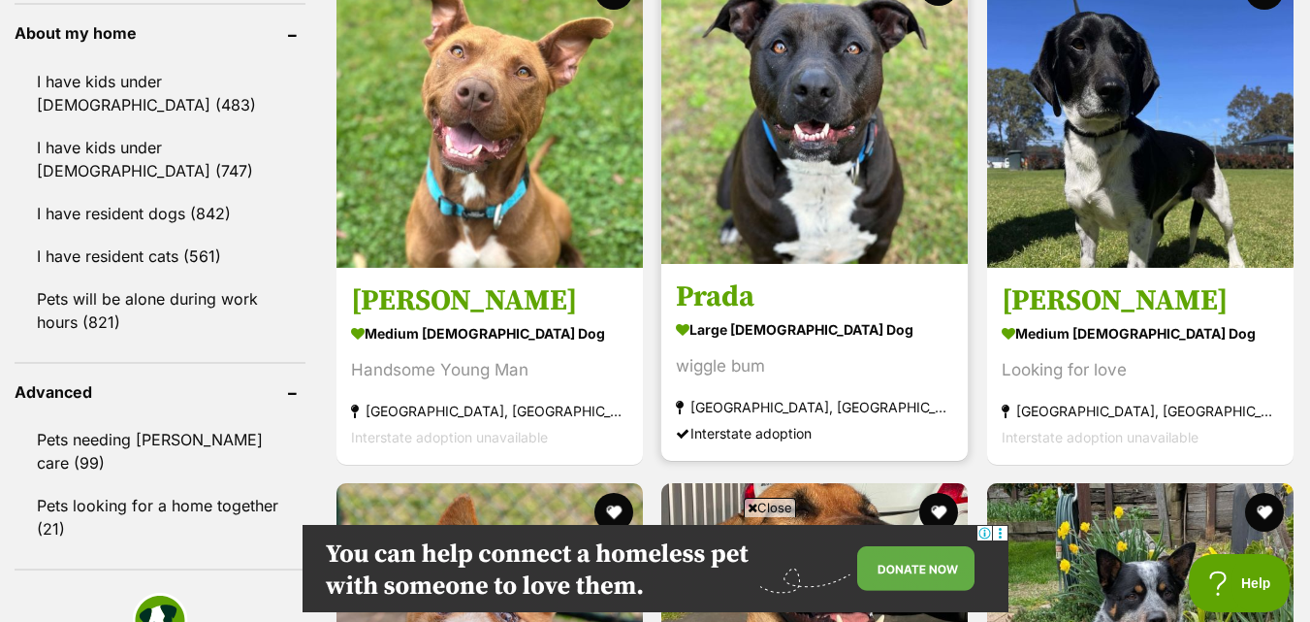
click at [909, 260] on img at bounding box center [815, 110] width 307 height 307
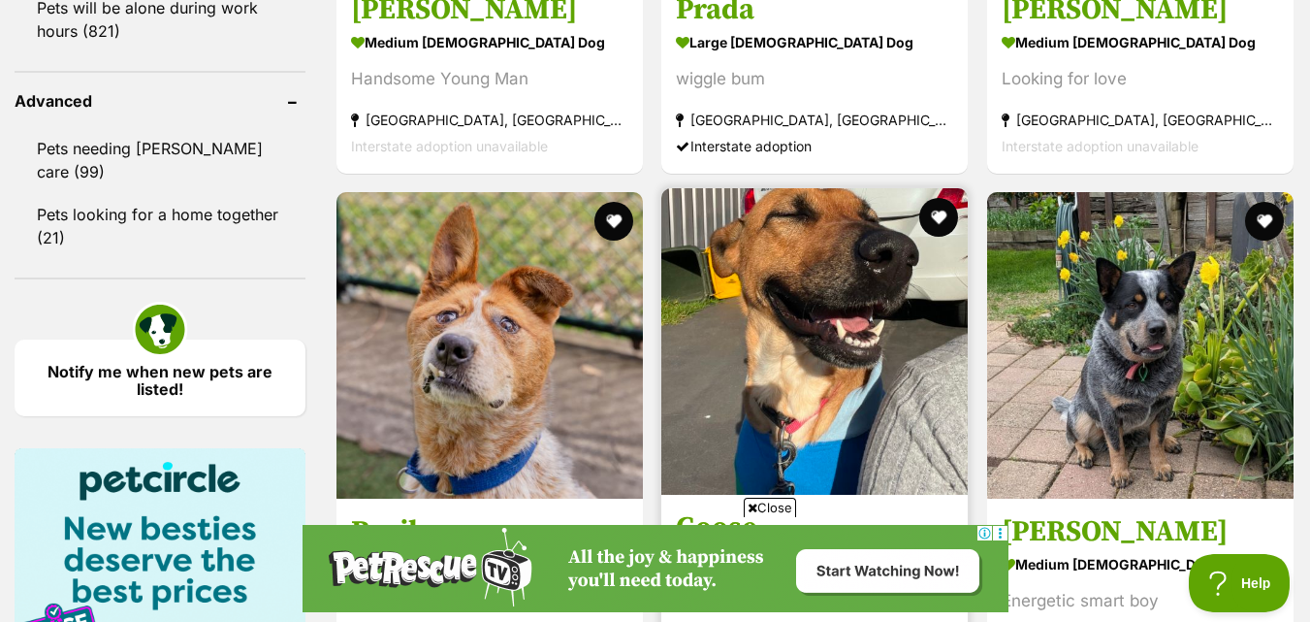
scroll to position [2238, 0]
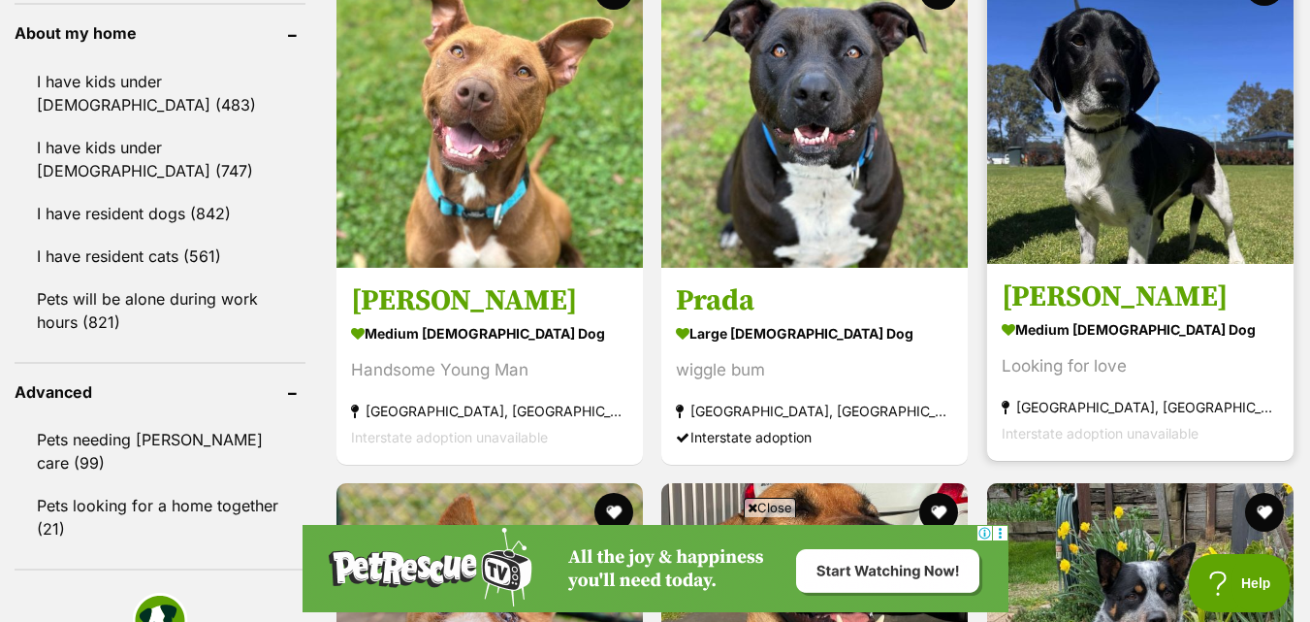
click at [1071, 205] on img at bounding box center [1140, 110] width 307 height 307
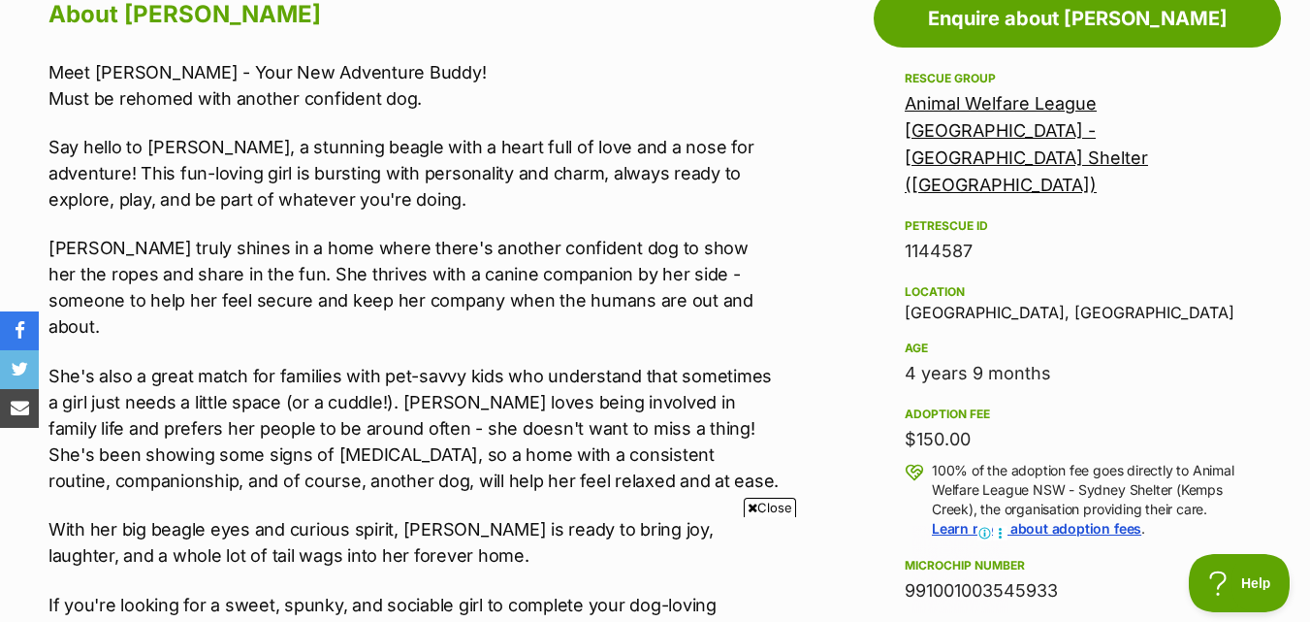
scroll to position [1067, 0]
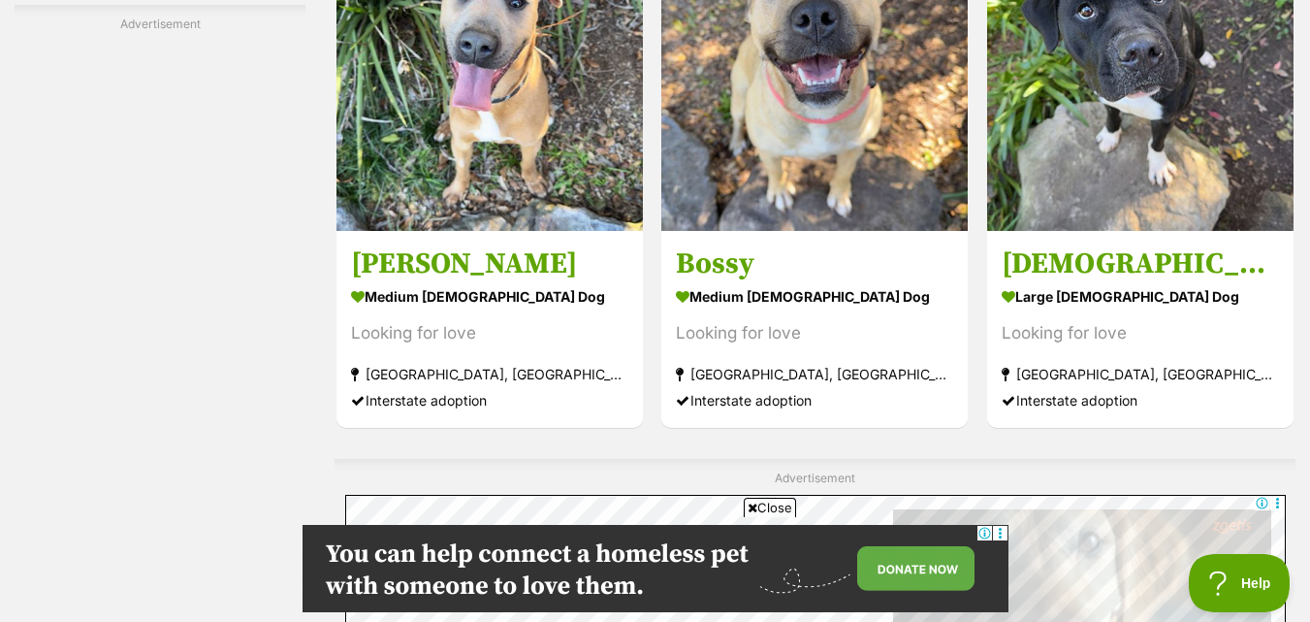
scroll to position [4081, 0]
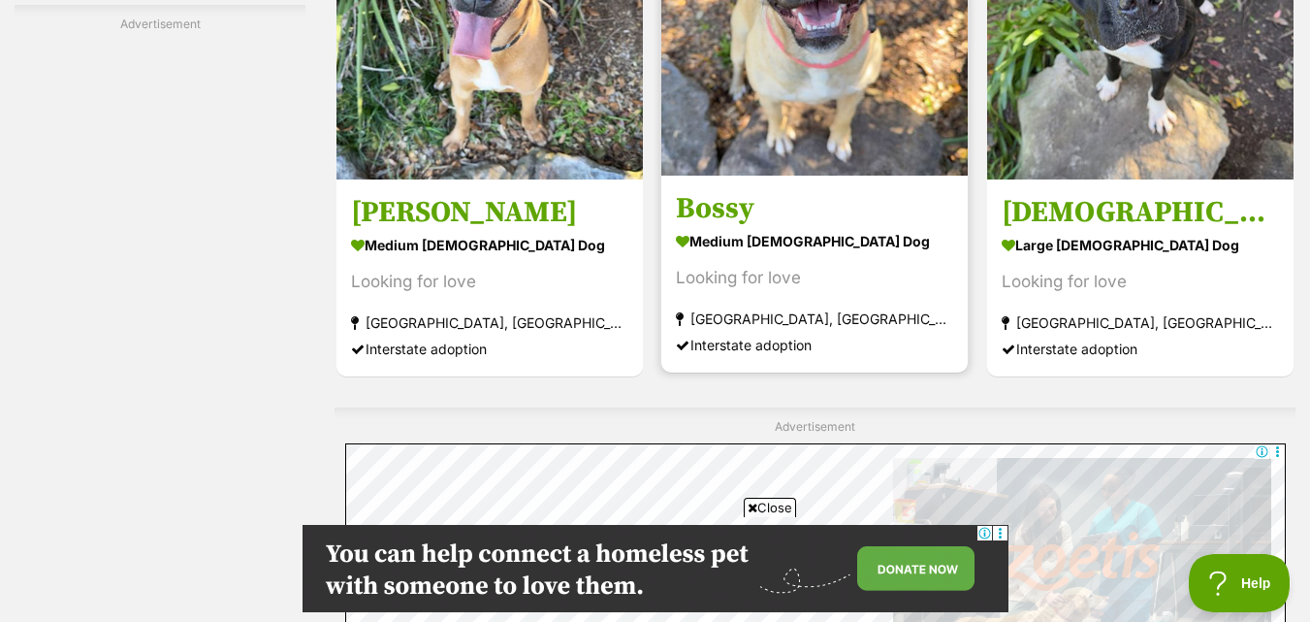
click at [902, 126] on img at bounding box center [815, 22] width 307 height 307
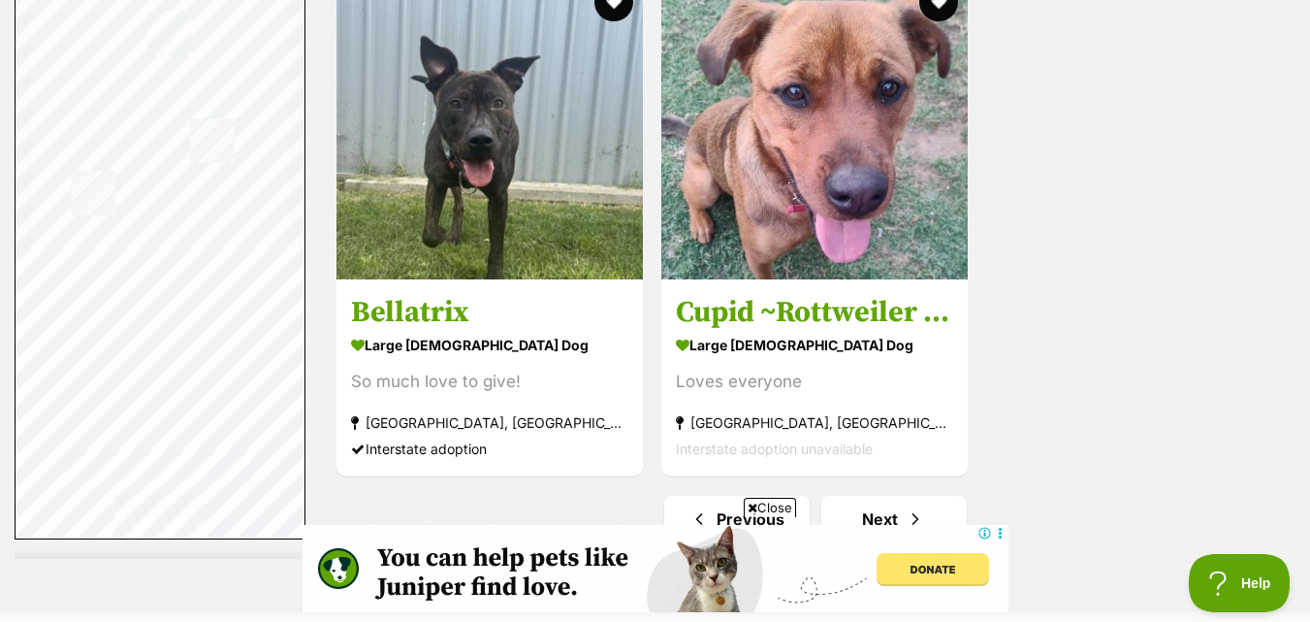
scroll to position [4843, 0]
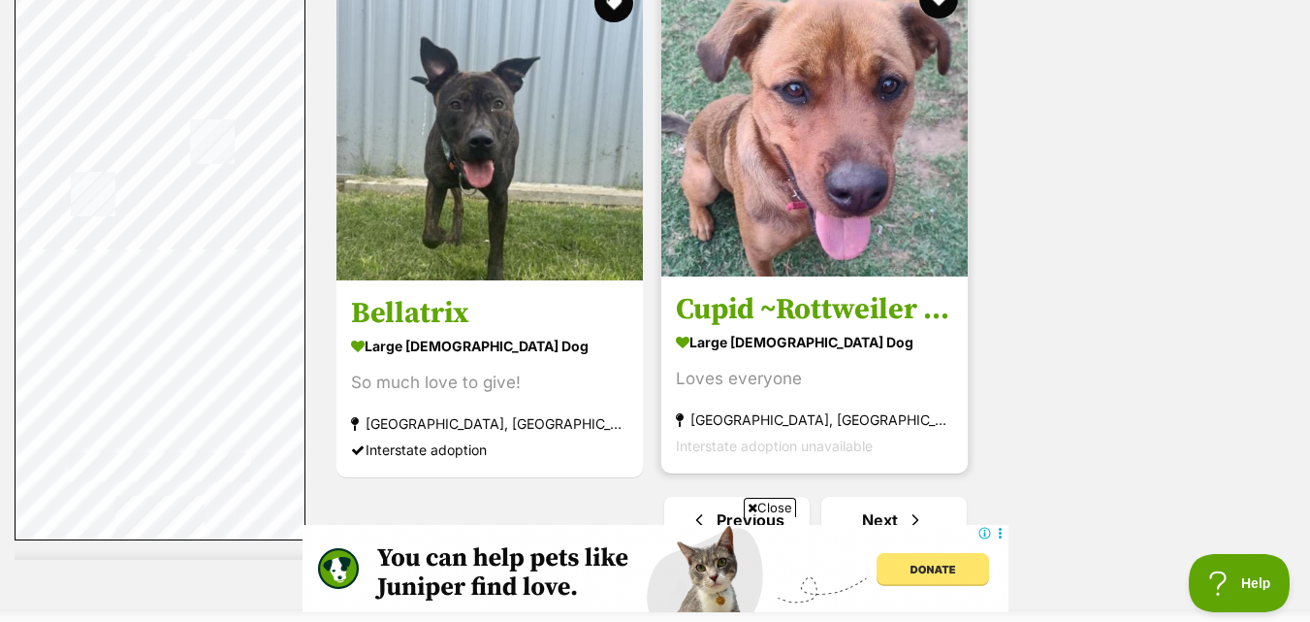
click at [874, 206] on img at bounding box center [815, 123] width 307 height 307
